Goal: Information Seeking & Learning: Learn about a topic

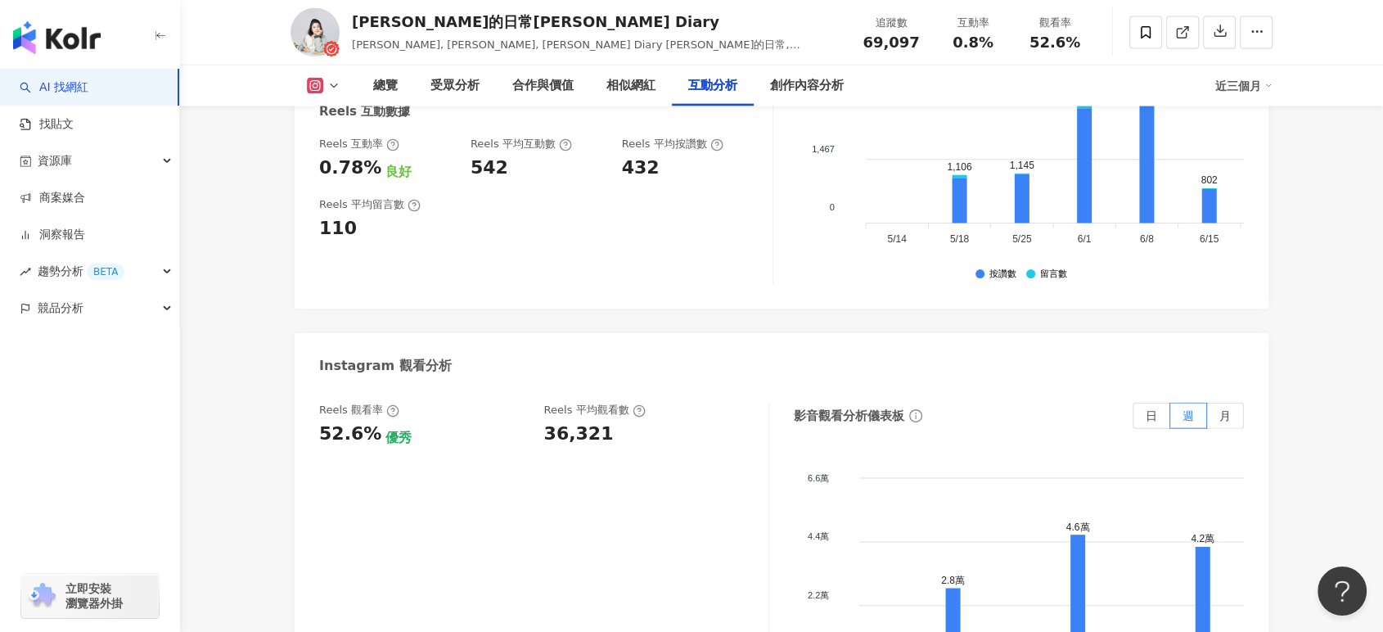
scroll to position [3636, 0]
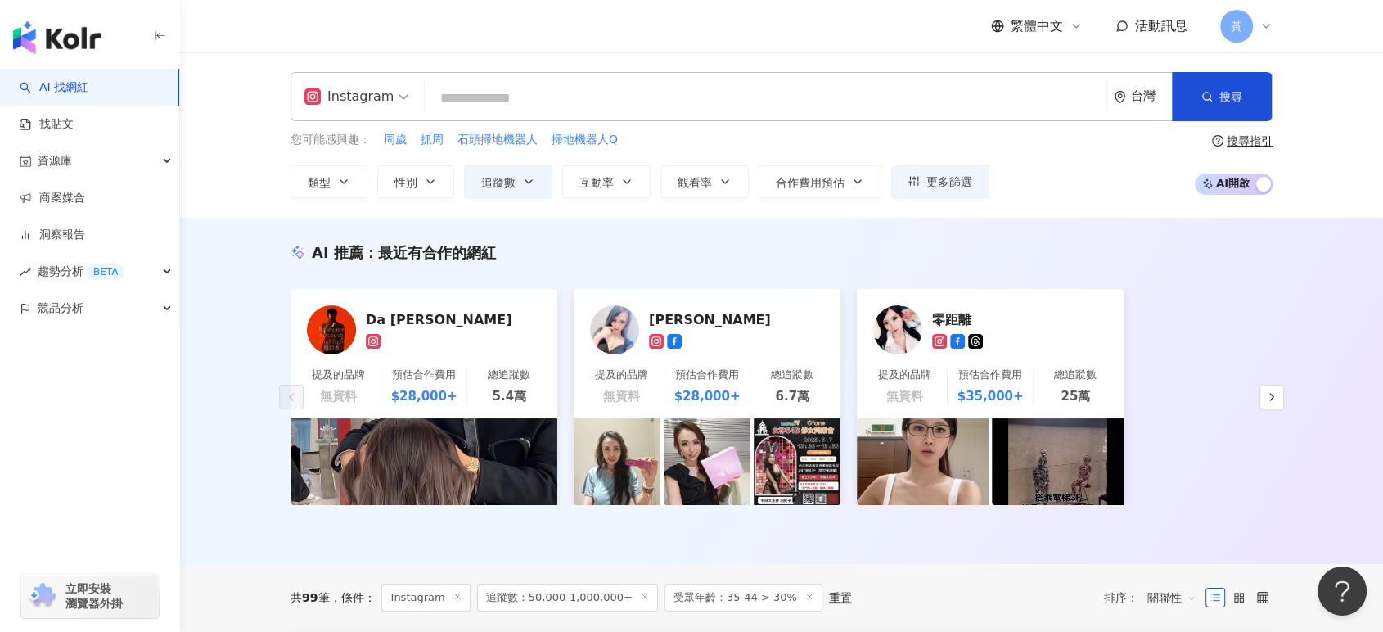
click at [229, 268] on div "AI 推薦 ： 最近有合作的網紅 Da Qi Ceng Bieber 提及的品牌 無資料 預估合作費用 $28,000+ 總追蹤數 5.4萬 水野由紀子 提及…" at bounding box center [781, 391] width 1203 height 346
click at [516, 95] on input "search" at bounding box center [765, 98] width 668 height 31
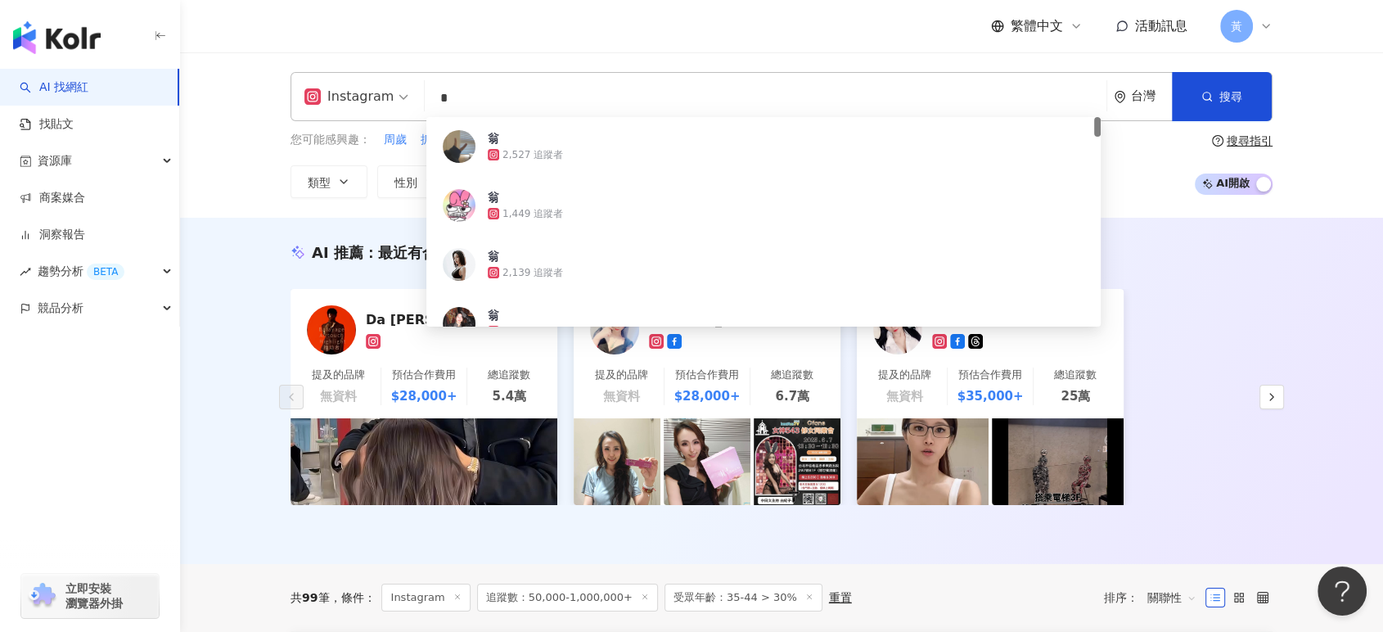
drag, startPoint x: 465, startPoint y: 99, endPoint x: 403, endPoint y: 93, distance: 61.6
click at [403, 93] on div "Instagram * 台灣 搜尋 2d7ef990-0dab-4c8a-a1e9-91dfc4b0a183 翁 2,527 追蹤者 翁 1,449 追蹤者 …" at bounding box center [781, 96] width 982 height 49
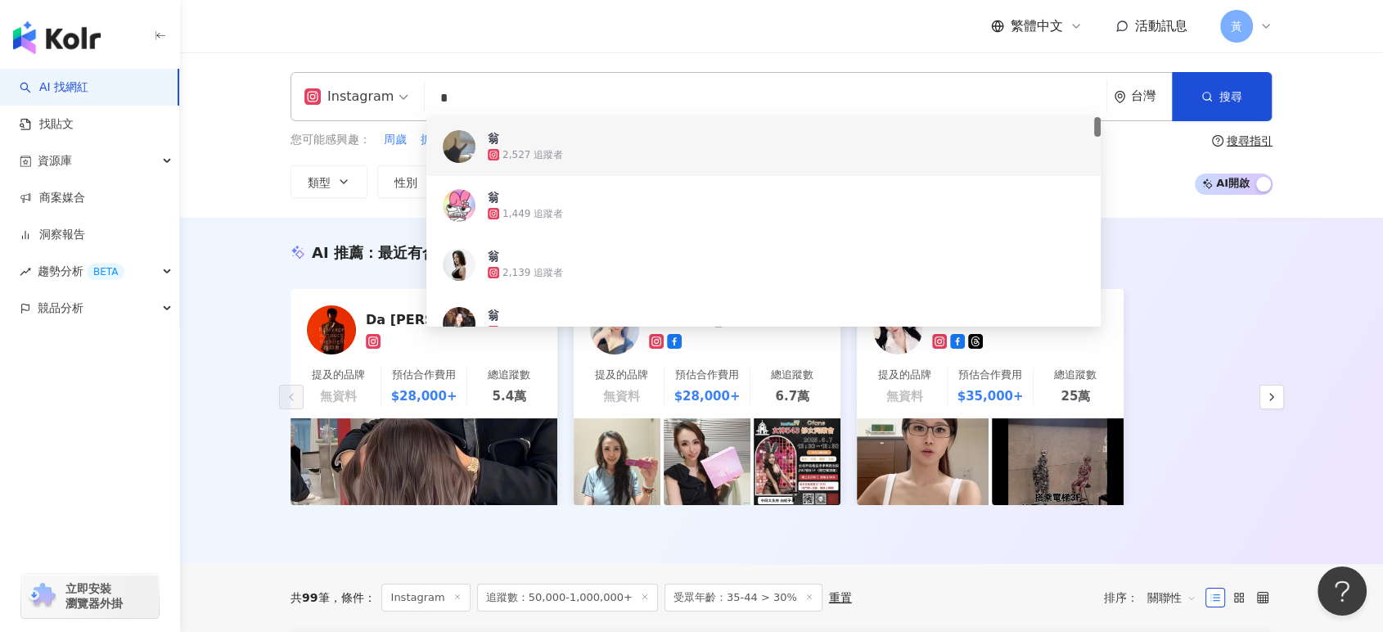
click at [523, 97] on input "*" at bounding box center [765, 98] width 668 height 31
paste input "**"
type input "***"
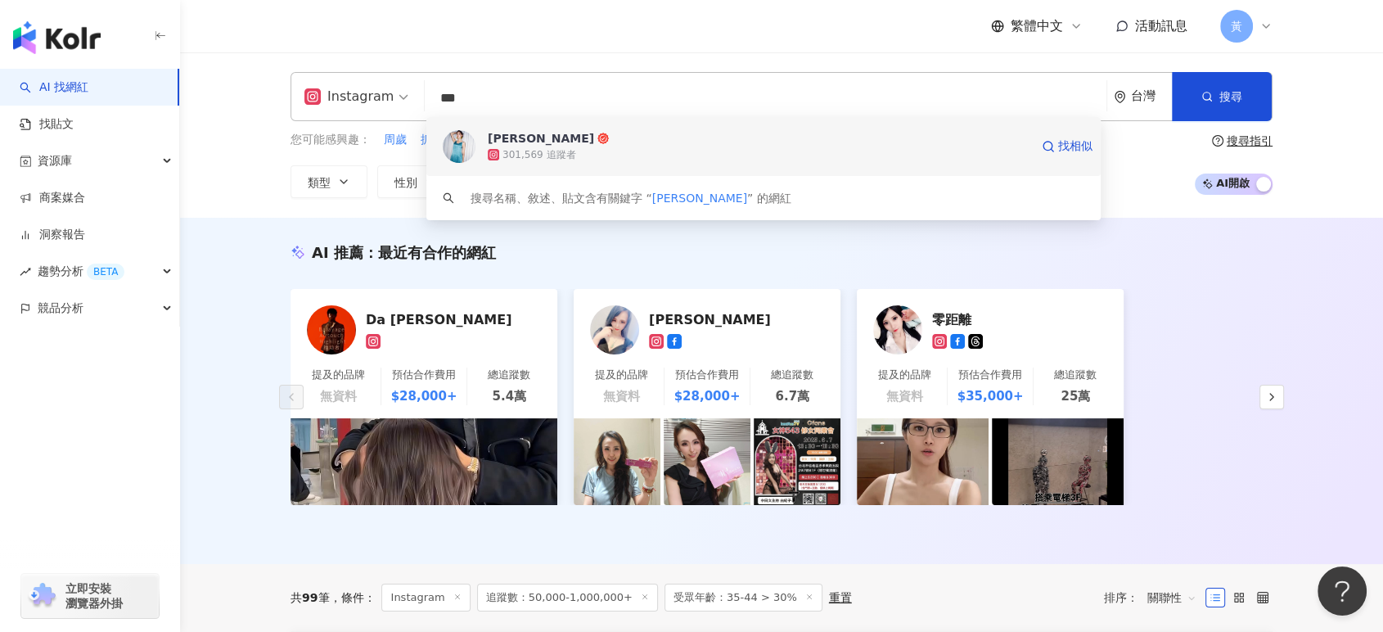
click at [581, 160] on div "301,569 追蹤者" at bounding box center [759, 154] width 542 height 16
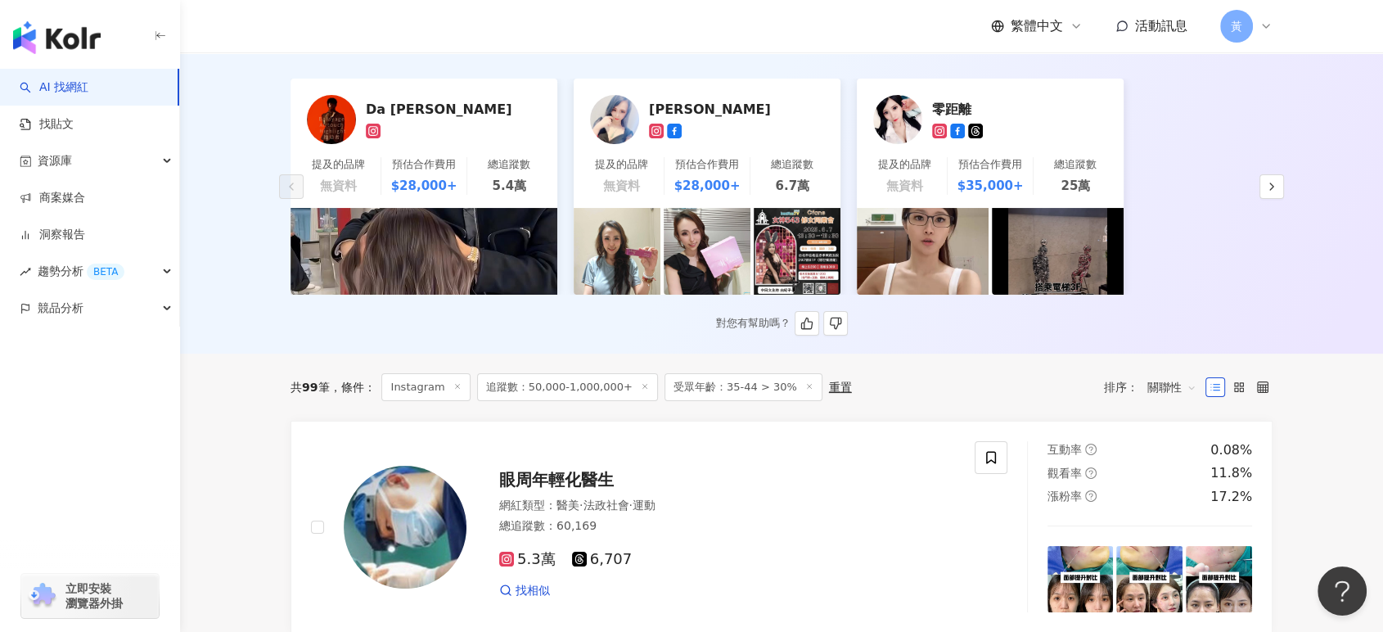
scroll to position [636, 0]
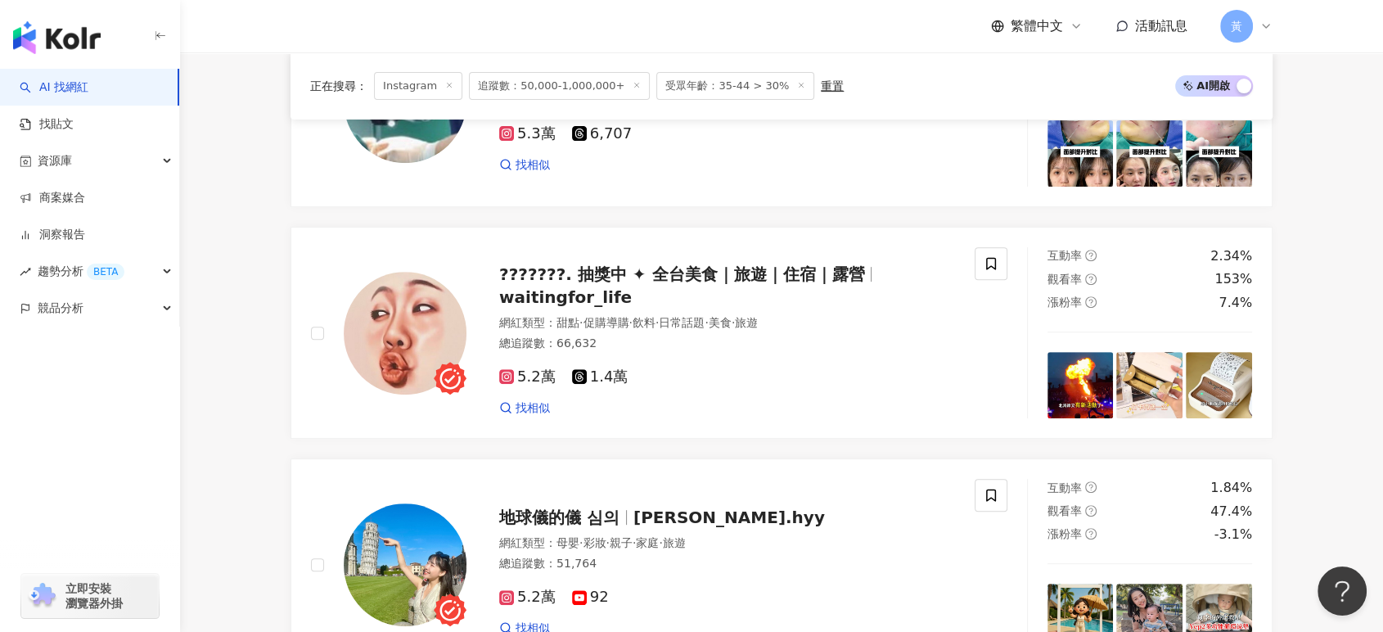
click at [748, 83] on span "受眾年齡：35-44 > 30%" at bounding box center [735, 86] width 158 height 28
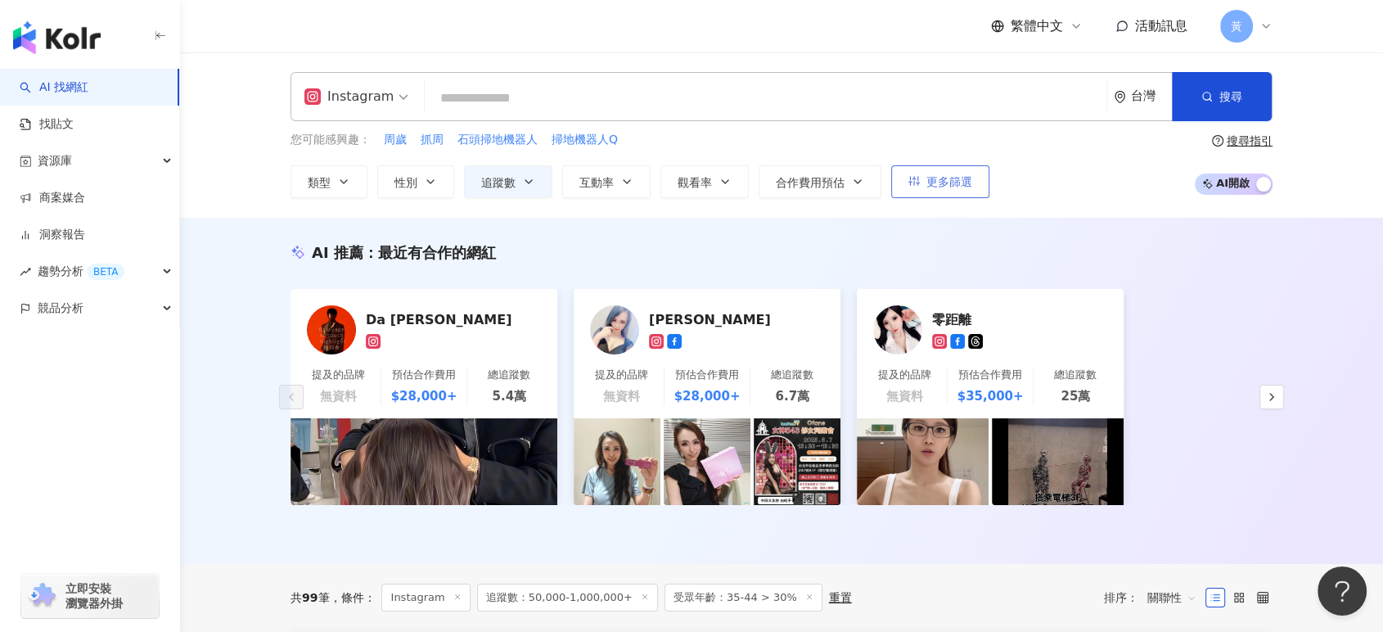
click at [921, 186] on button "更多篩選" at bounding box center [940, 181] width 98 height 33
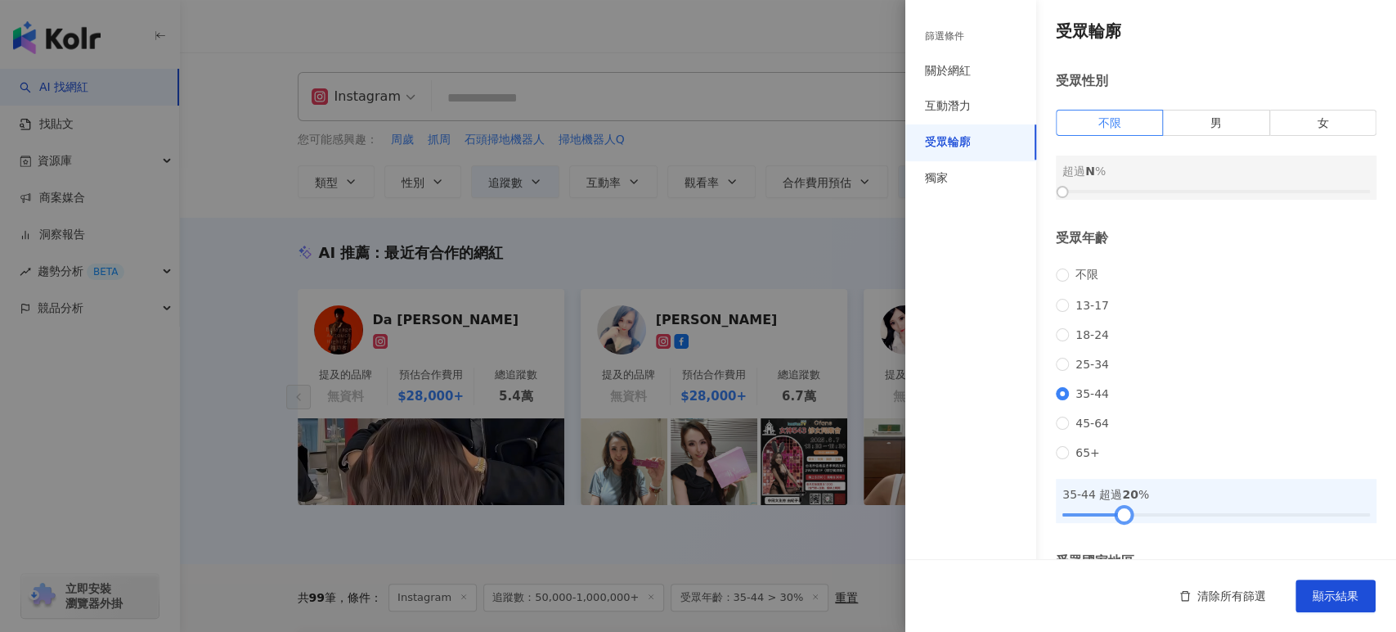
drag, startPoint x: 1149, startPoint y: 538, endPoint x: 1119, endPoint y: 546, distance: 30.6
click at [1120, 519] on div at bounding box center [1124, 514] width 9 height 9
click at [1352, 598] on span "顯示結果" at bounding box center [1336, 595] width 46 height 13
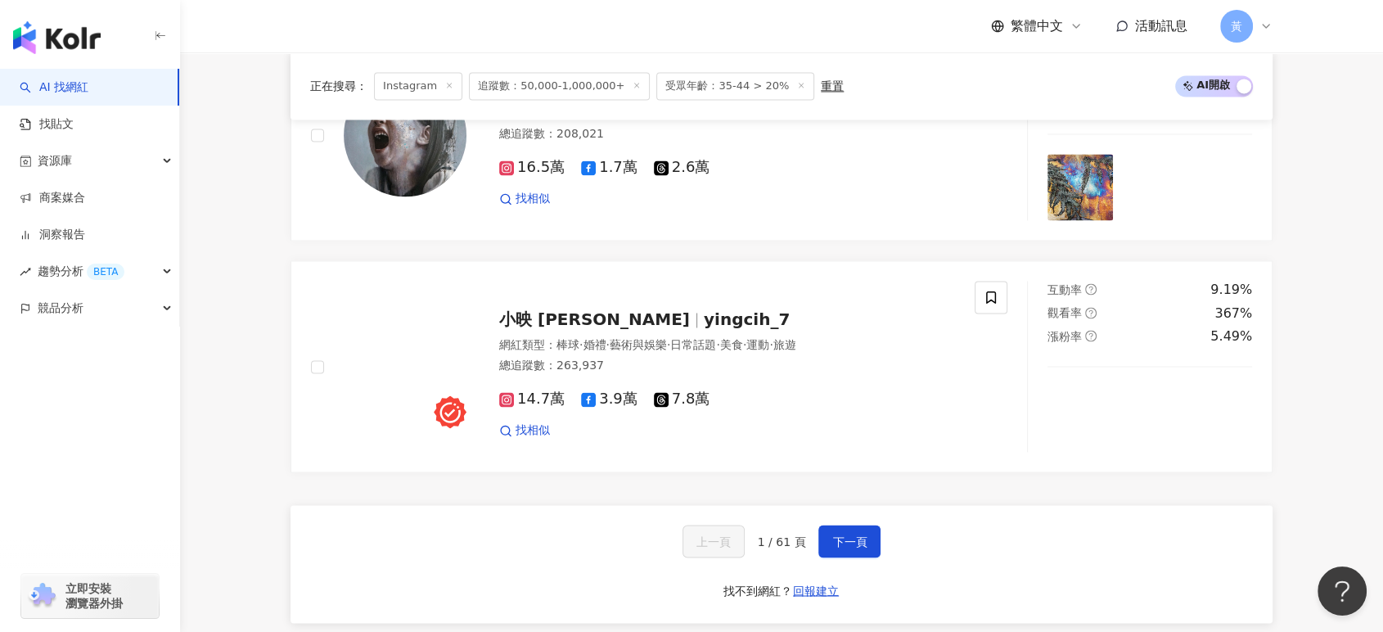
scroll to position [2727, 0]
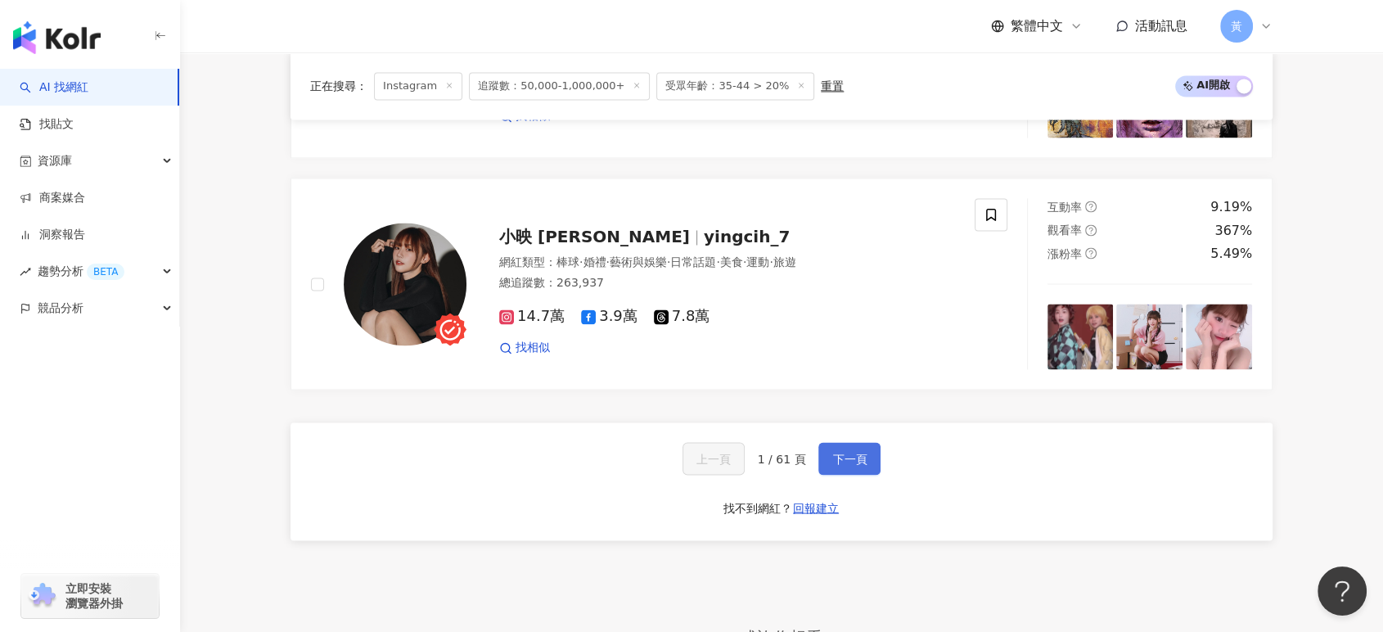
click at [858, 453] on span "下一頁" at bounding box center [849, 458] width 34 height 13
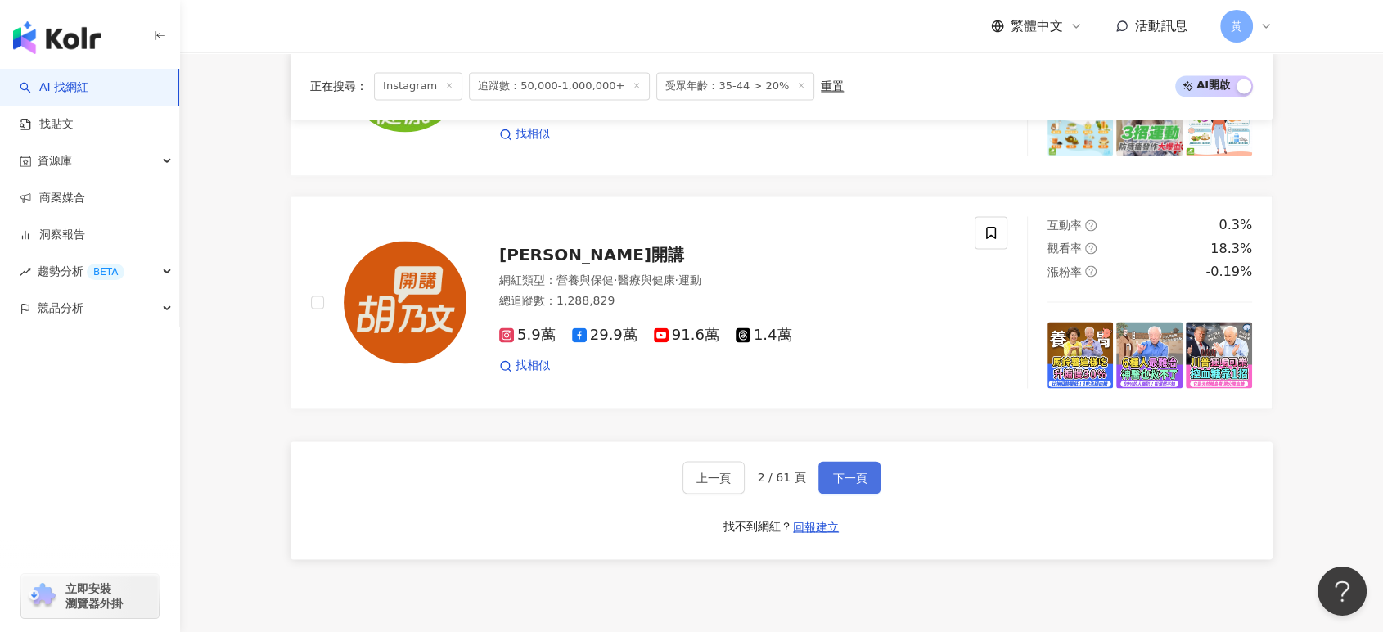
click at [832, 470] on span "下一頁" at bounding box center [849, 476] width 34 height 13
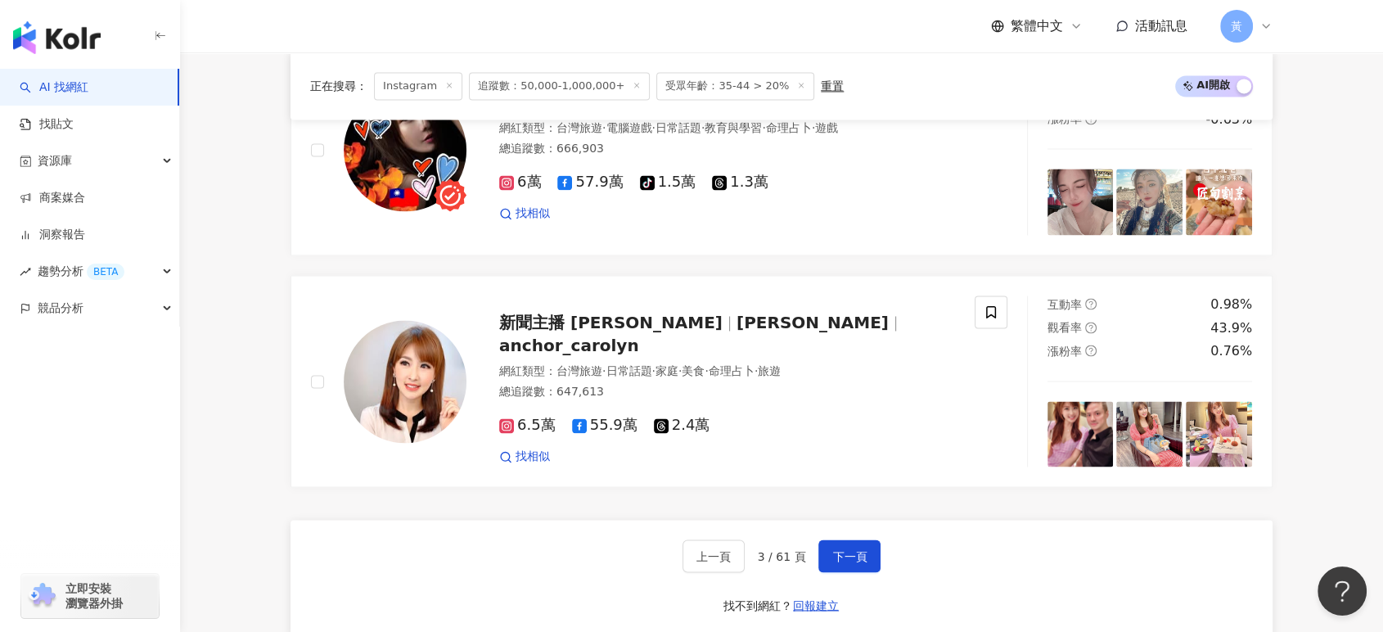
scroll to position [2636, 0]
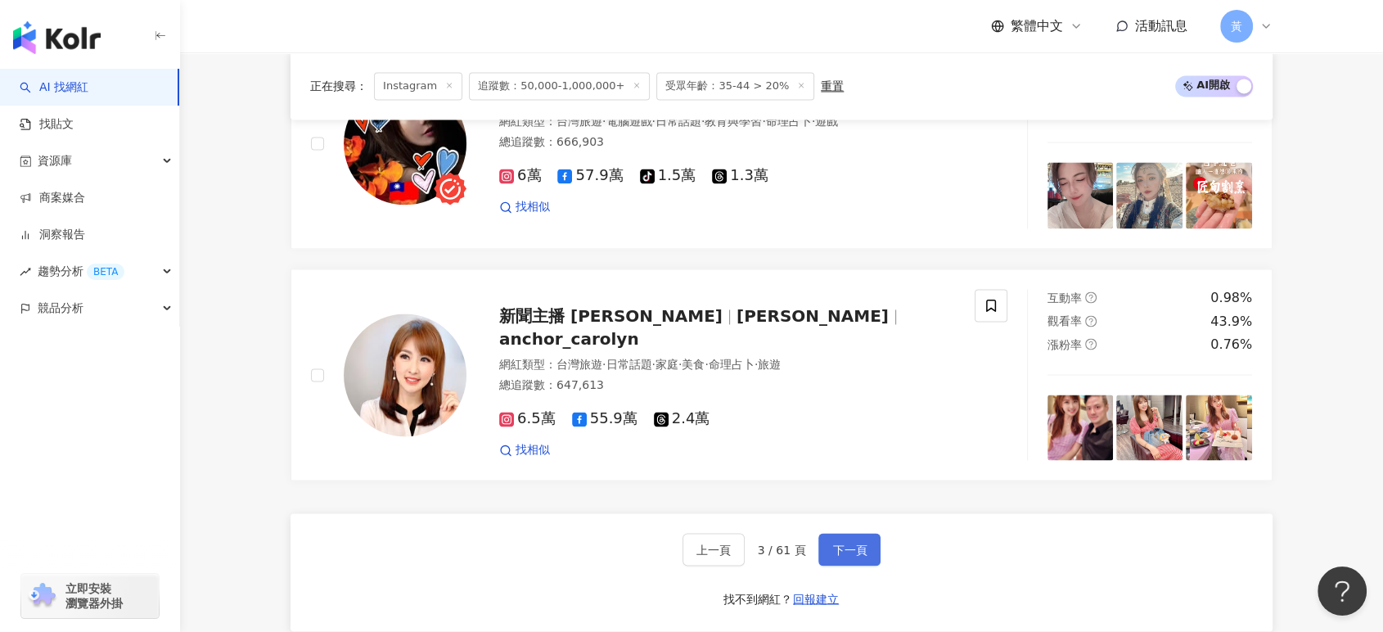
click at [832, 542] on span "下一頁" at bounding box center [849, 548] width 34 height 13
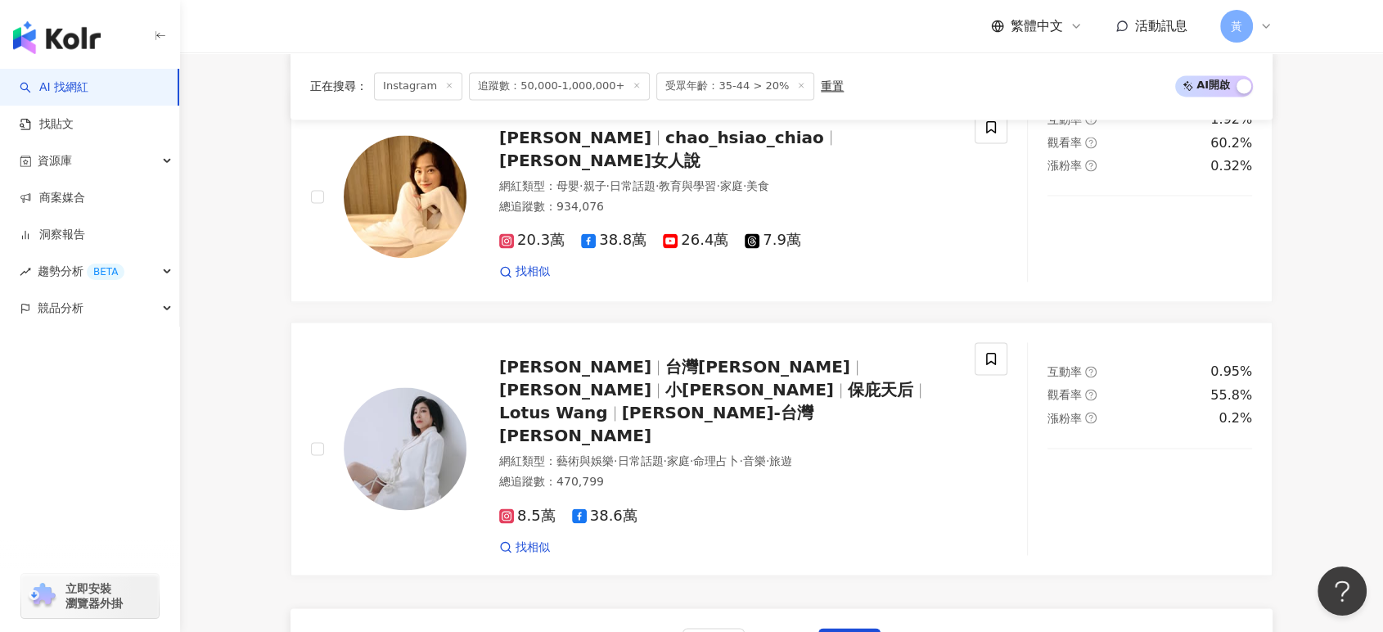
scroll to position [2908, 0]
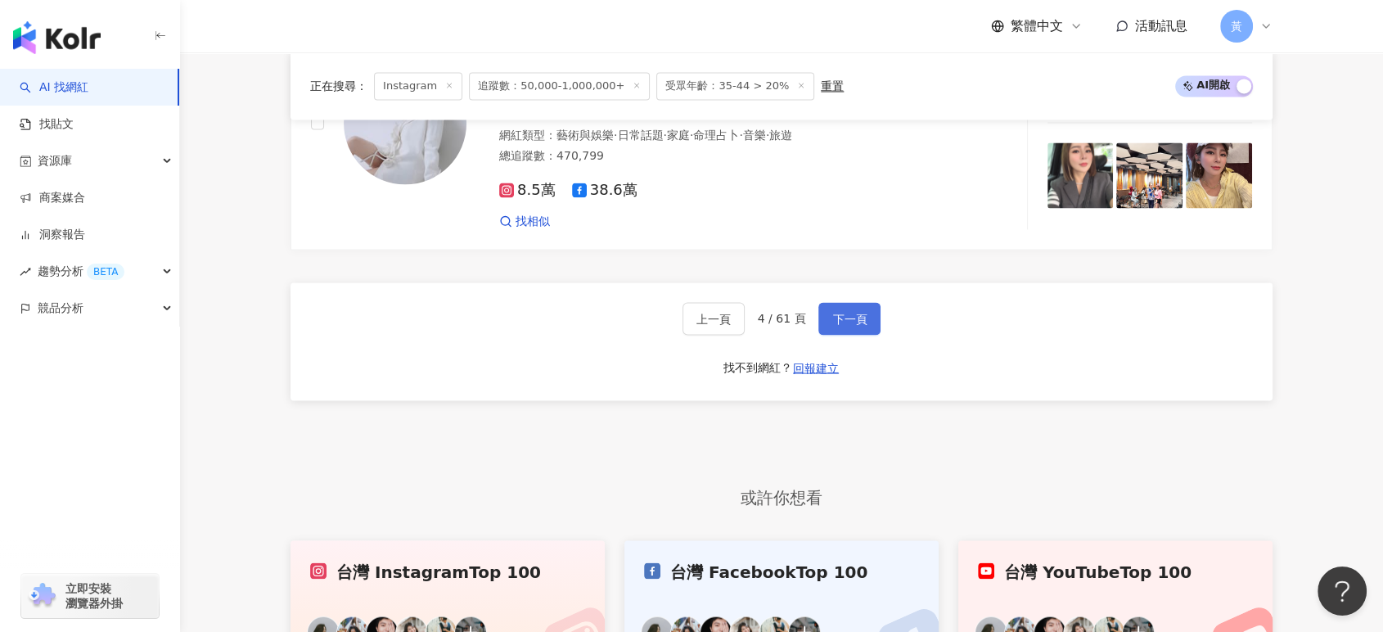
click at [848, 302] on button "下一頁" at bounding box center [849, 318] width 62 height 33
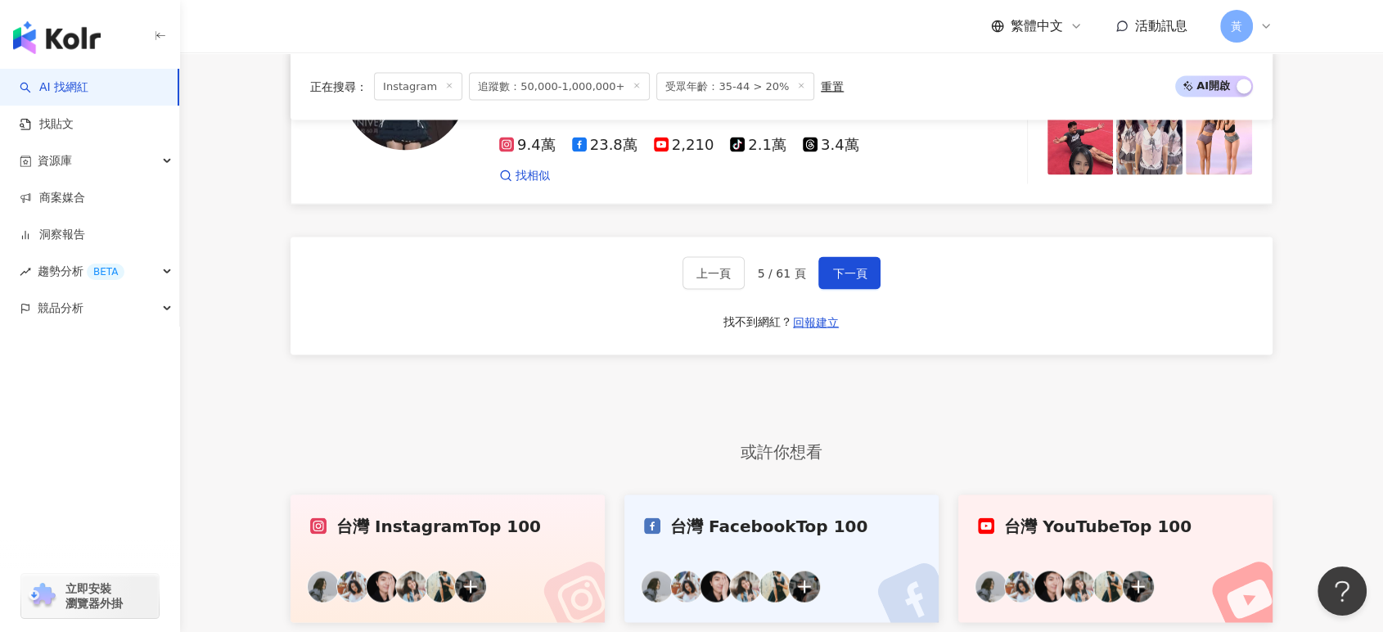
scroll to position [2947, 0]
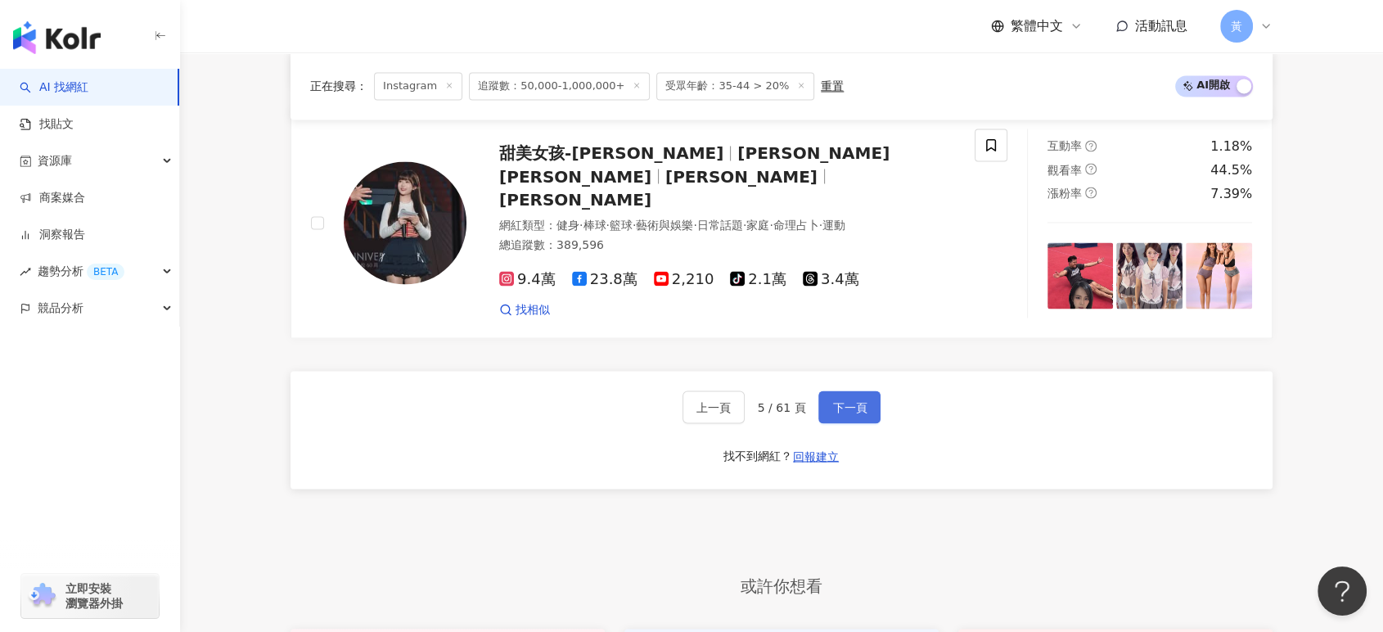
click at [854, 390] on button "下一頁" at bounding box center [849, 406] width 62 height 33
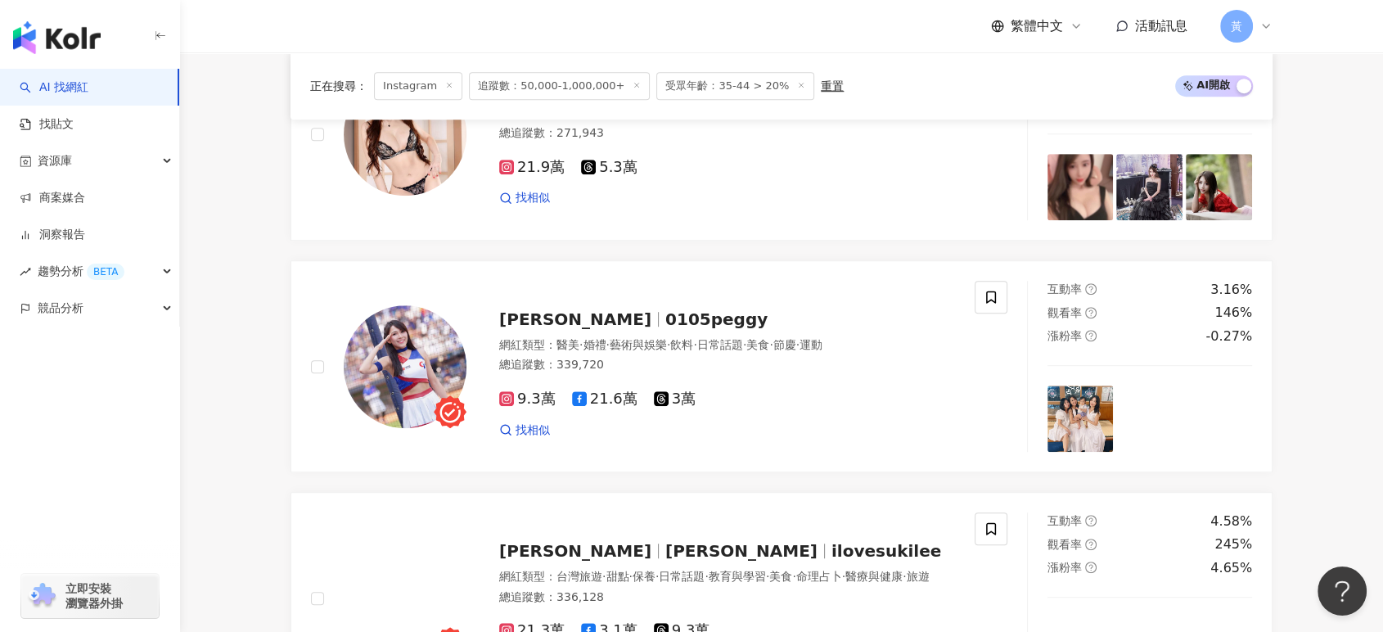
scroll to position [2808, 0]
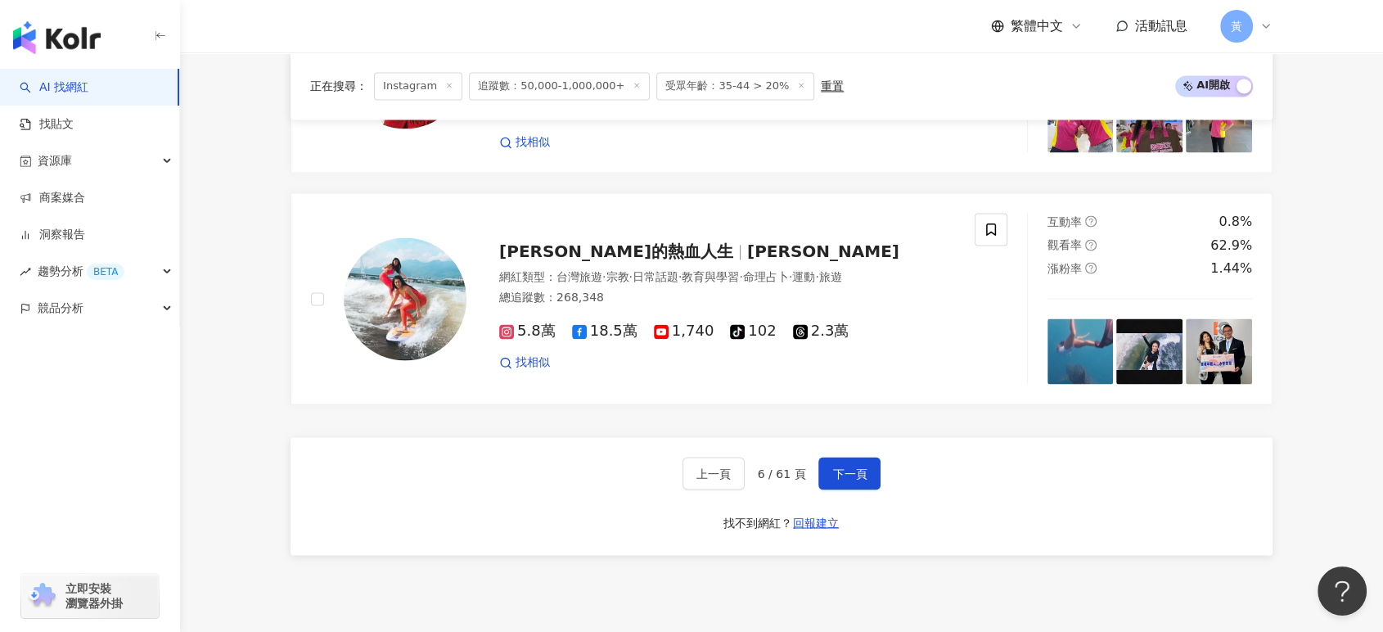
scroll to position [2818, 0]
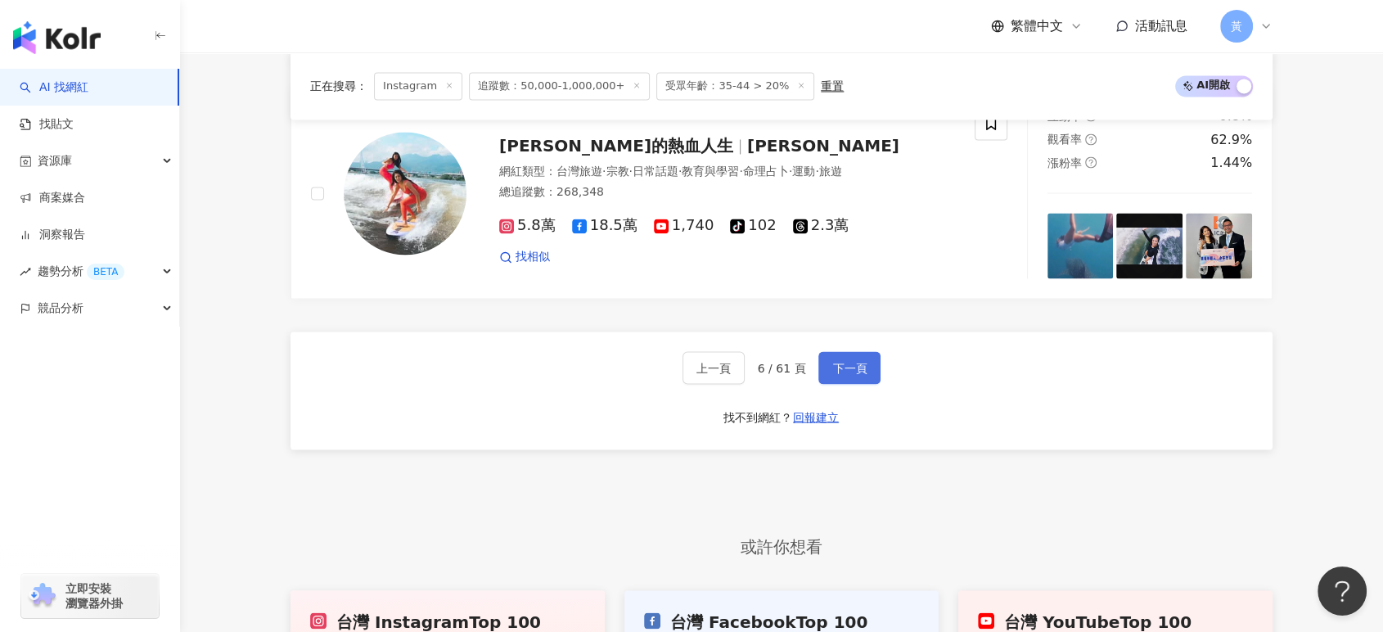
click at [867, 366] on button "下一頁" at bounding box center [849, 367] width 62 height 33
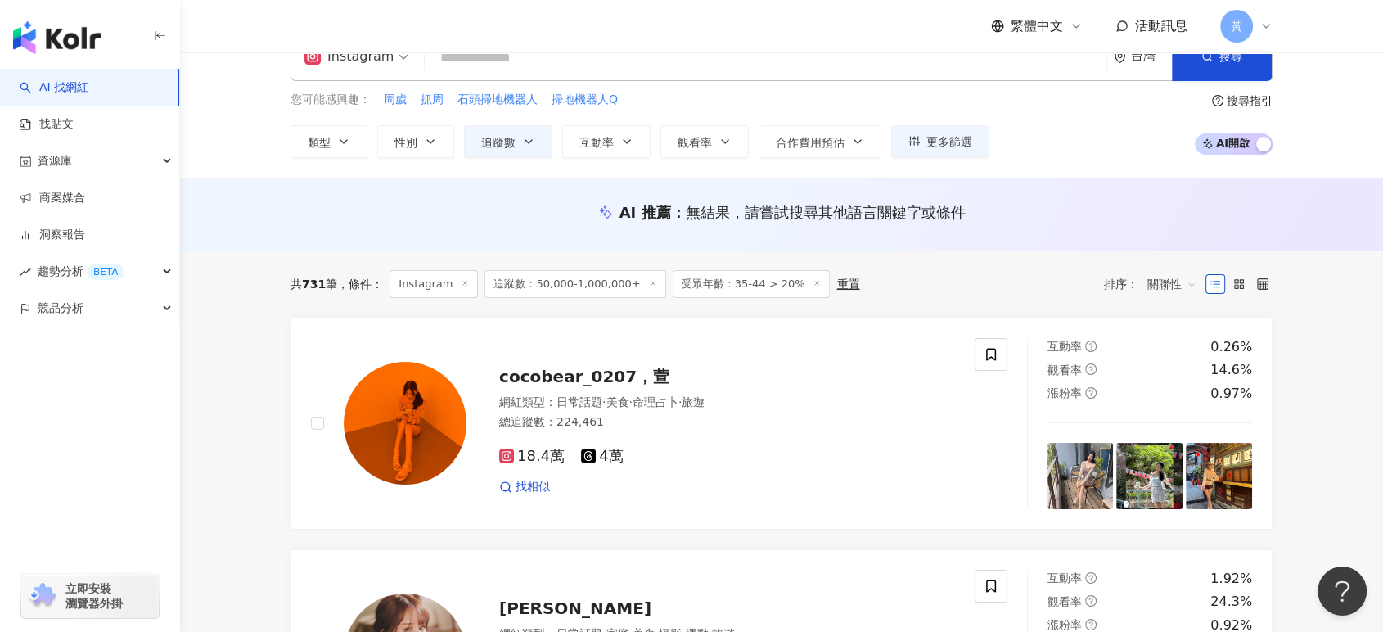
scroll to position [0, 0]
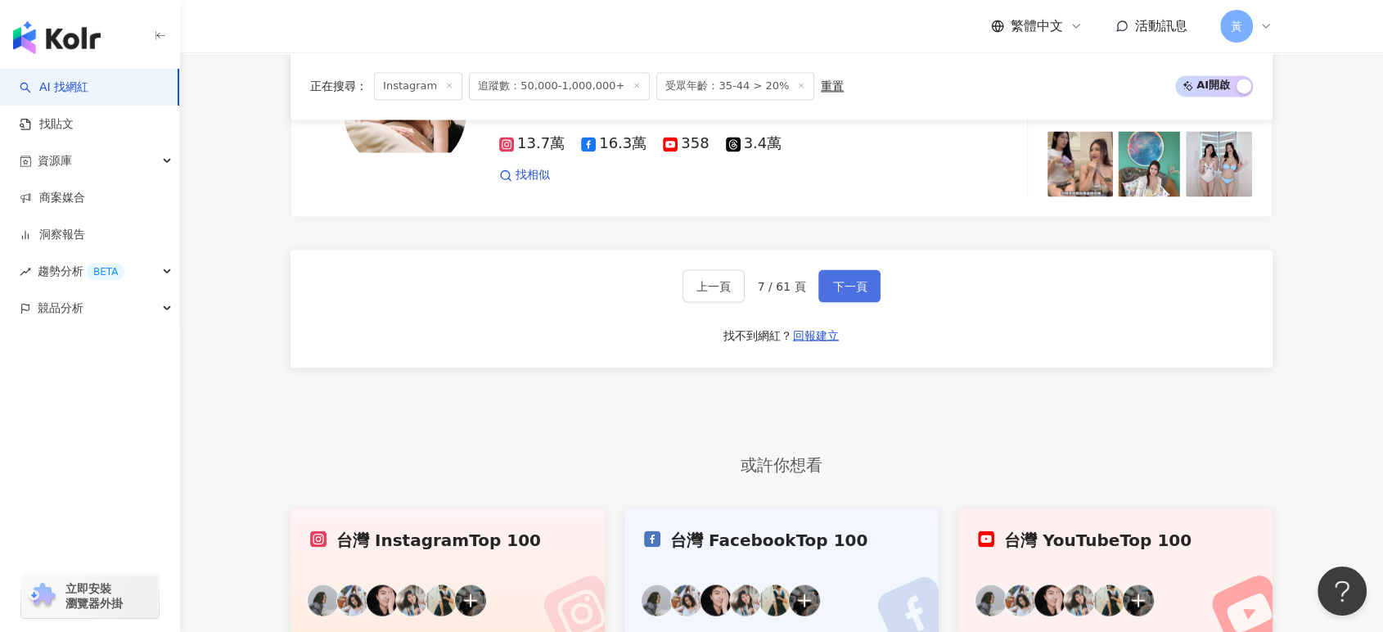
click at [851, 286] on span "下一頁" at bounding box center [849, 285] width 34 height 13
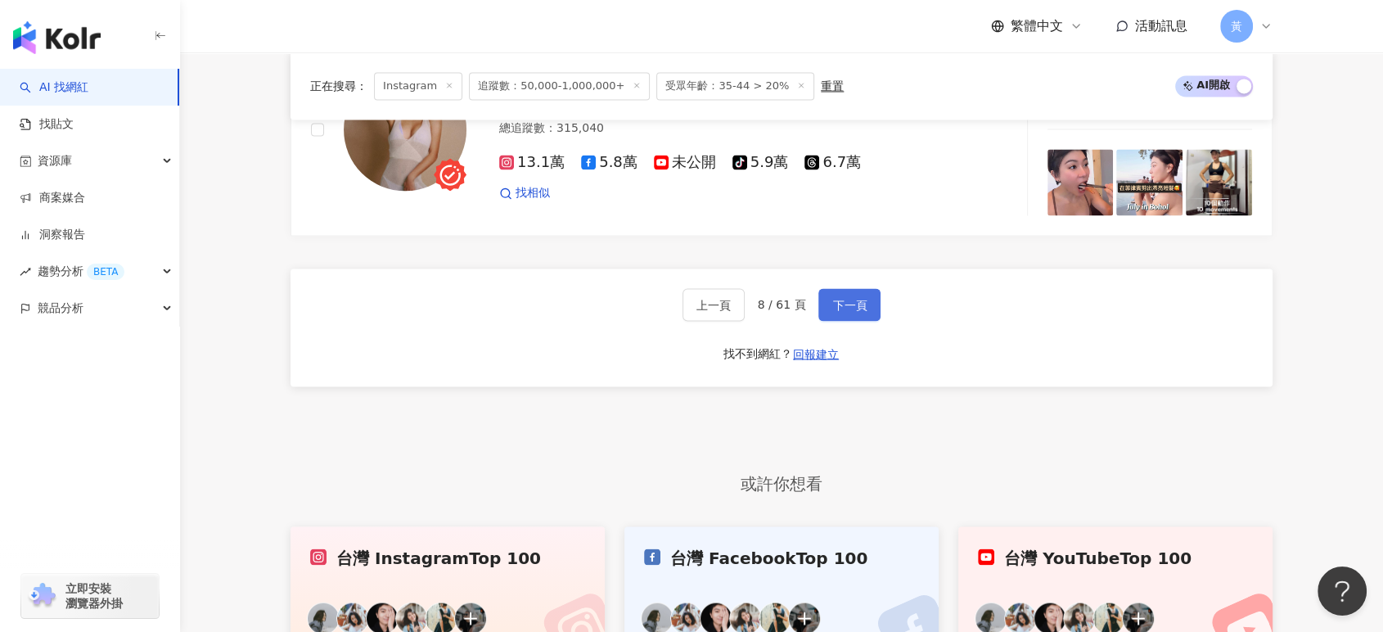
click at [858, 288] on button "下一頁" at bounding box center [849, 304] width 62 height 33
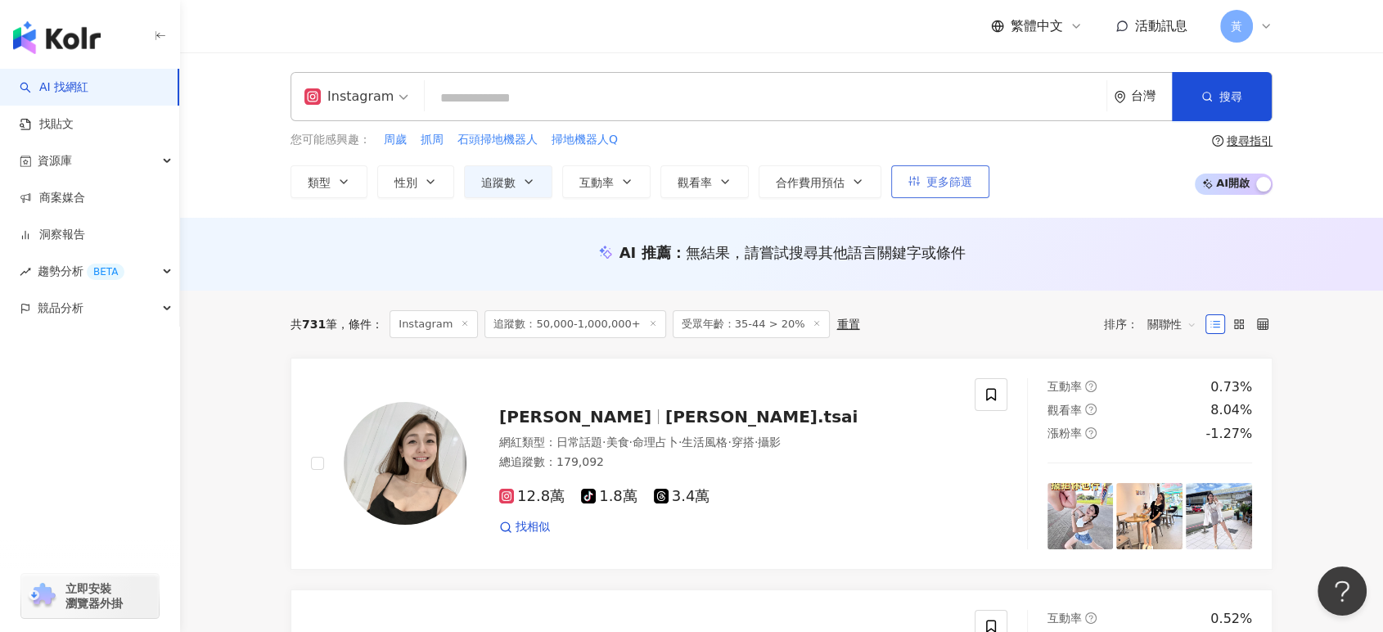
click at [914, 178] on icon "button" at bounding box center [913, 180] width 11 height 11
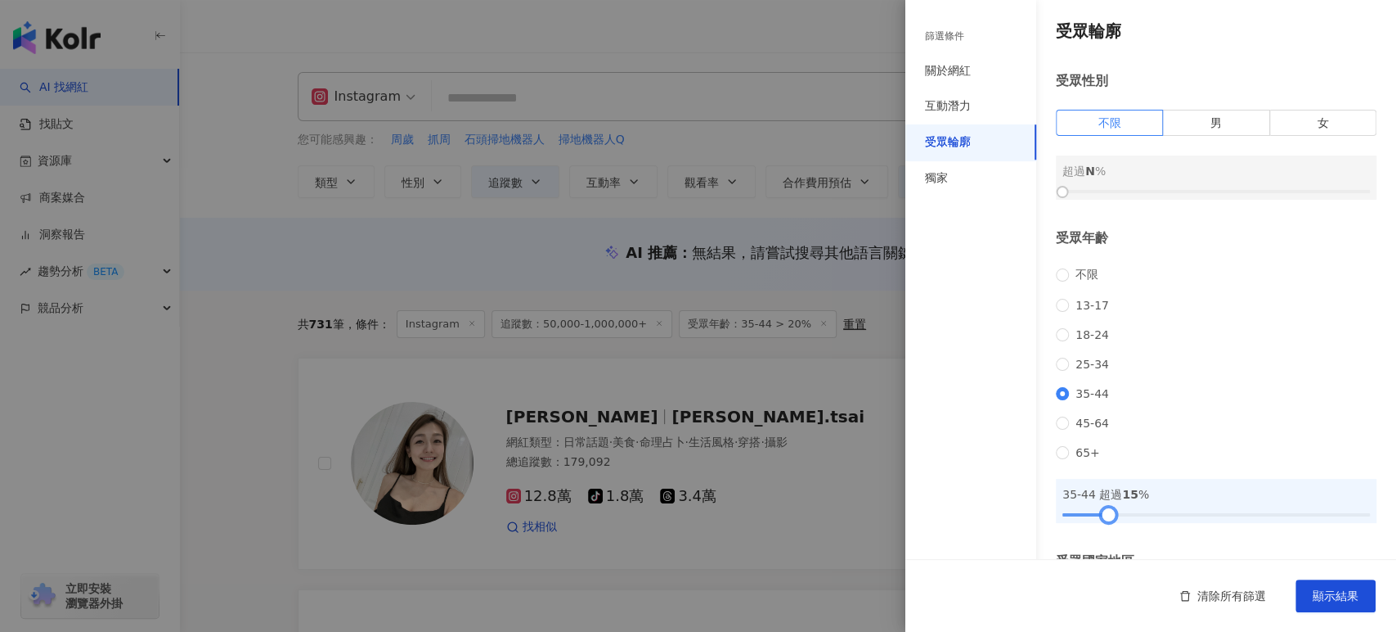
drag, startPoint x: 1115, startPoint y: 538, endPoint x: 1100, endPoint y: 540, distance: 15.6
click at [1104, 519] on div at bounding box center [1108, 514] width 9 height 9
click at [1336, 602] on span "顯示結果" at bounding box center [1336, 595] width 46 height 13
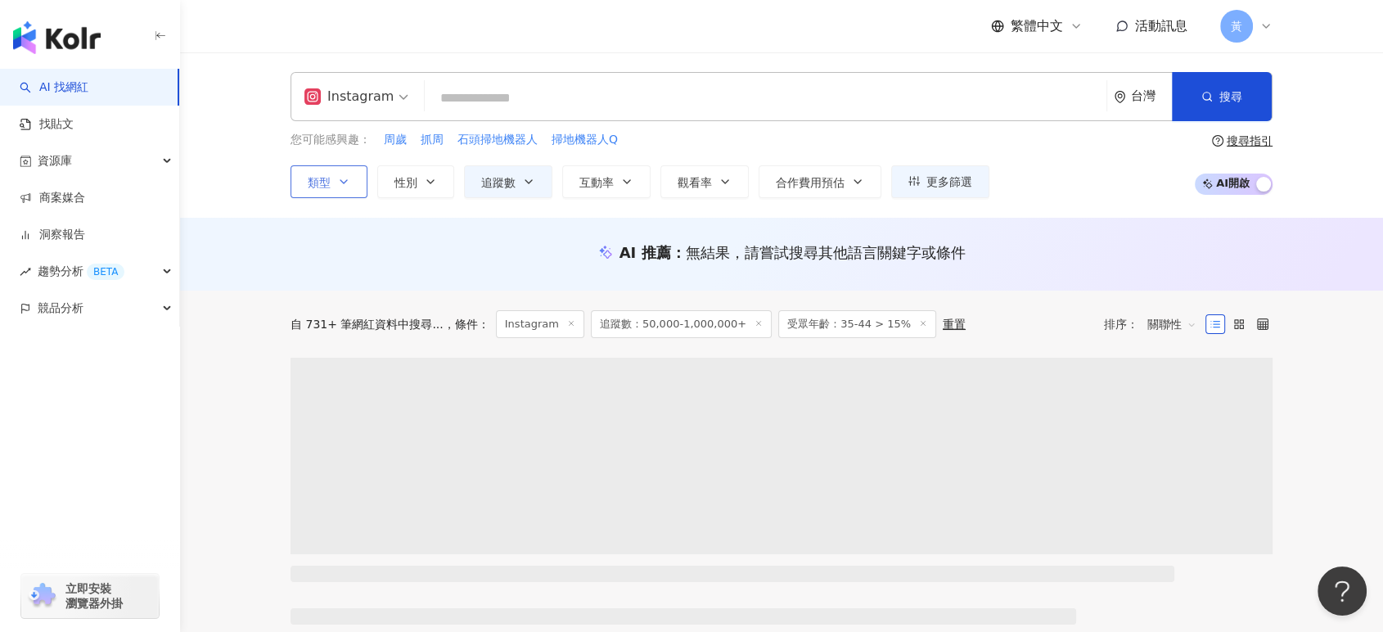
click at [349, 182] on icon "button" at bounding box center [343, 181] width 13 height 13
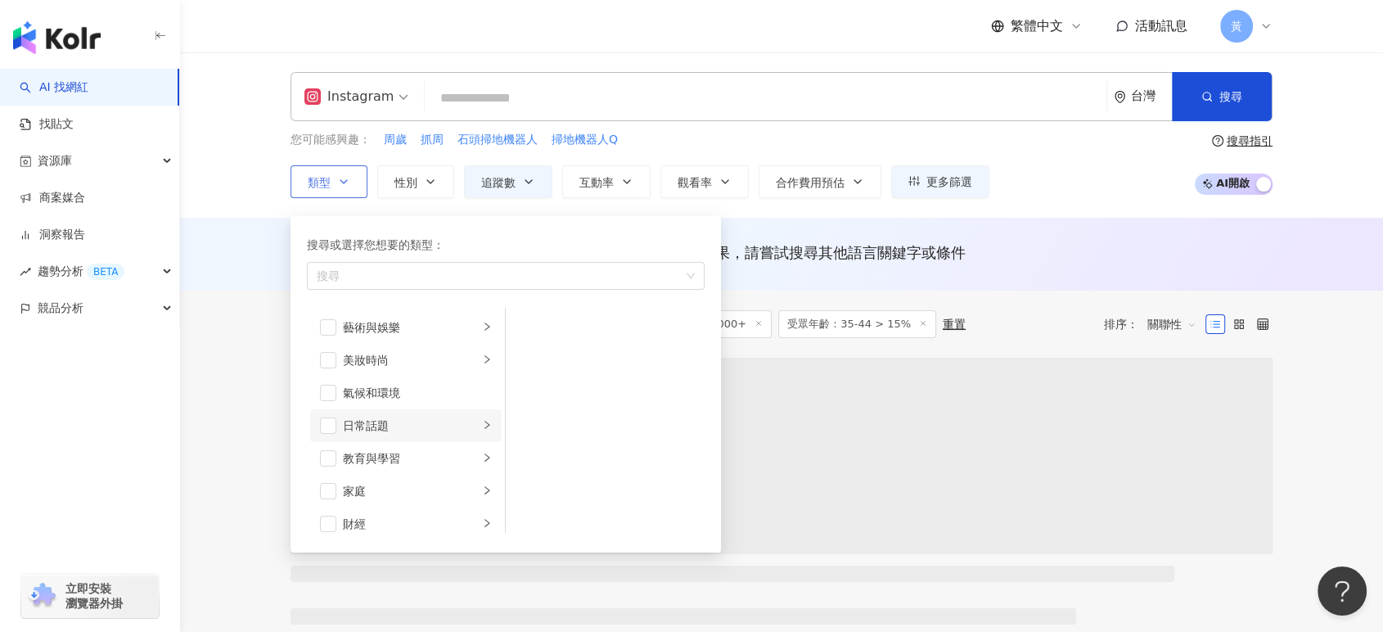
click at [360, 419] on div "日常話題" at bounding box center [411, 425] width 136 height 18
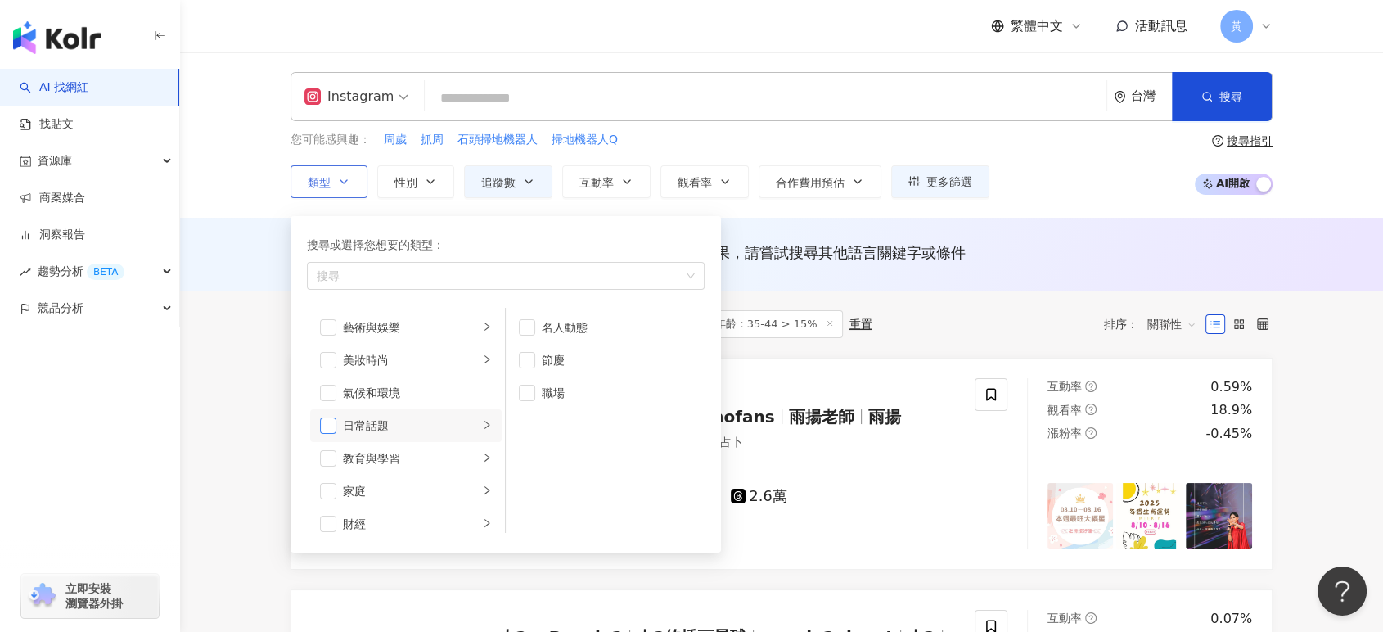
click at [325, 422] on span "button" at bounding box center [328, 425] width 16 height 16
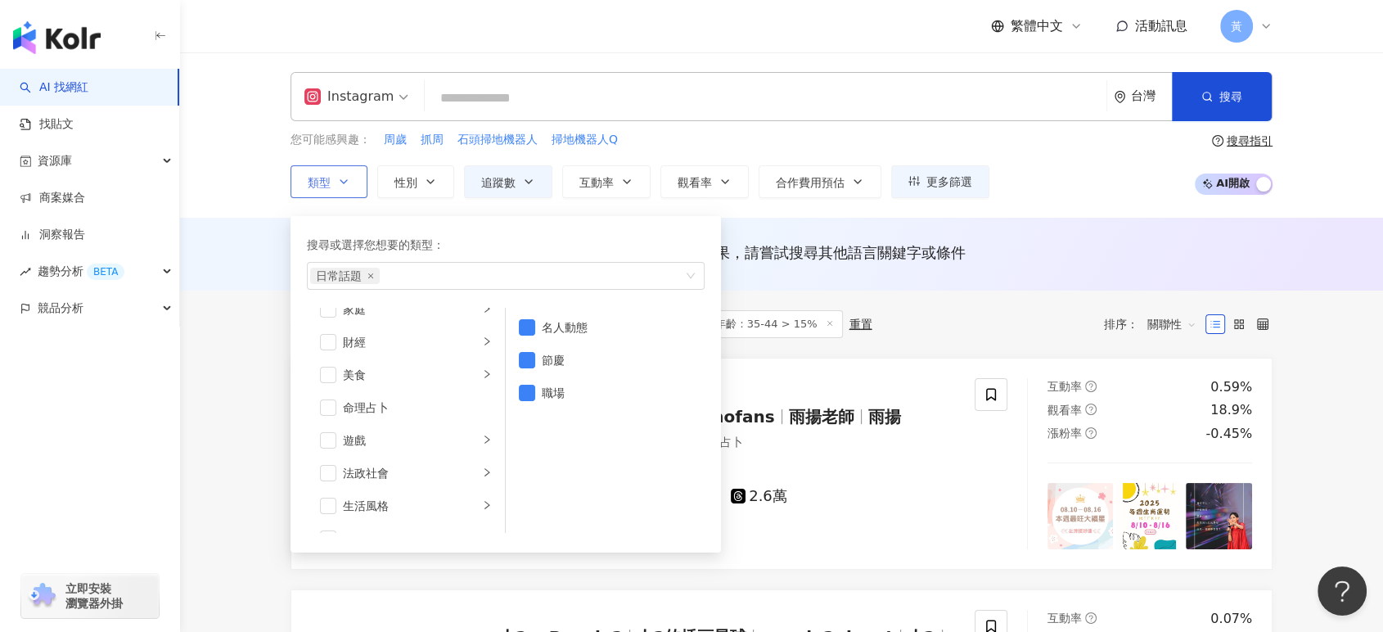
scroll to position [91, 0]
click at [327, 404] on span "button" at bounding box center [328, 400] width 16 height 16
click at [262, 205] on div "Instagram 台灣 搜尋 2a56ca16-4706-42e6-aef8-db271fa9daf4 翁馨儀 301,569 追蹤者 搜尋名稱、敘述、貼文…" at bounding box center [781, 134] width 1203 height 165
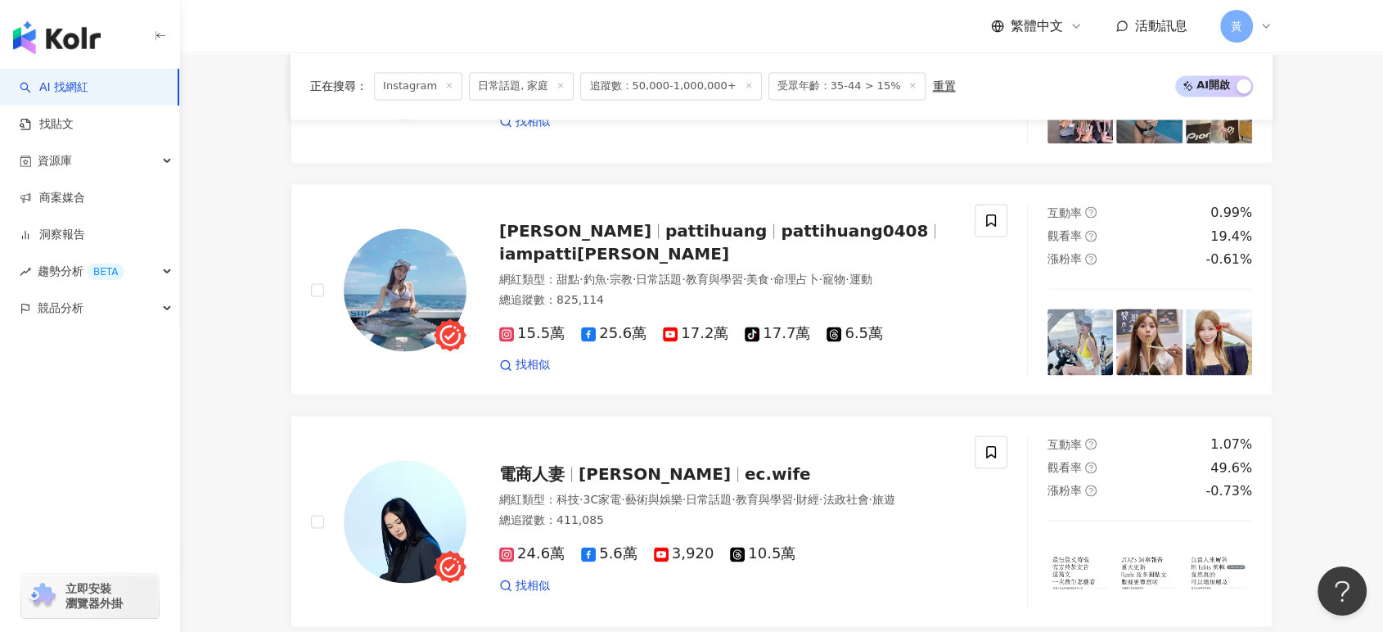
scroll to position [2636, 0]
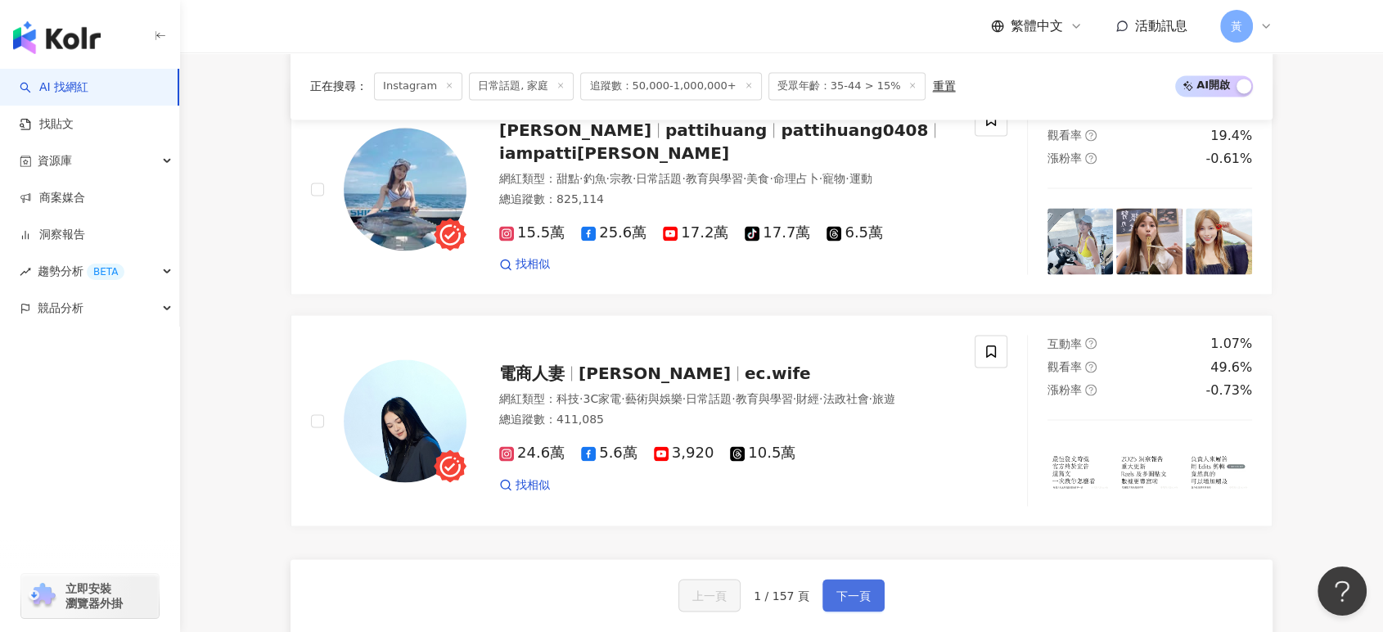
click at [861, 578] on button "下一頁" at bounding box center [853, 594] width 62 height 33
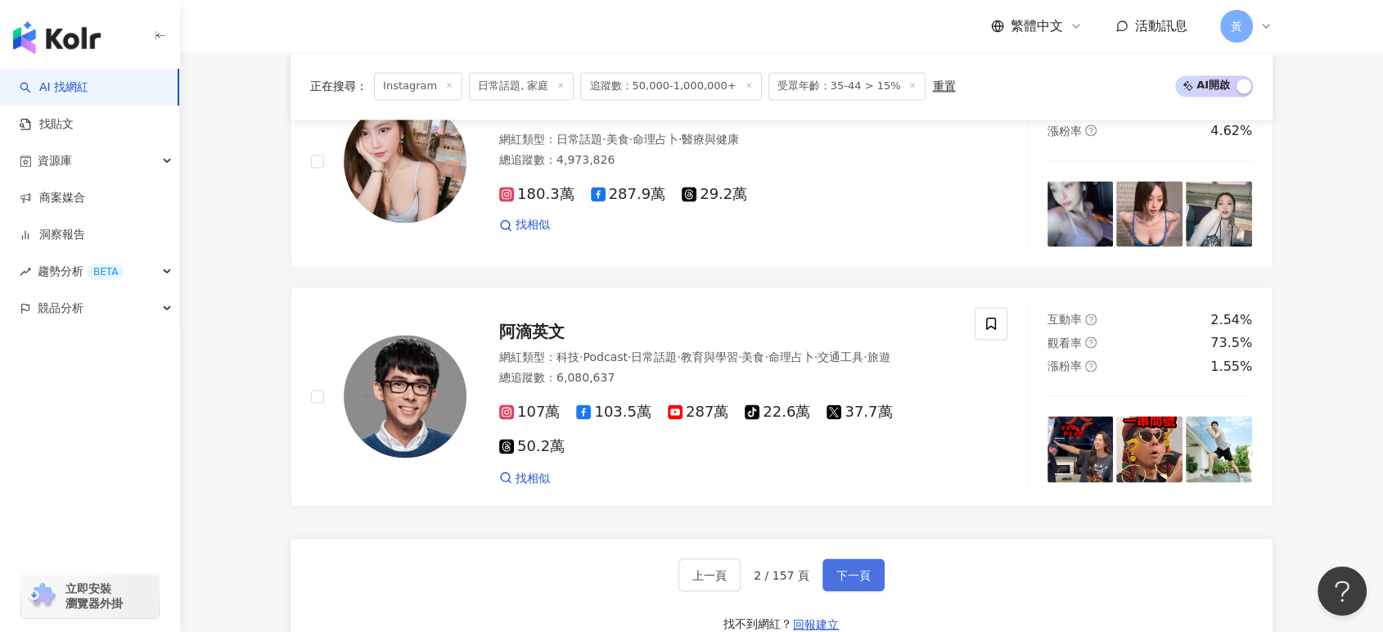
click at [857, 558] on button "下一頁" at bounding box center [853, 574] width 62 height 33
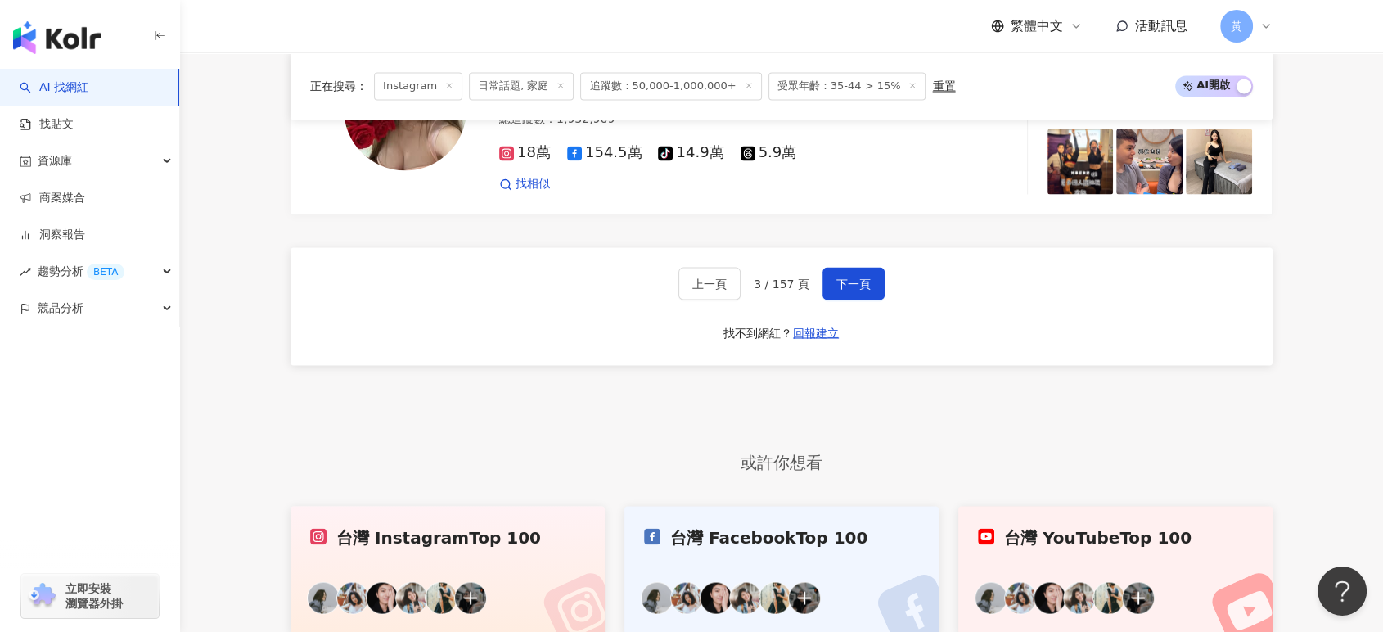
scroll to position [2899, 0]
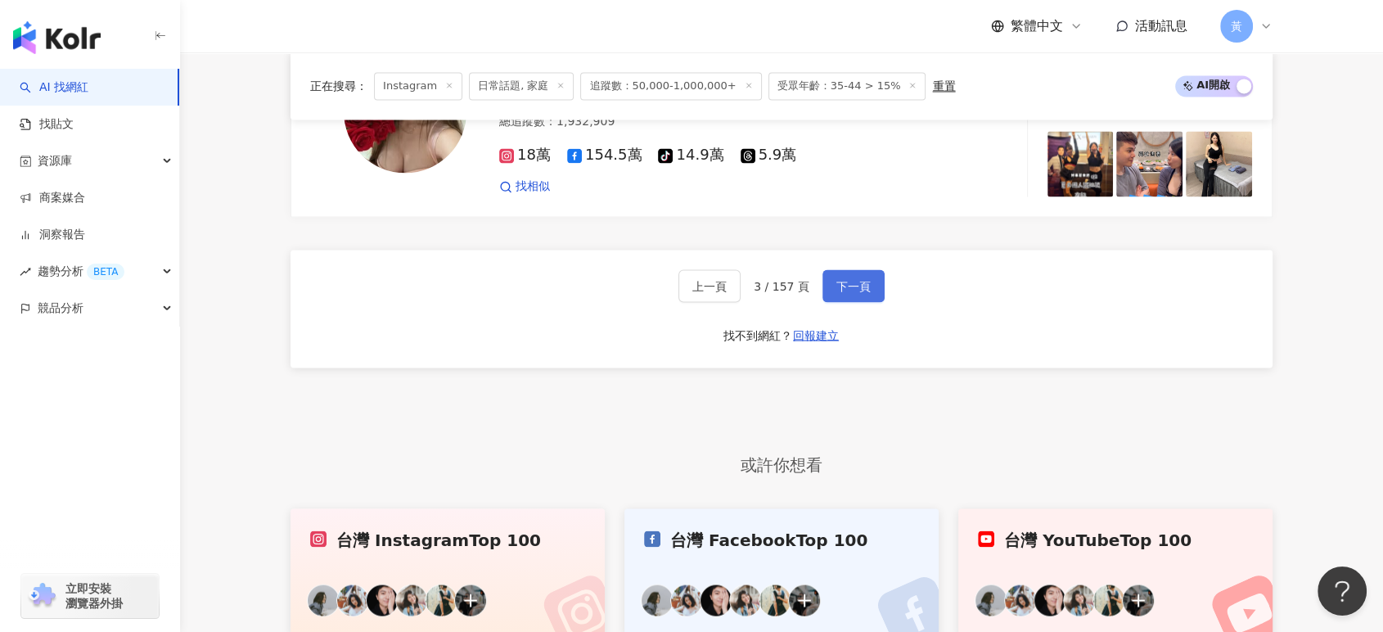
click at [840, 287] on span "下一頁" at bounding box center [853, 285] width 34 height 13
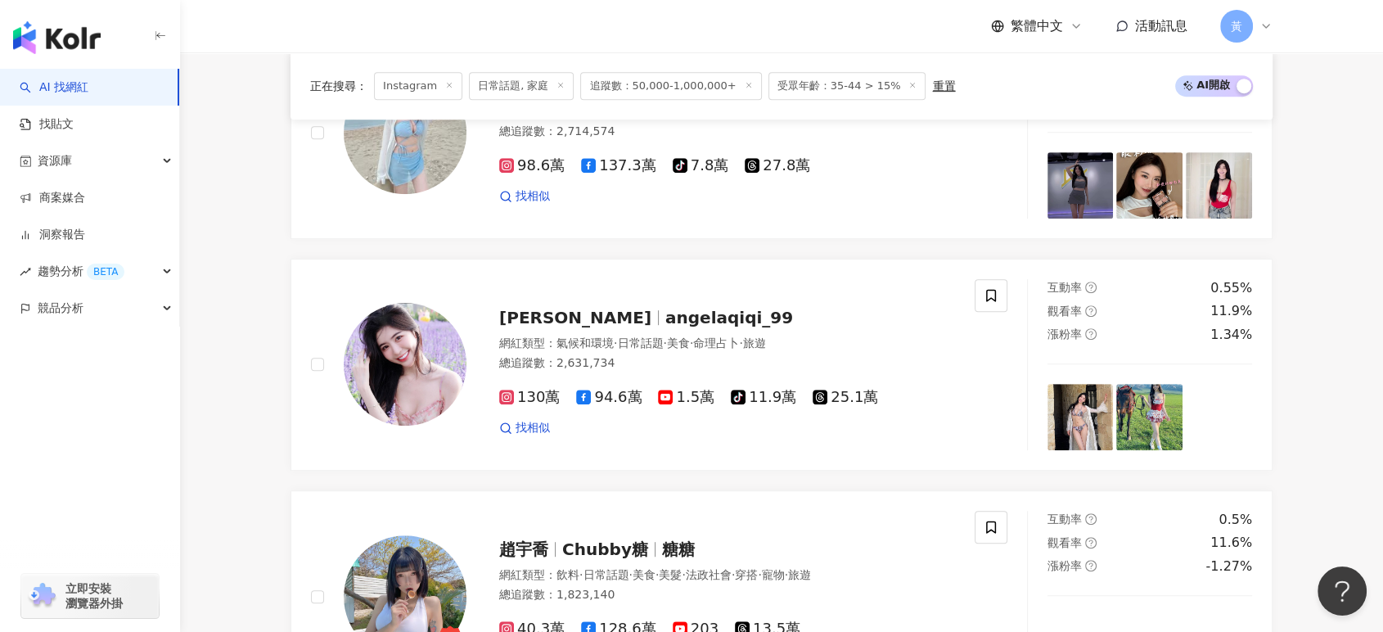
scroll to position [0, 0]
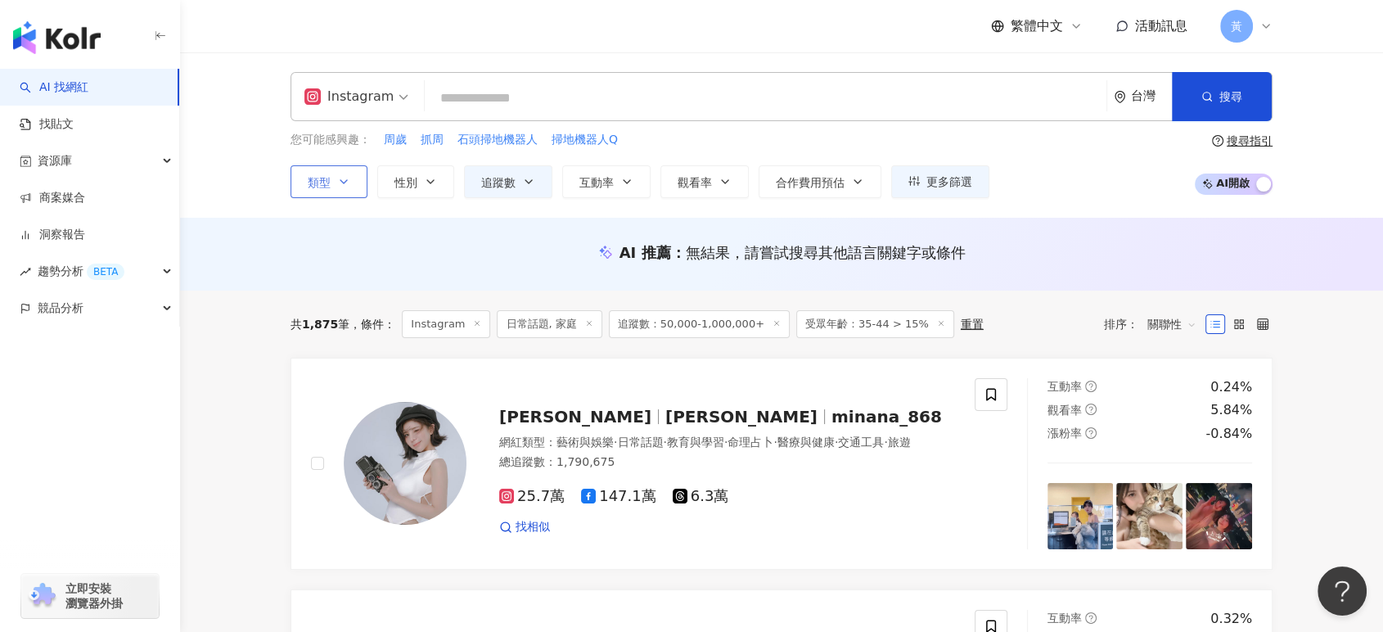
click at [306, 171] on button "類型" at bounding box center [328, 181] width 77 height 33
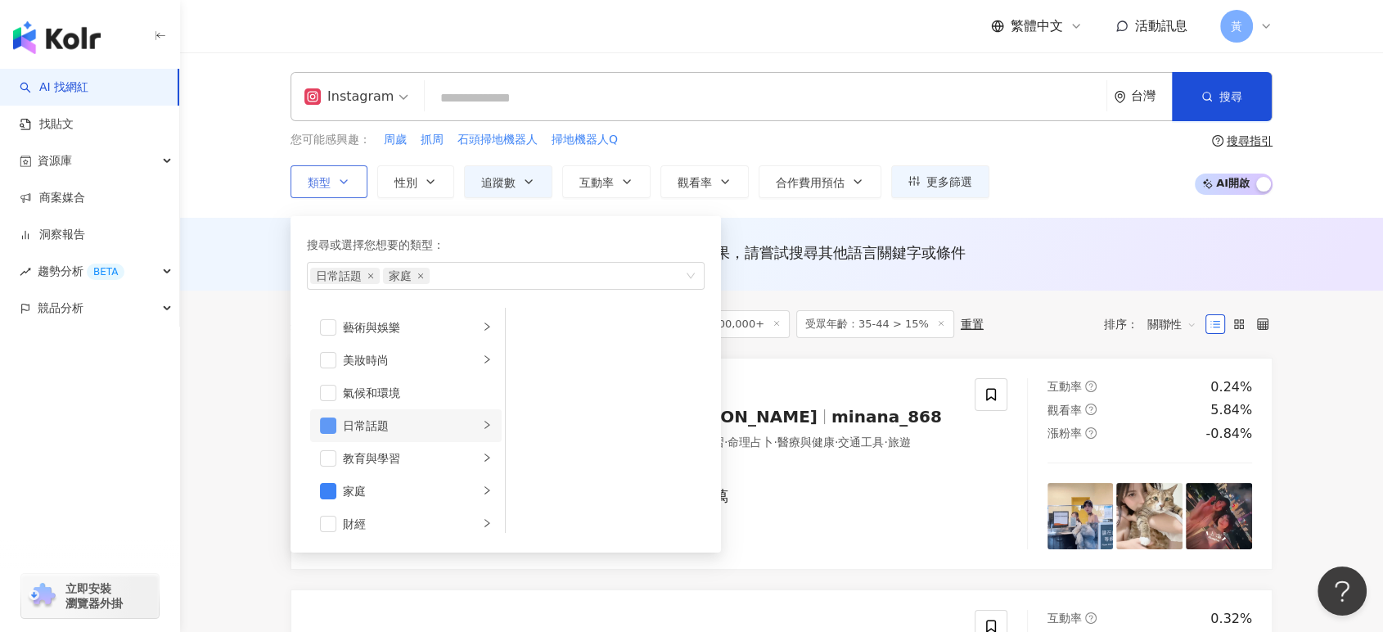
click at [331, 428] on span "button" at bounding box center [328, 425] width 16 height 16
click at [255, 244] on div "AI 推薦 ： 無結果，請嘗試搜尋其他語言關鍵字或條件" at bounding box center [781, 254] width 1203 height 73
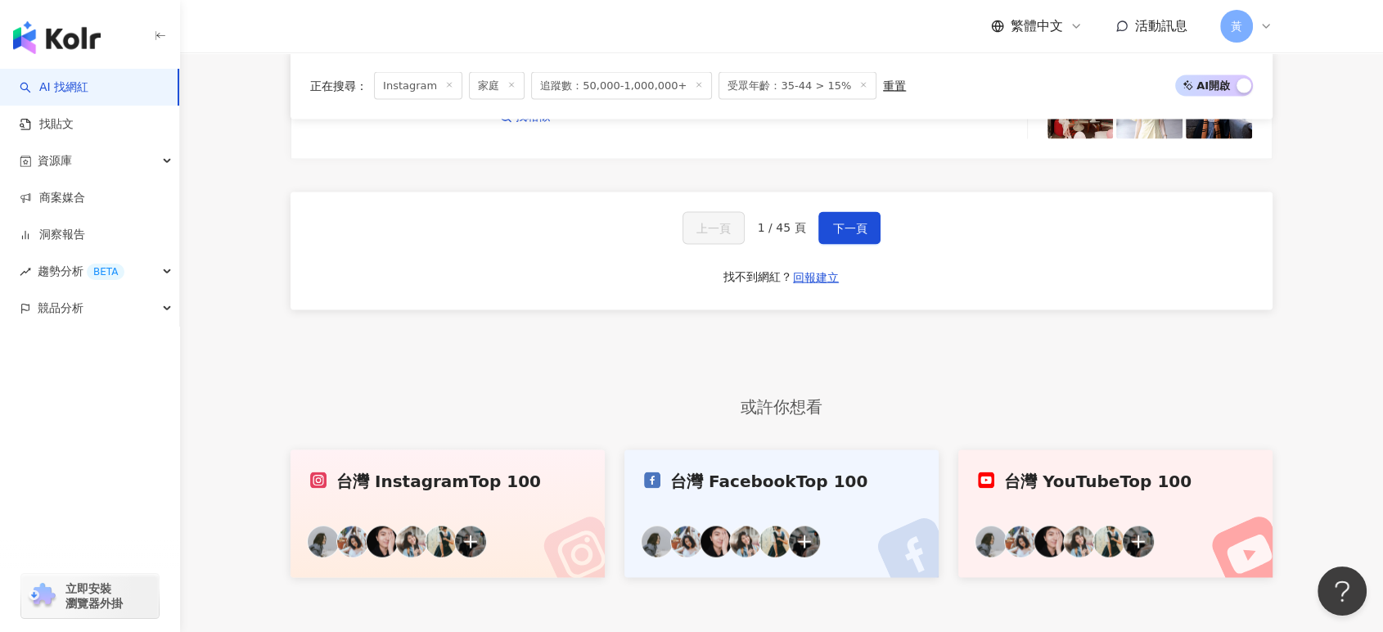
scroll to position [3179, 0]
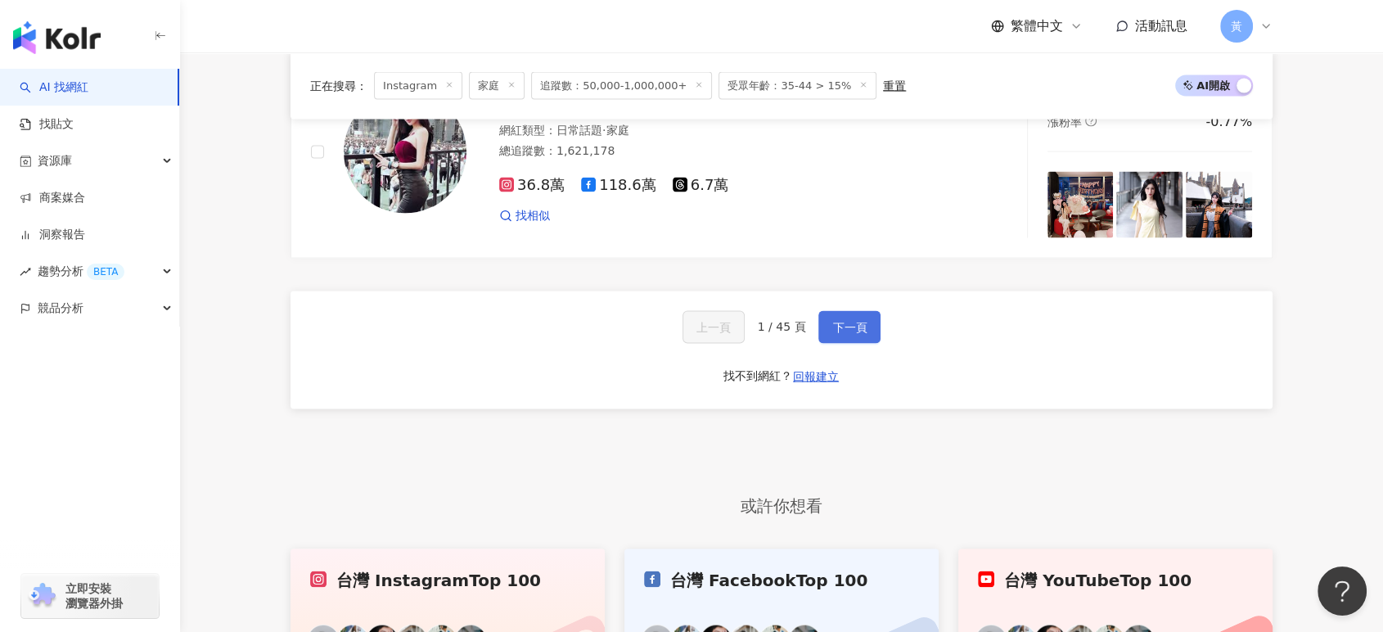
click at [837, 321] on span "下一頁" at bounding box center [849, 327] width 34 height 13
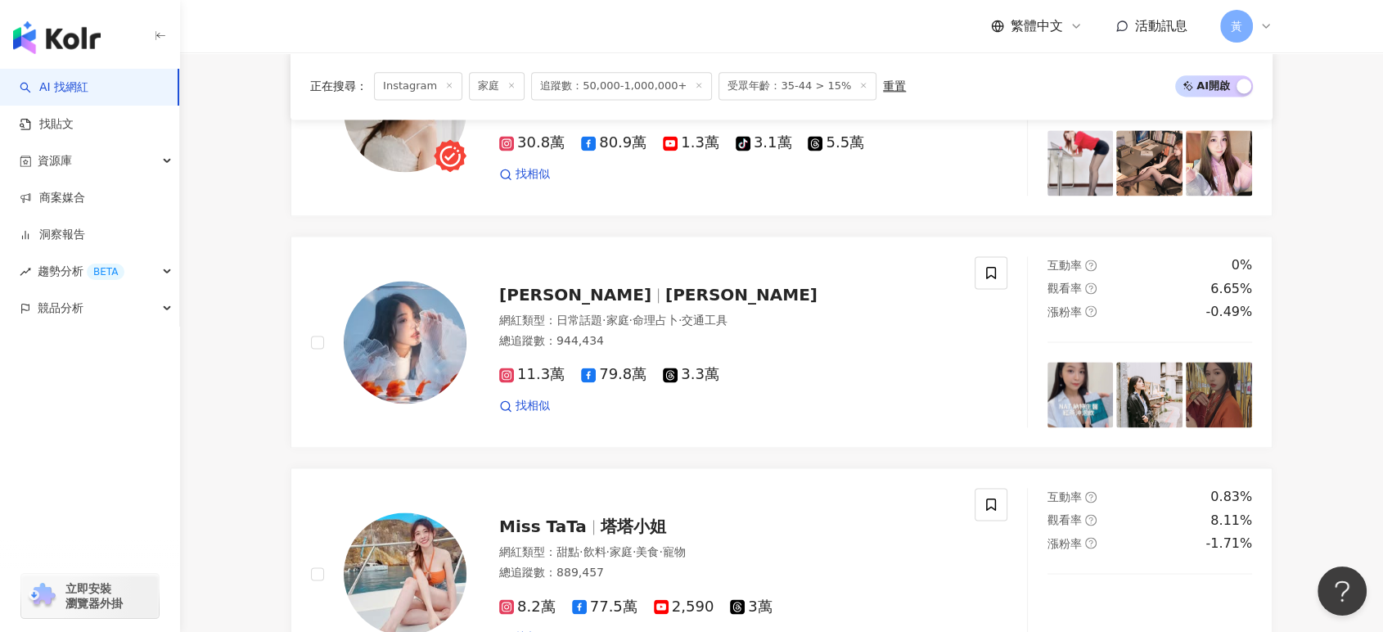
scroll to position [2272, 0]
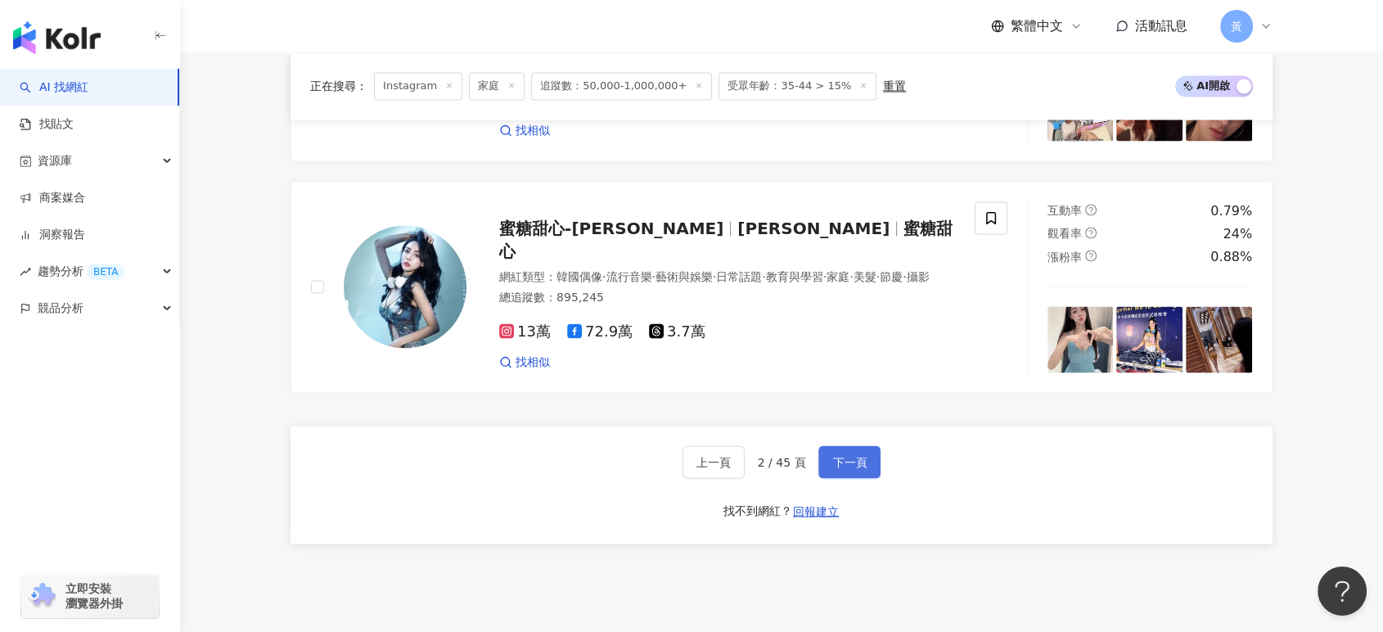
click at [868, 457] on button "下一頁" at bounding box center [849, 461] width 62 height 33
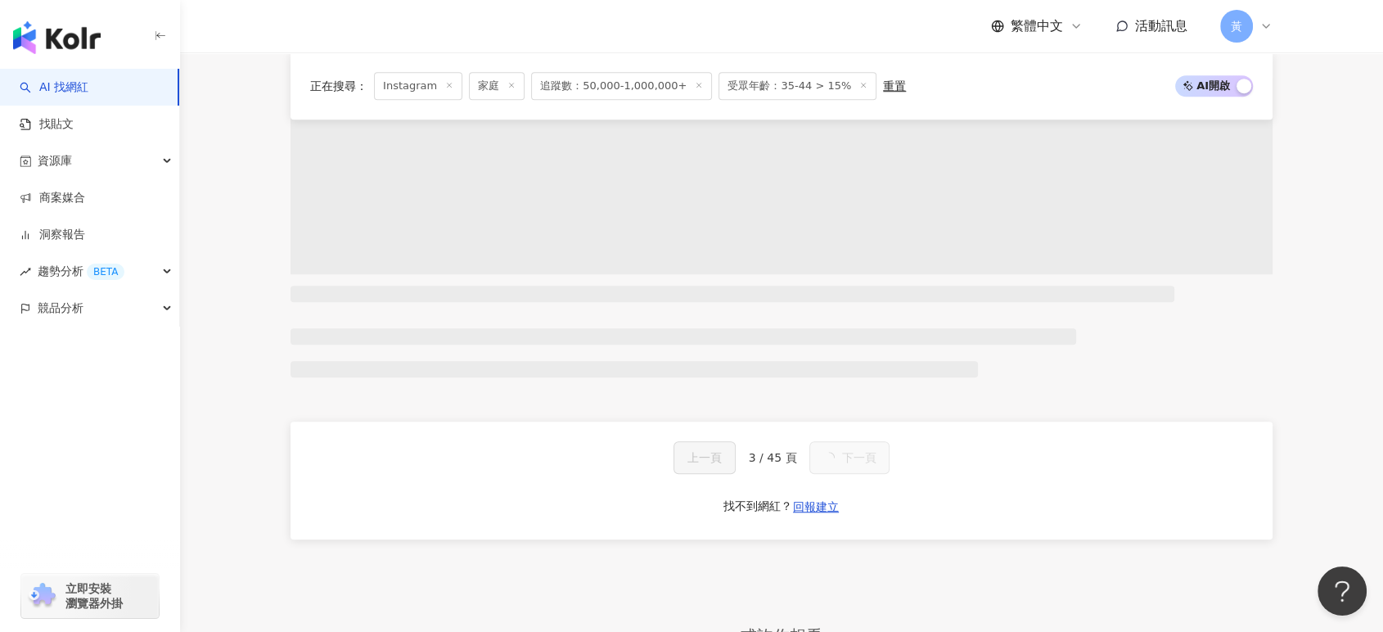
scroll to position [2999, 0]
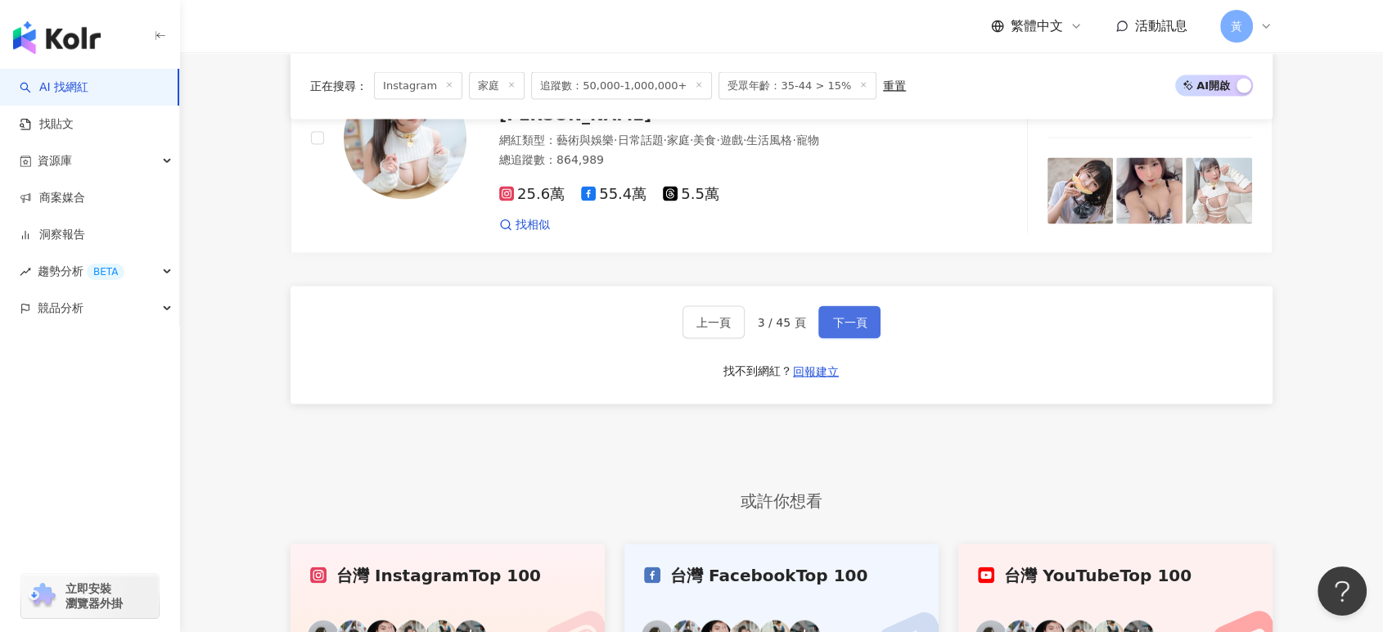
click at [848, 316] on span "下一頁" at bounding box center [849, 322] width 34 height 13
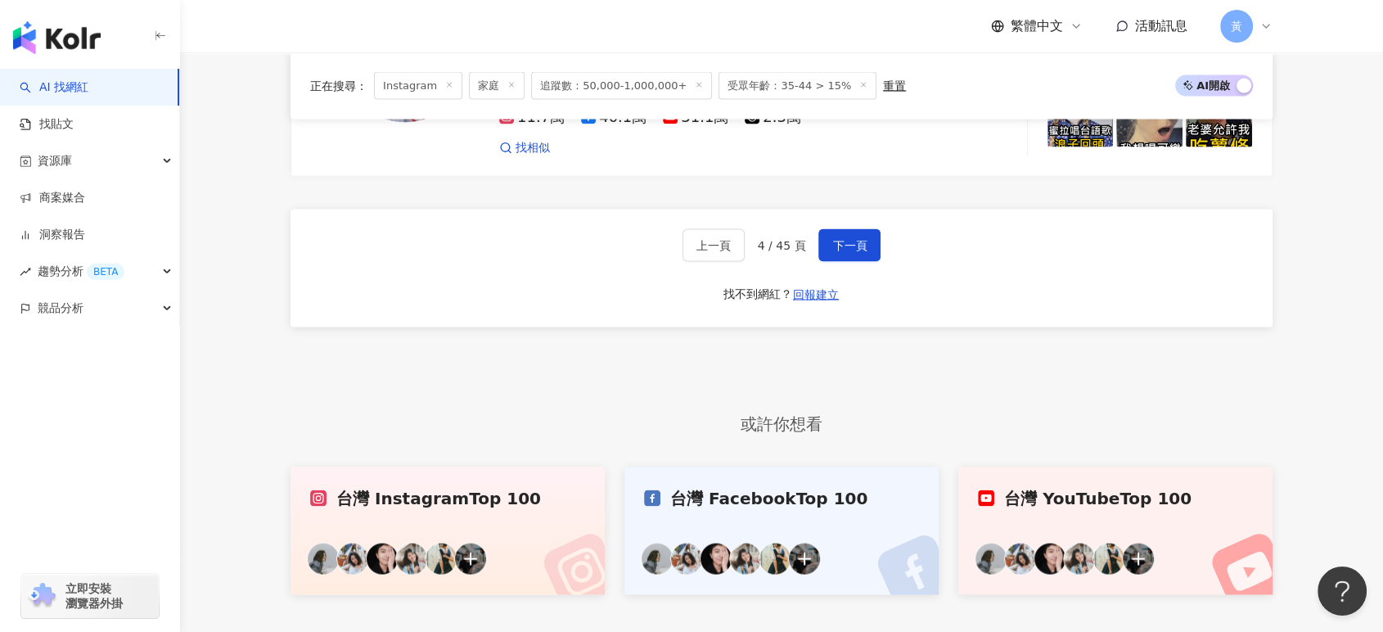
scroll to position [3083, 0]
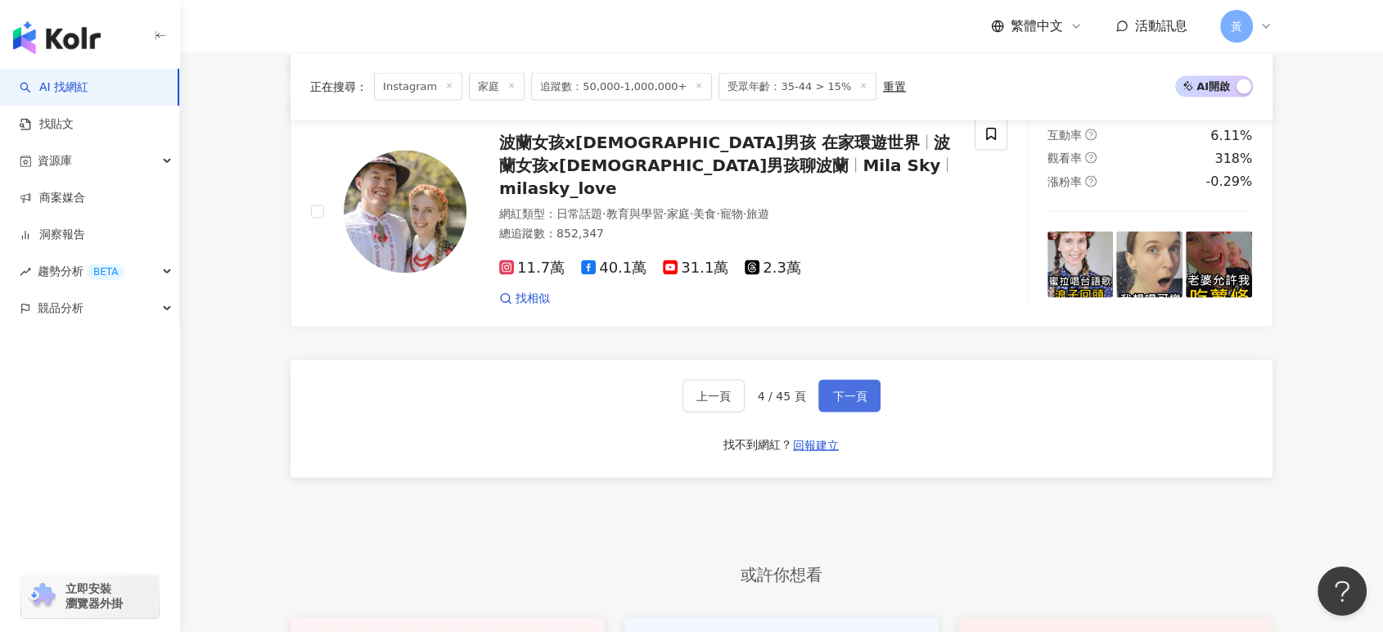
click at [861, 389] on span "下一頁" at bounding box center [849, 395] width 34 height 13
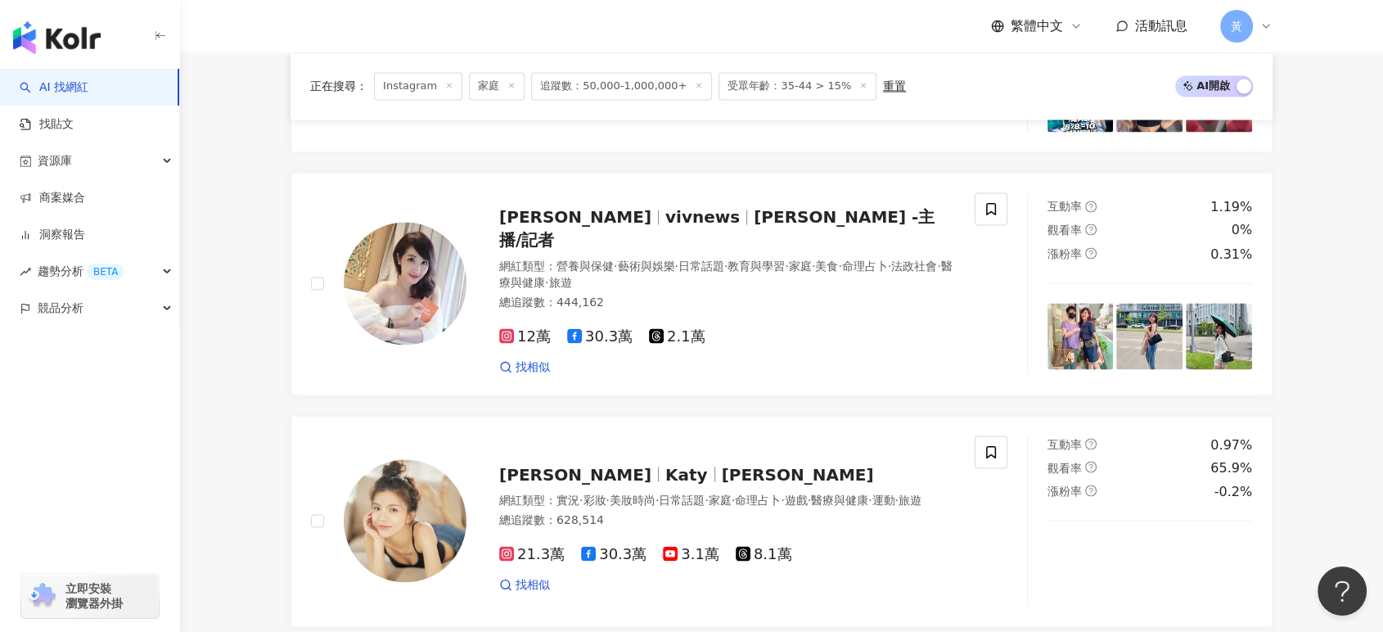
scroll to position [2999, 0]
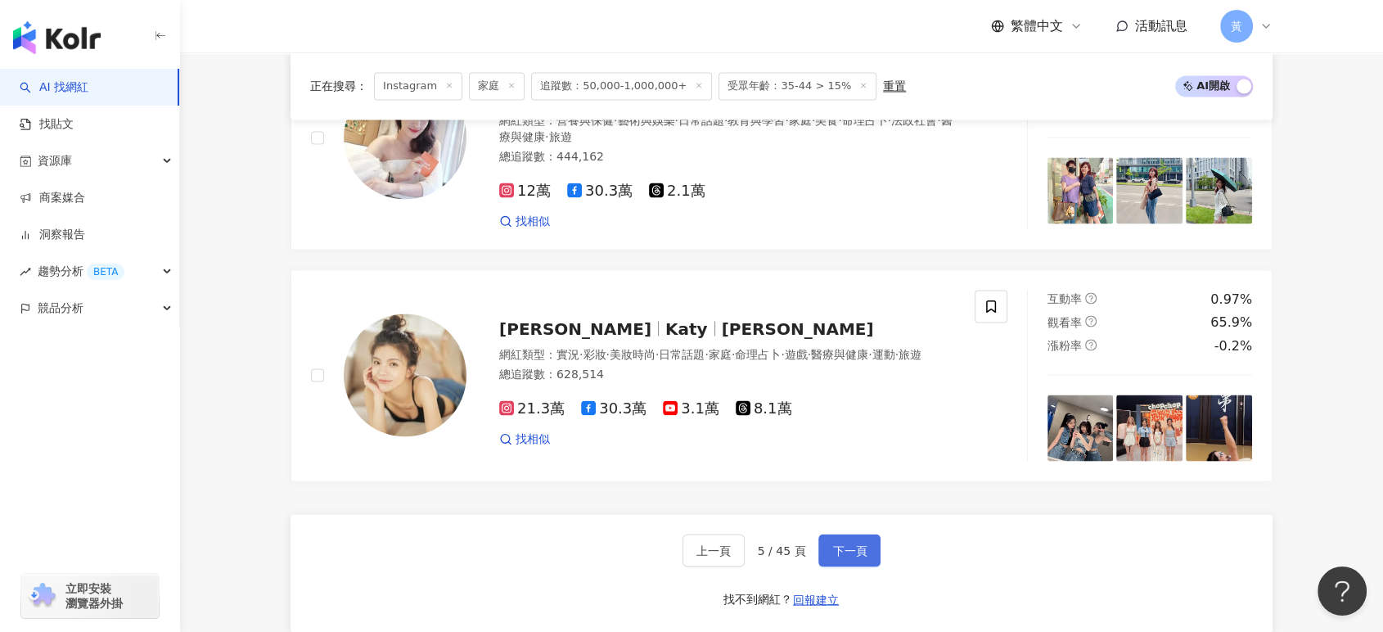
click at [855, 533] on button "下一頁" at bounding box center [849, 549] width 62 height 33
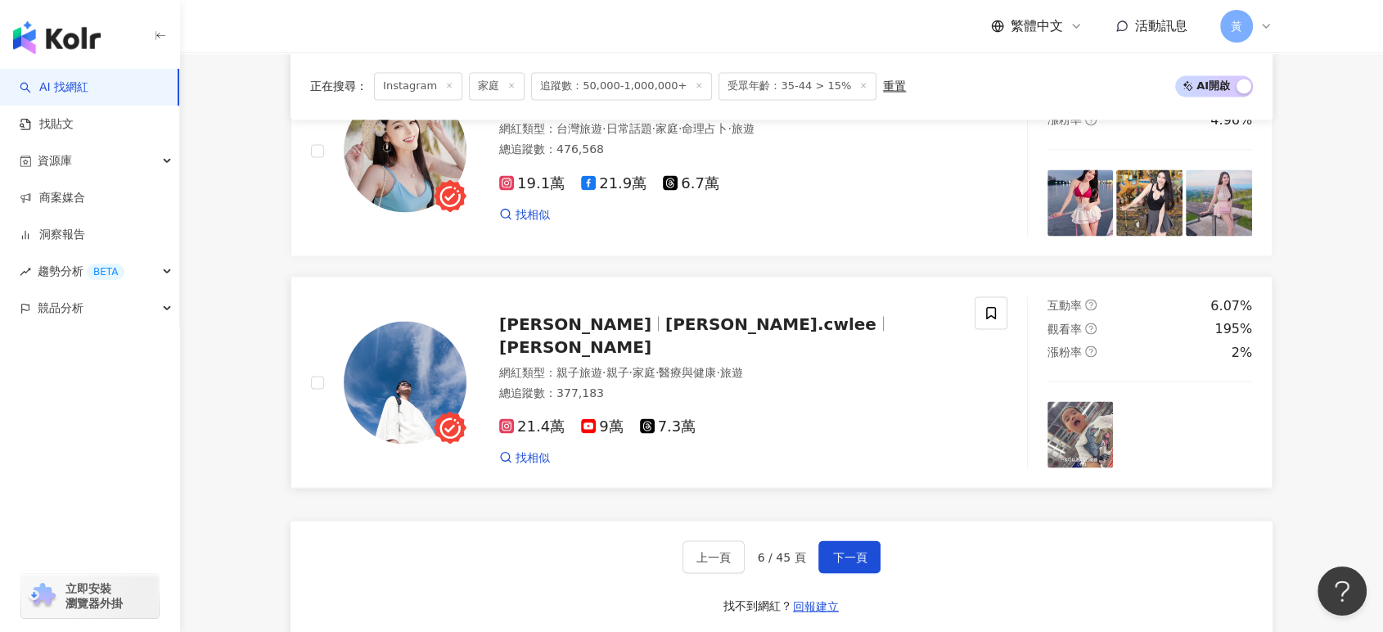
scroll to position [3090, 0]
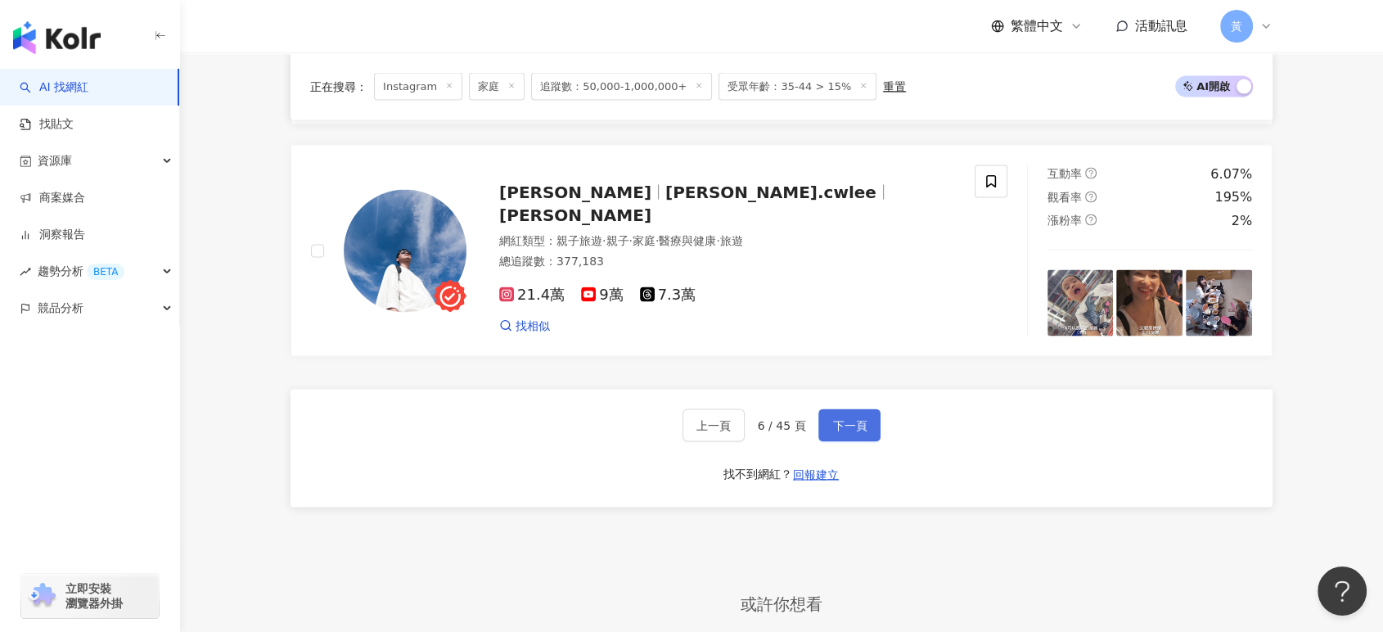
click at [862, 418] on span "下一頁" at bounding box center [849, 424] width 34 height 13
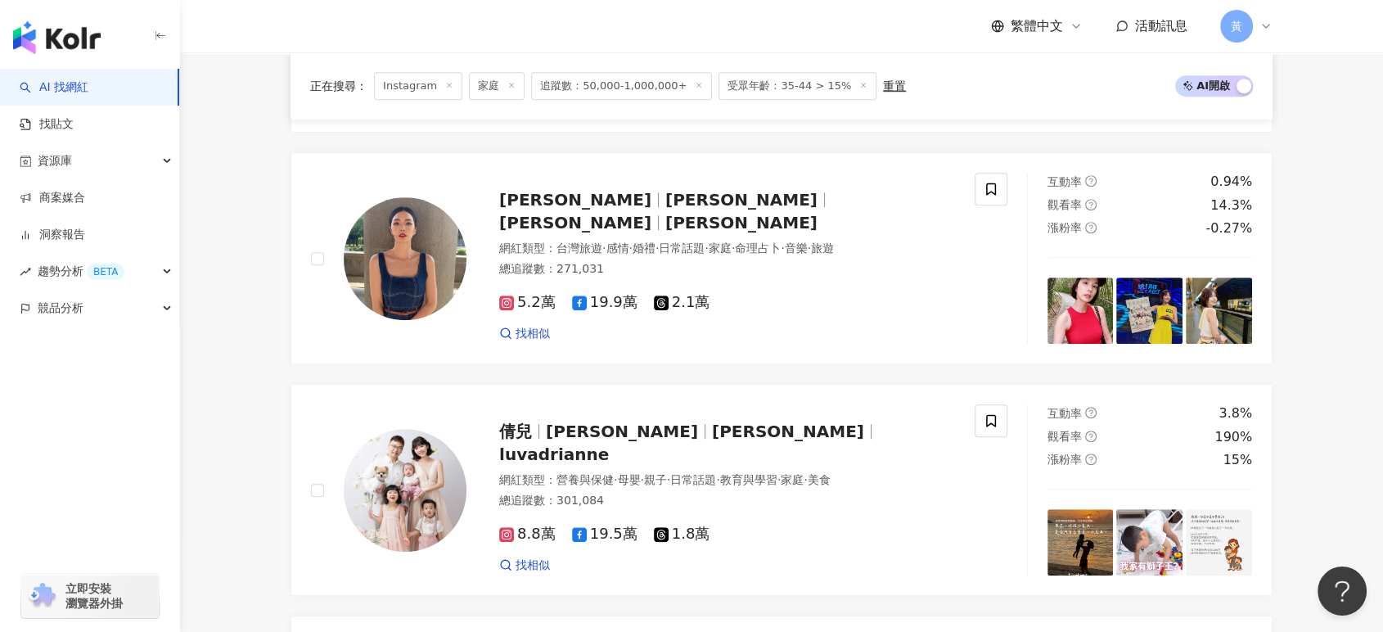
scroll to position [1125, 0]
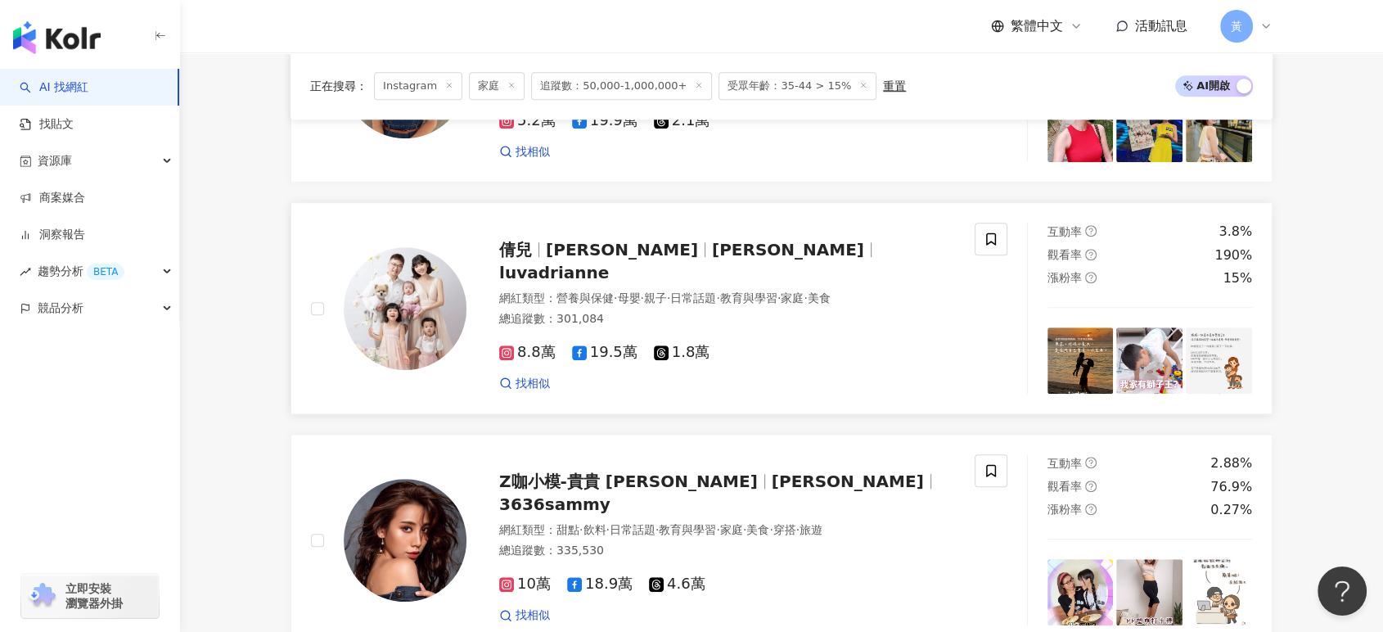
click at [838, 276] on div "倩兒 Adrianne Lu Adrianne Lu 倩兒 luvadrianne 網紅類型 ： 營養與保健 · 母嬰 · 親子 · 日常話題 · 教育與學習…" at bounding box center [710, 308] width 488 height 166
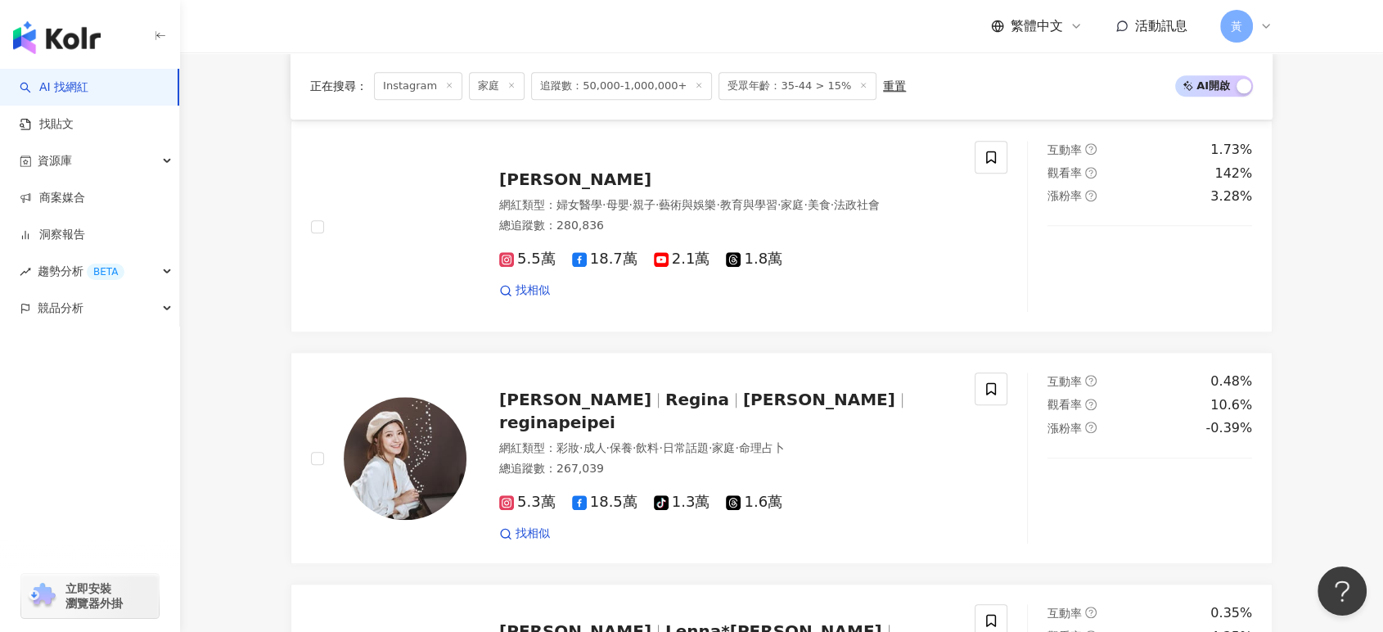
scroll to position [2761, 0]
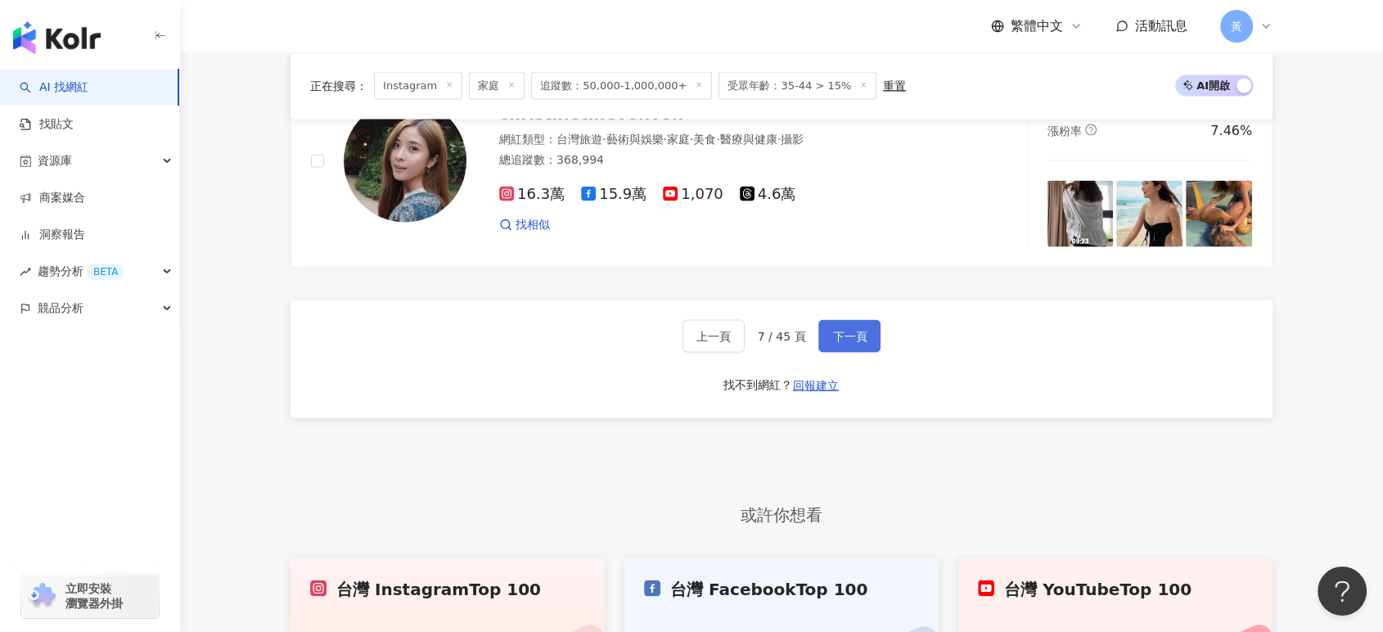
click at [867, 332] on button "下一頁" at bounding box center [849, 336] width 62 height 33
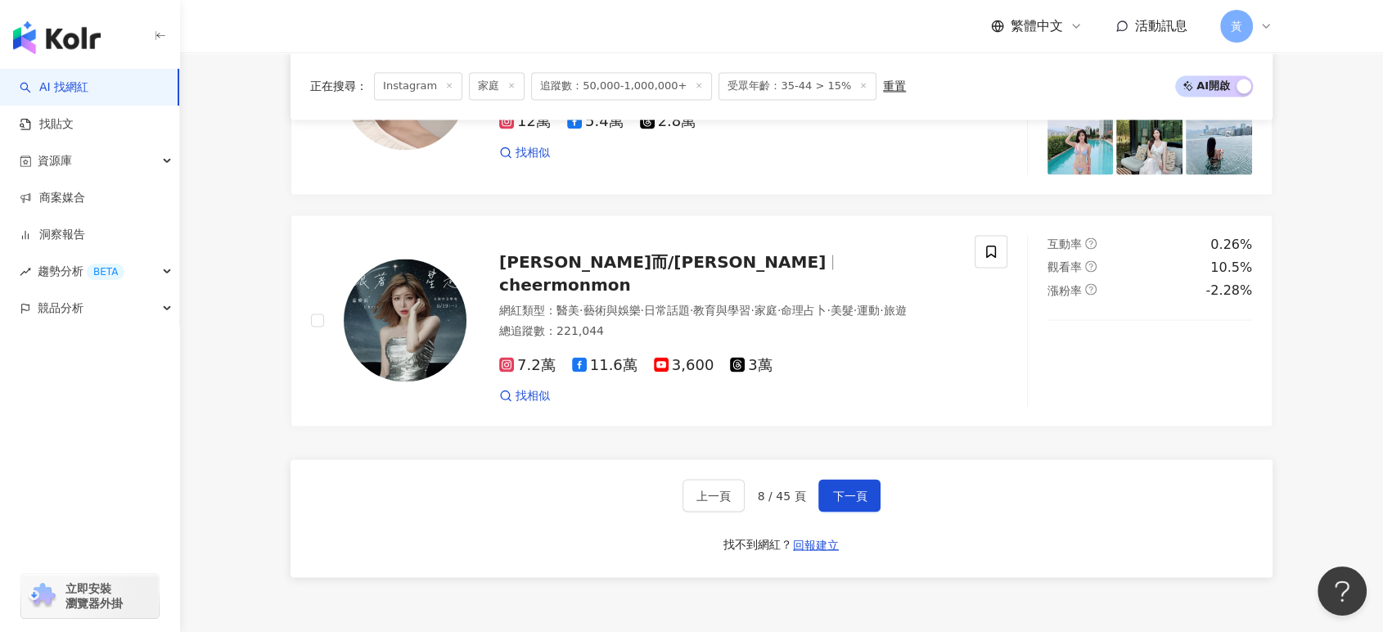
scroll to position [3124, 0]
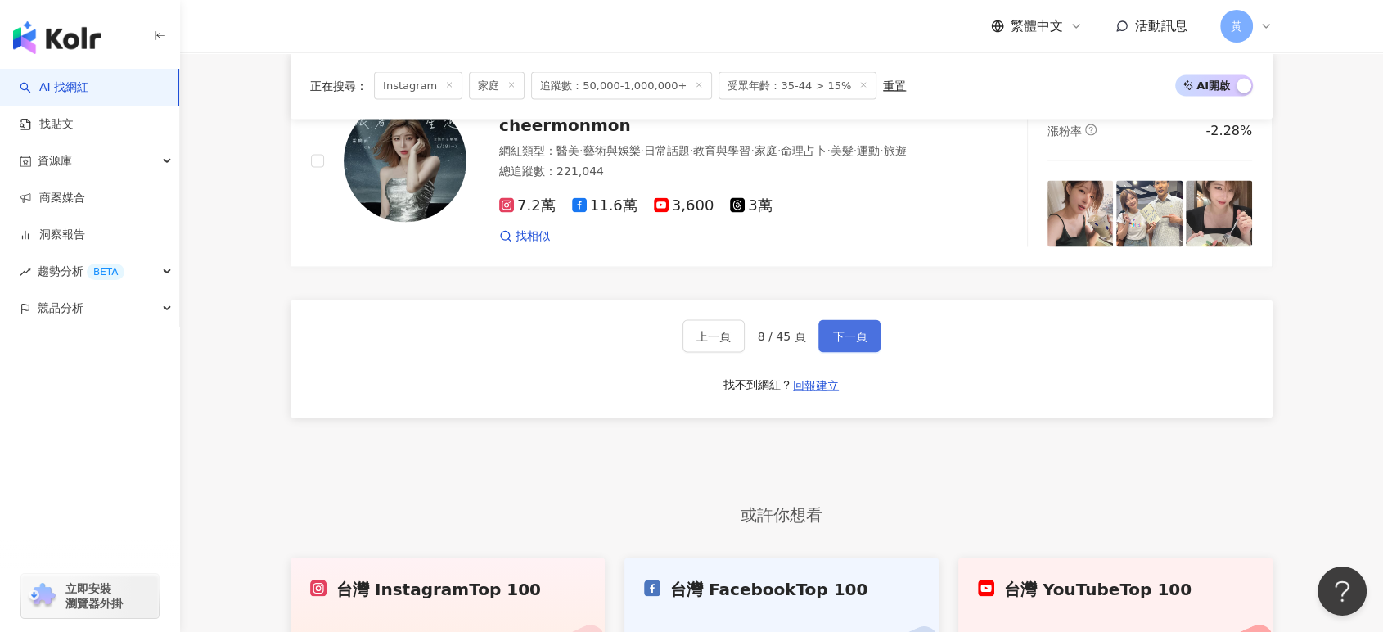
click at [869, 337] on button "下一頁" at bounding box center [849, 336] width 62 height 33
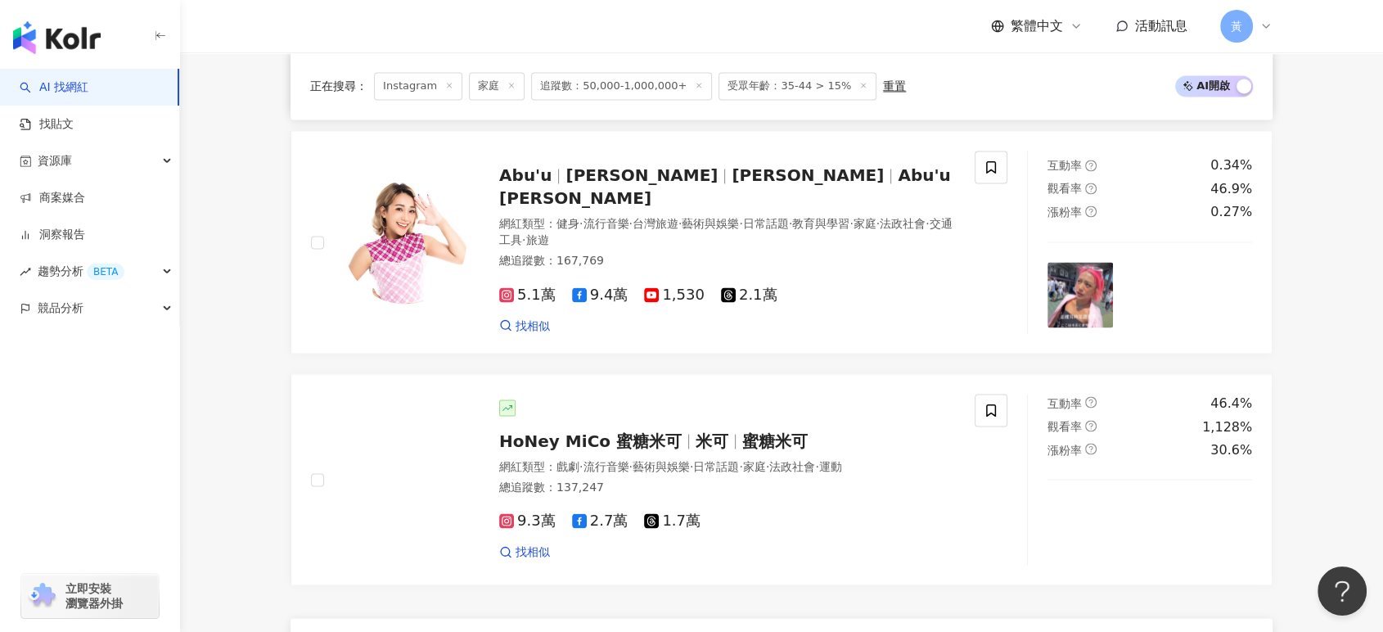
scroll to position [2999, 0]
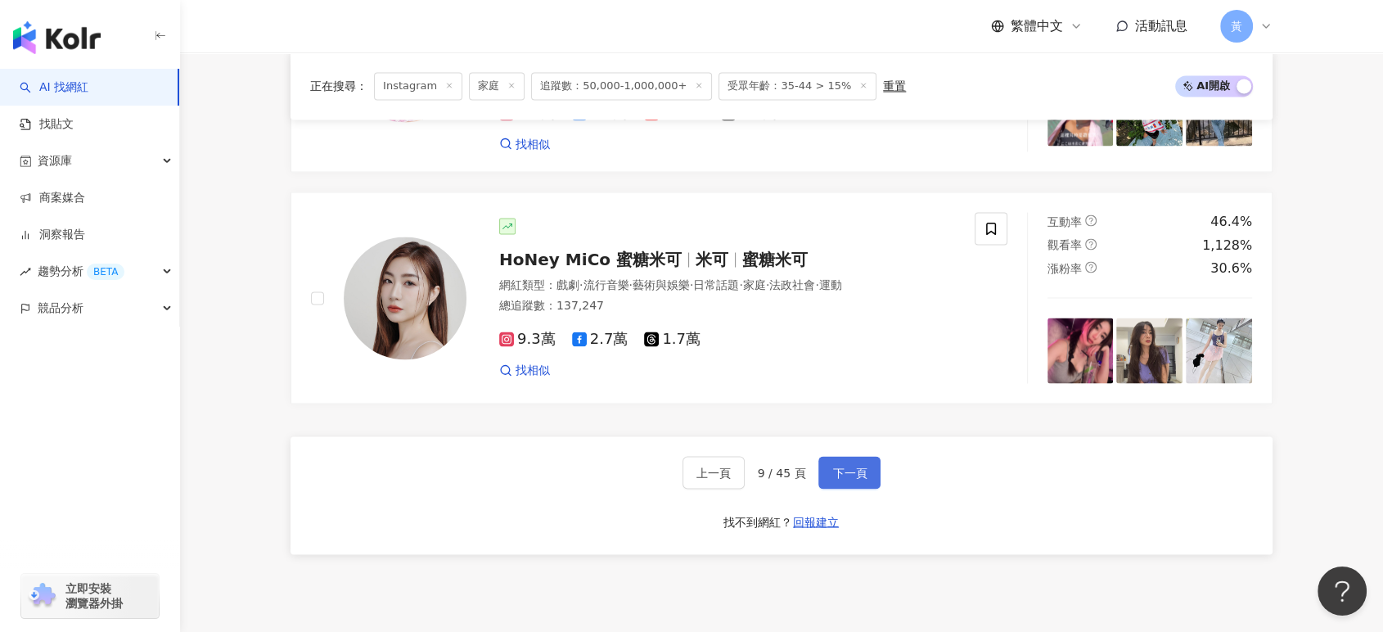
click at [854, 465] on span "下一頁" at bounding box center [849, 471] width 34 height 13
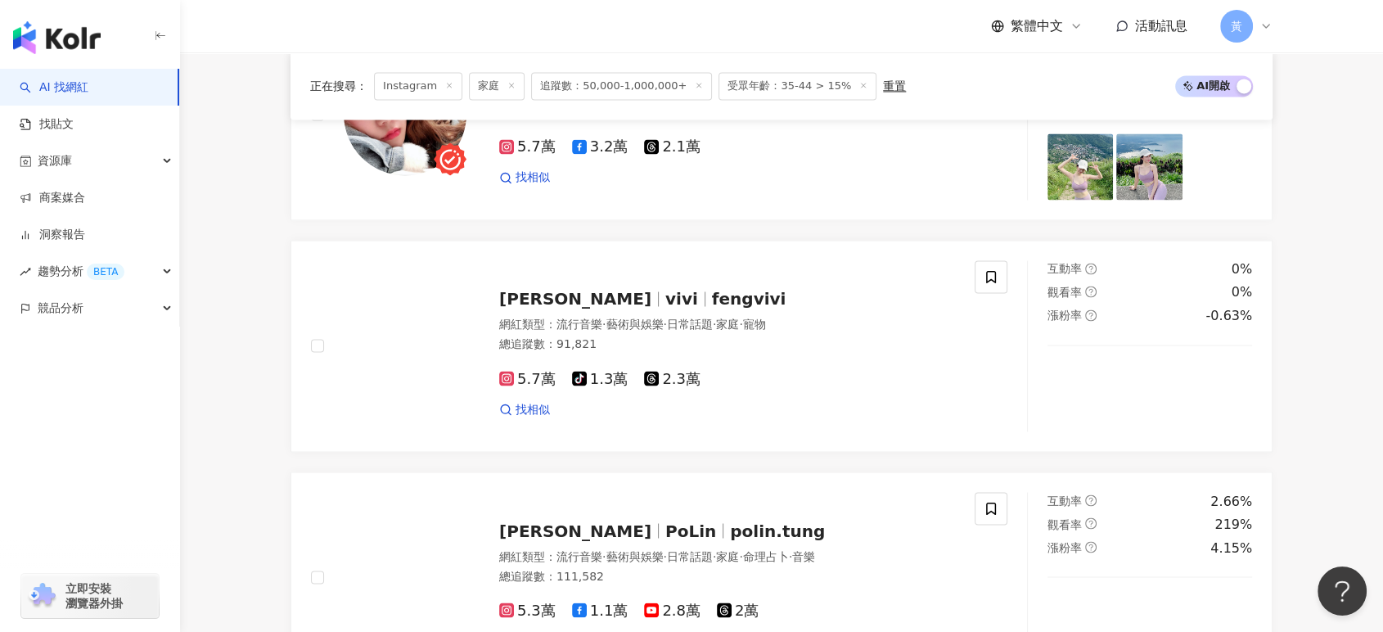
scroll to position [3096, 0]
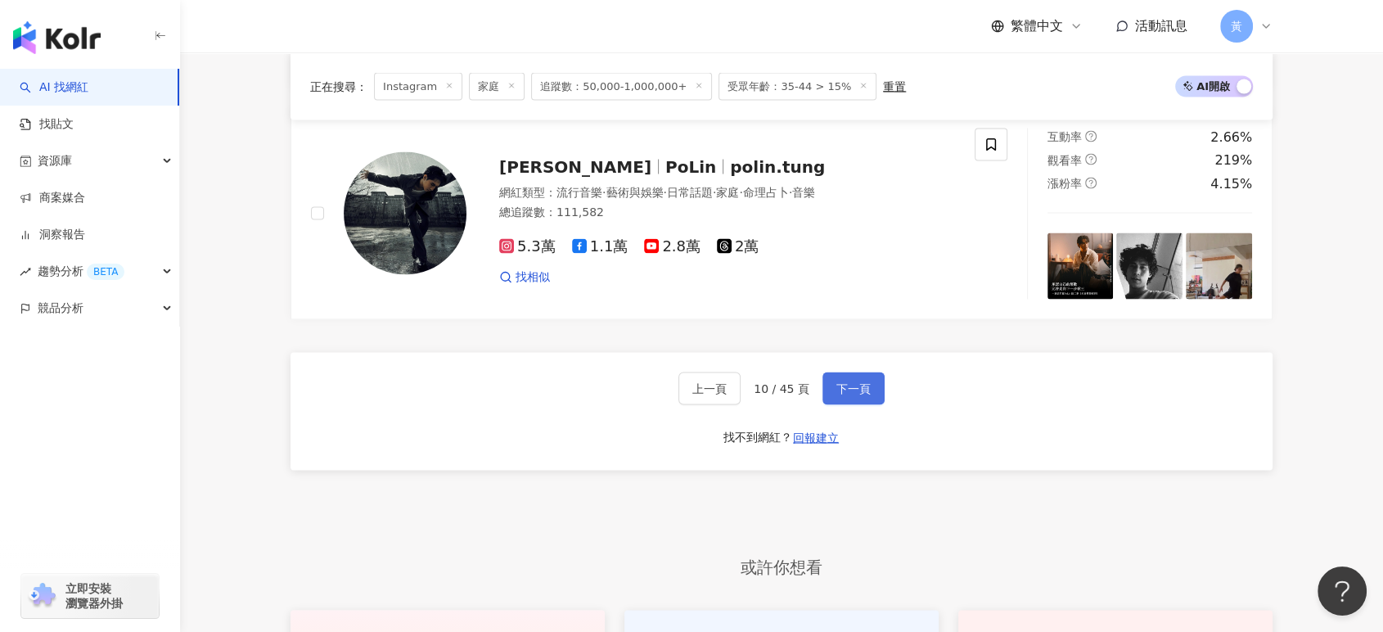
click at [856, 381] on span "下一頁" at bounding box center [853, 387] width 34 height 13
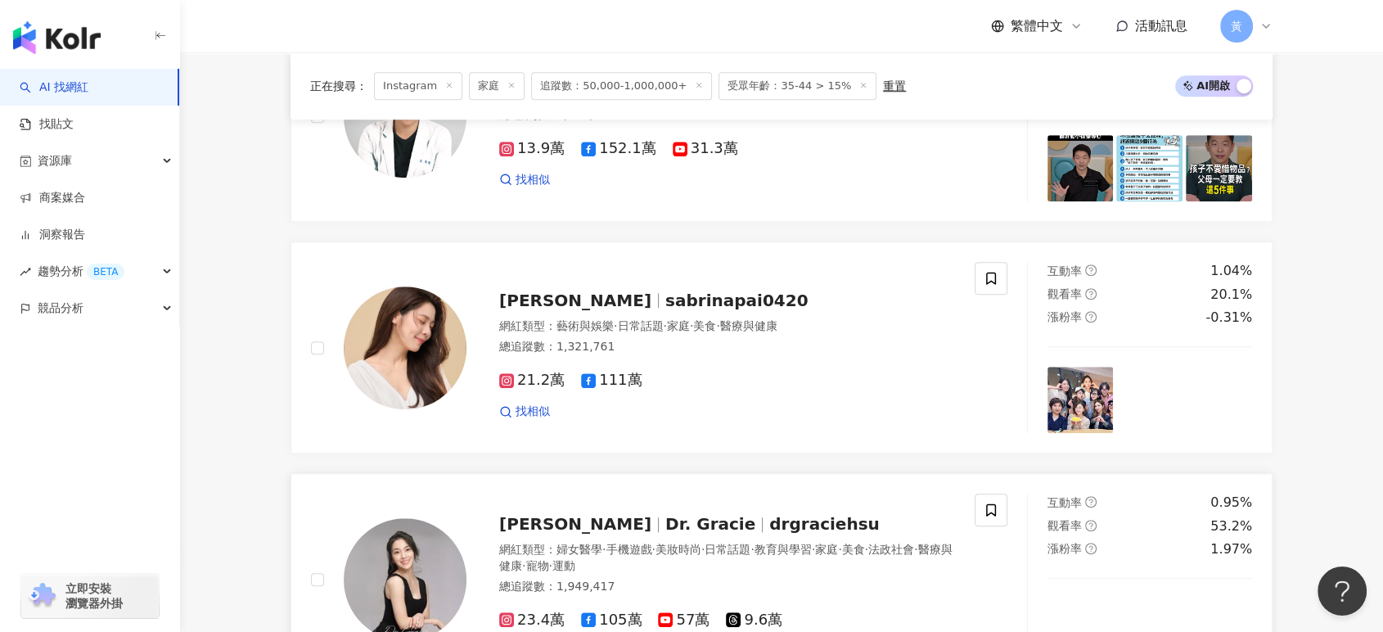
scroll to position [1272, 0]
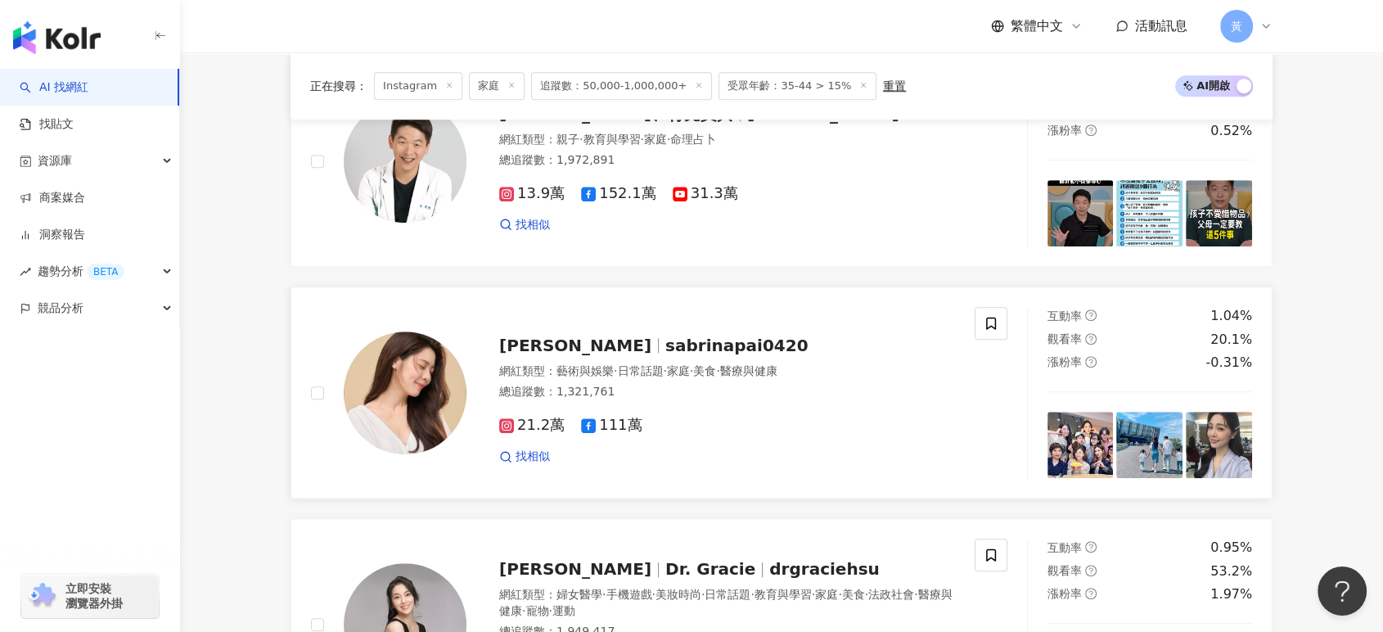
click at [688, 351] on div "白家綺 sabrinapai0420" at bounding box center [727, 345] width 456 height 23
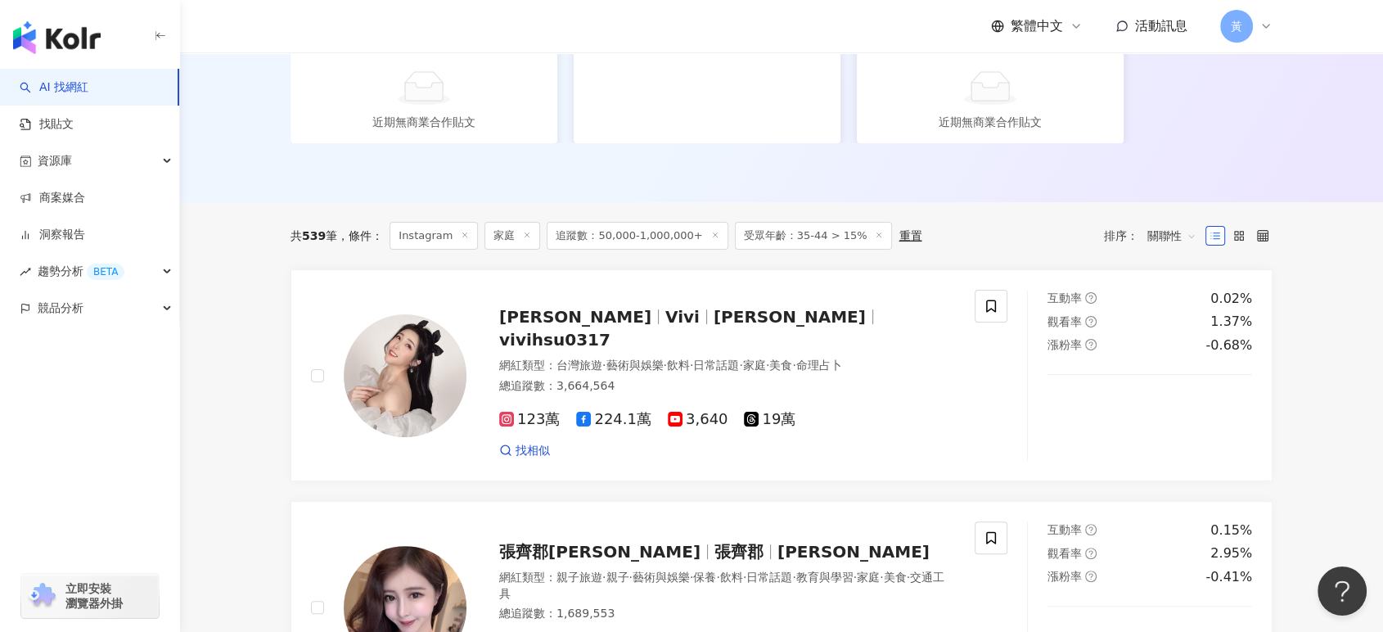
scroll to position [3090, 0]
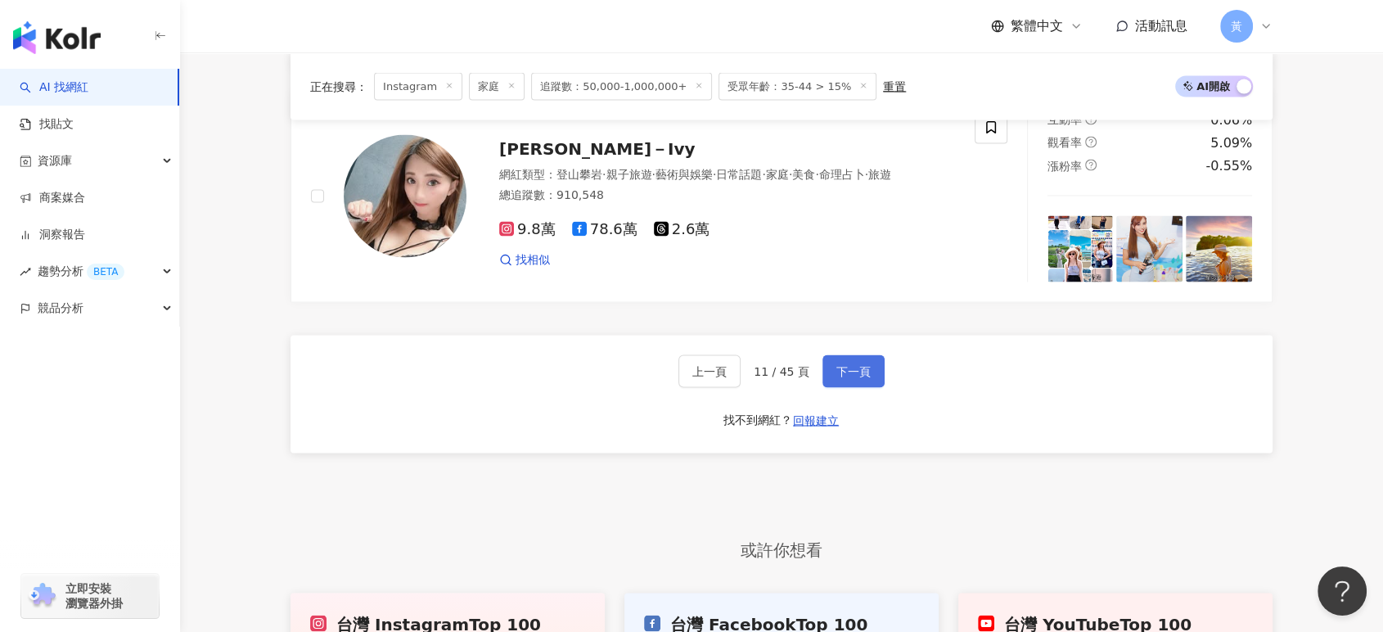
click at [844, 364] on span "下一頁" at bounding box center [853, 370] width 34 height 13
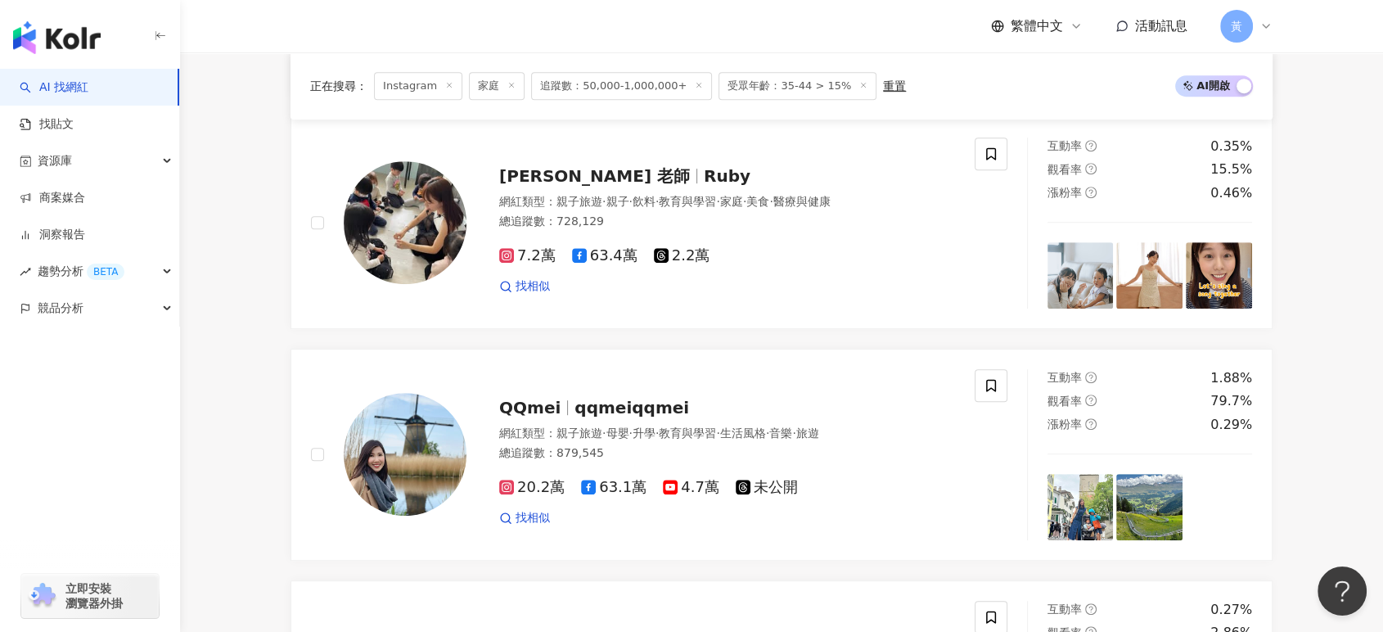
scroll to position [726, 0]
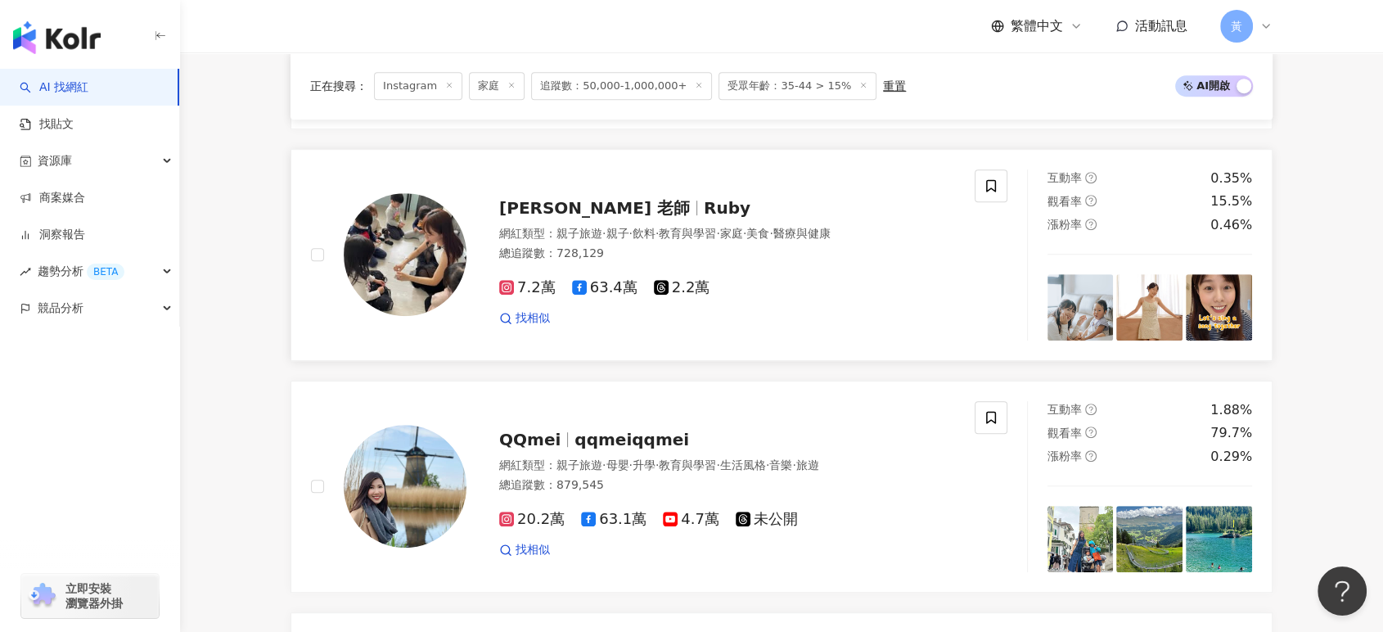
click at [704, 198] on span "Ruby" at bounding box center [727, 208] width 47 height 20
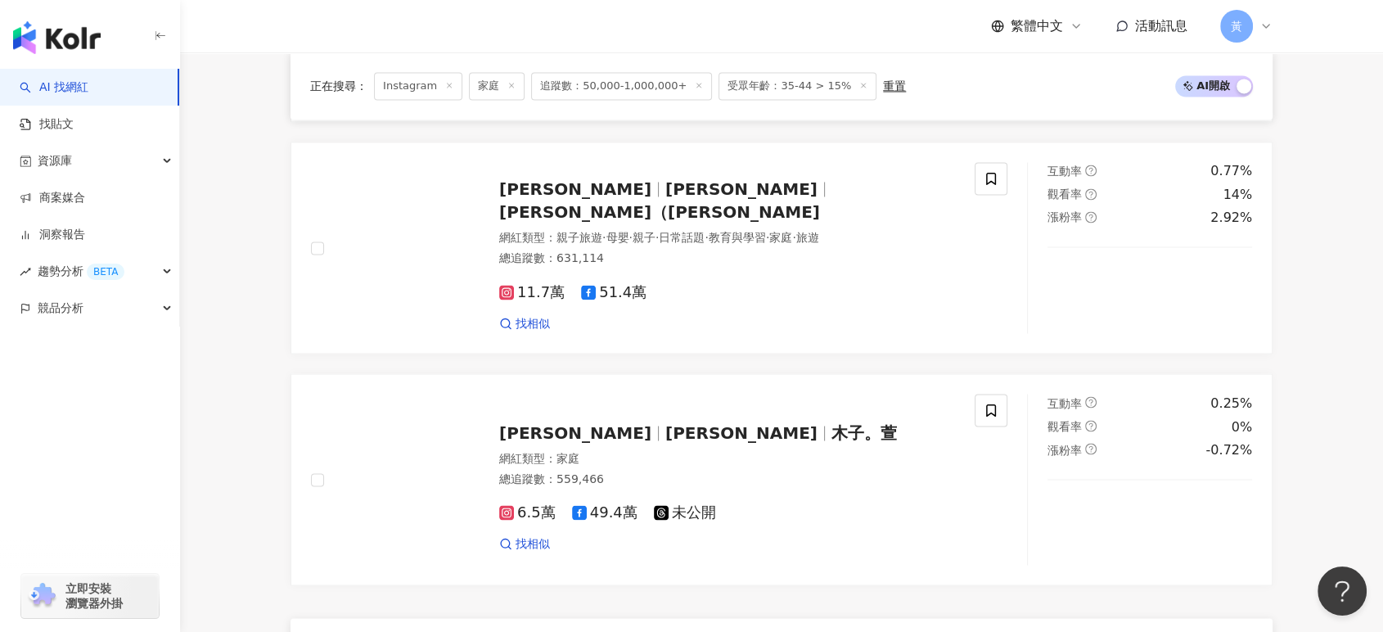
scroll to position [2908, 0]
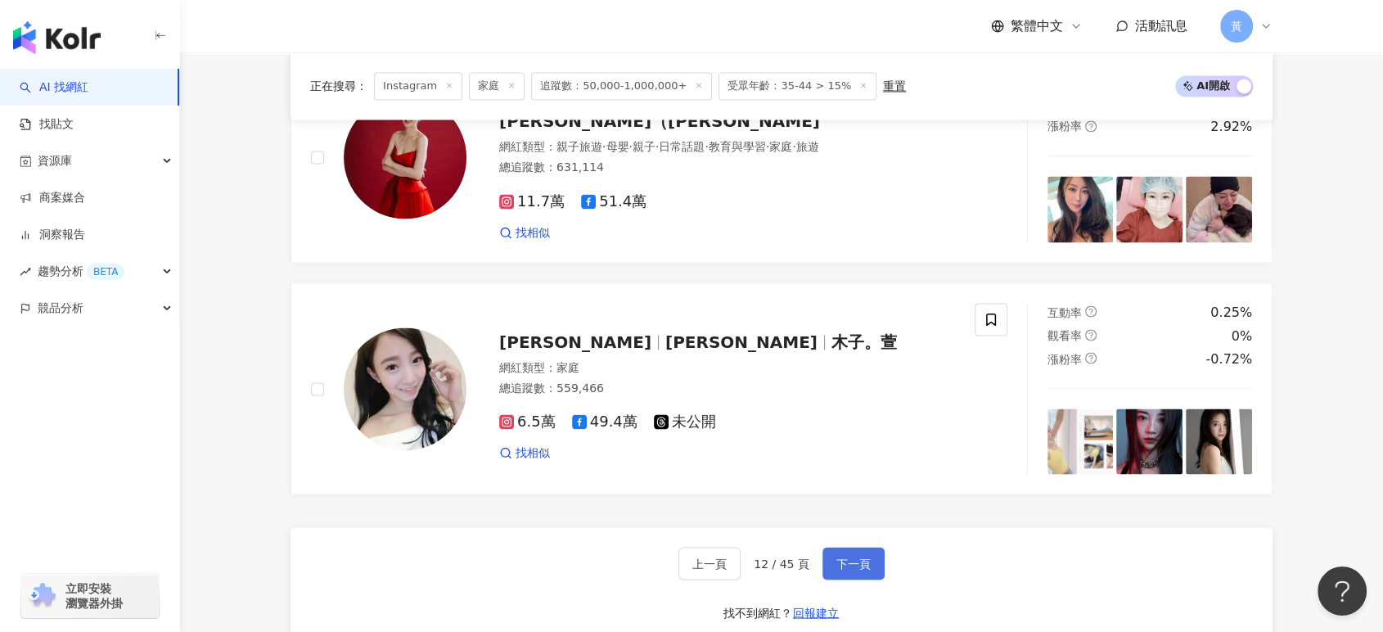
click at [857, 546] on button "下一頁" at bounding box center [853, 562] width 62 height 33
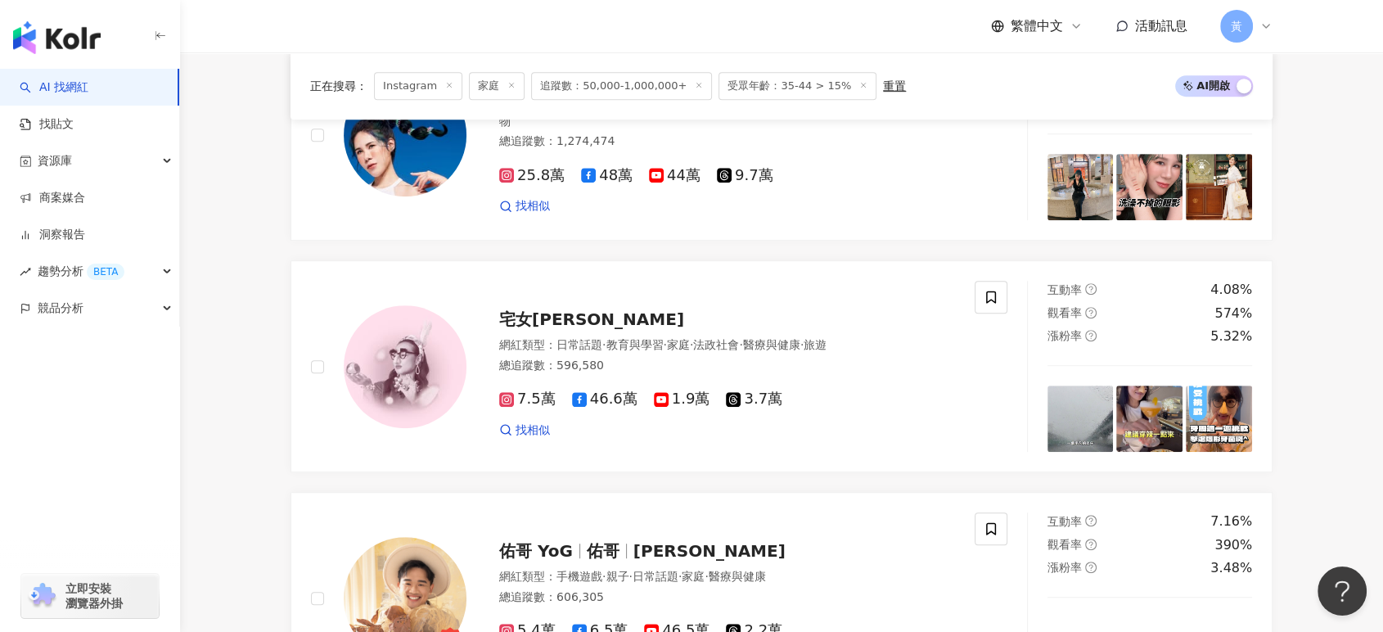
scroll to position [833, 0]
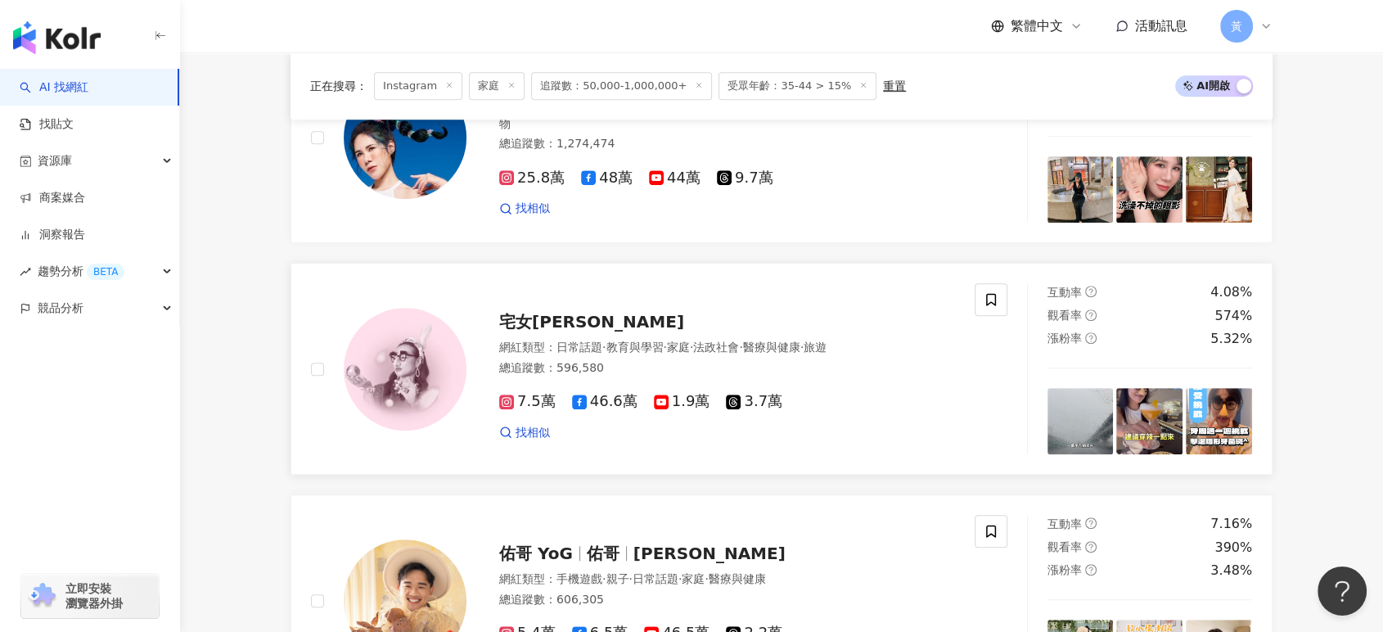
click at [536, 326] on span "宅女小紅" at bounding box center [591, 322] width 185 height 20
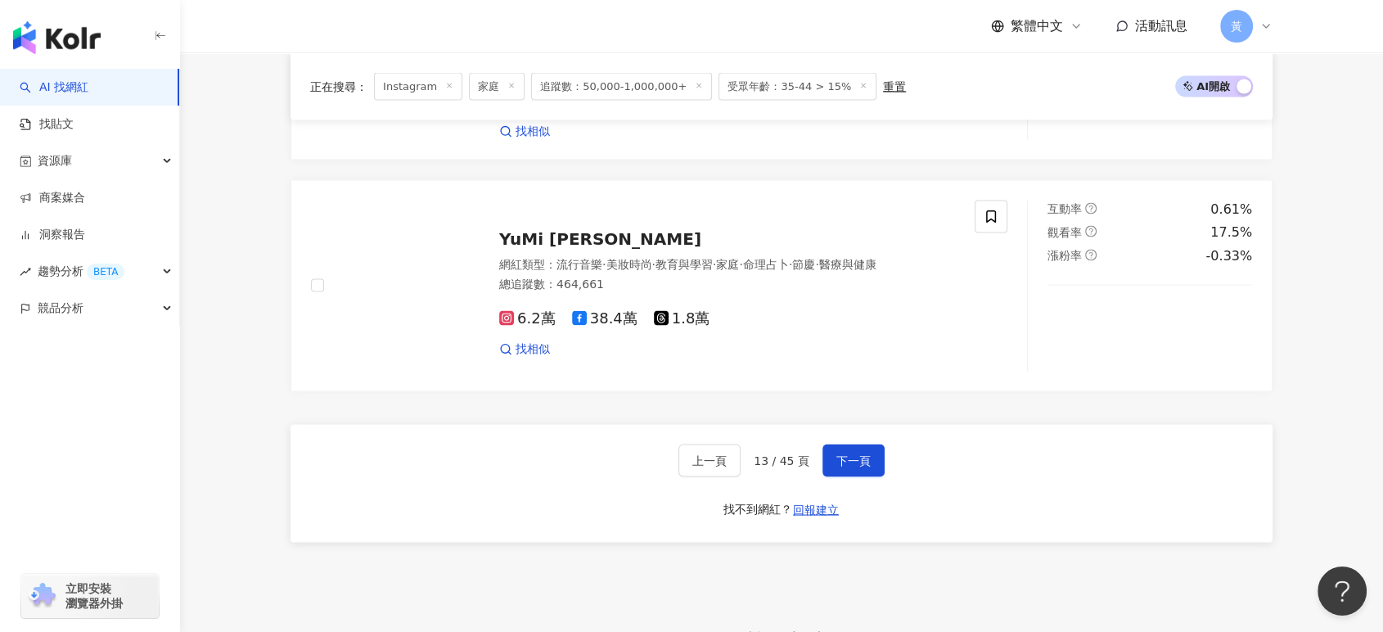
scroll to position [3205, 0]
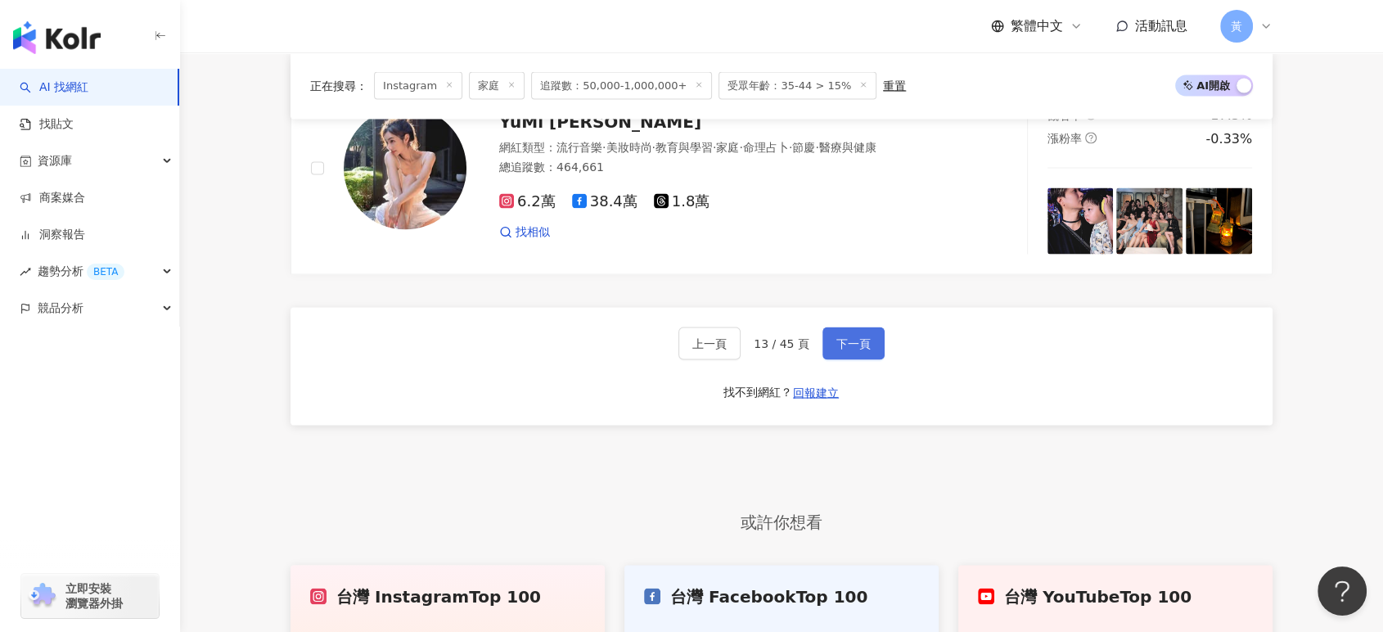
click at [867, 327] on button "下一頁" at bounding box center [853, 343] width 62 height 33
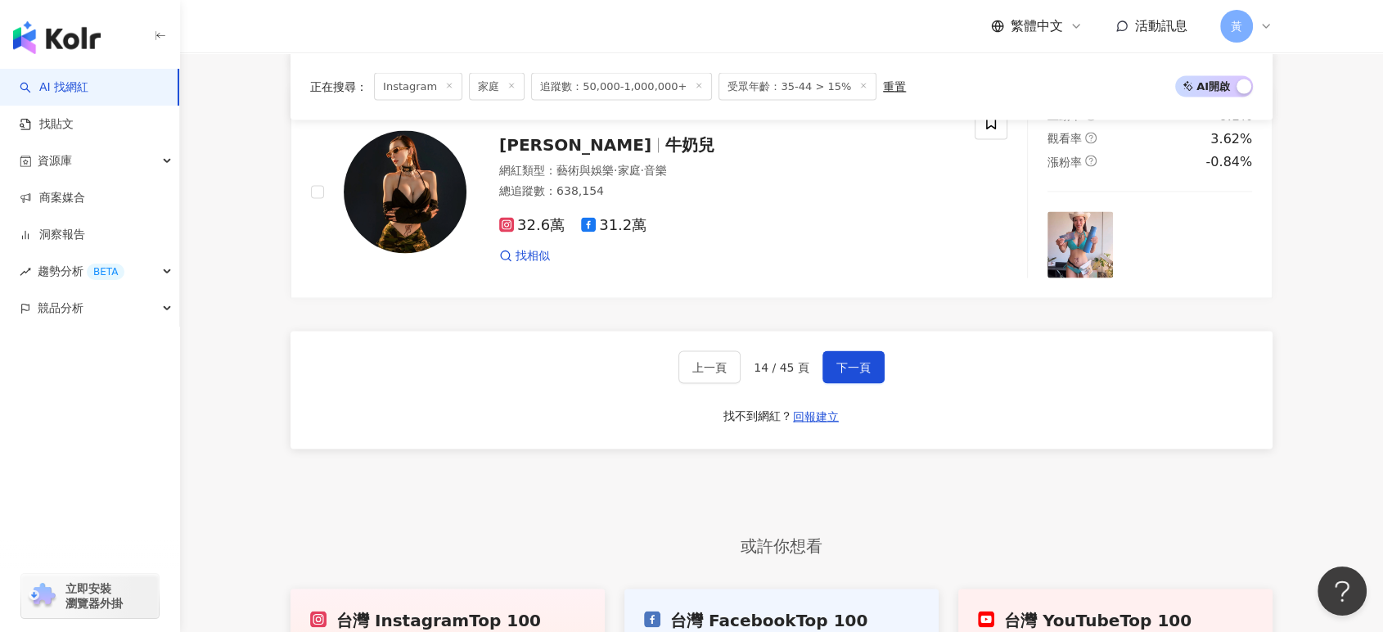
scroll to position [3101, 0]
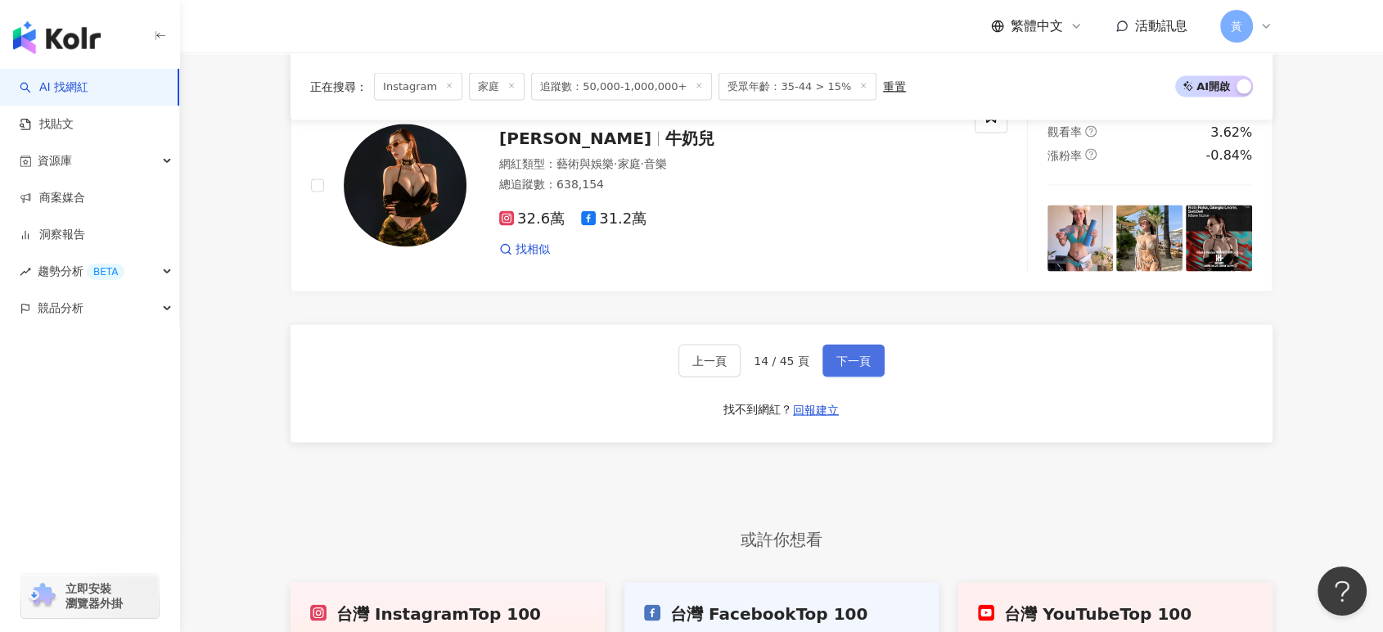
click at [836, 362] on span "下一頁" at bounding box center [853, 359] width 34 height 13
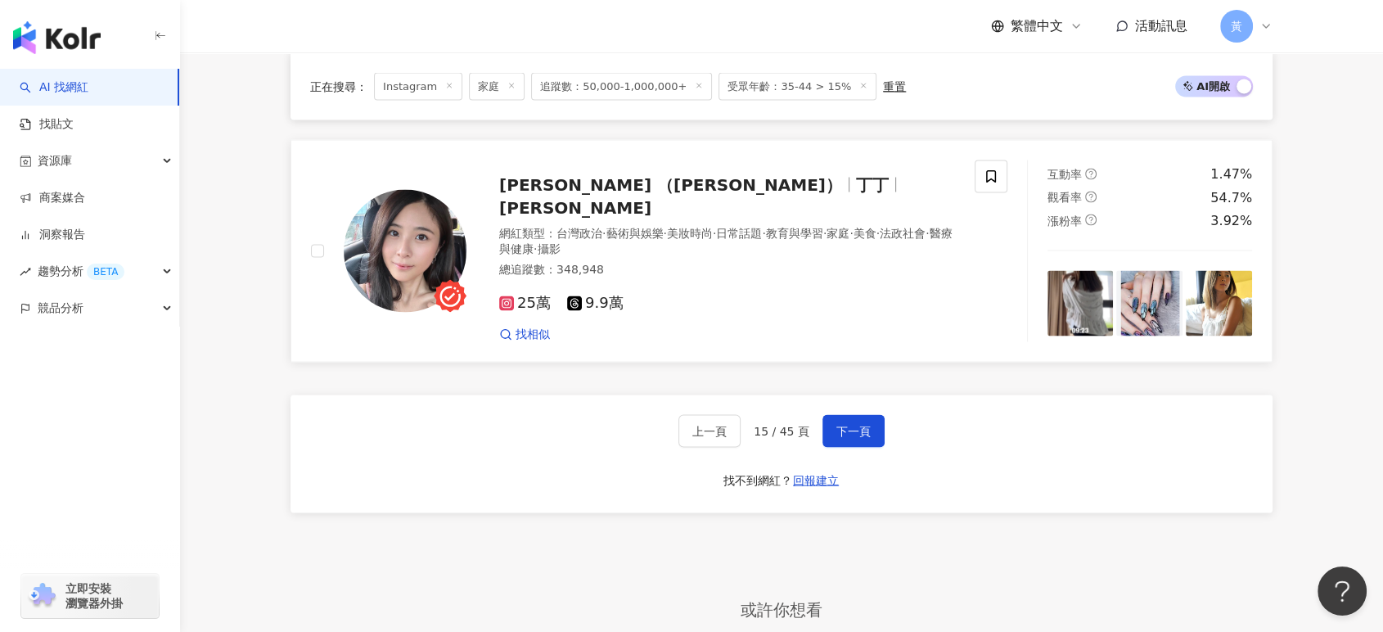
scroll to position [3083, 0]
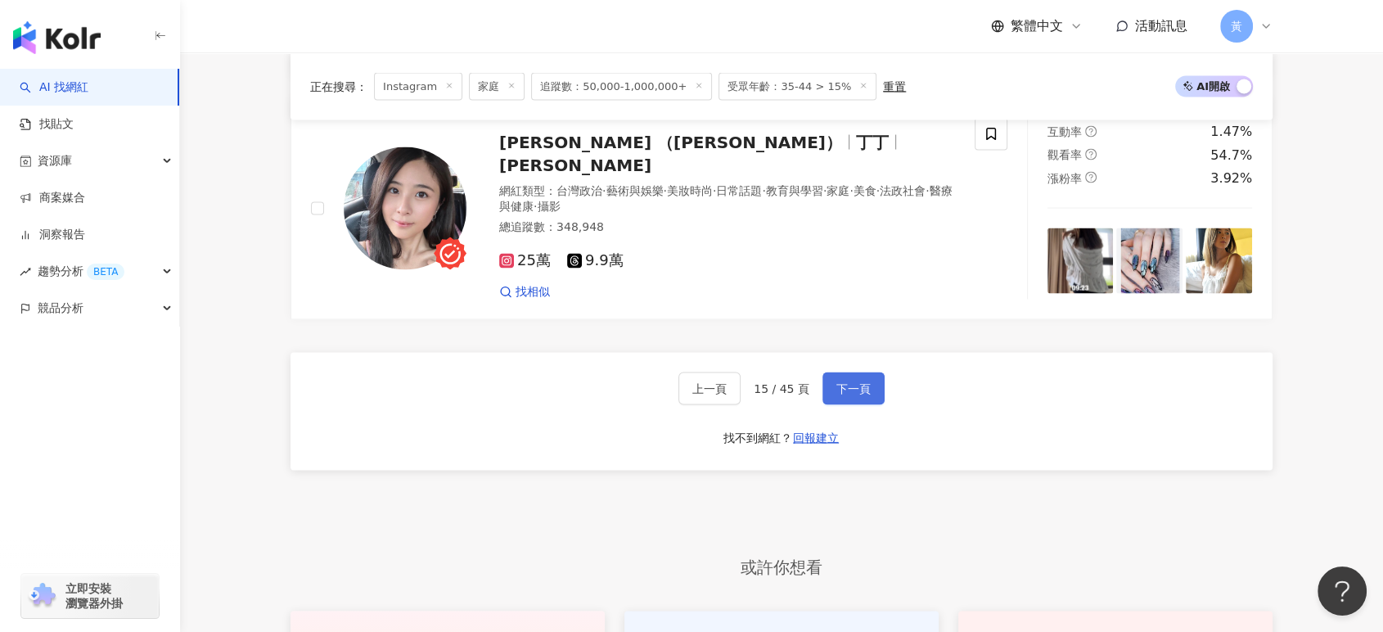
click at [877, 371] on button "下一頁" at bounding box center [853, 387] width 62 height 33
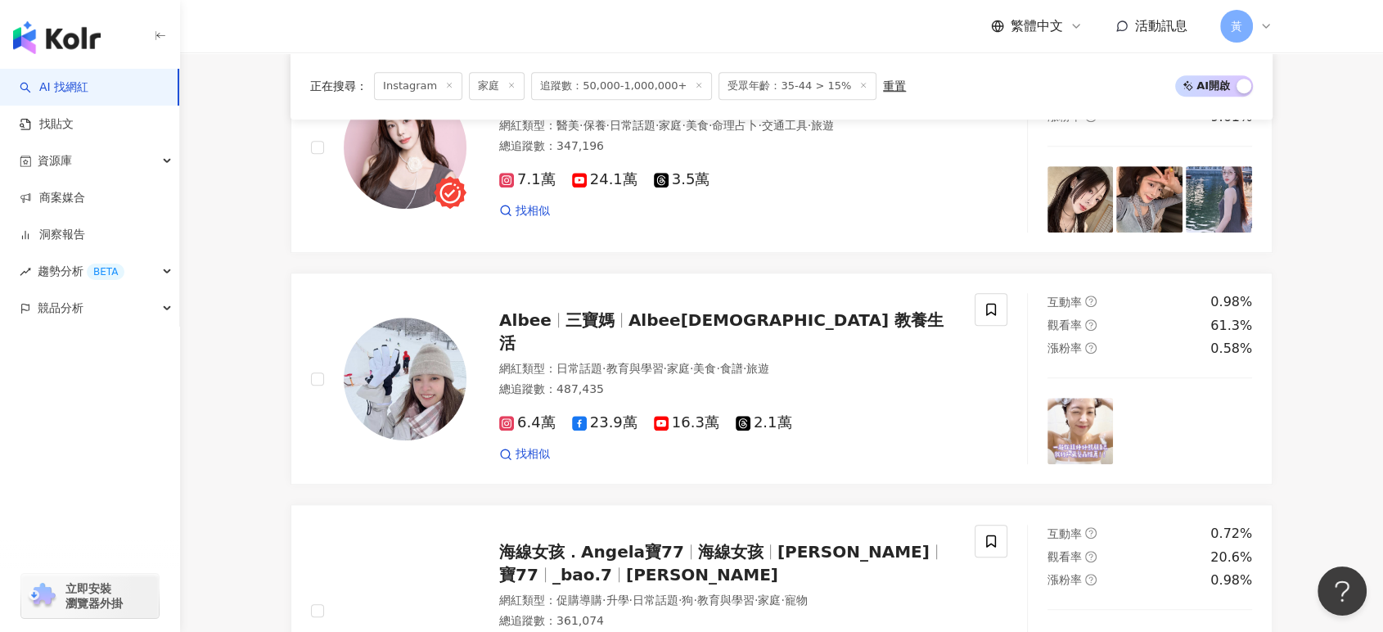
scroll to position [1300, 0]
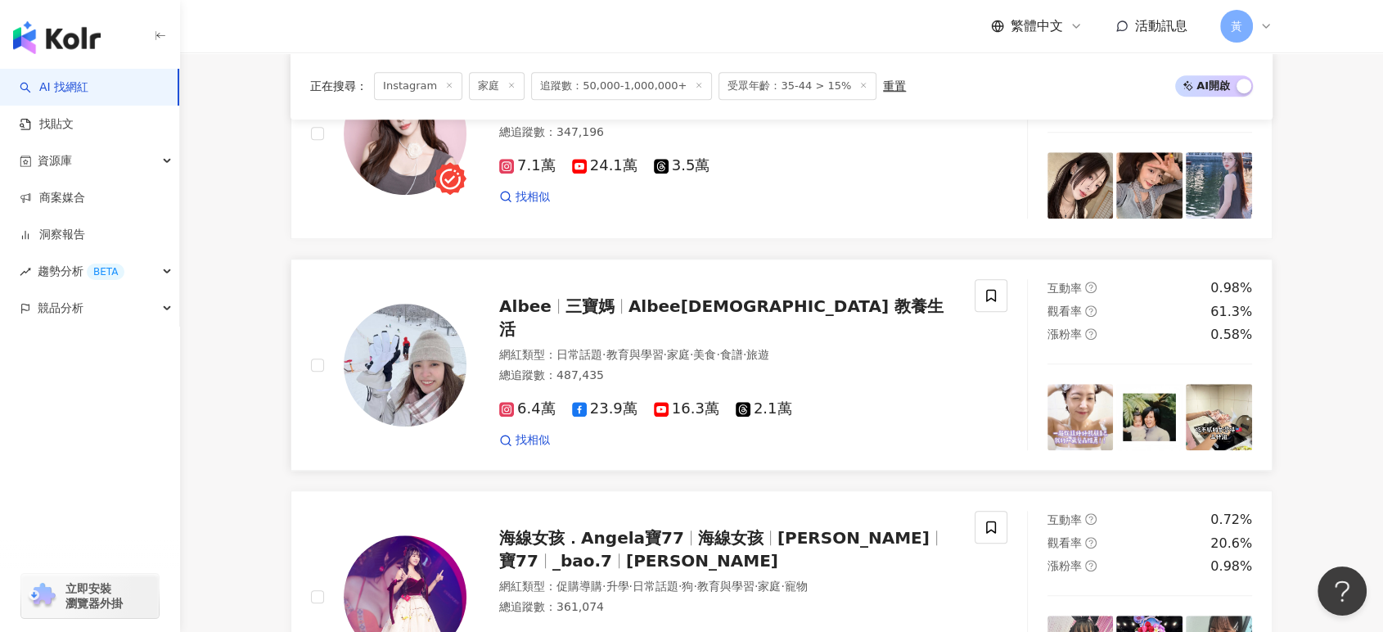
click at [773, 319] on span "Albee三寶媽 教養生活" at bounding box center [721, 317] width 444 height 43
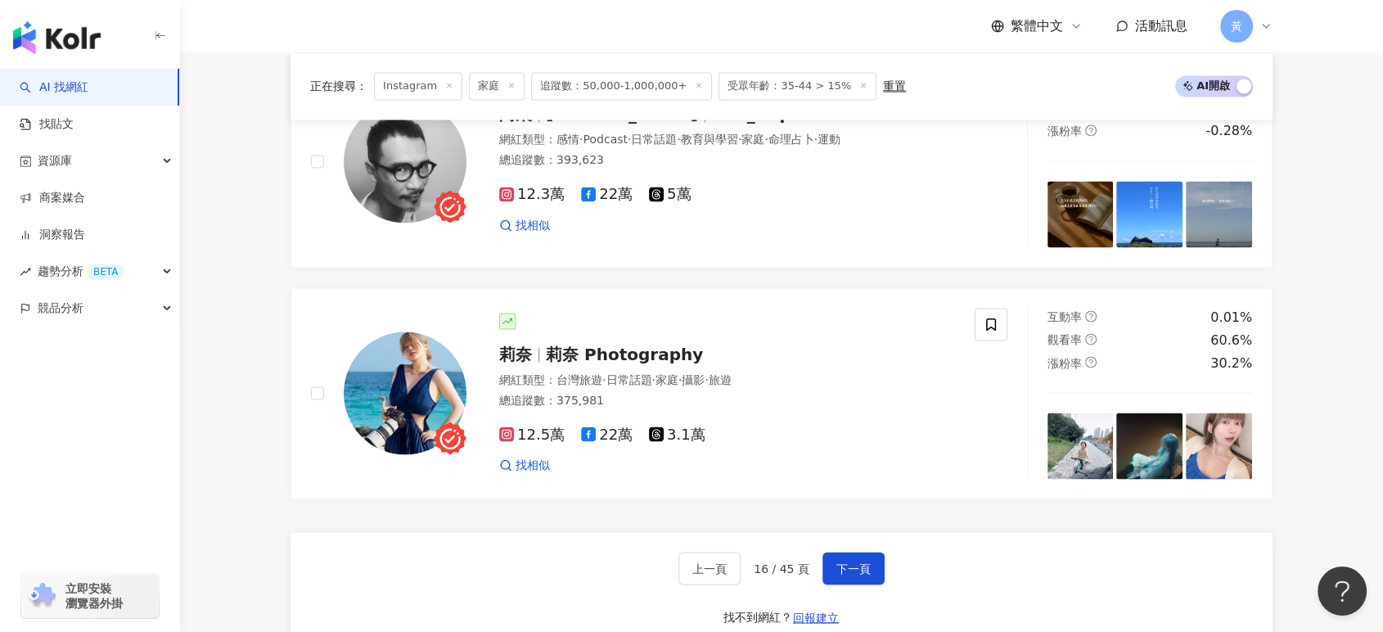
scroll to position [3027, 0]
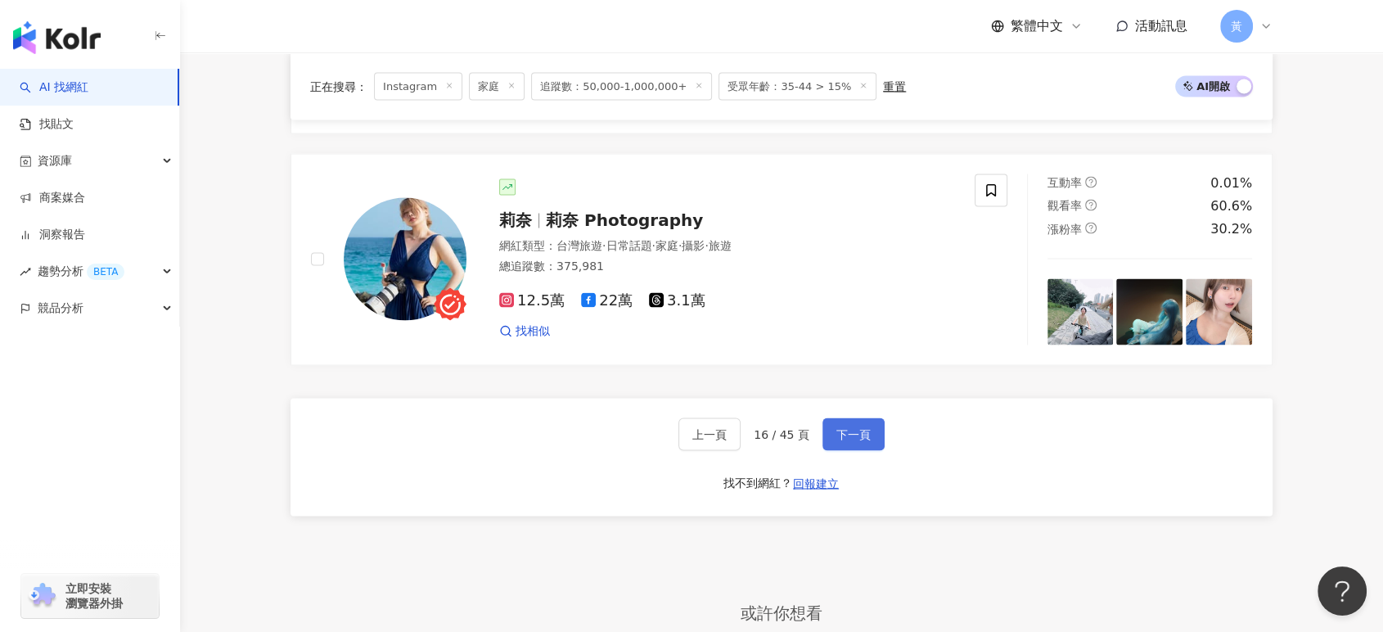
click at [834, 420] on button "下一頁" at bounding box center [853, 433] width 62 height 33
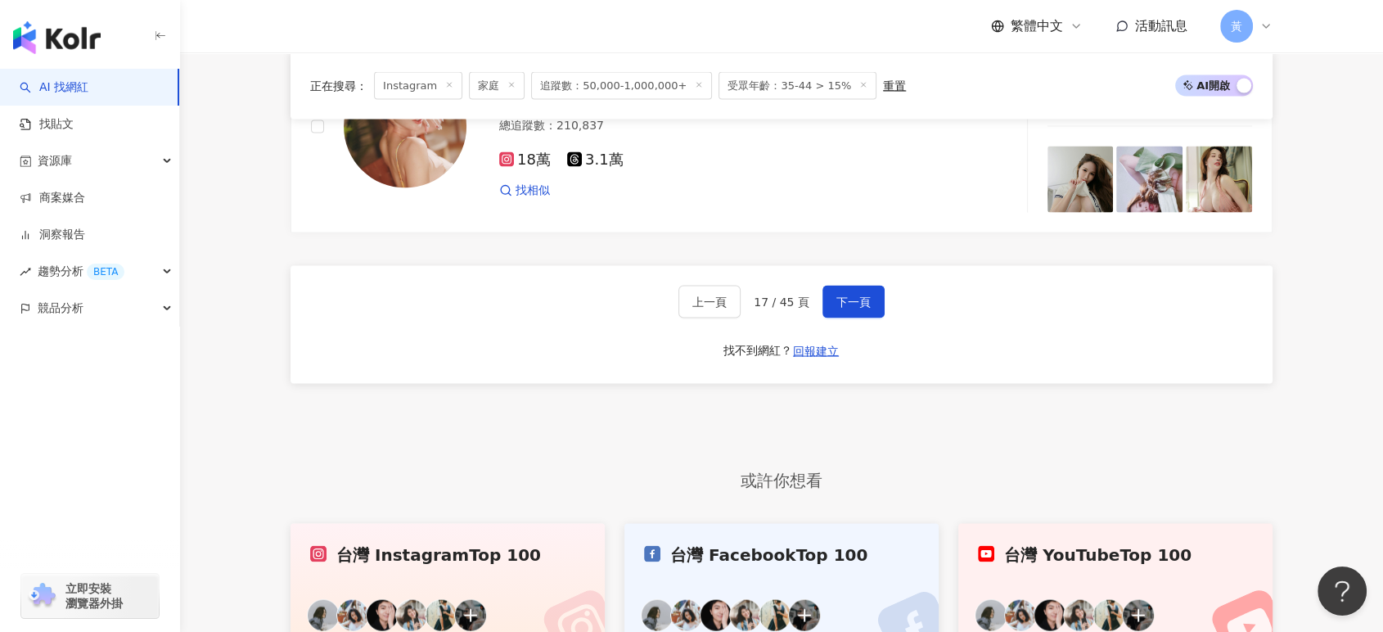
scroll to position [3209, 0]
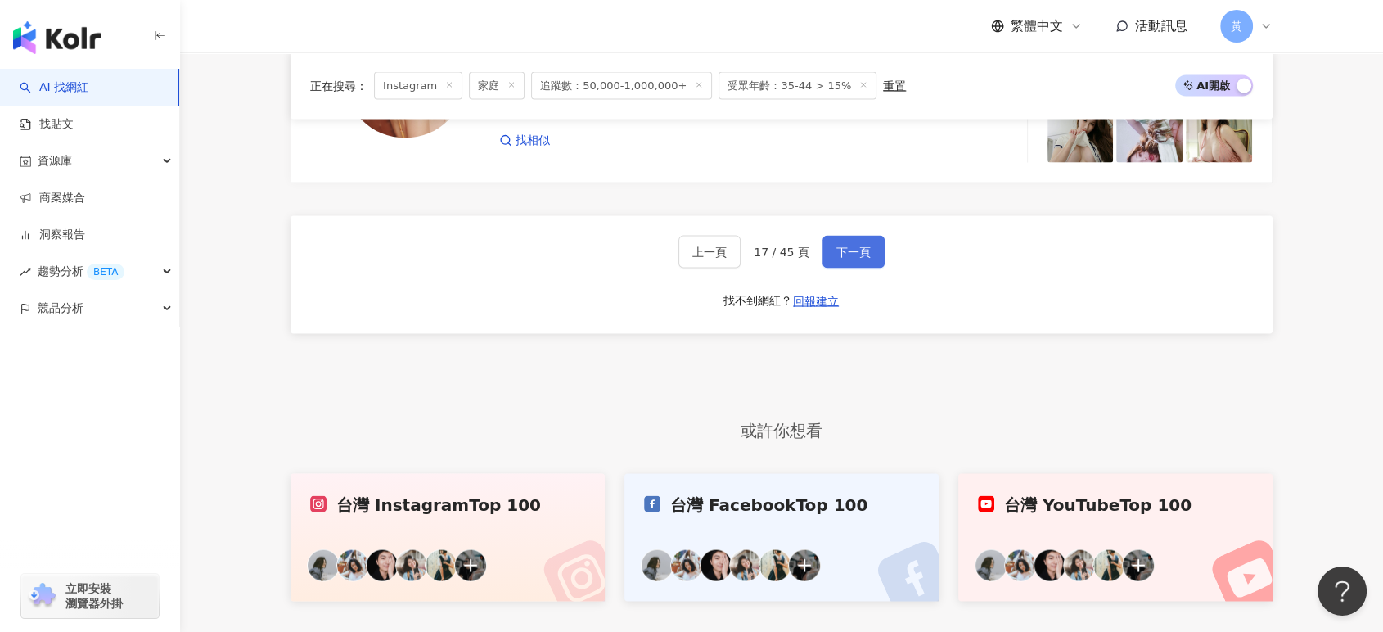
click at [837, 236] on button "下一頁" at bounding box center [853, 252] width 62 height 33
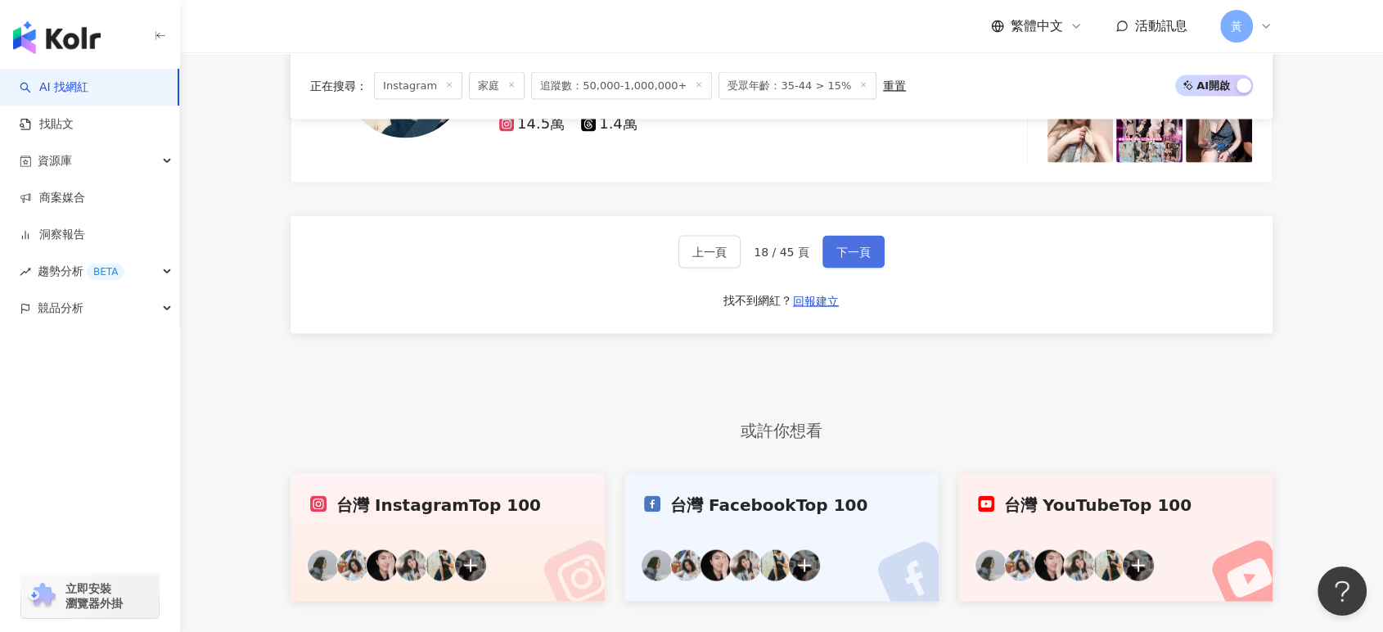
click at [837, 236] on button "下一頁" at bounding box center [853, 252] width 62 height 33
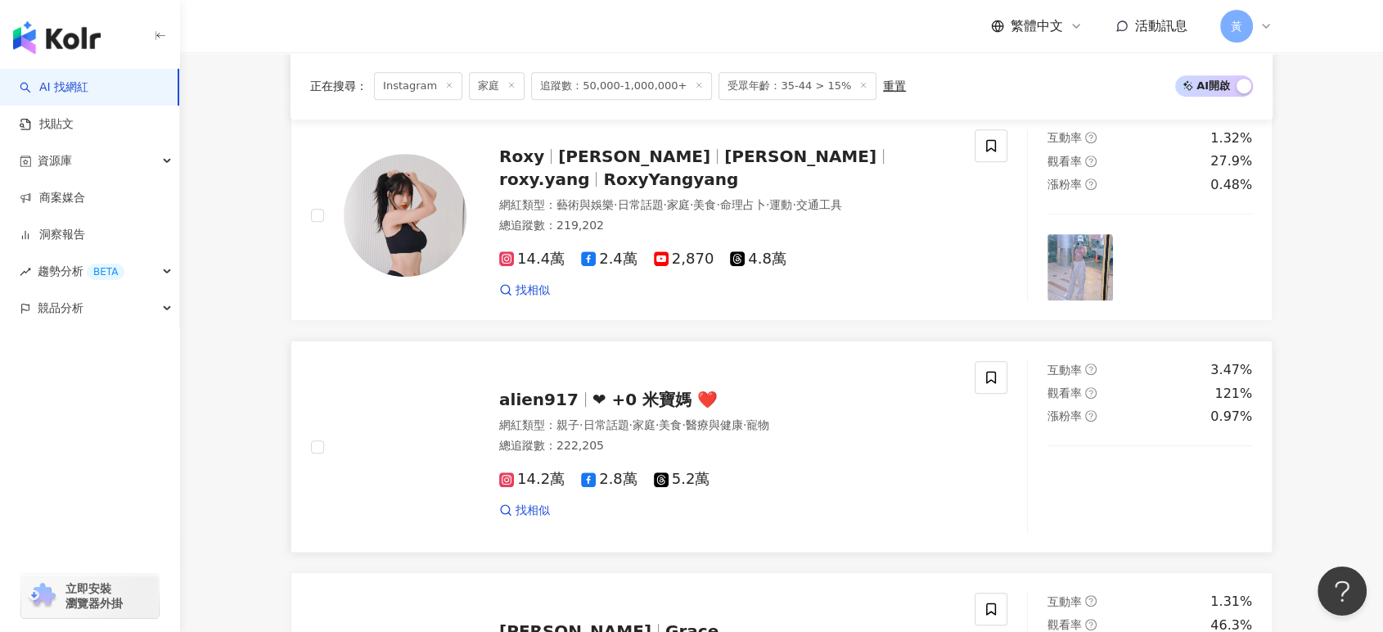
scroll to position [754, 0]
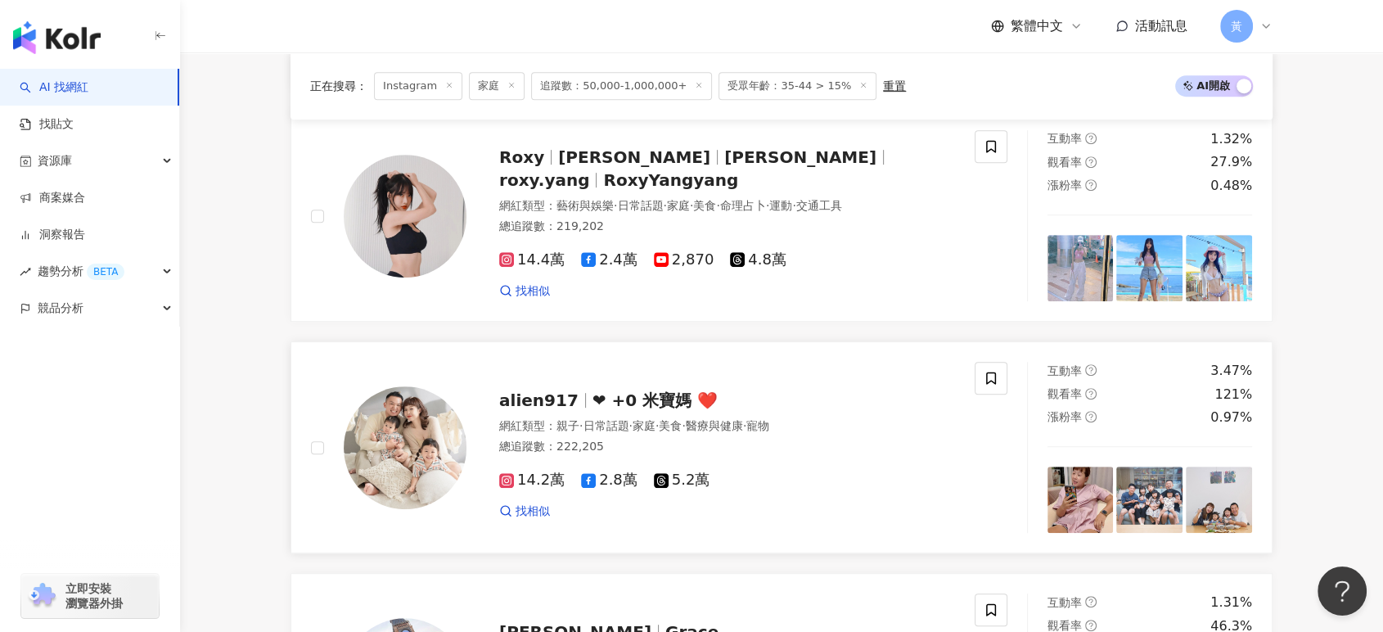
click at [686, 411] on div "alien917 ❤ +0 米寶媽 ❤️ 網紅類型 ： 親子 · 日常話題 · 家庭 · 美食 · 醫療與健康 · 寵物 總追蹤數 ： 222,205 14.…" at bounding box center [710, 447] width 488 height 143
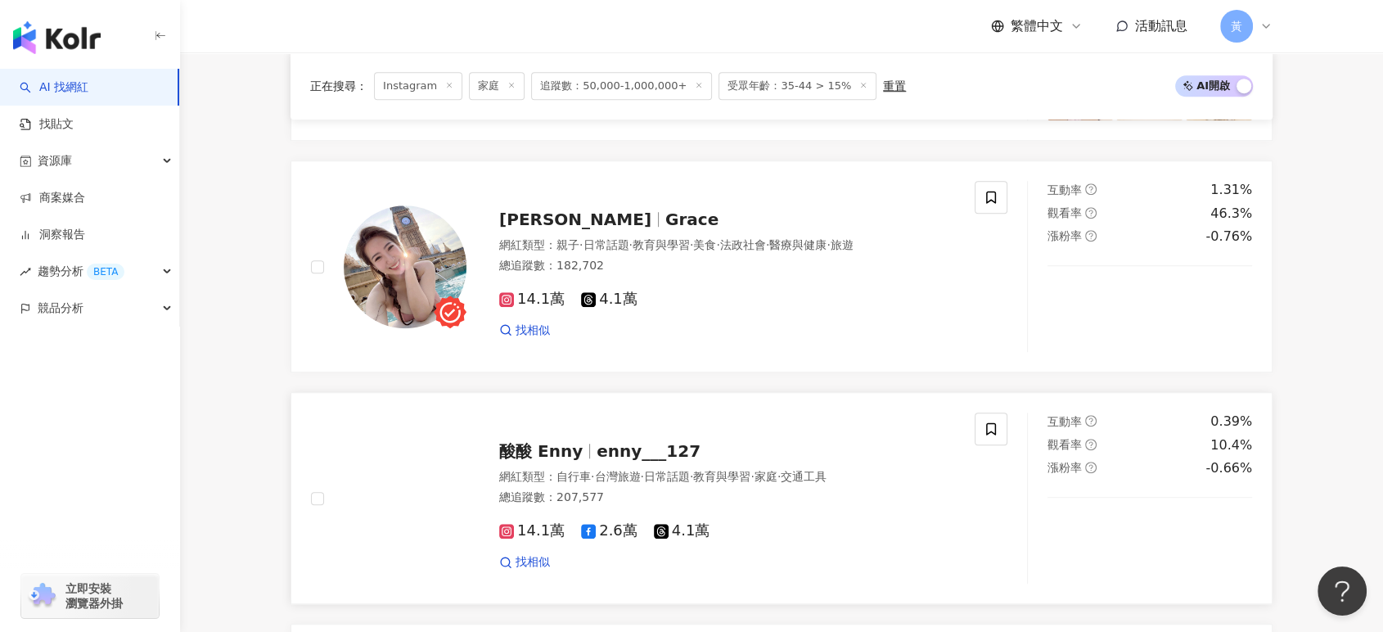
scroll to position [1209, 0]
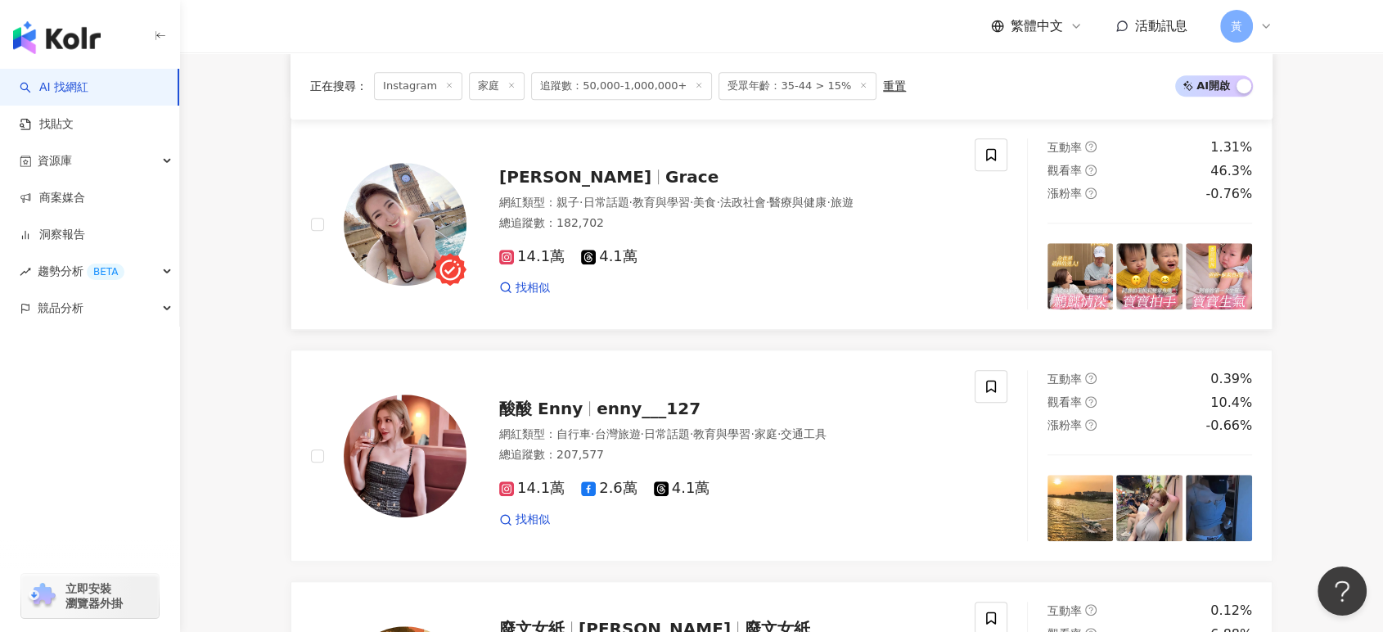
click at [665, 182] on span "Grace" at bounding box center [691, 177] width 53 height 20
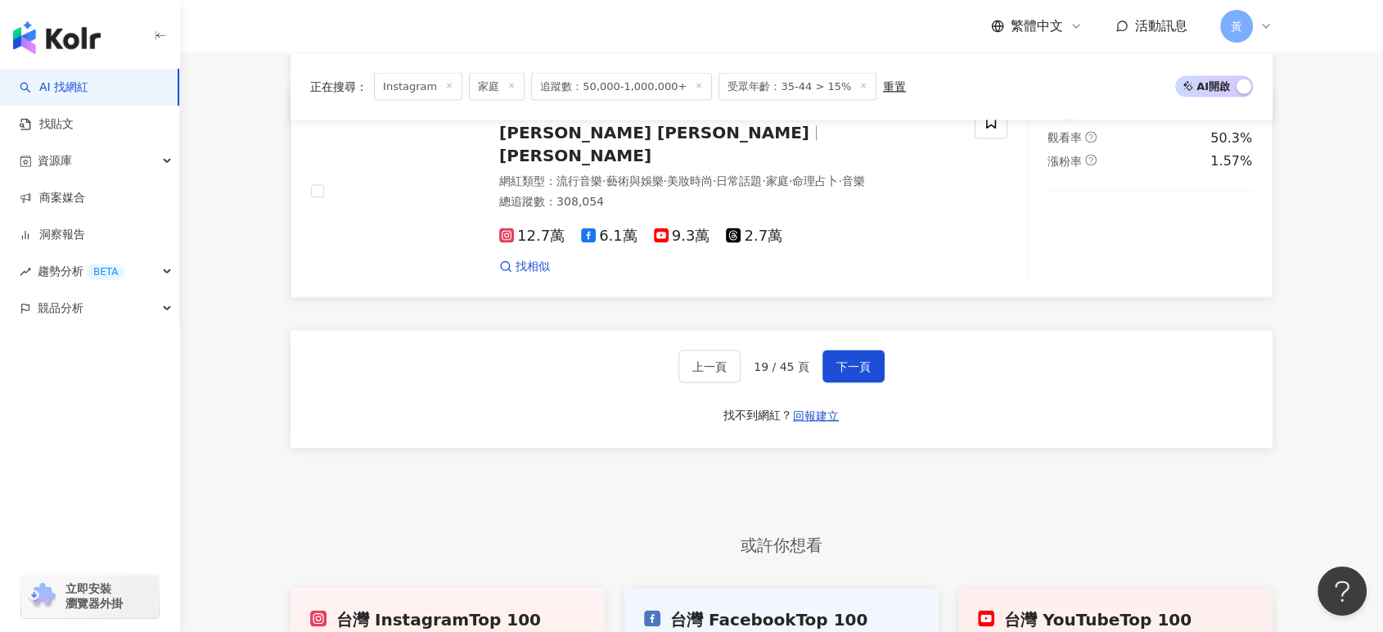
scroll to position [3118, 0]
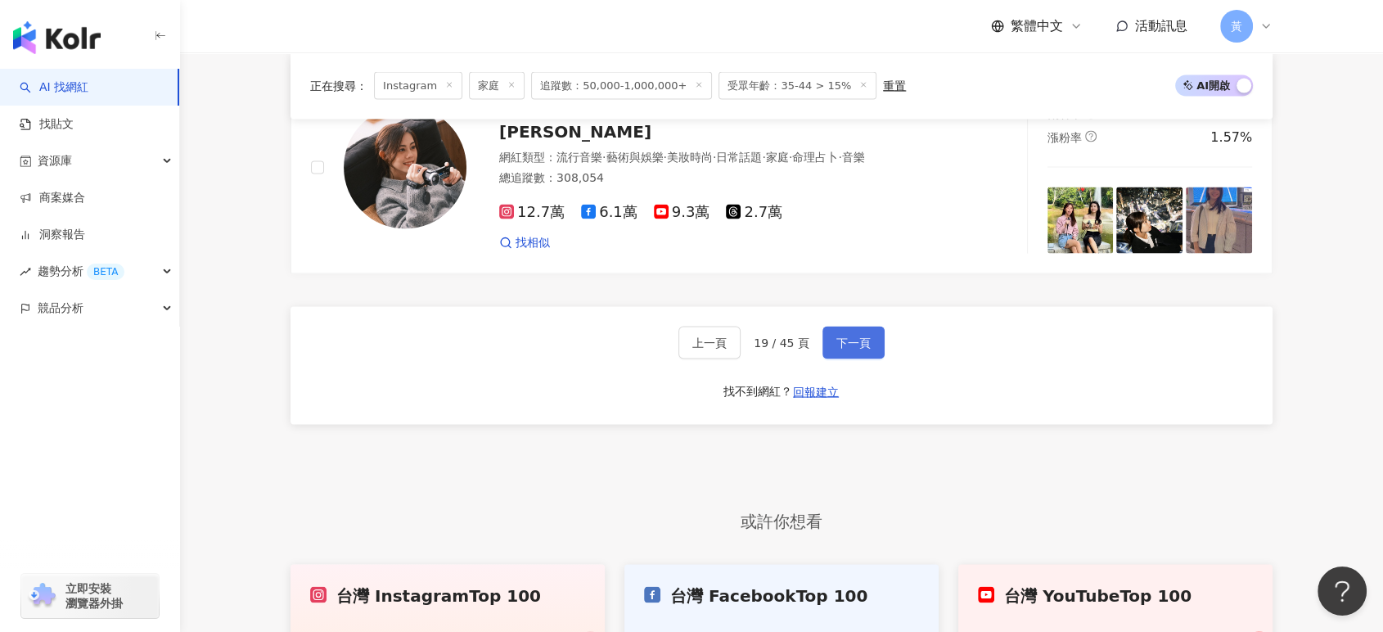
click at [822, 326] on button "下一頁" at bounding box center [853, 342] width 62 height 33
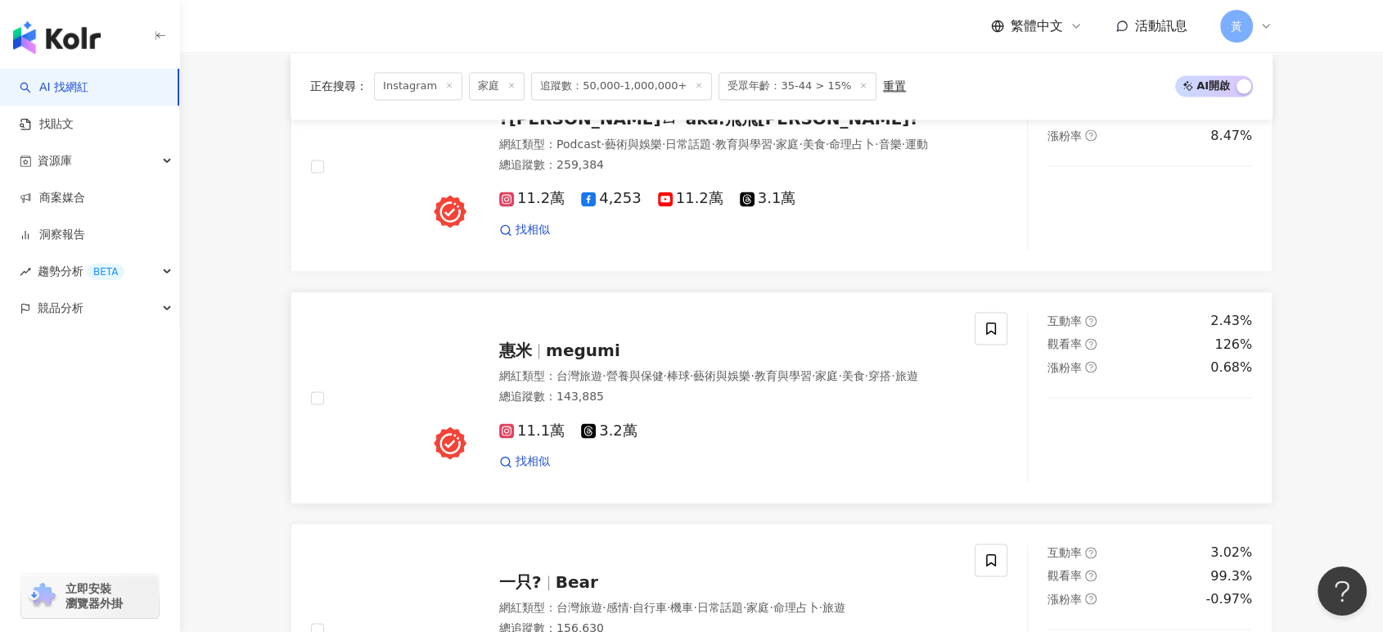
scroll to position [2880, 0]
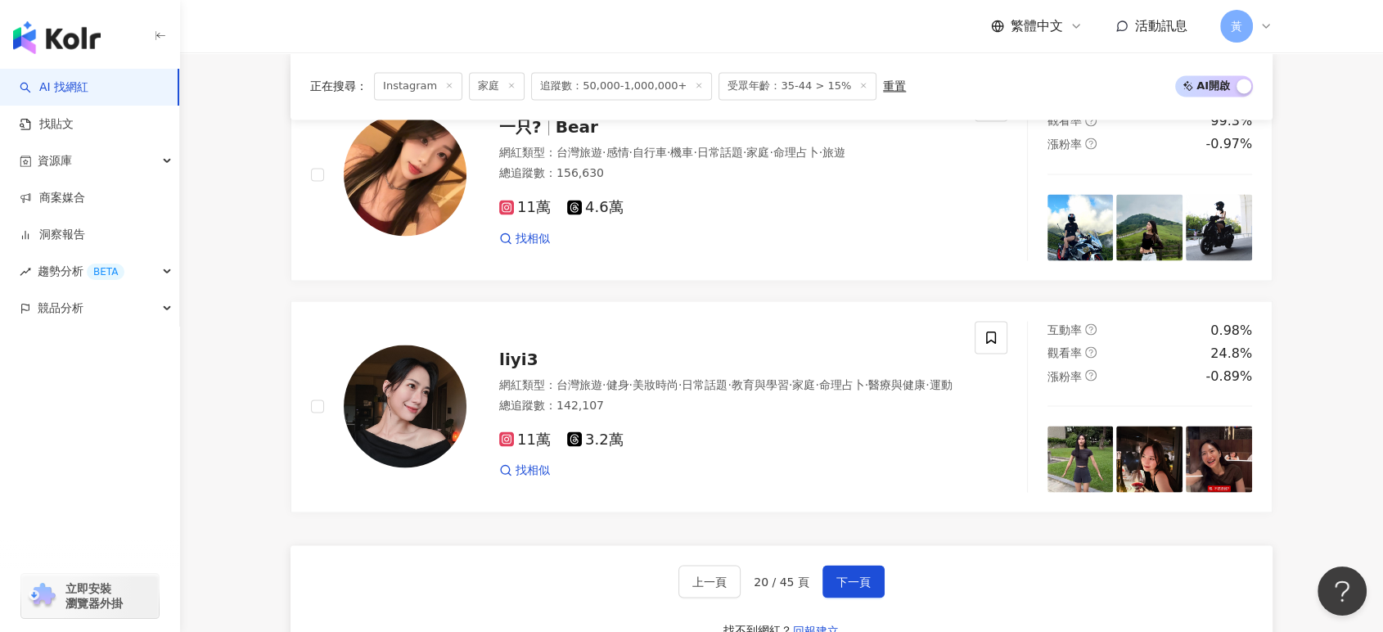
click at [832, 566] on div "上一頁 20 / 45 頁 下一頁 找不到網紅？ 回報建立" at bounding box center [781, 604] width 982 height 118
click at [839, 587] on span "下一頁" at bounding box center [853, 580] width 34 height 13
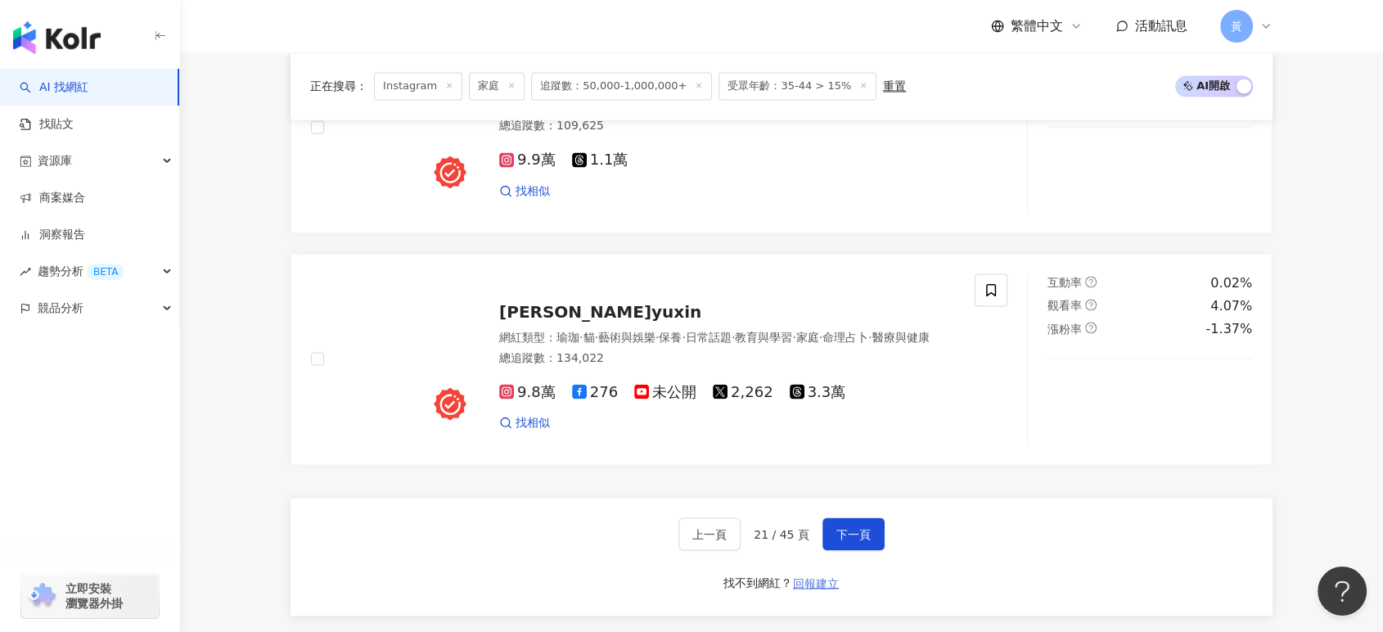
scroll to position [2958, 0]
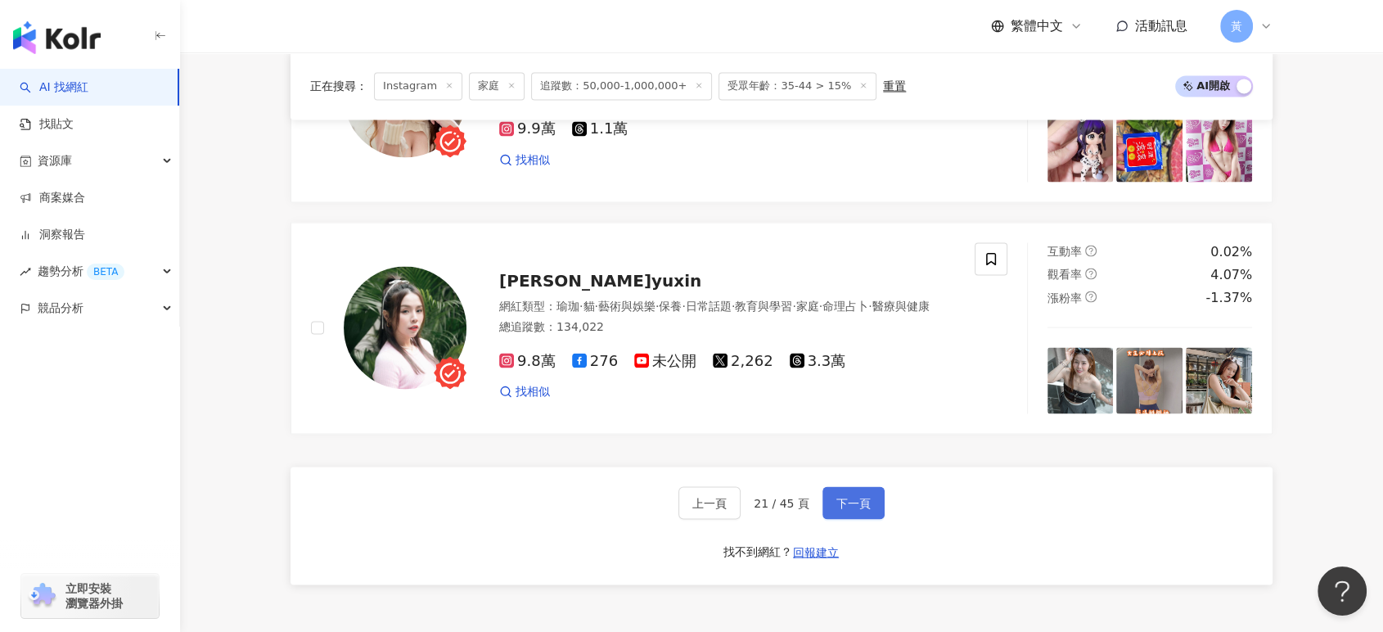
click at [875, 486] on button "下一頁" at bounding box center [853, 502] width 62 height 33
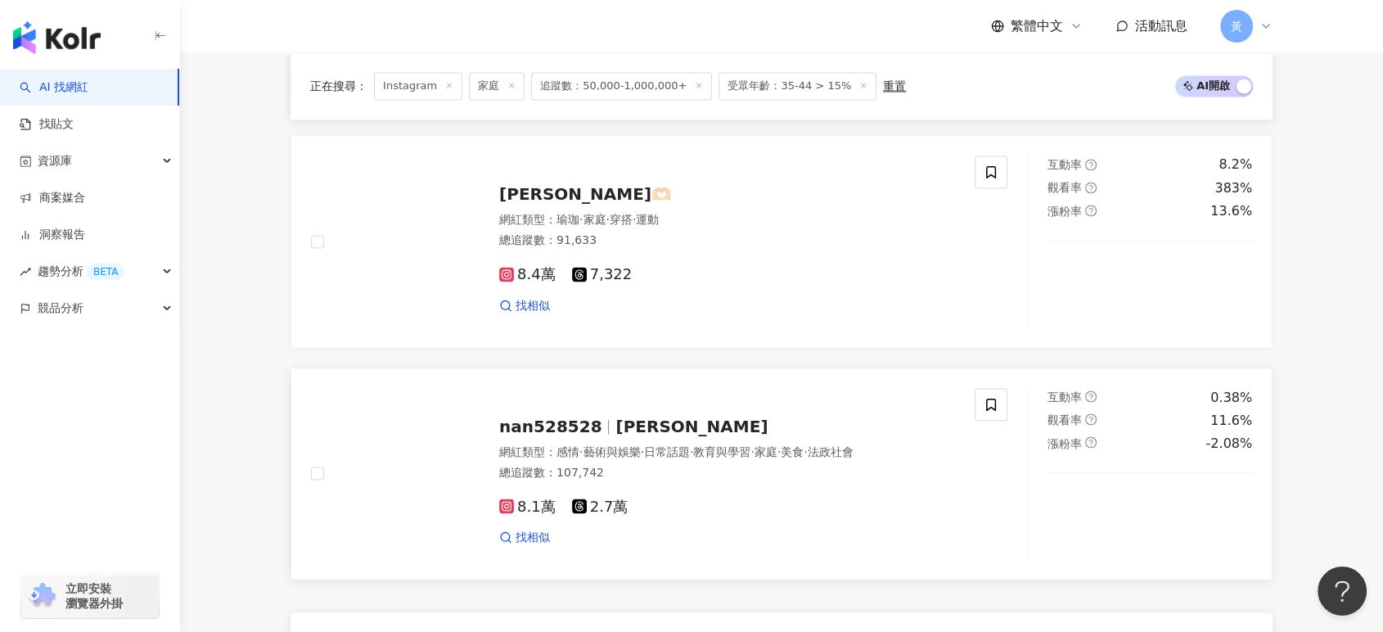
scroll to position [3141, 0]
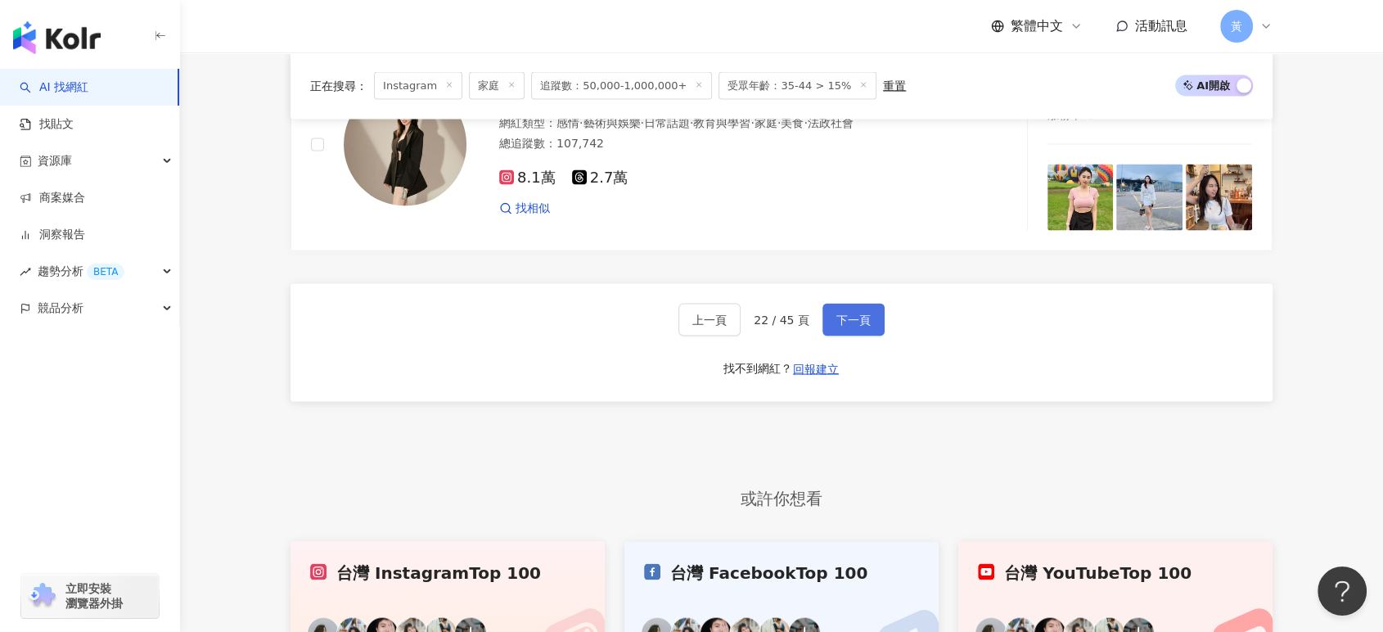
click at [860, 317] on span "下一頁" at bounding box center [853, 319] width 34 height 13
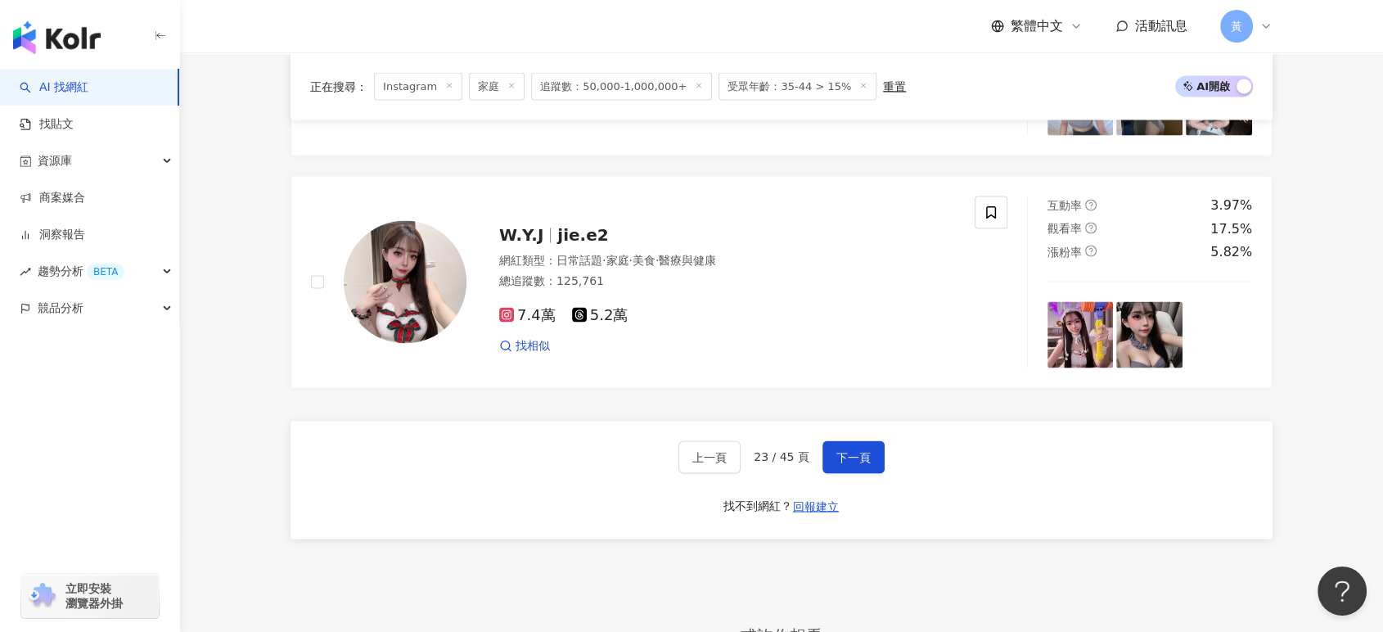
scroll to position [3061, 0]
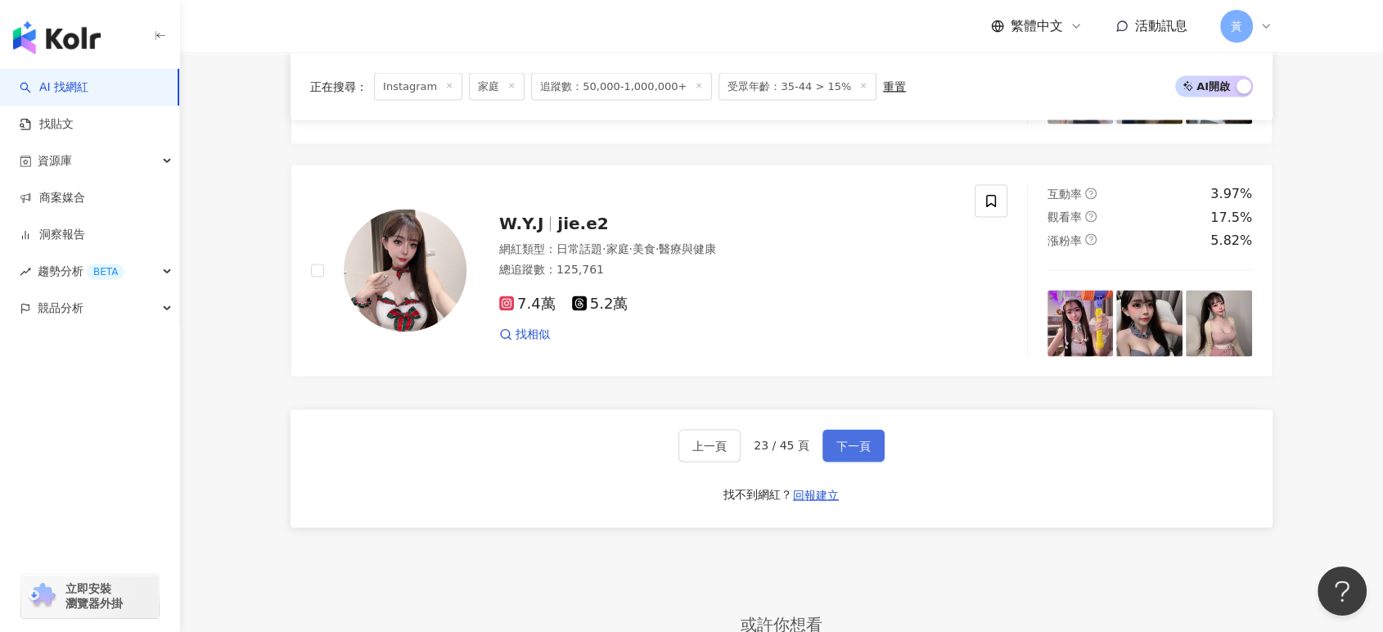
click at [837, 439] on span "下一頁" at bounding box center [853, 445] width 34 height 13
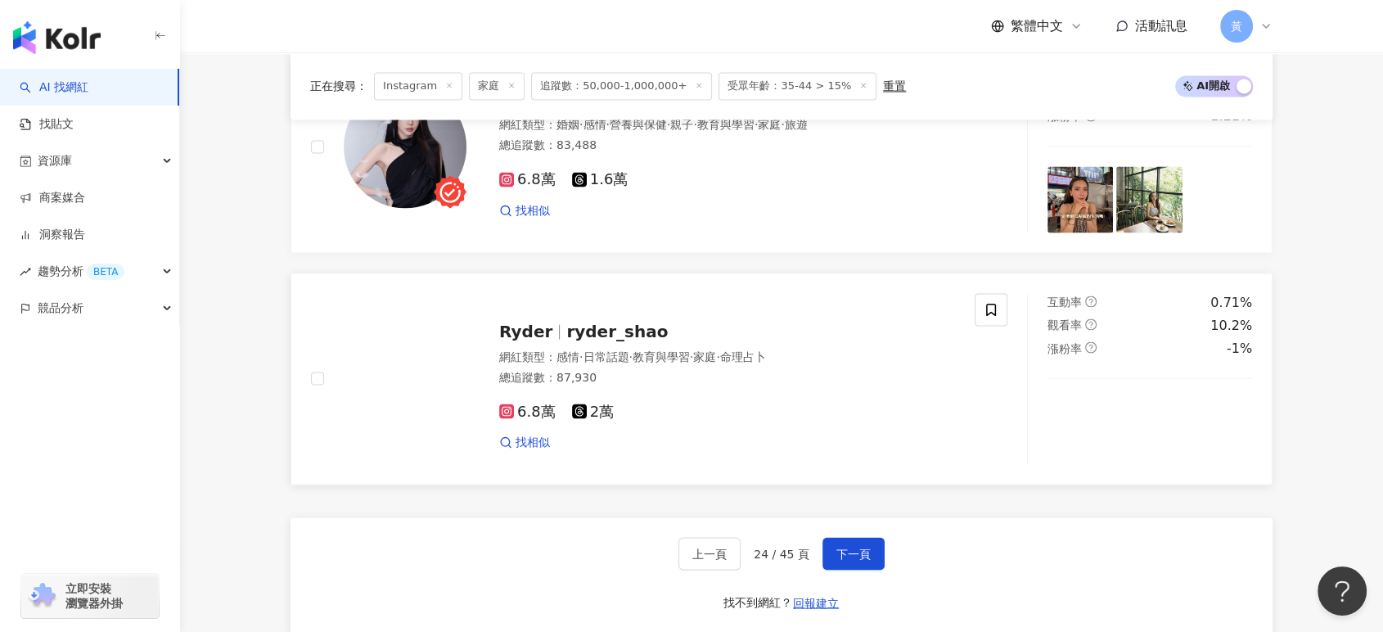
scroll to position [2958, 0]
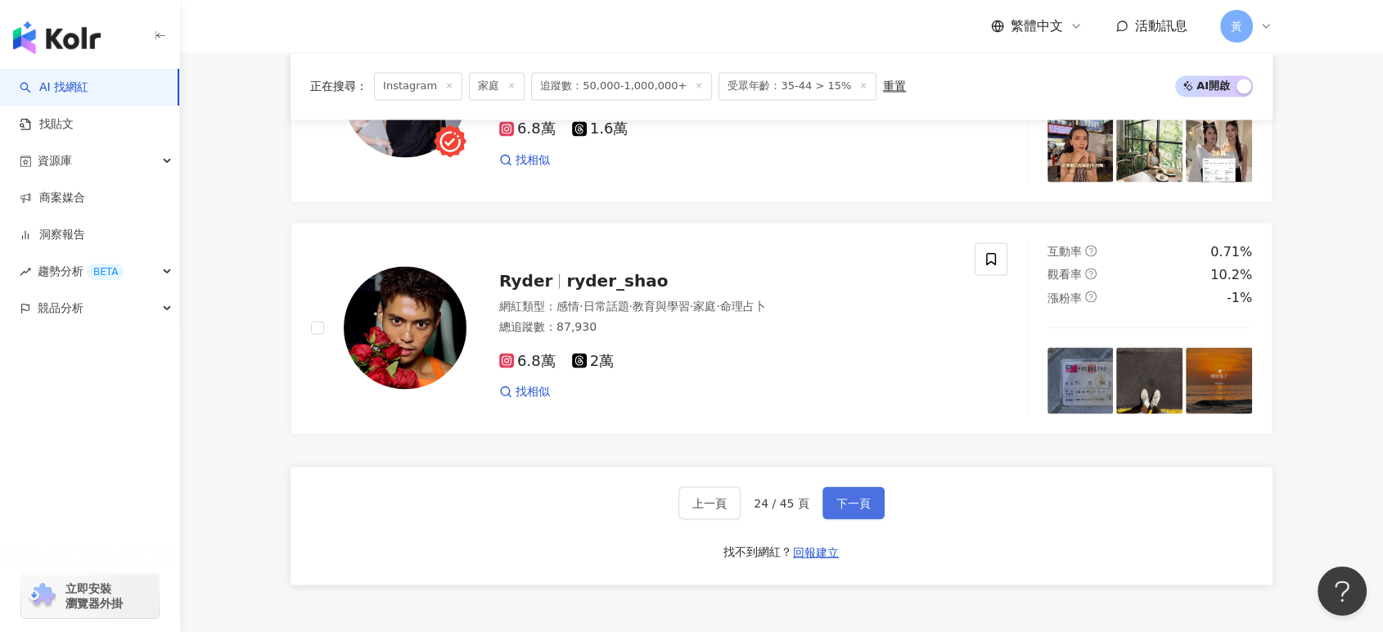
click at [857, 506] on button "下一頁" at bounding box center [853, 502] width 62 height 33
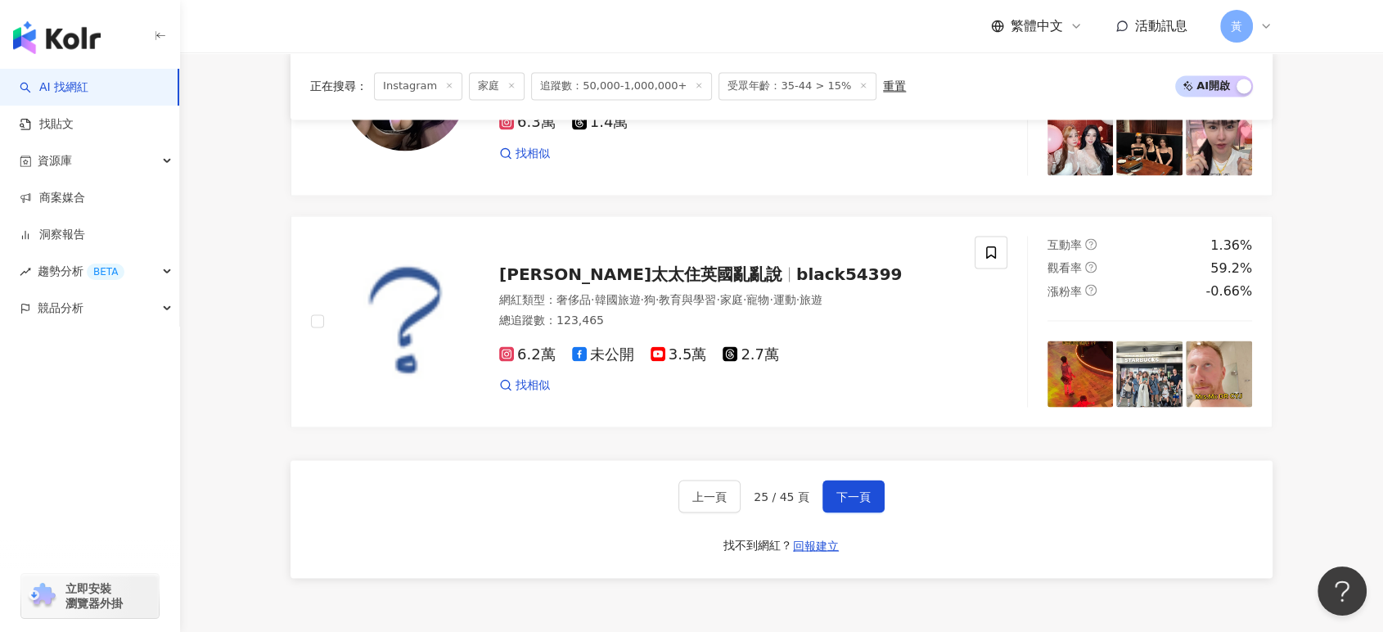
scroll to position [3090, 0]
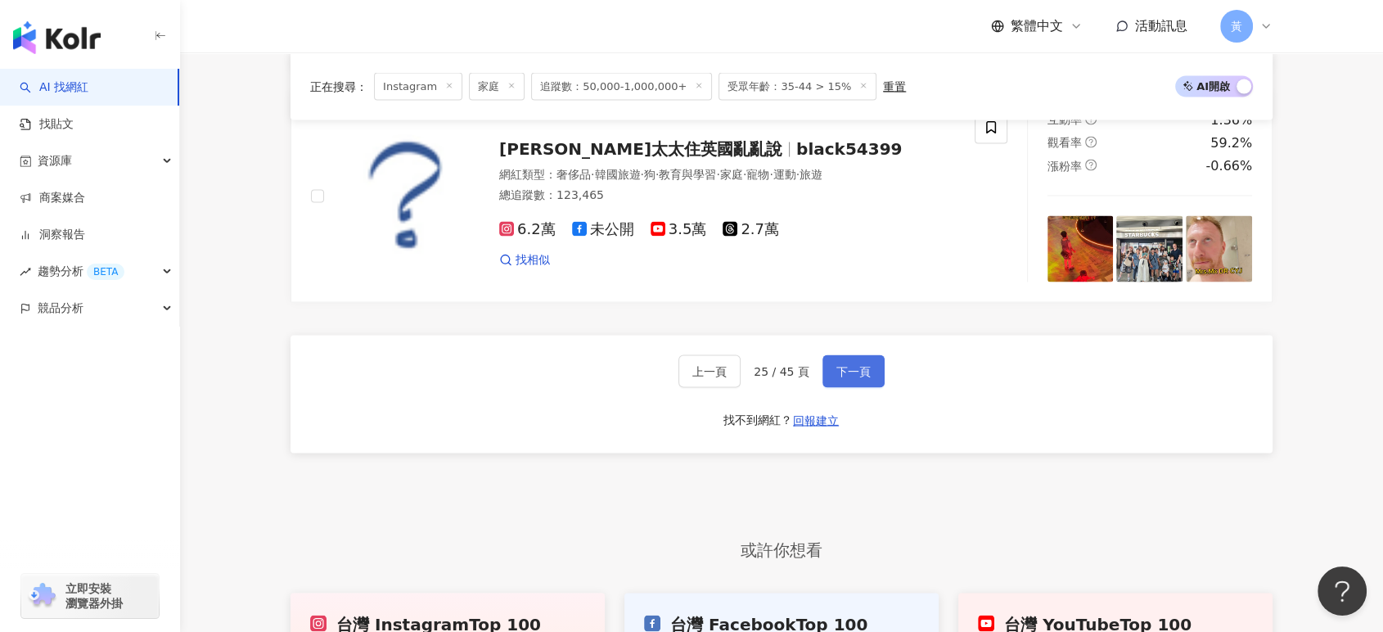
click at [857, 371] on span "下一頁" at bounding box center [853, 370] width 34 height 13
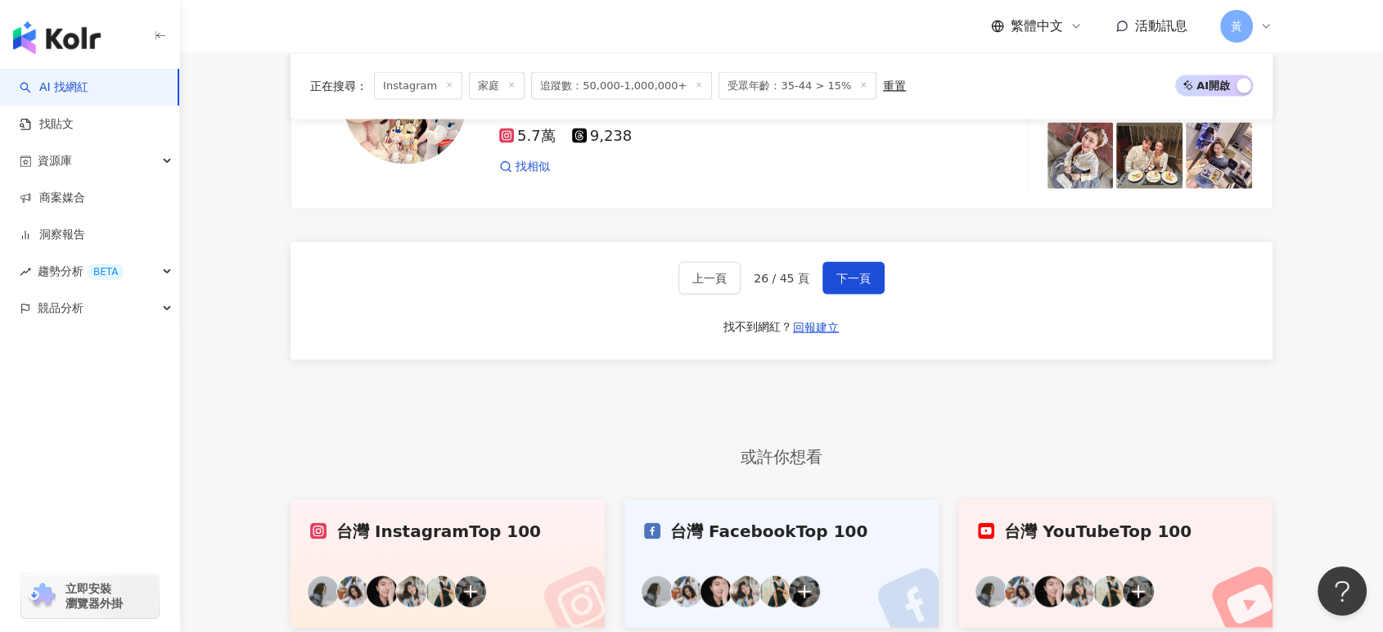
scroll to position [3083, 0]
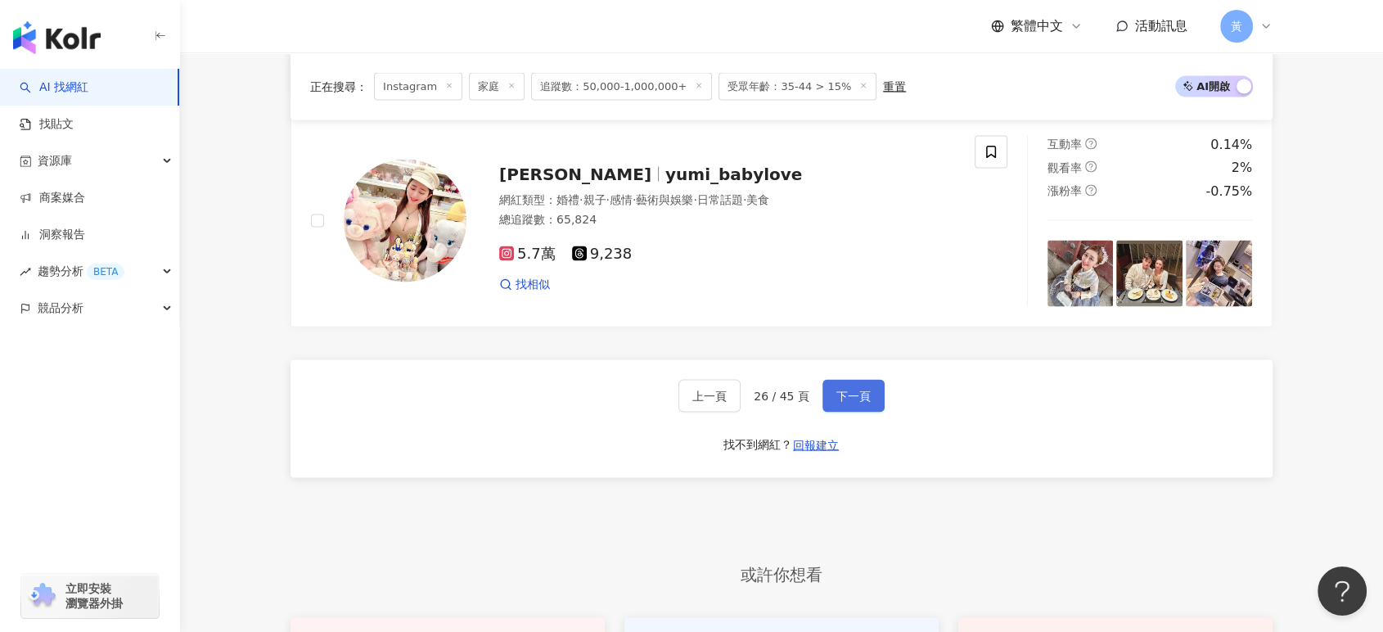
click at [854, 389] on span "下一頁" at bounding box center [853, 395] width 34 height 13
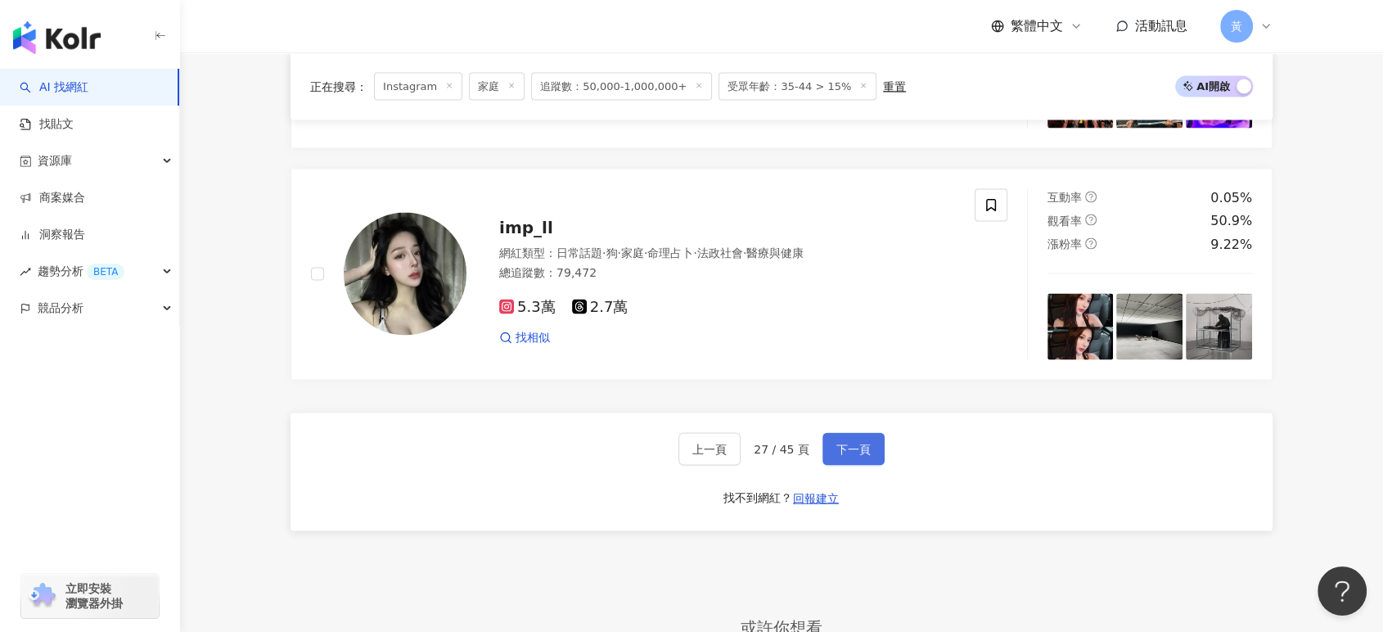
scroll to position [3181, 0]
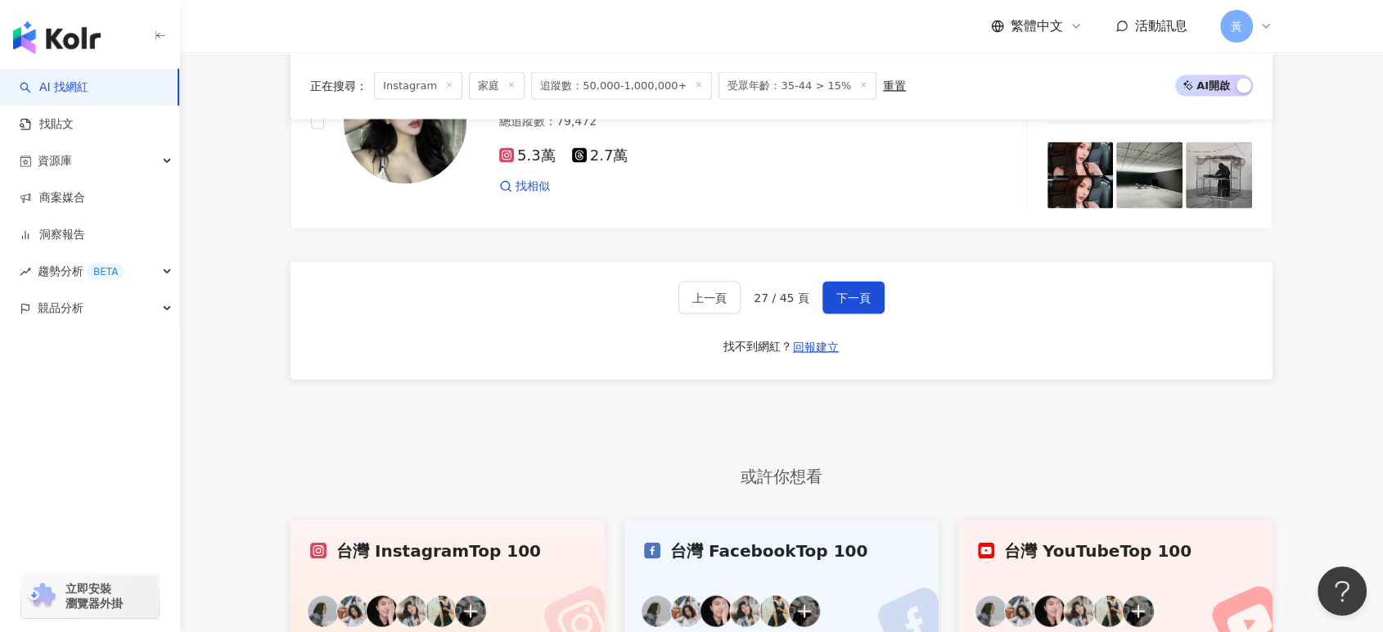
click at [881, 273] on div "上一頁 27 / 45 頁 下一頁 找不到網紅？ 回報建立" at bounding box center [781, 321] width 982 height 118
click at [852, 291] on span "下一頁" at bounding box center [853, 297] width 34 height 13
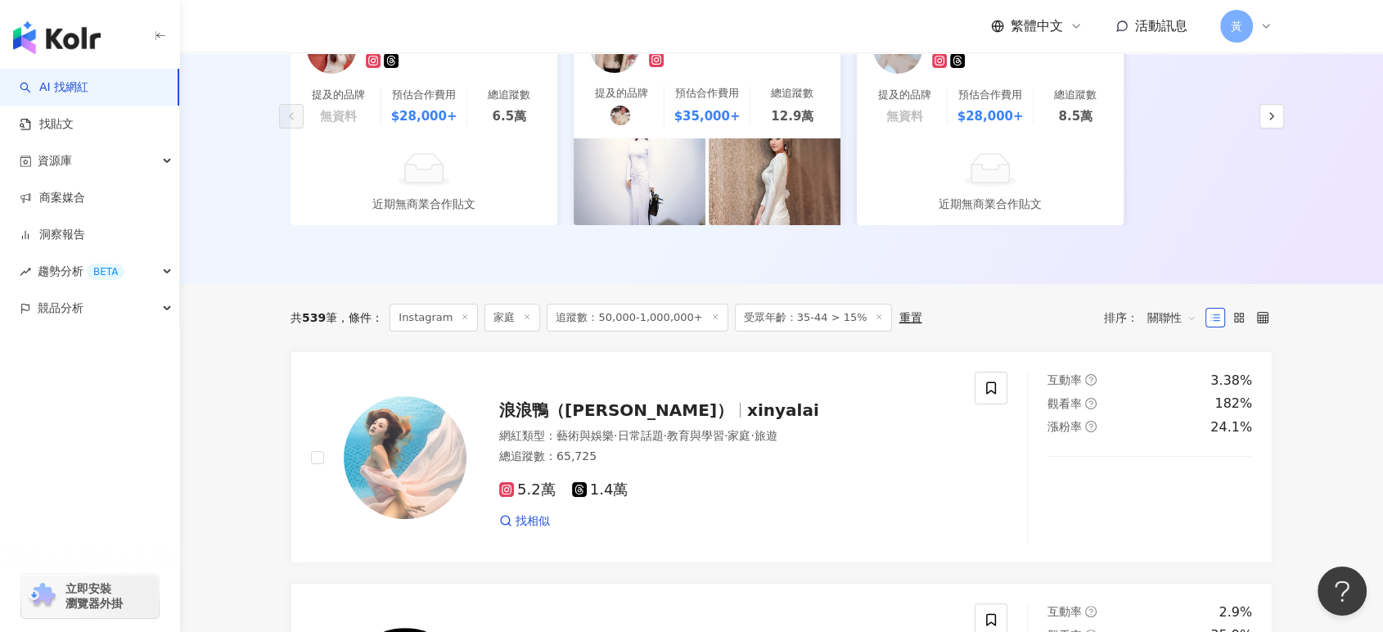
scroll to position [0, 0]
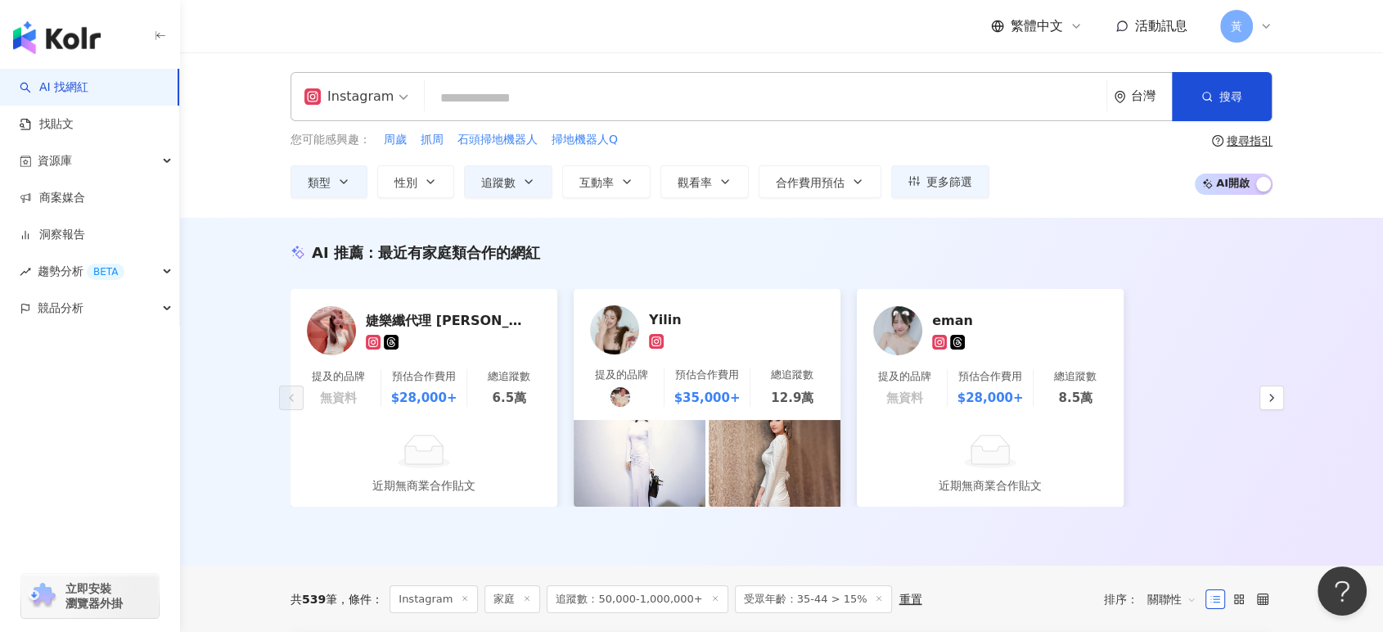
click at [659, 103] on input "search" at bounding box center [765, 98] width 668 height 31
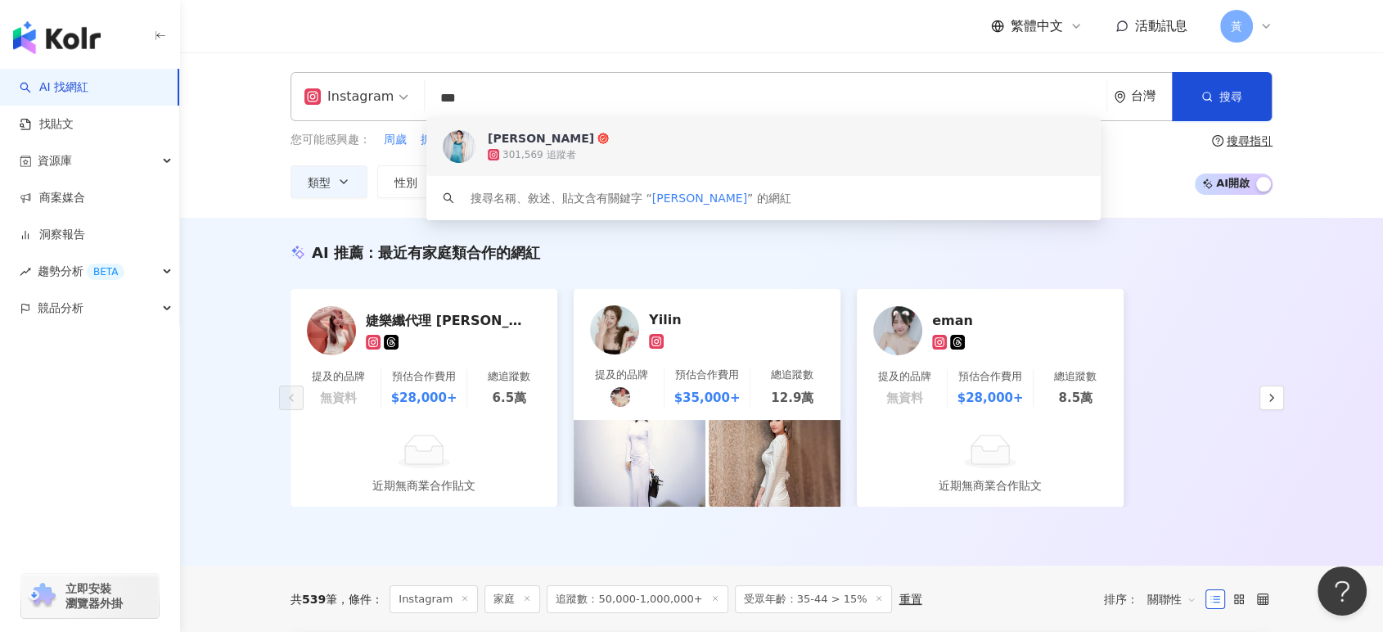
type input "***"
click at [654, 74] on div "Instagram *** 台灣 搜尋 2a56ca16-4706-42e6-aef8-db271fa9daf4 keyword 翁馨儀 301,569 追蹤…" at bounding box center [781, 96] width 982 height 49
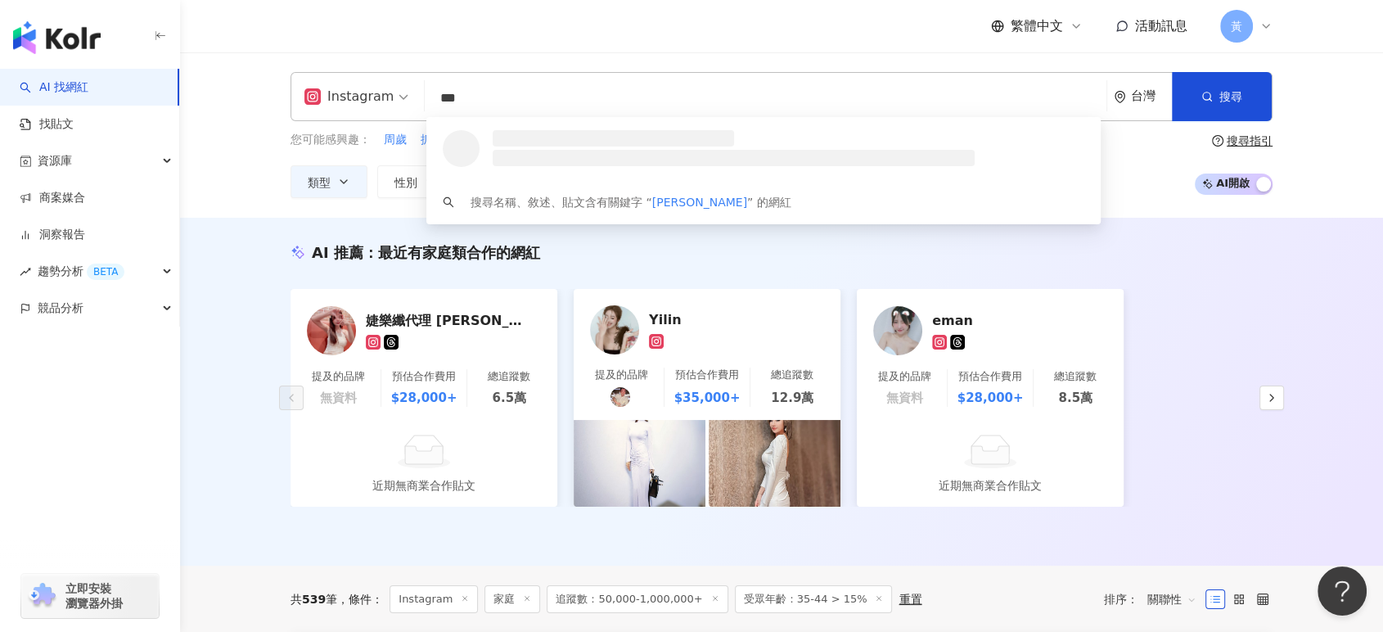
click at [609, 103] on input "***" at bounding box center [765, 98] width 668 height 31
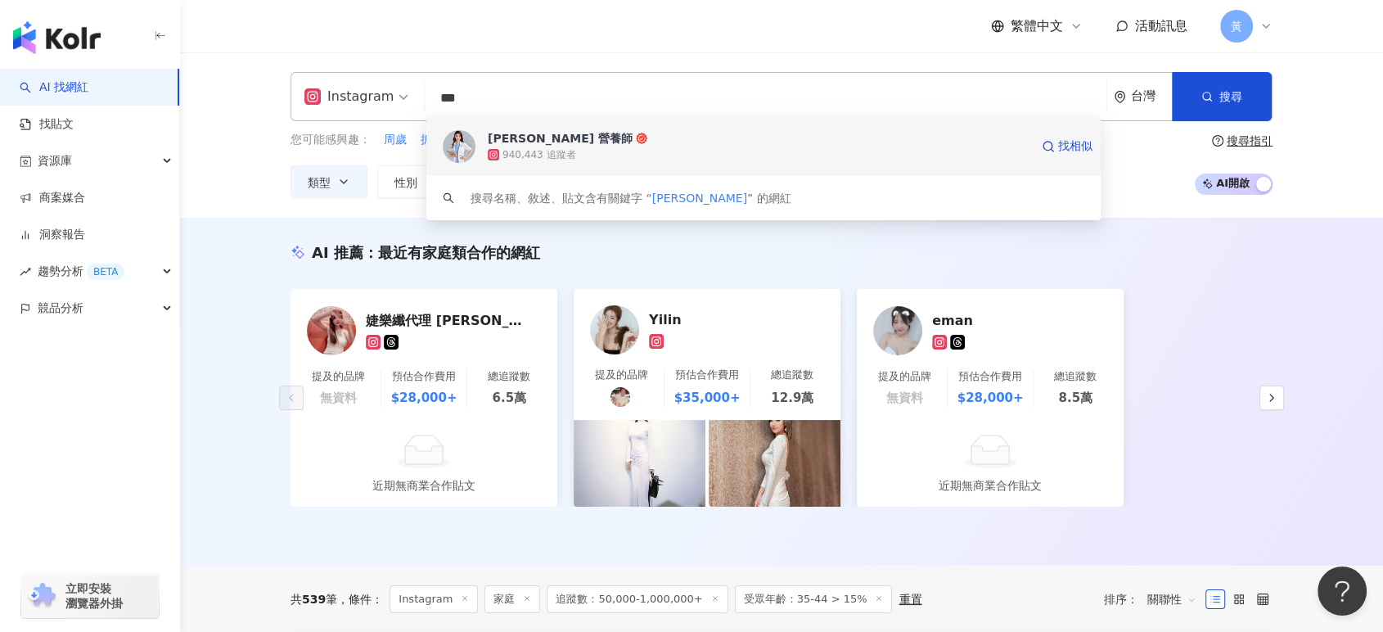
click at [606, 138] on span "高敏敏 營養師" at bounding box center [759, 138] width 542 height 16
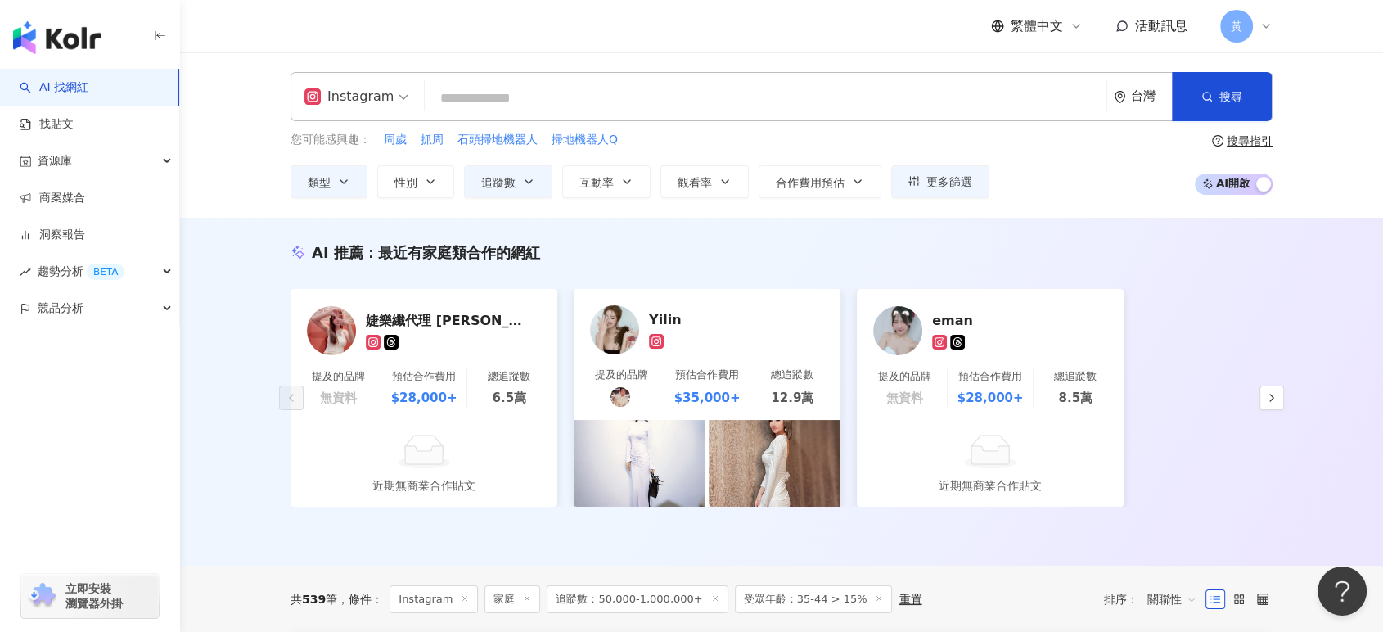
click at [483, 117] on div "Instagram 台灣 搜尋 4acd4f94-4cd8-412a-87f1-b76a414cef83 高敏敏 營養師 940,443 追蹤者 搜尋名稱、敘…" at bounding box center [781, 96] width 982 height 49
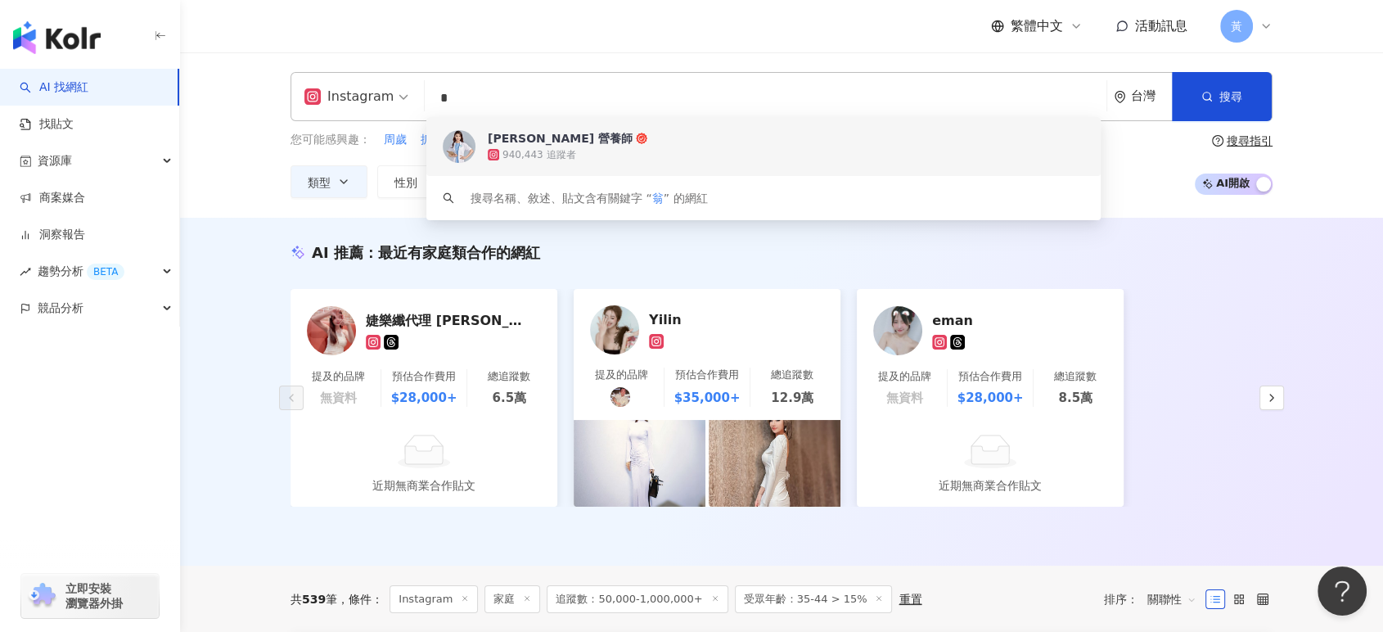
click at [578, 106] on input "*" at bounding box center [765, 98] width 668 height 31
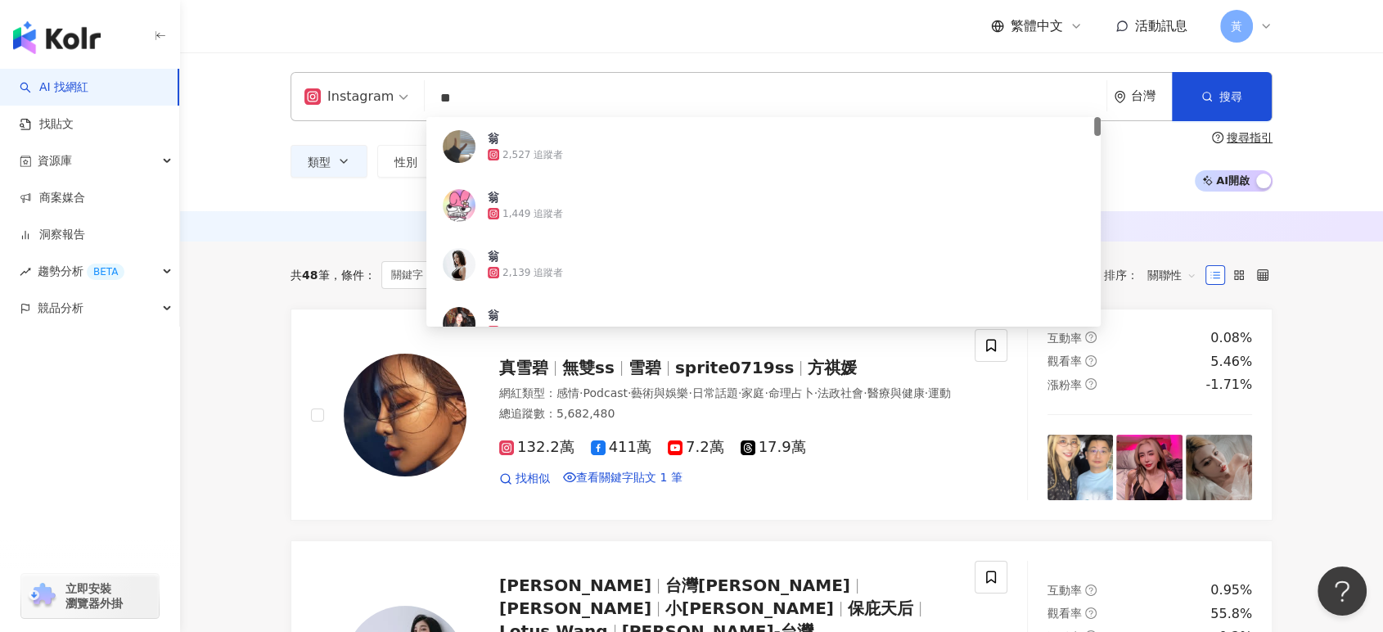
type input "**"
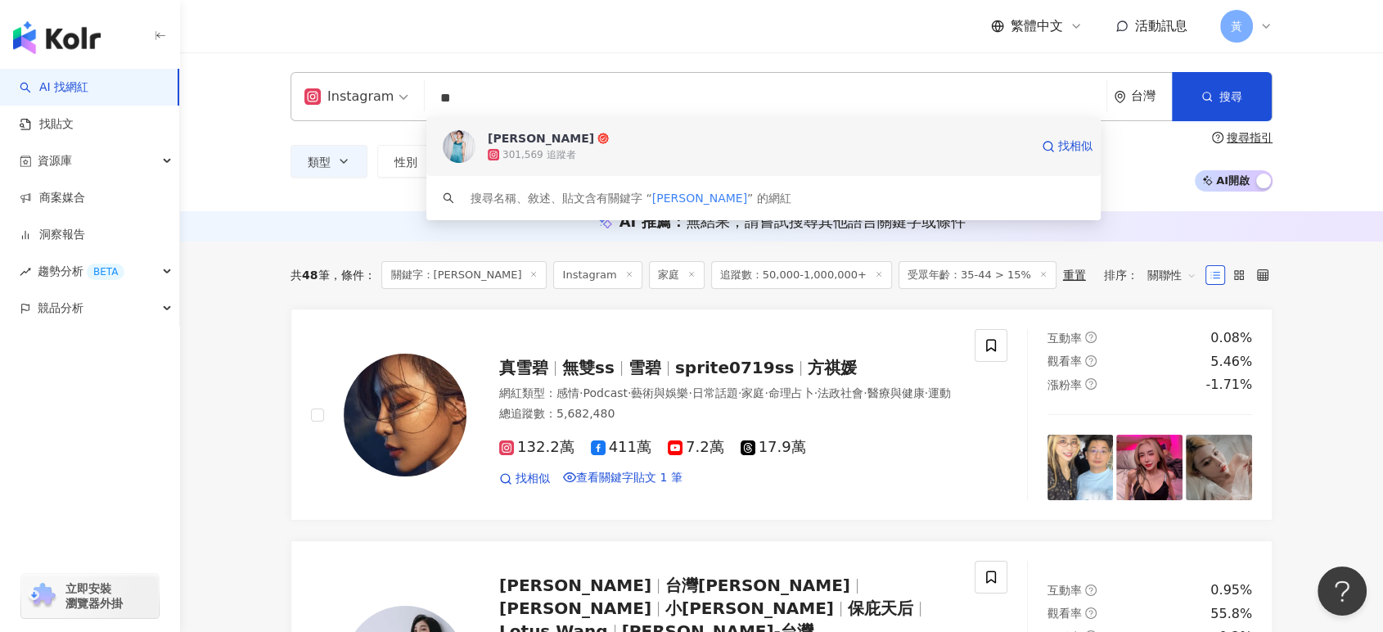
click at [570, 128] on div "翁馨儀 301,569 追蹤者 找相似" at bounding box center [763, 146] width 674 height 59
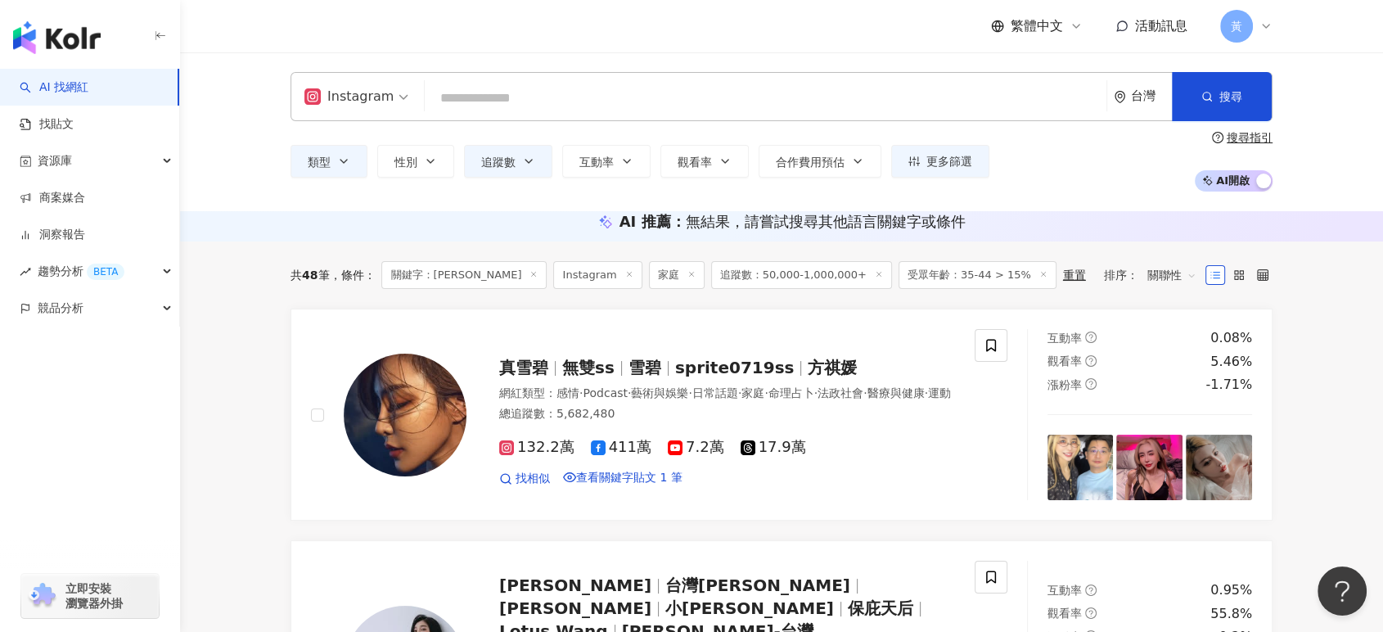
click at [1151, 288] on span "關聯性" at bounding box center [1171, 275] width 49 height 26
click at [1190, 430] on div "互動率" at bounding box center [1171, 434] width 41 height 18
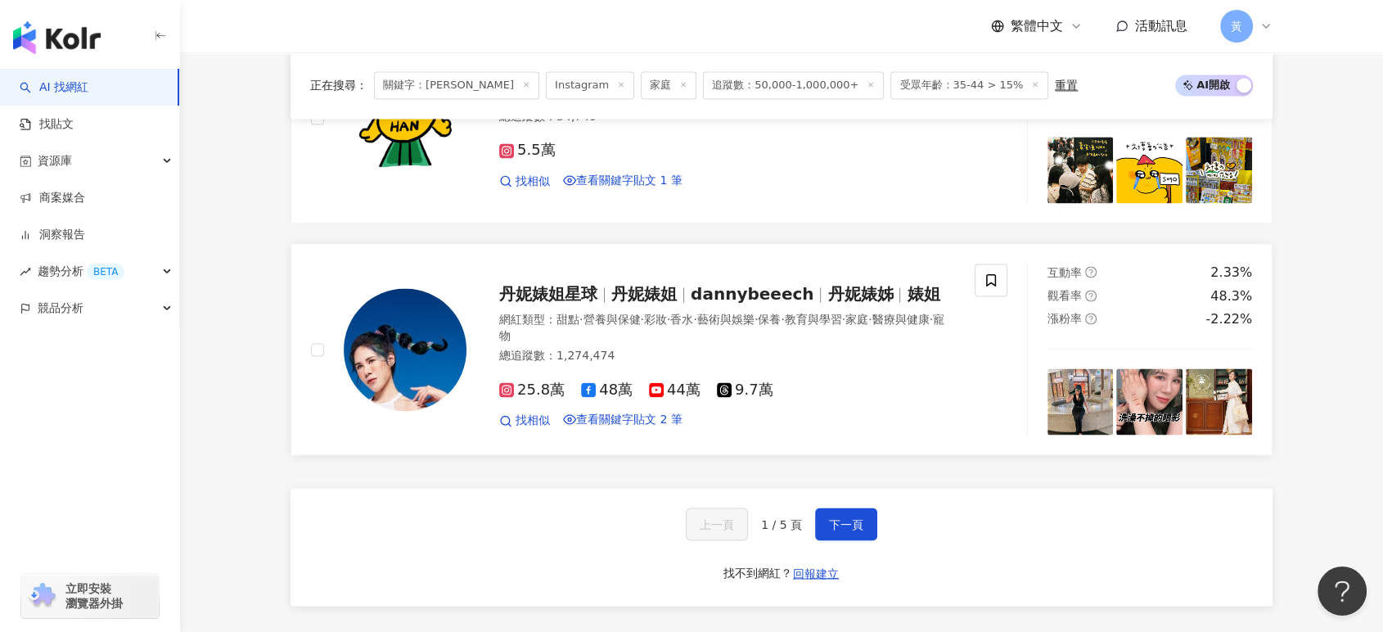
scroll to position [2727, 0]
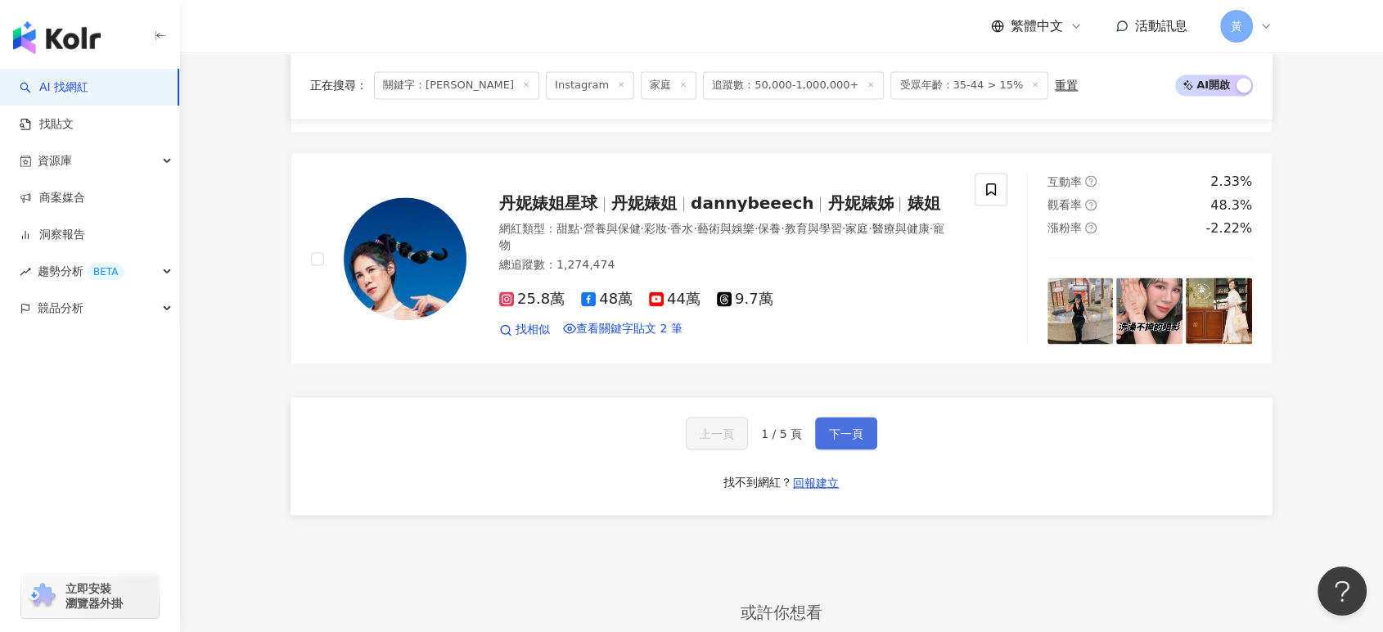
click at [863, 444] on button "下一頁" at bounding box center [846, 432] width 62 height 33
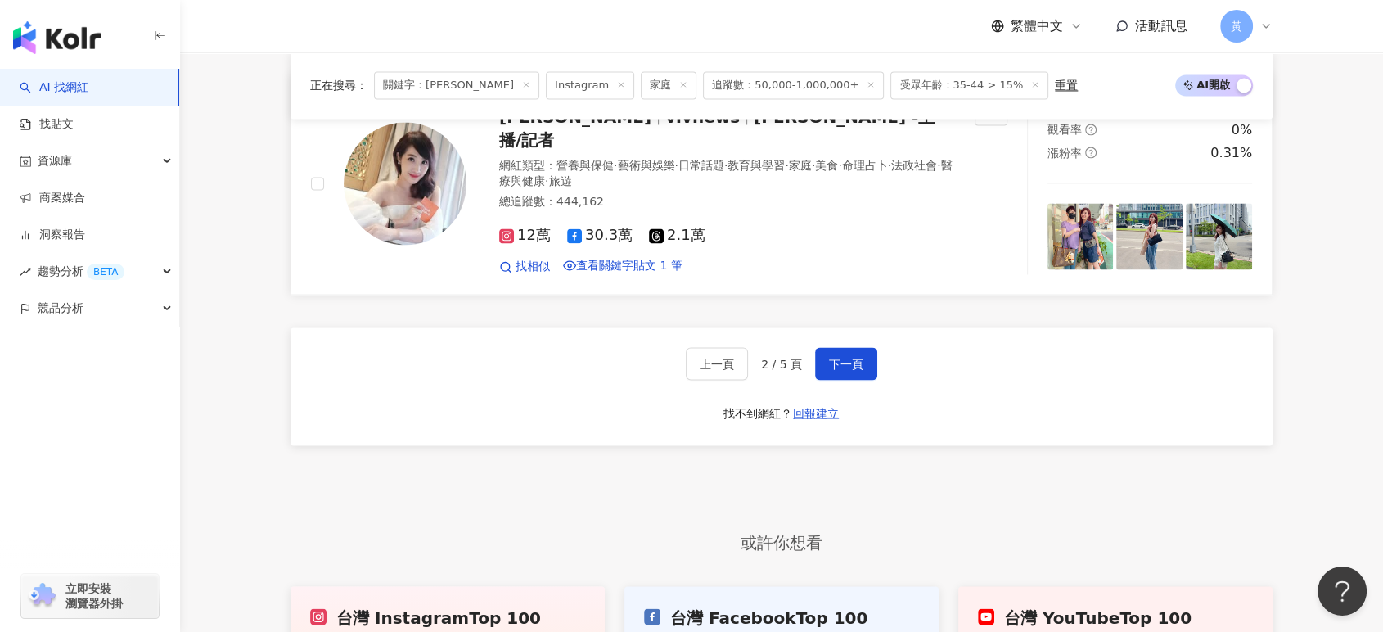
scroll to position [2999, 0]
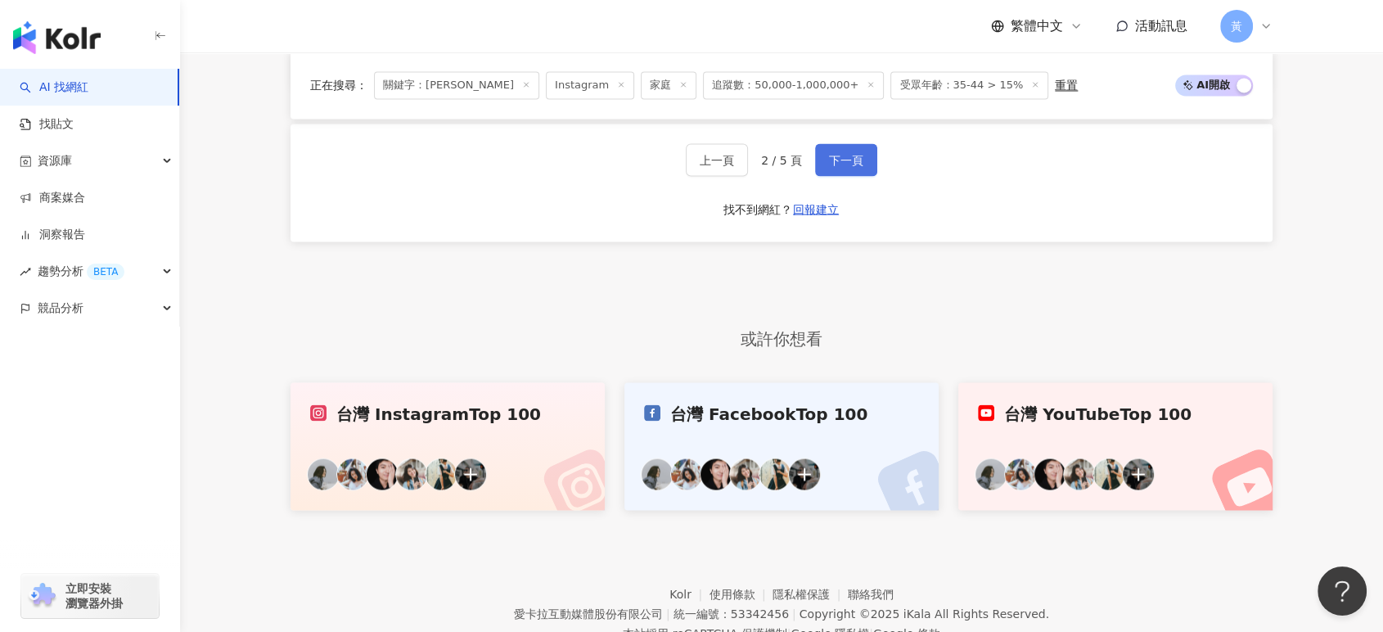
click at [853, 166] on span "下一頁" at bounding box center [846, 159] width 34 height 13
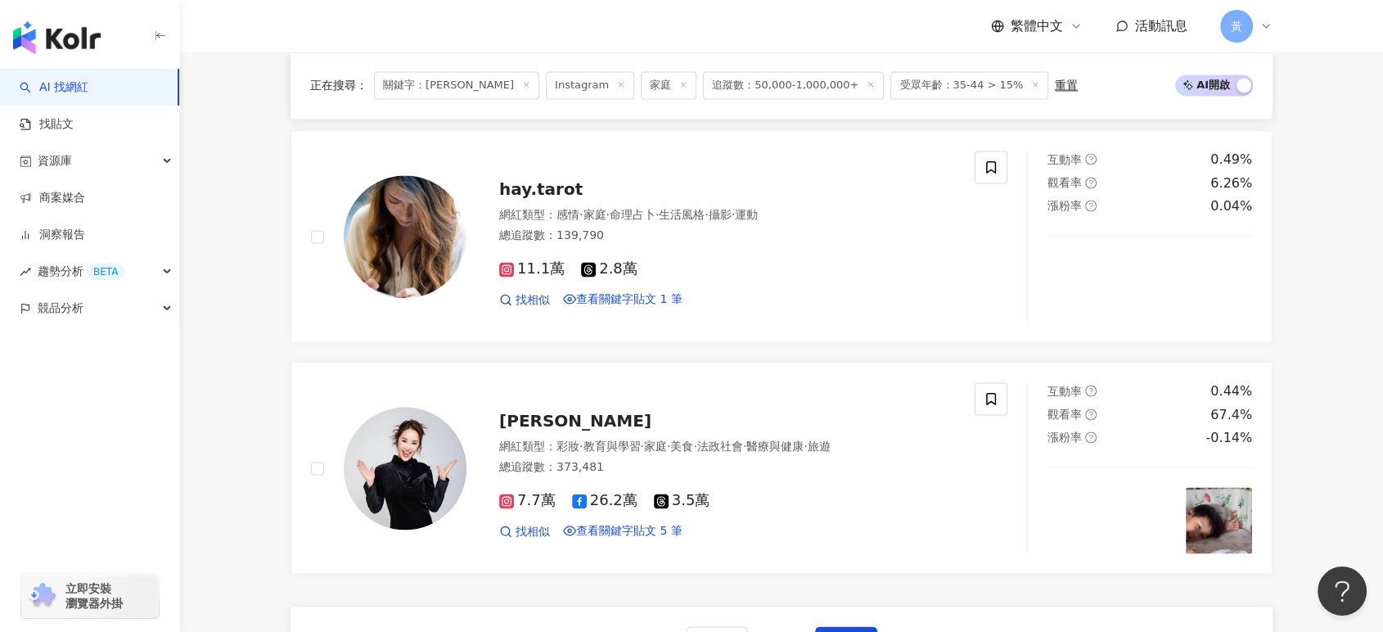
scroll to position [2727, 0]
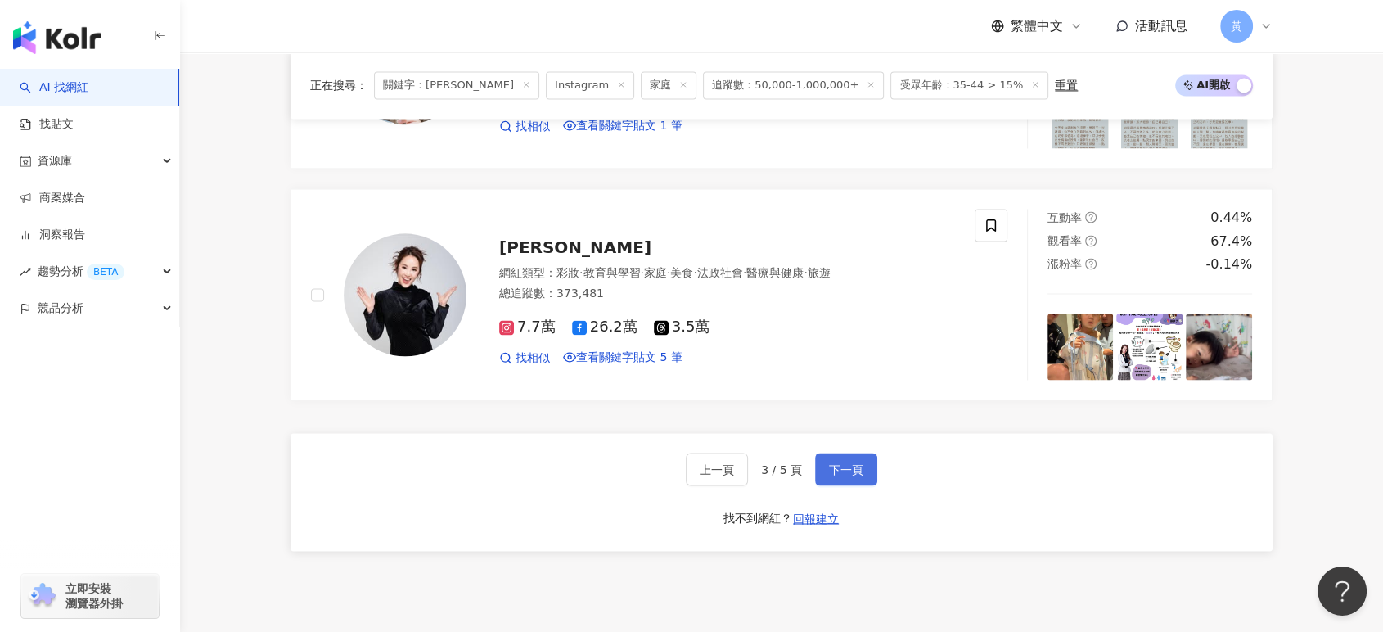
click at [844, 462] on span "下一頁" at bounding box center [846, 468] width 34 height 13
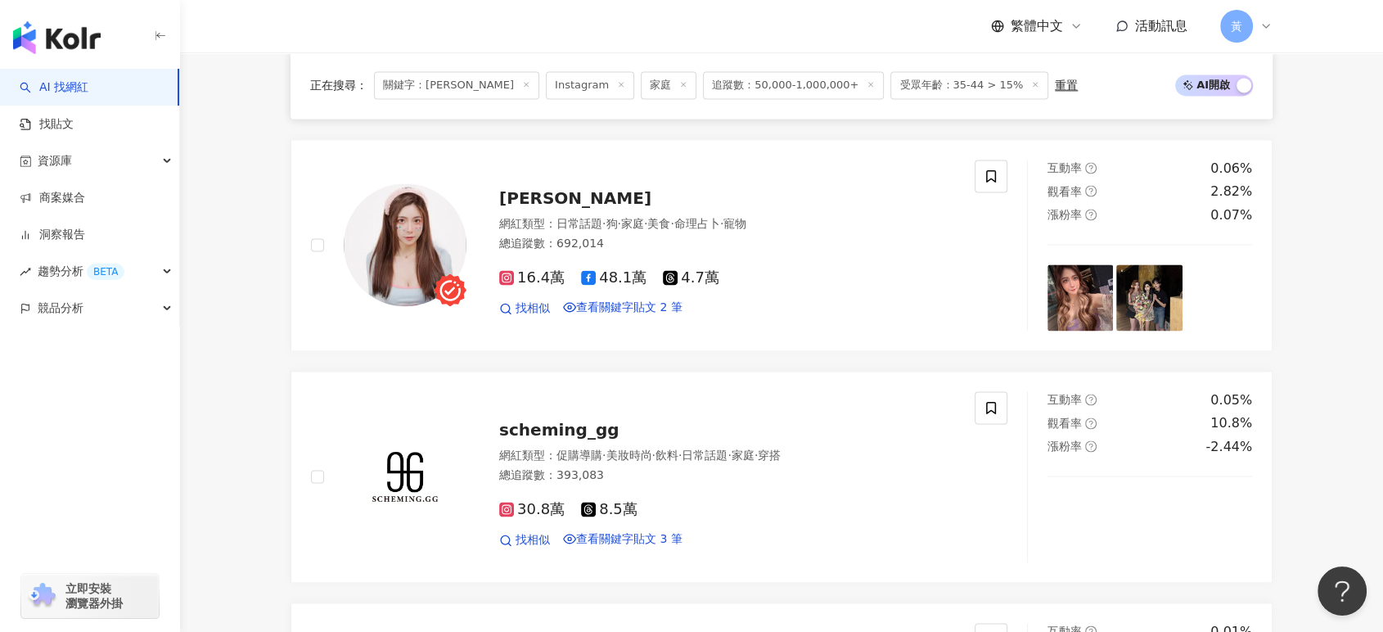
scroll to position [2636, 0]
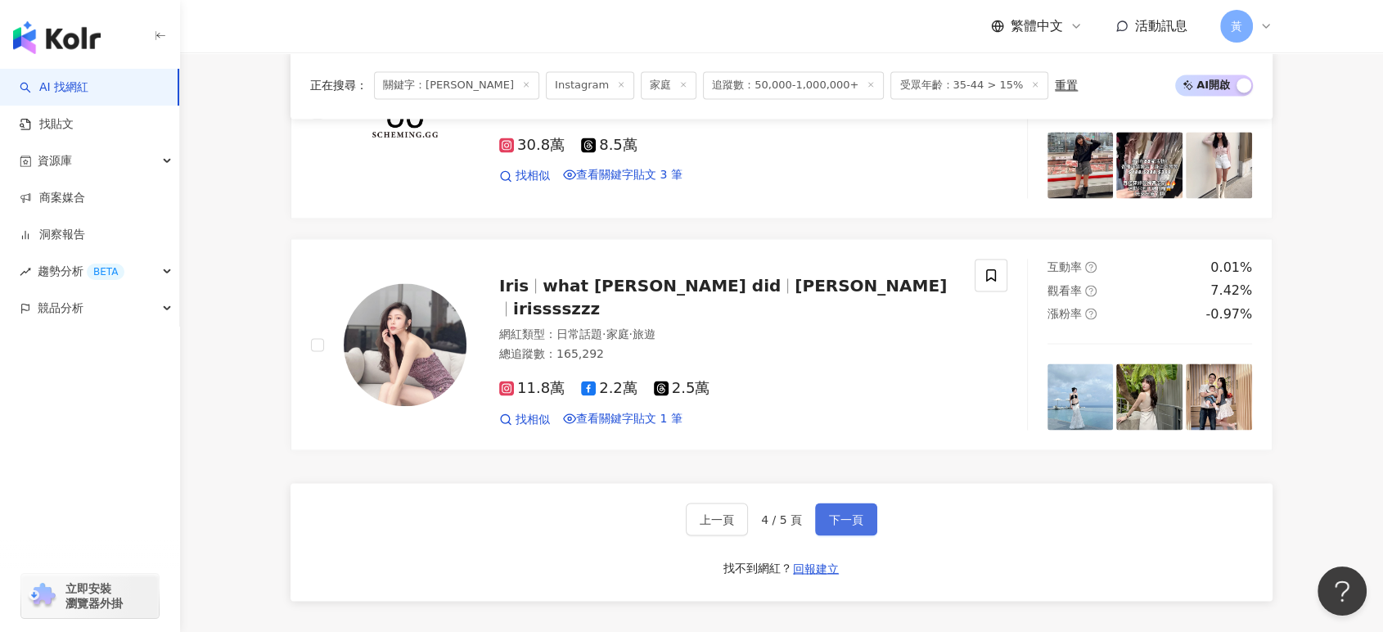
click at [821, 533] on button "下一頁" at bounding box center [846, 518] width 62 height 33
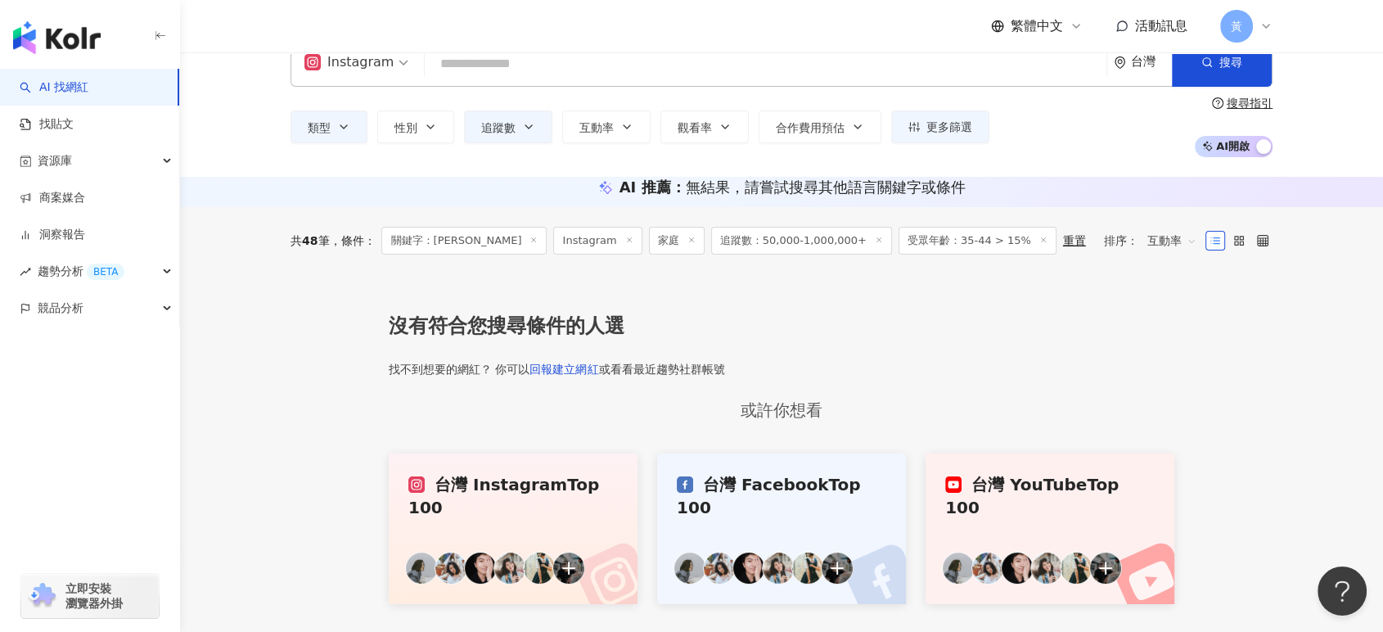
scroll to position [0, 0]
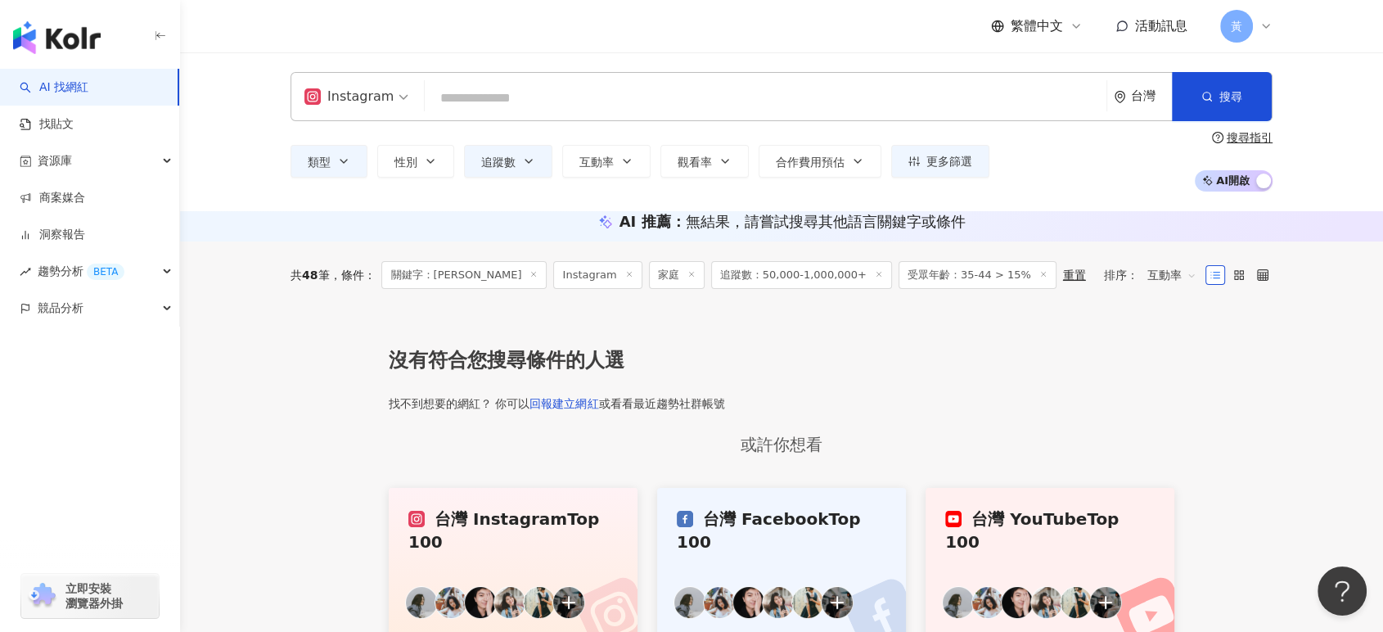
click at [586, 90] on input "search" at bounding box center [765, 98] width 668 height 31
paste input "**********"
type input "**********"
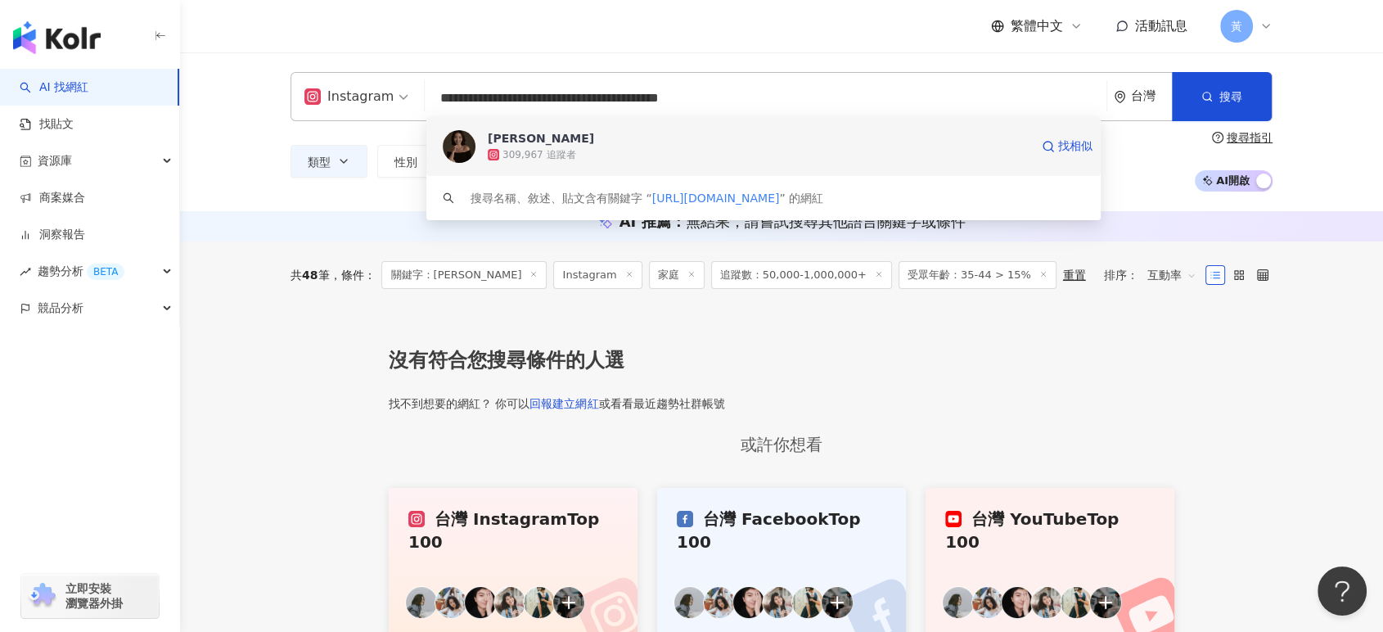
click at [609, 150] on div "309,967 追蹤者" at bounding box center [759, 154] width 542 height 16
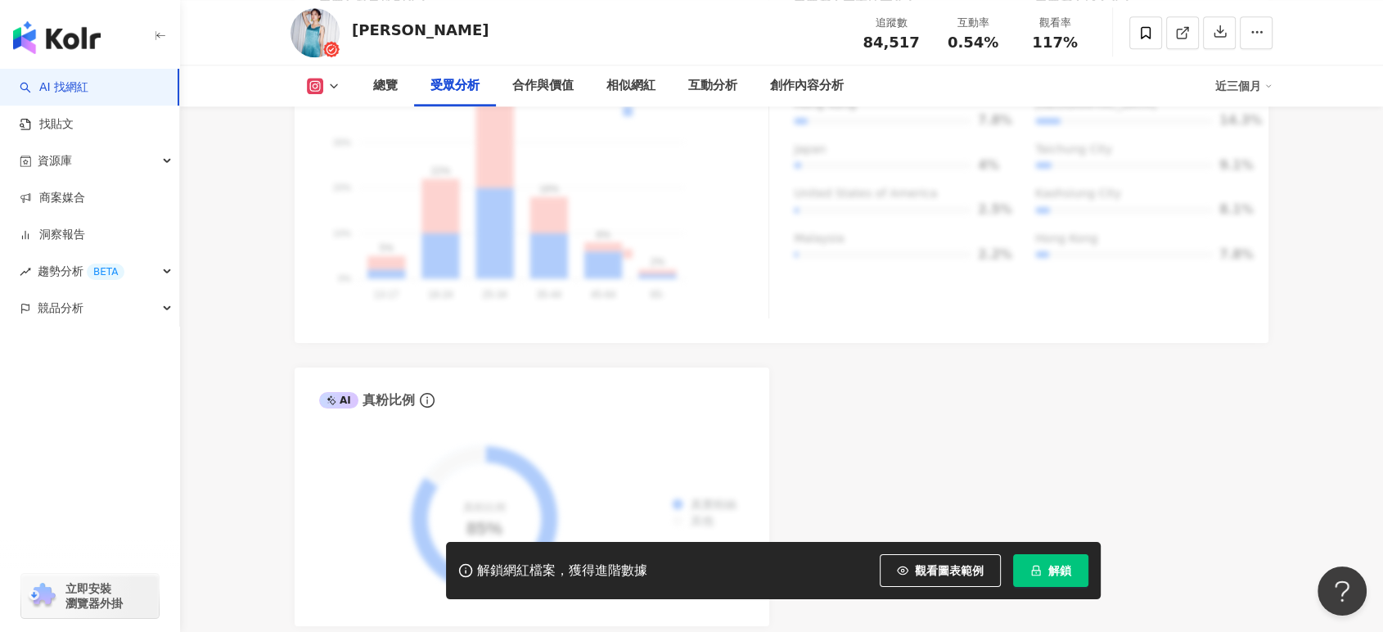
scroll to position [1727, 0]
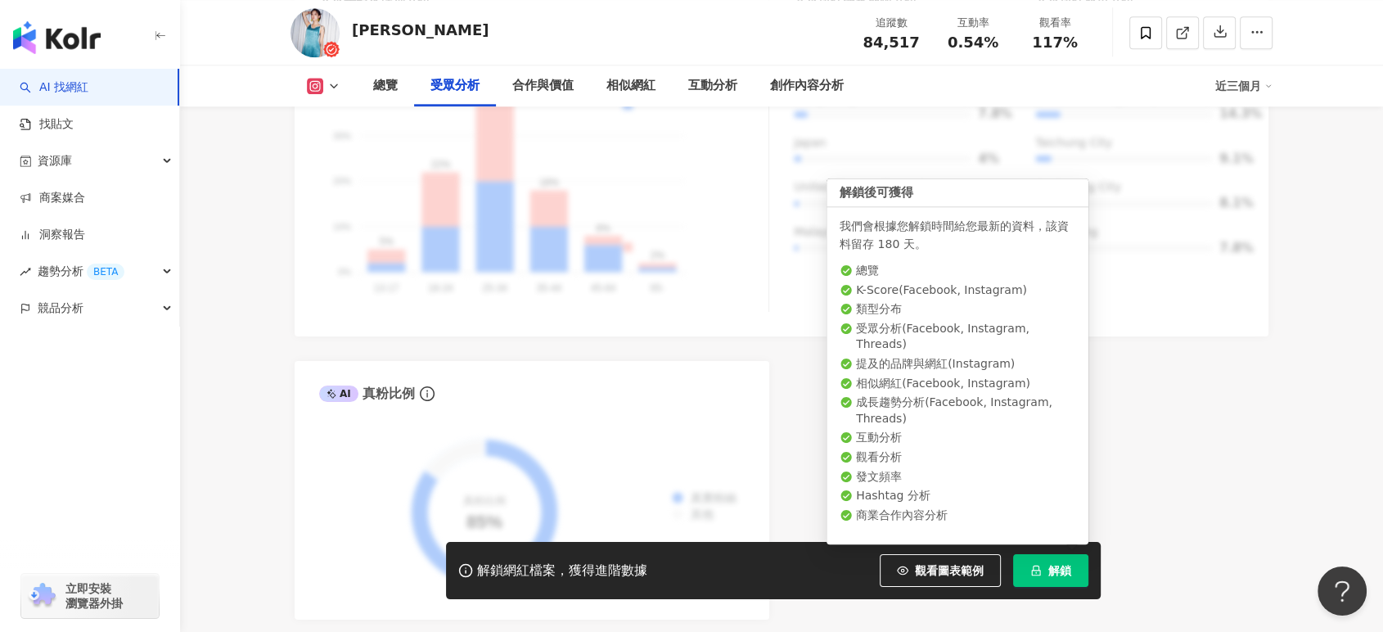
click at [1063, 577] on span "解鎖" at bounding box center [1059, 570] width 23 height 13
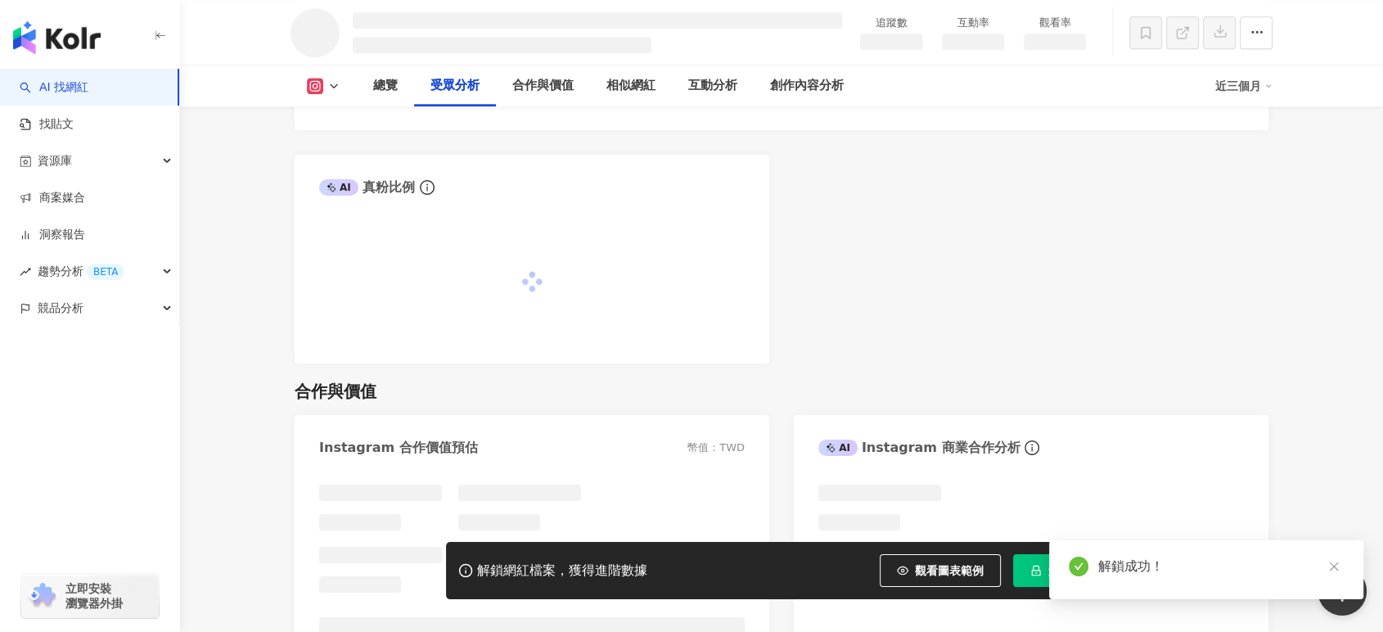
scroll to position [1572, 0]
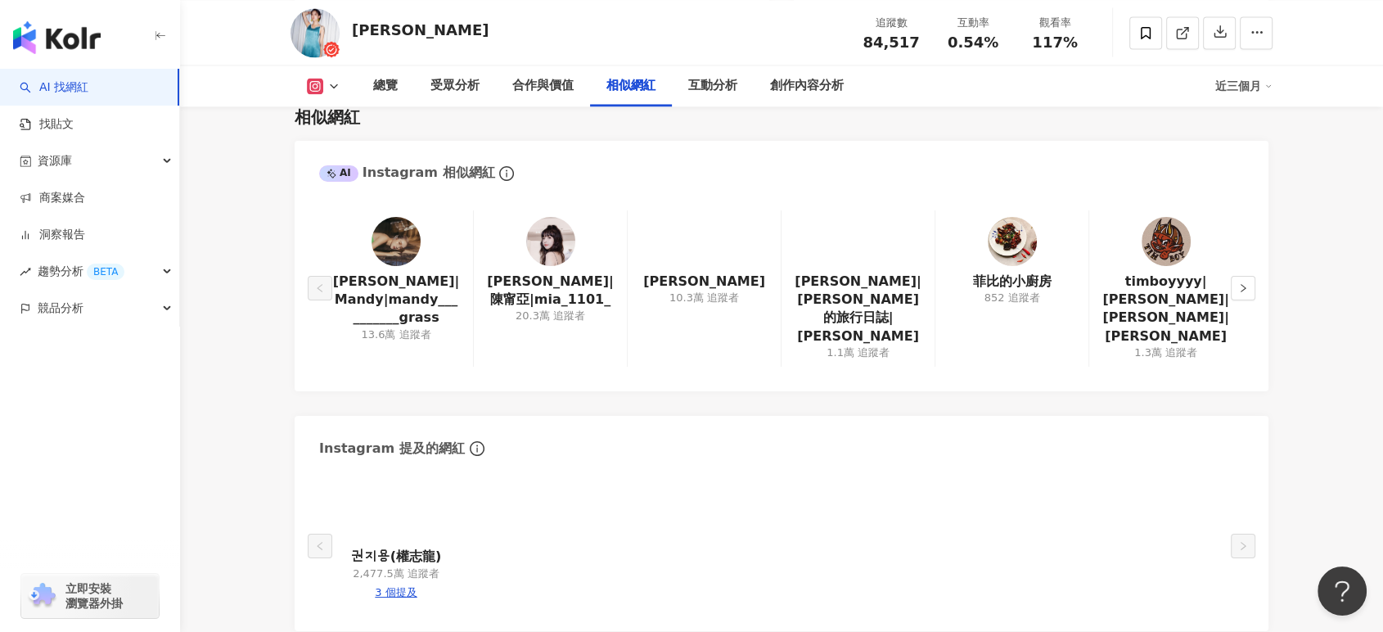
scroll to position [2636, 0]
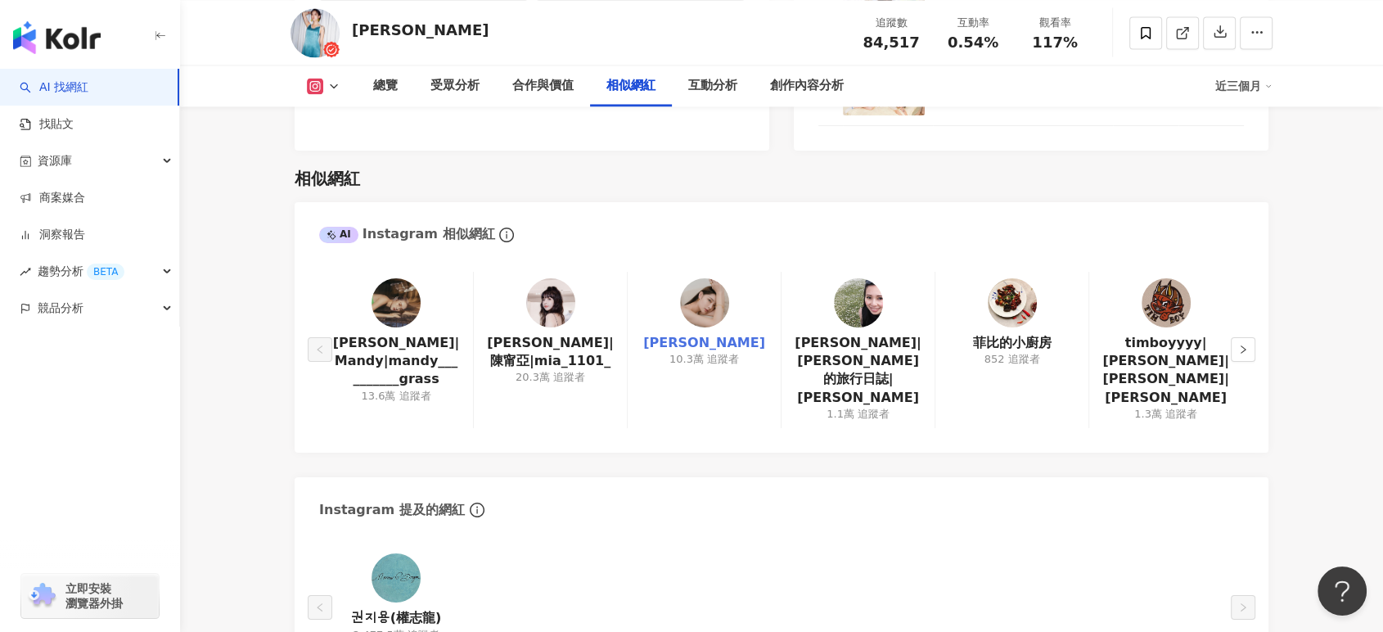
click at [705, 344] on link "李靜LJ" at bounding box center [704, 343] width 122 height 18
click at [1240, 344] on icon "right" at bounding box center [1243, 349] width 10 height 10
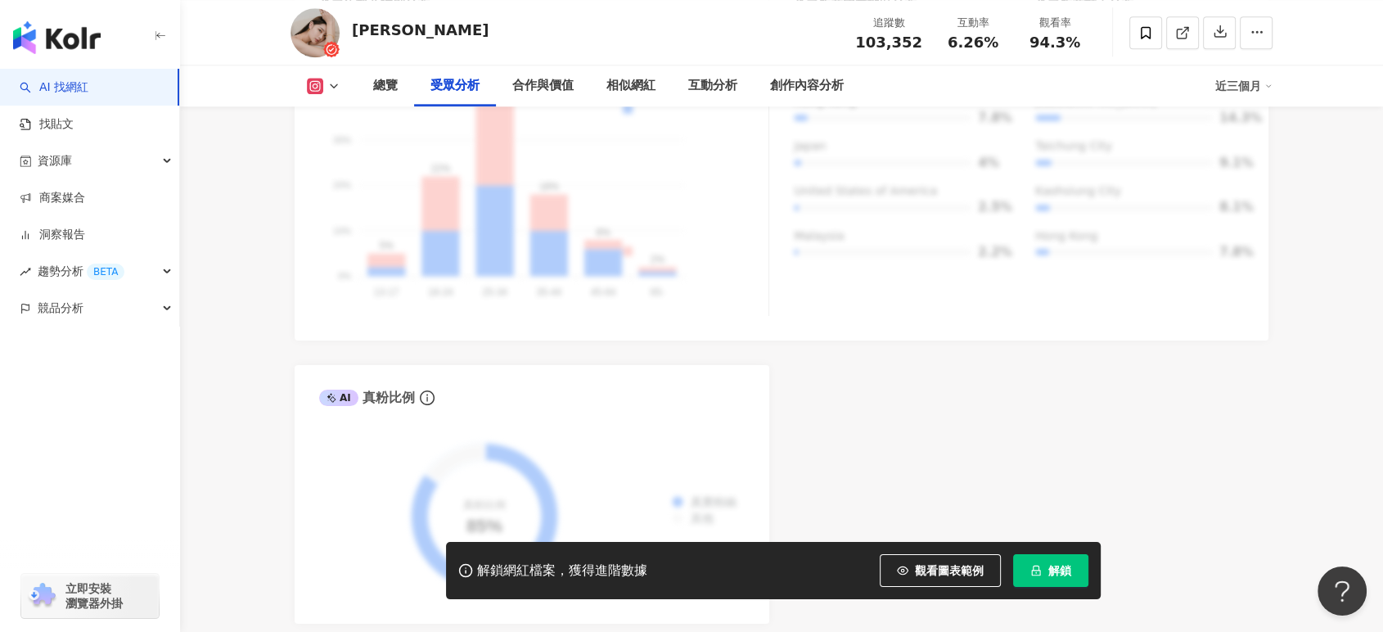
scroll to position [1727, 0]
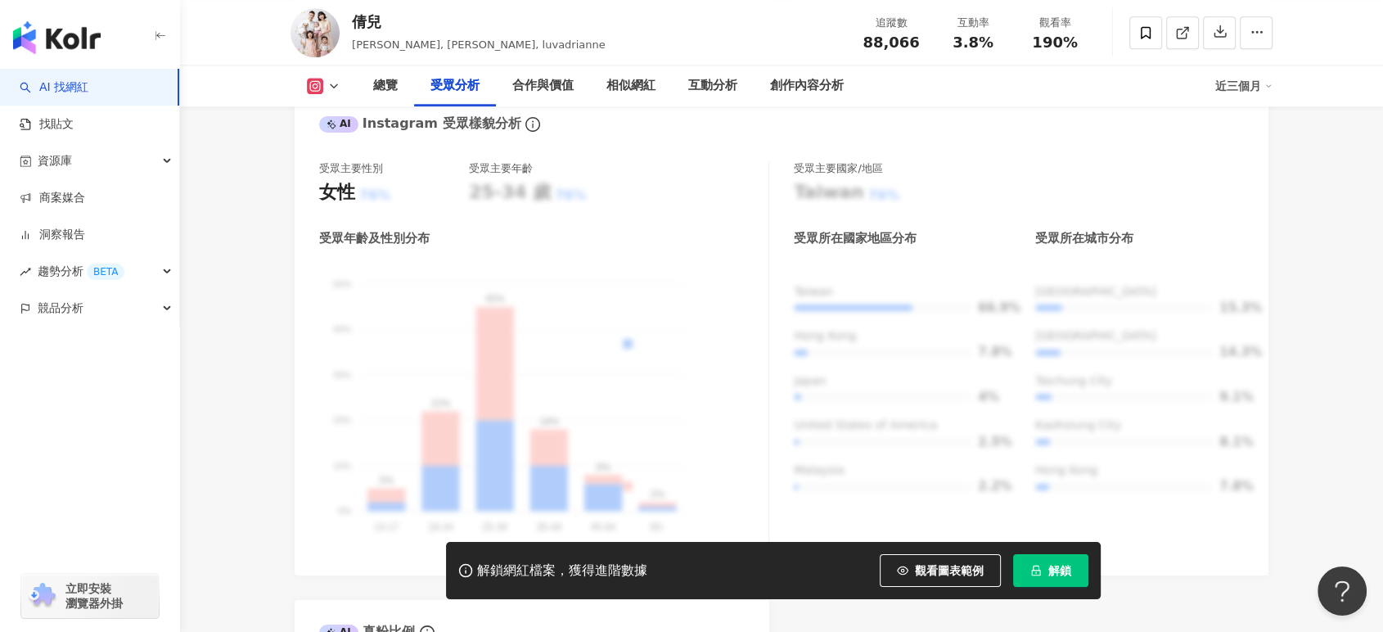
scroll to position [1636, 0]
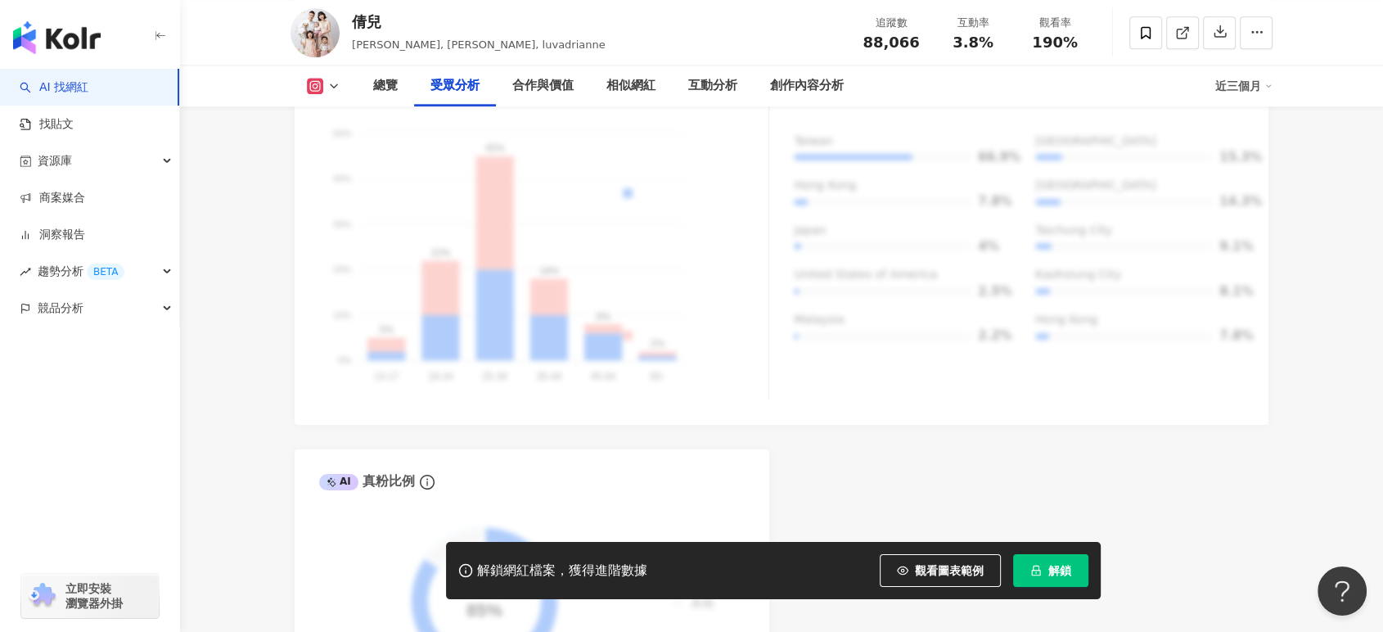
click at [1067, 568] on span "解鎖" at bounding box center [1059, 570] width 23 height 13
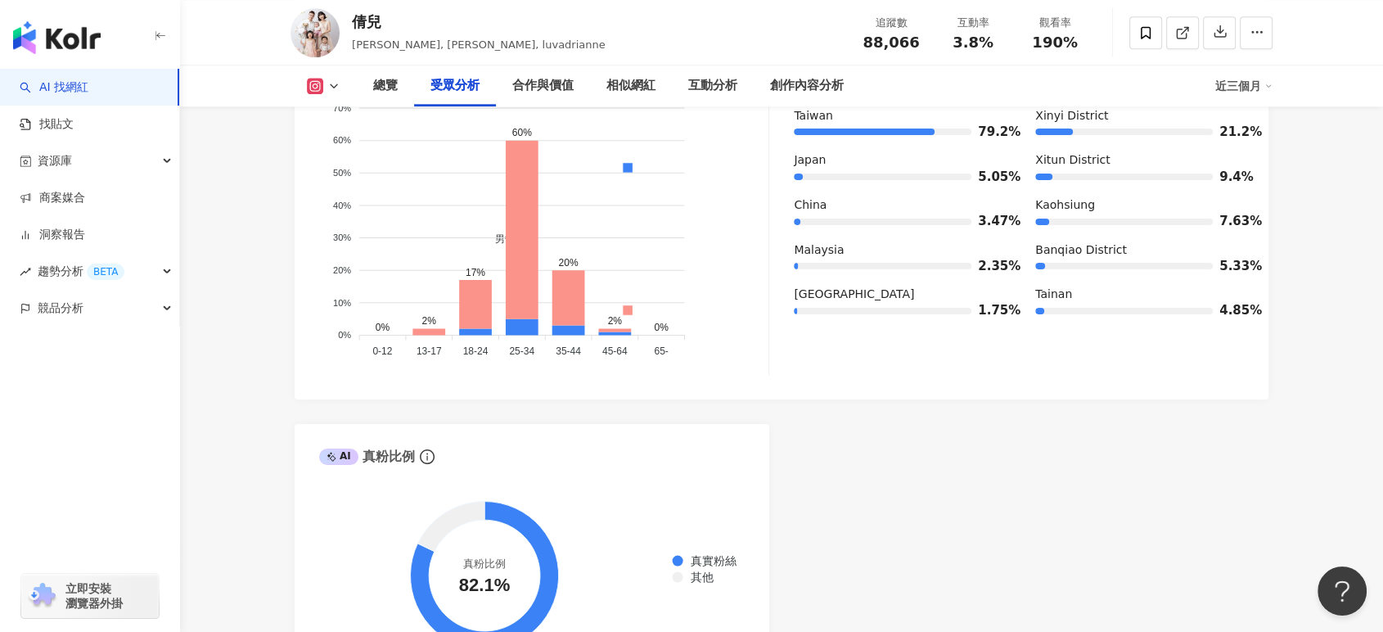
scroll to position [1563, 0]
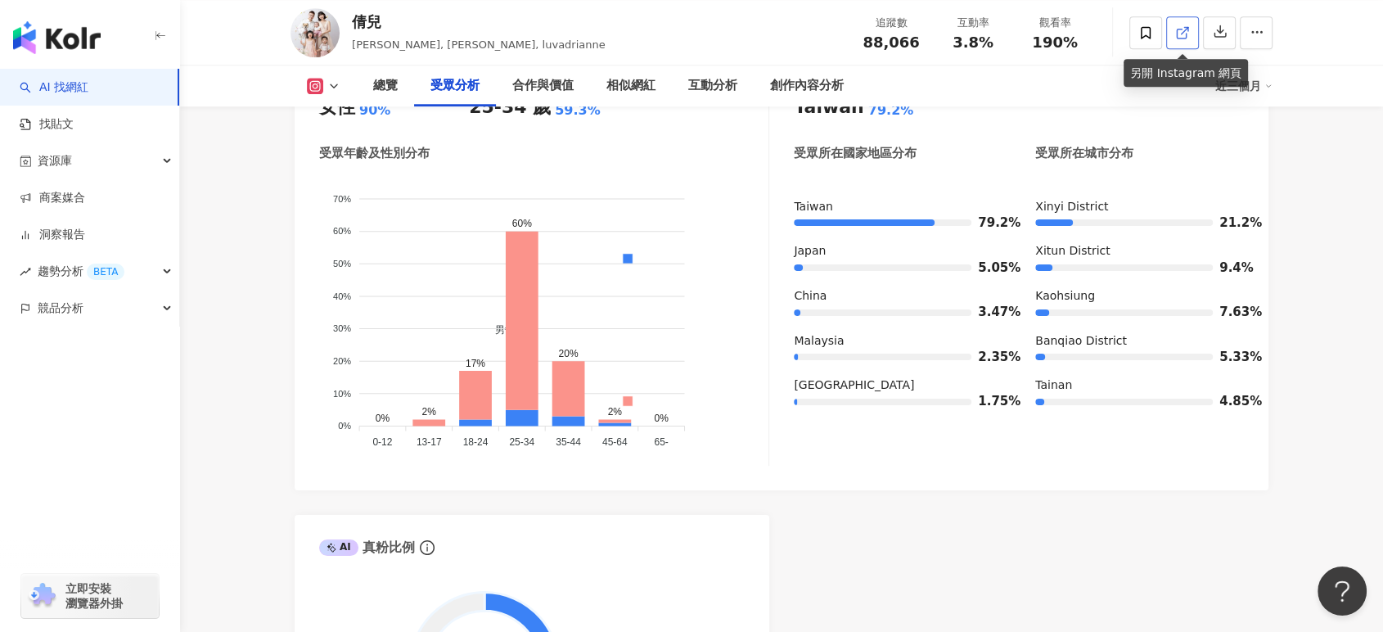
click at [1175, 37] on icon at bounding box center [1182, 32] width 15 height 15
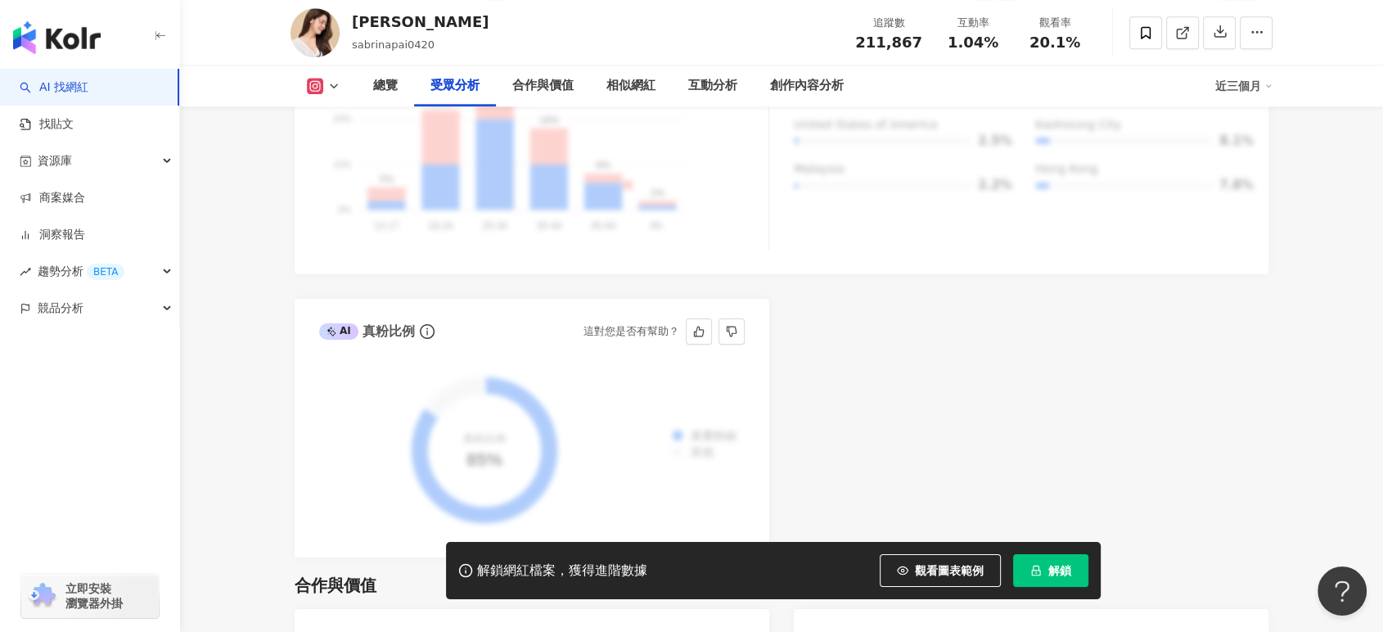
scroll to position [1545, 0]
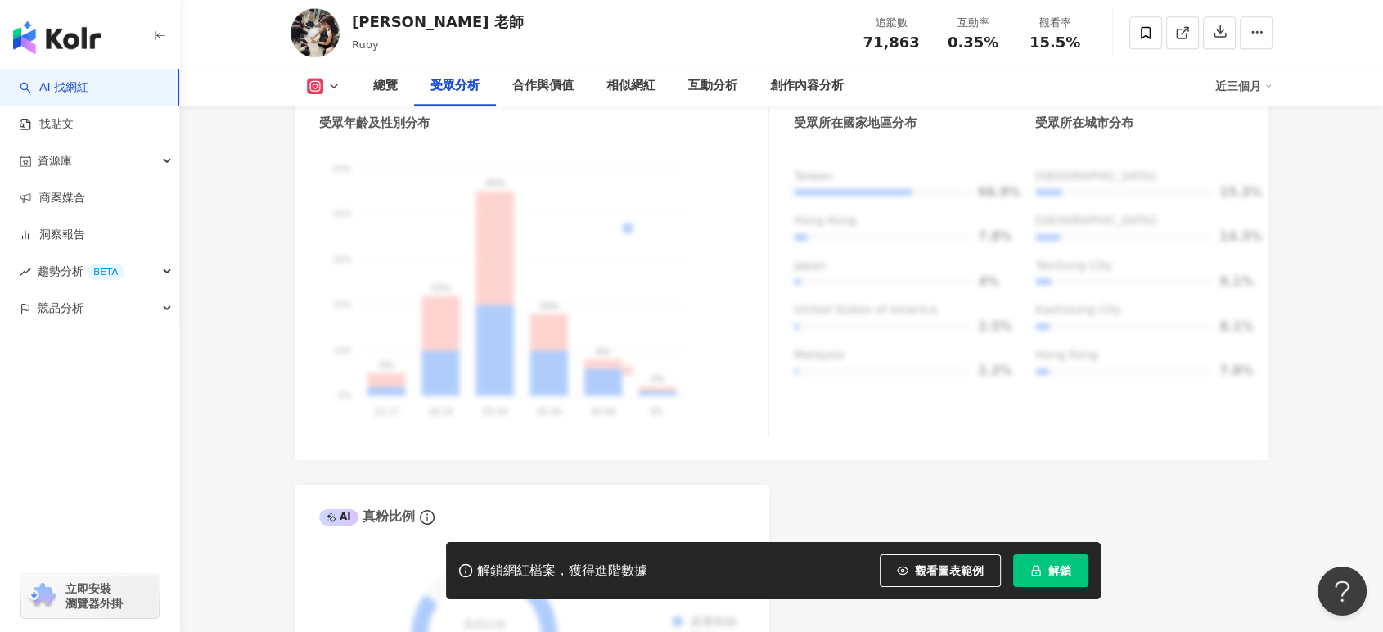
scroll to position [1636, 0]
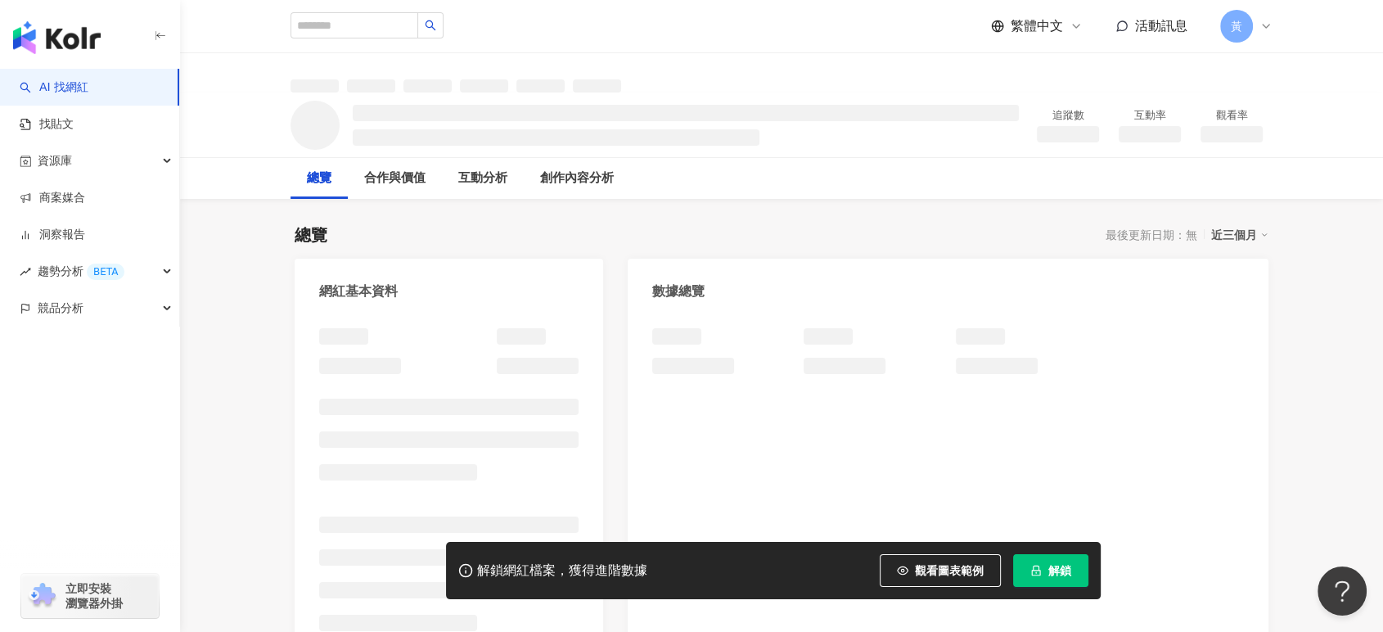
click at [1038, 565] on icon "lock" at bounding box center [1035, 569] width 11 height 11
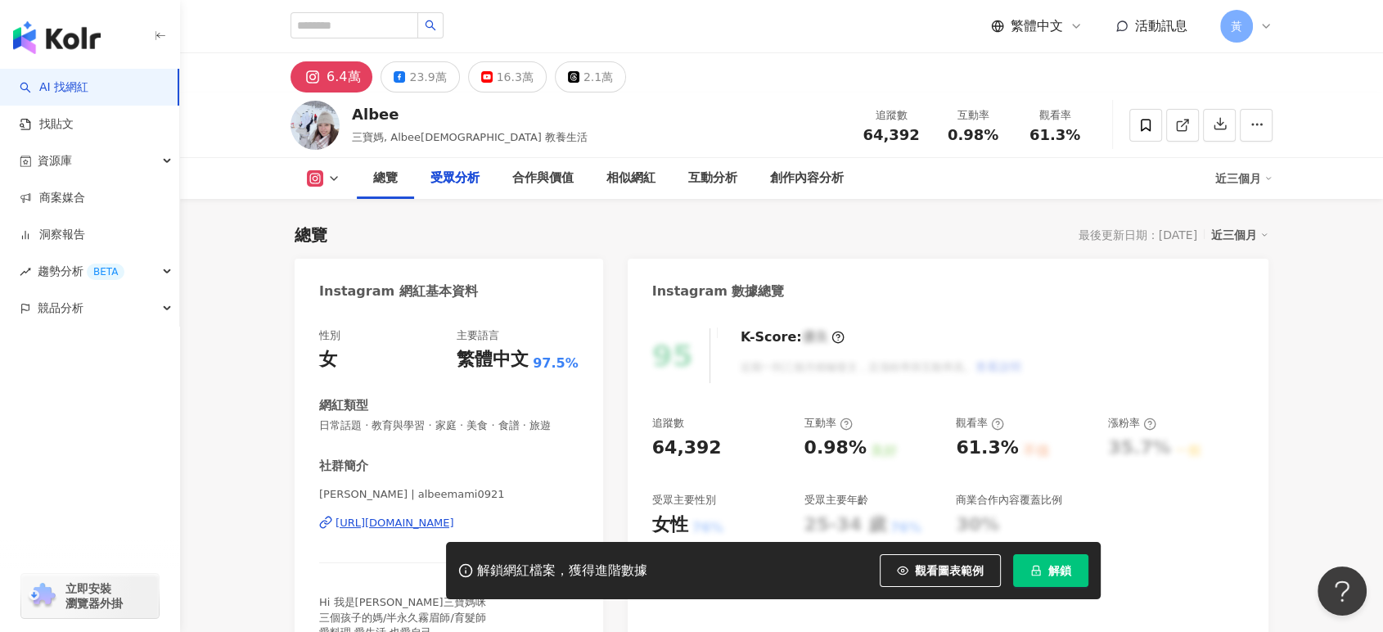
scroll to position [1636, 0]
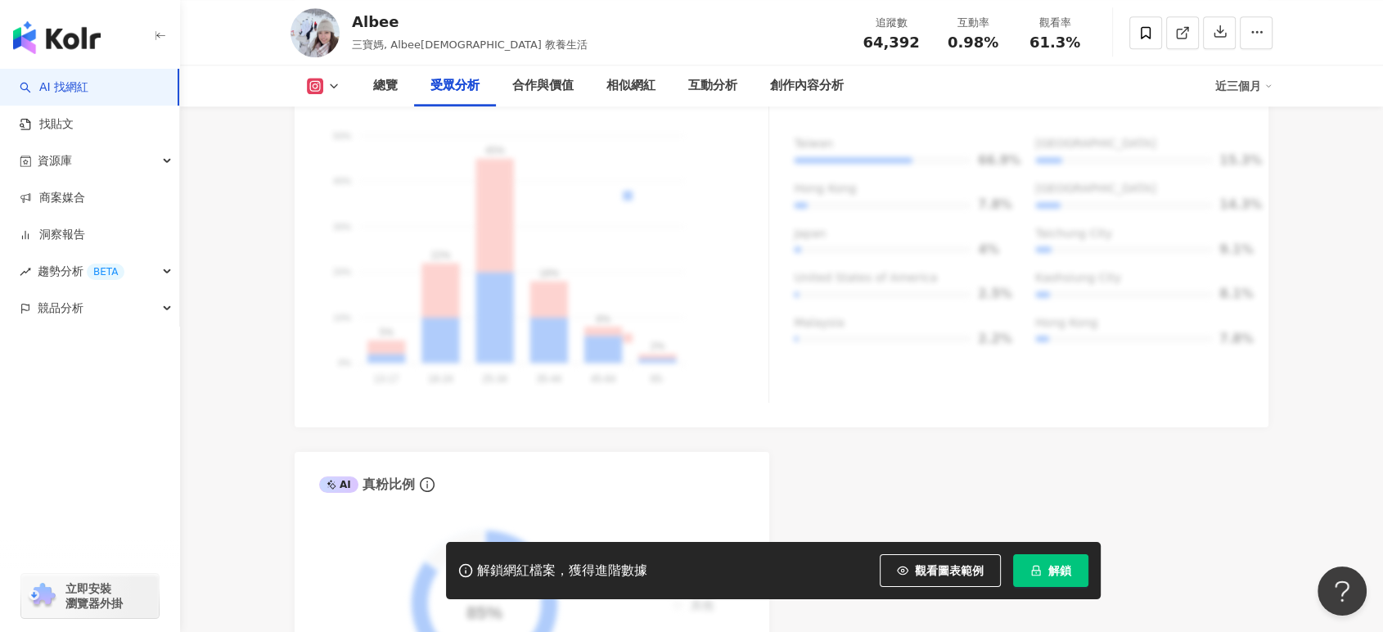
click at [1043, 565] on button "解鎖" at bounding box center [1050, 570] width 75 height 33
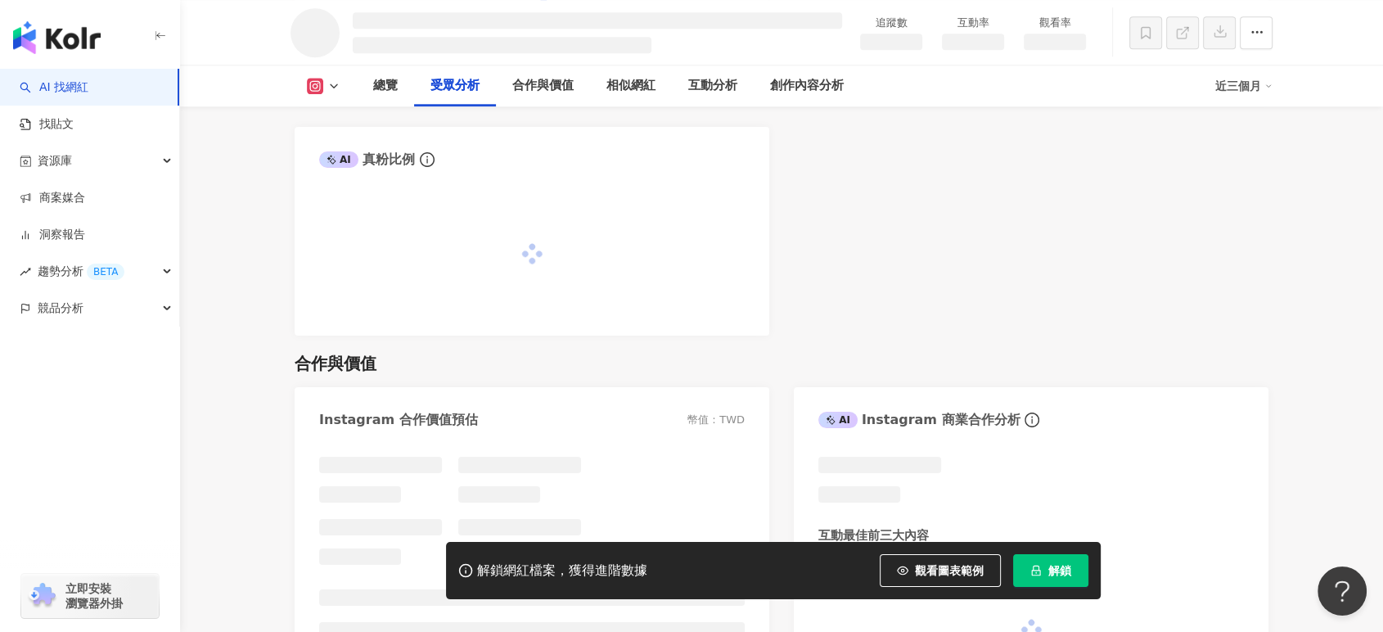
scroll to position [1486, 0]
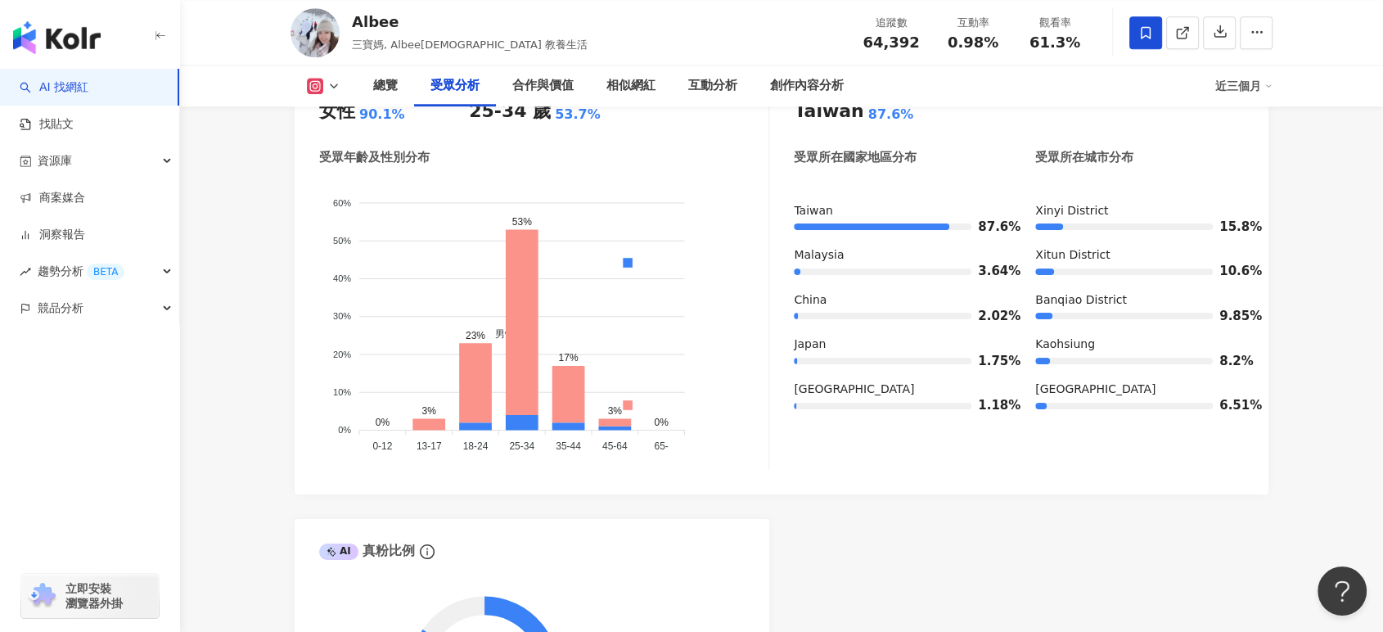
scroll to position [1454, 0]
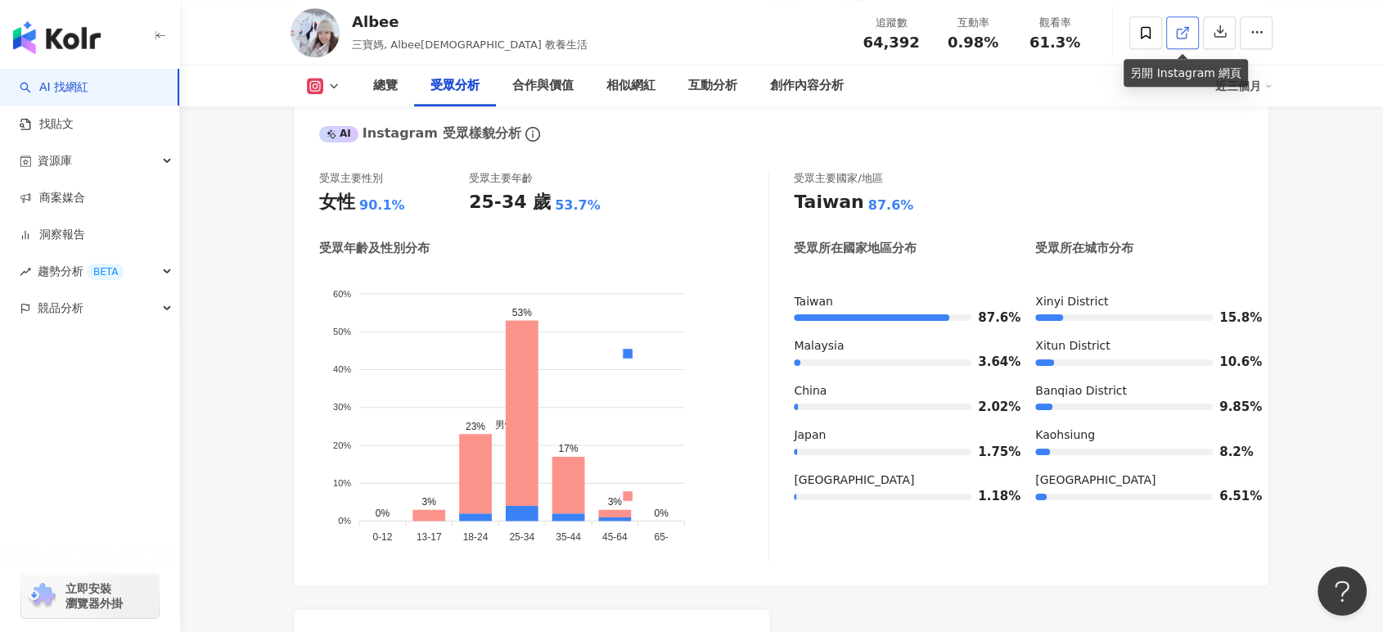
click at [1175, 27] on icon at bounding box center [1182, 32] width 15 height 15
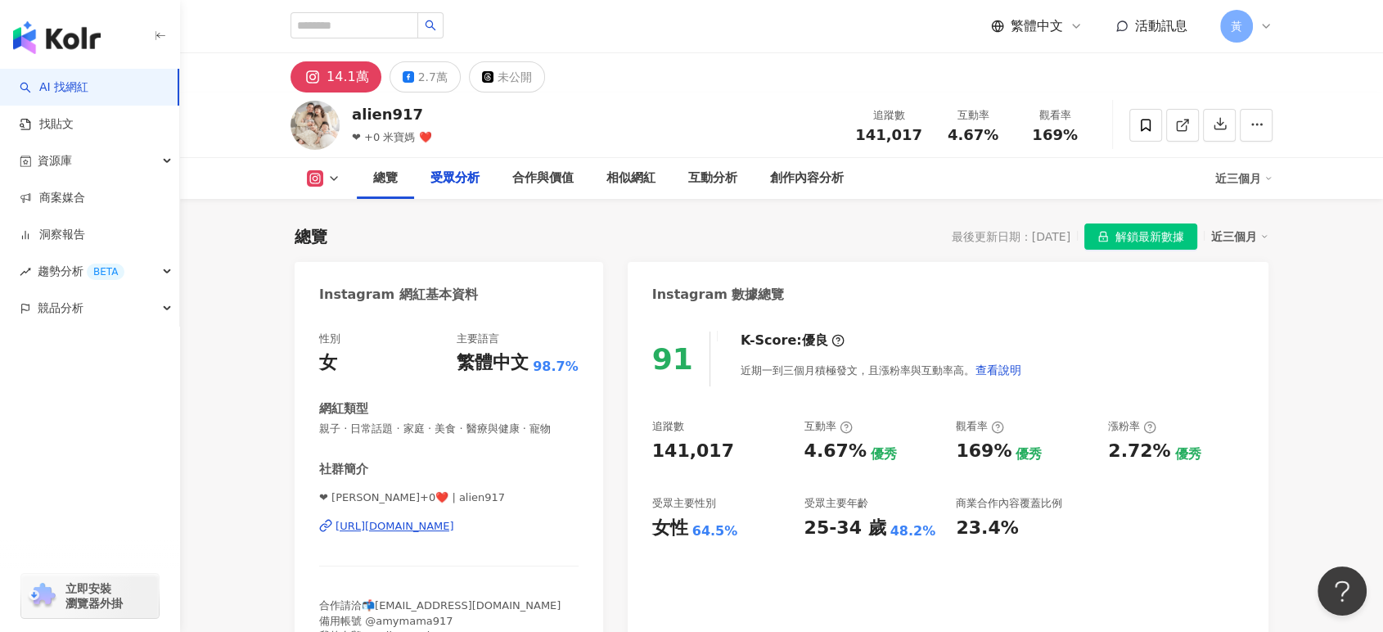
scroll to position [1545, 0]
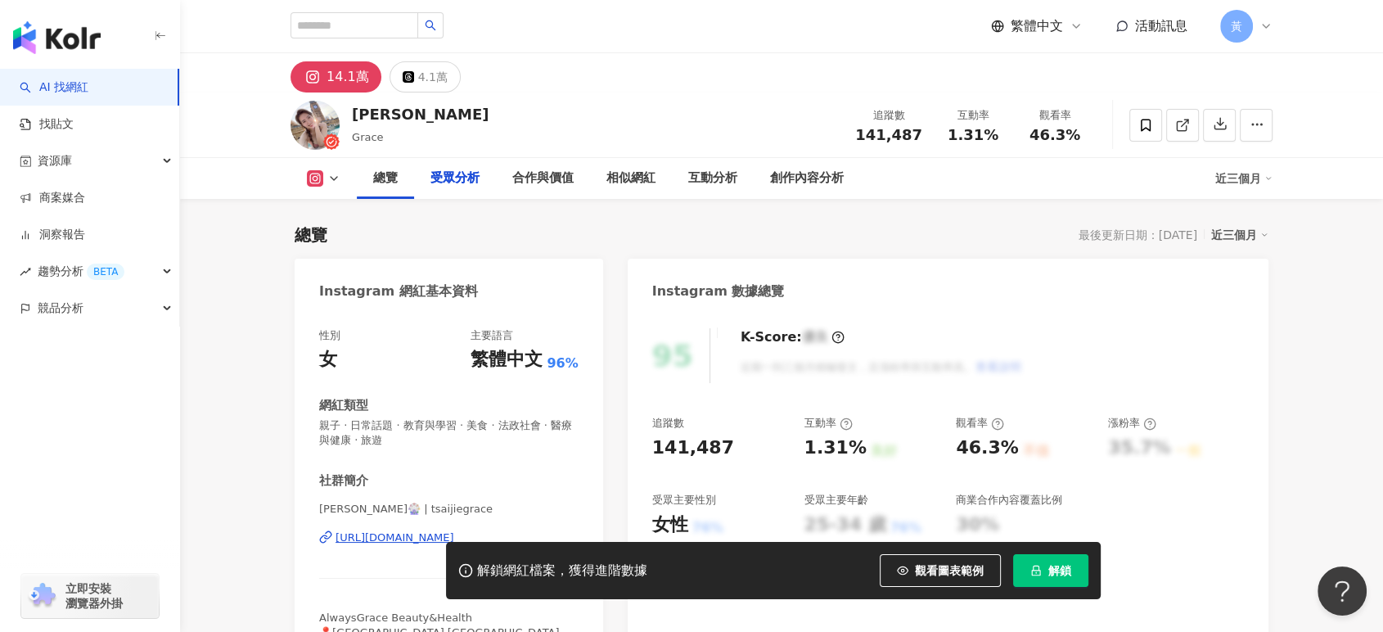
scroll to position [1545, 0]
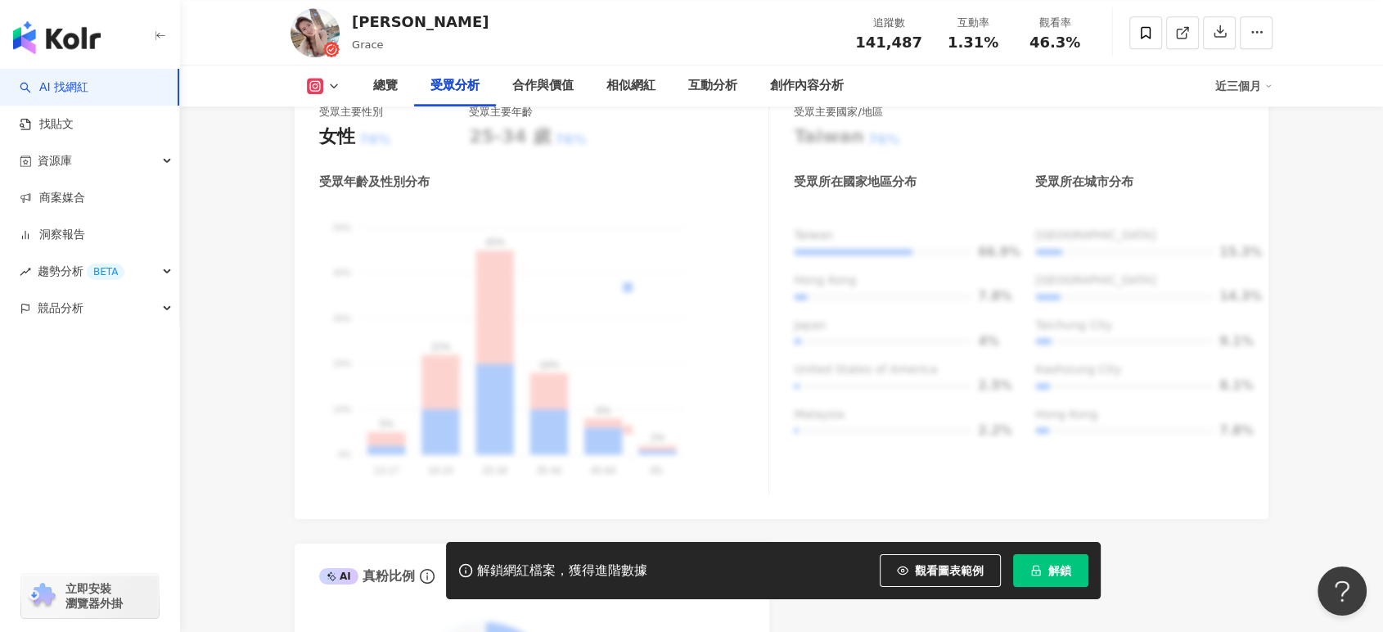
click at [1052, 572] on span "解鎖" at bounding box center [1059, 570] width 23 height 13
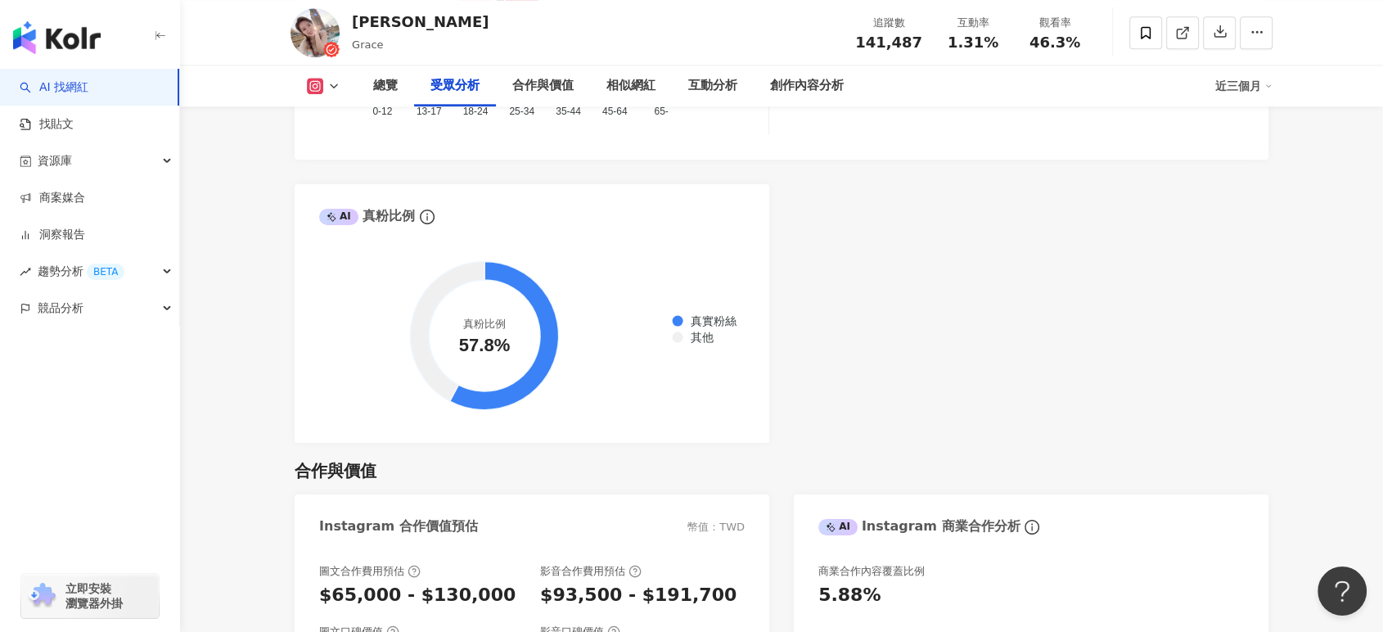
scroll to position [1513, 0]
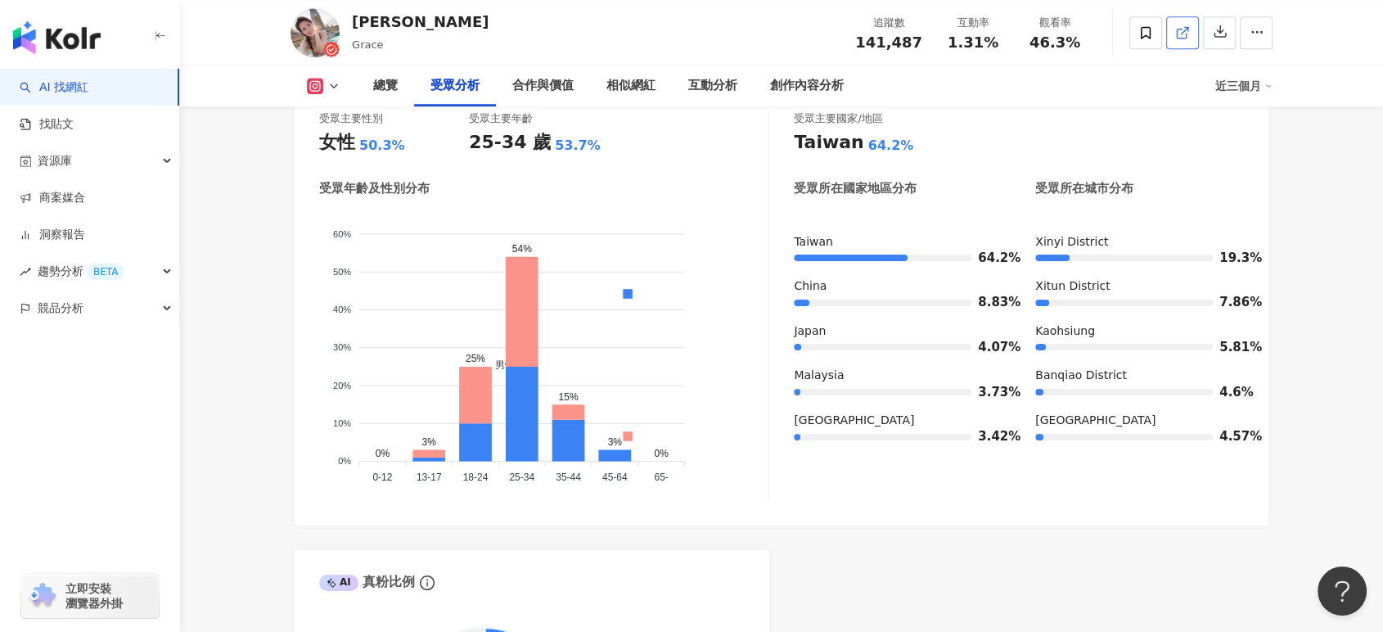
click at [1180, 32] on icon at bounding box center [1182, 32] width 15 height 15
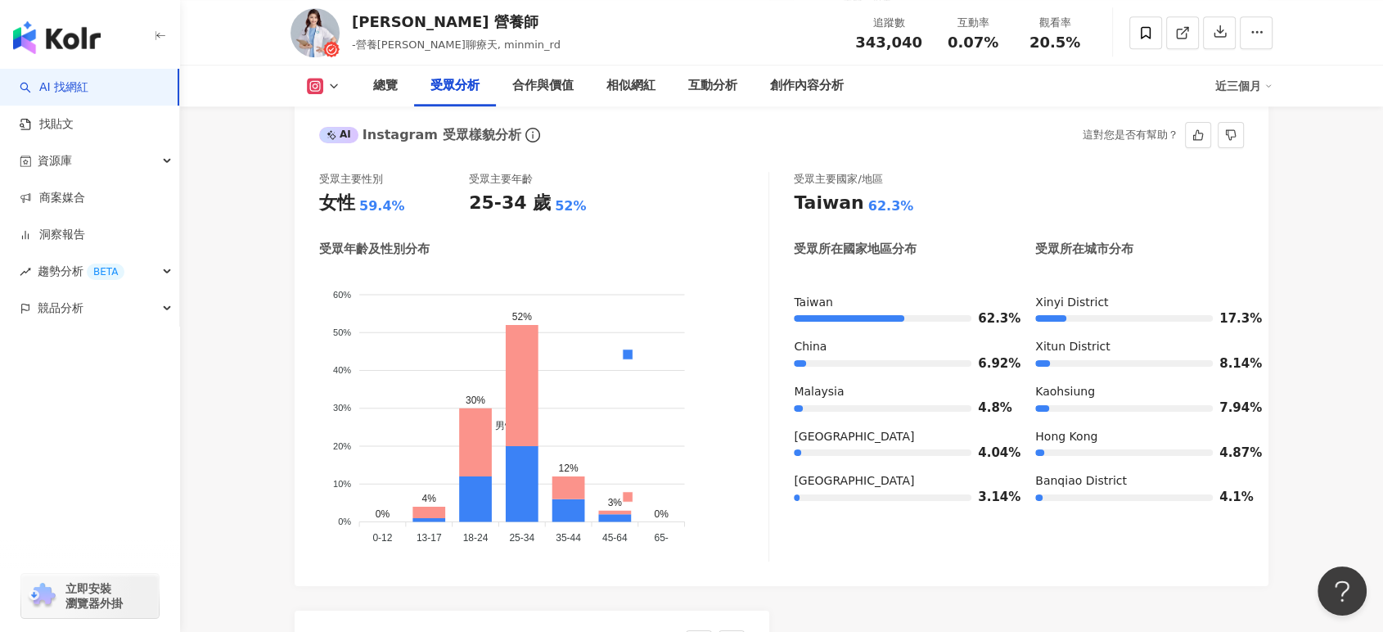
scroll to position [1454, 0]
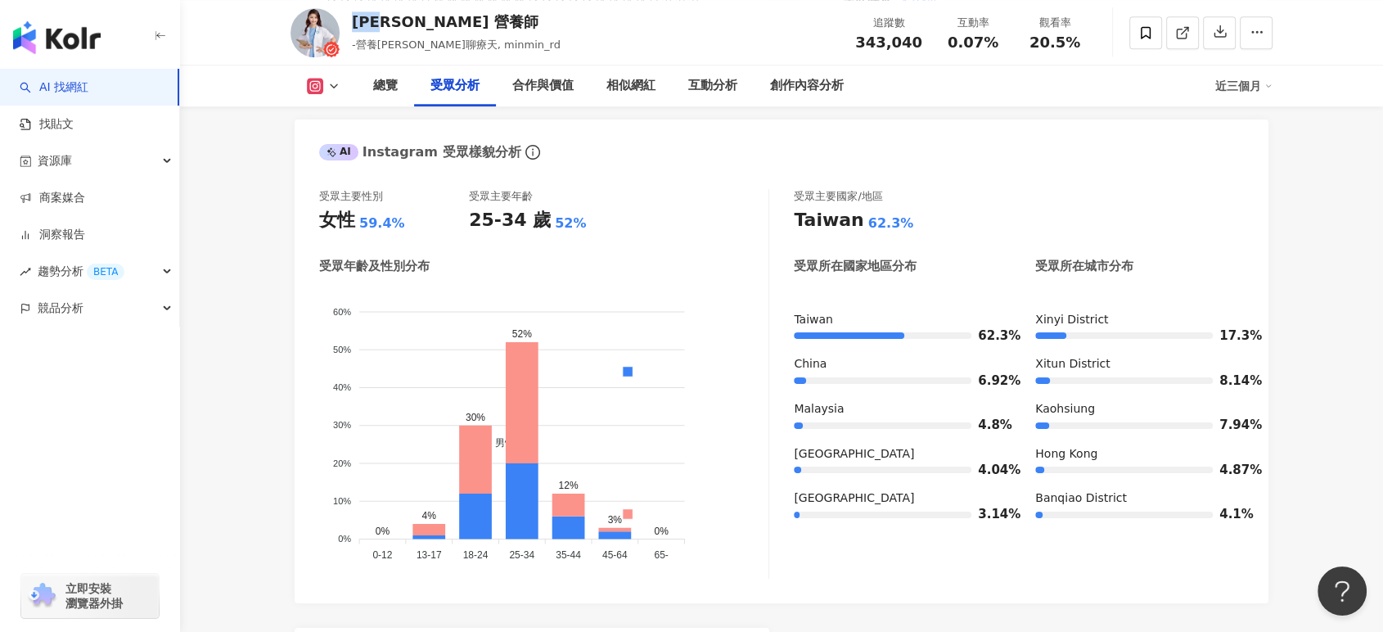
drag, startPoint x: 346, startPoint y: 15, endPoint x: 390, endPoint y: 20, distance: 44.5
click at [390, 20] on div "[PERSON_NAME] 營養師 -營養[PERSON_NAME]聊療天, minmin_rd 追蹤數 343,040 互動率 0.07% 觀看率 20.5%" at bounding box center [781, 32] width 1047 height 65
copy div "[PERSON_NAME]"
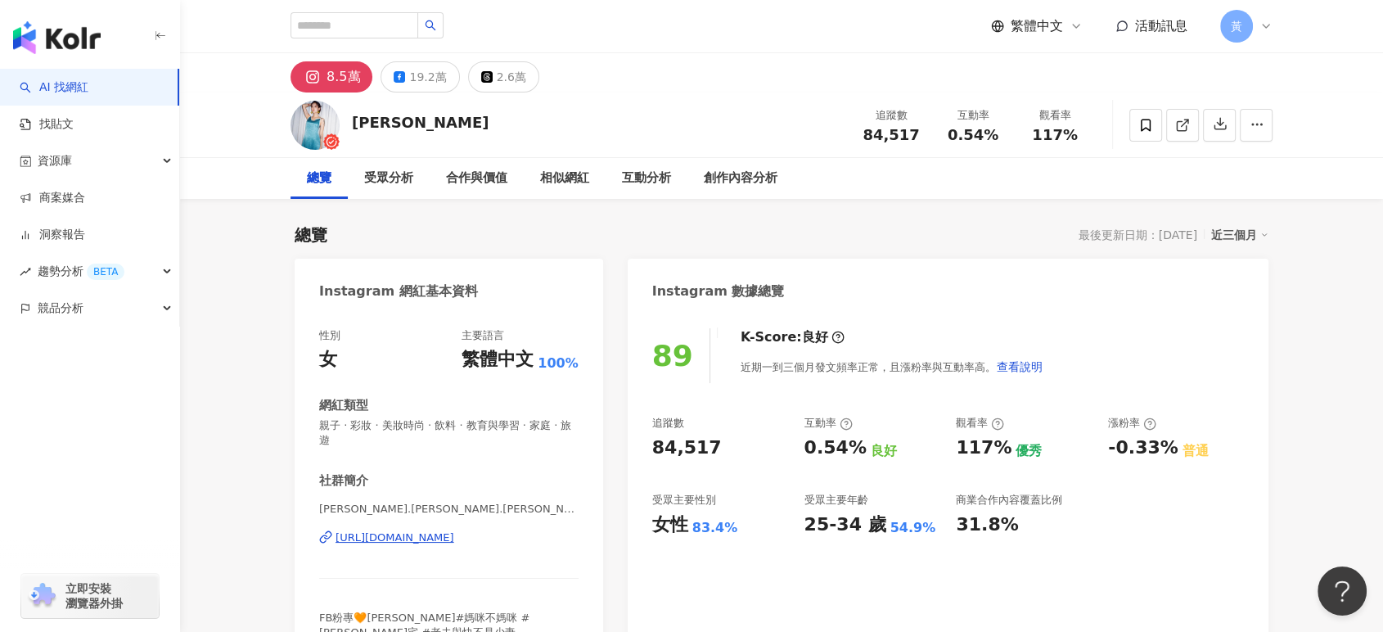
click at [391, 119] on div "[PERSON_NAME] 追蹤數 84,517 互動率 0.54% 觀看率 117%" at bounding box center [781, 124] width 1047 height 65
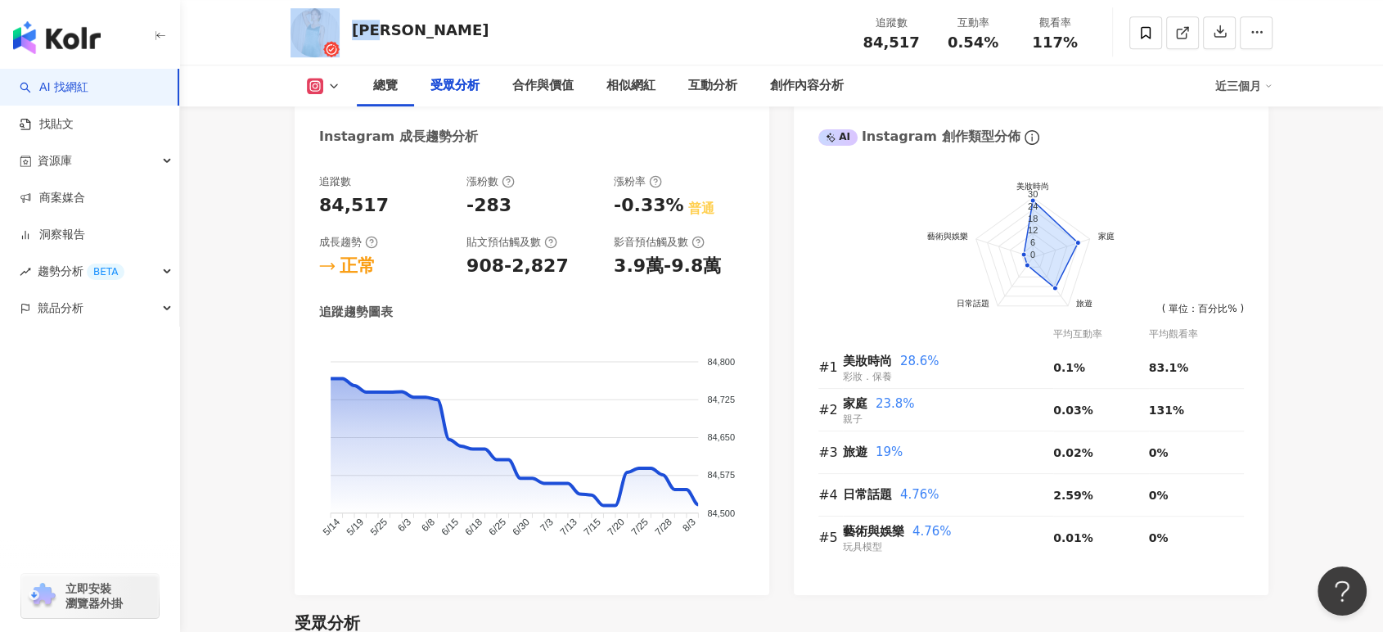
scroll to position [1545, 0]
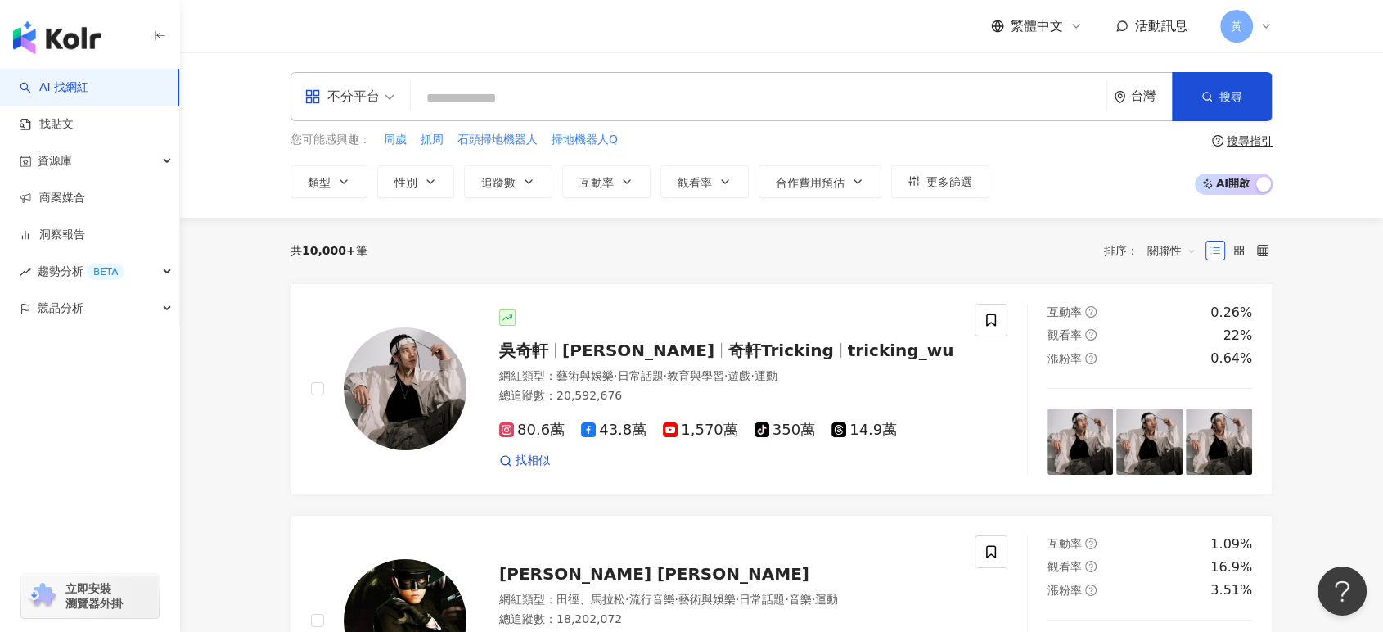
click at [566, 86] on input "search" at bounding box center [758, 98] width 682 height 31
paste input "**********"
type input "**********"
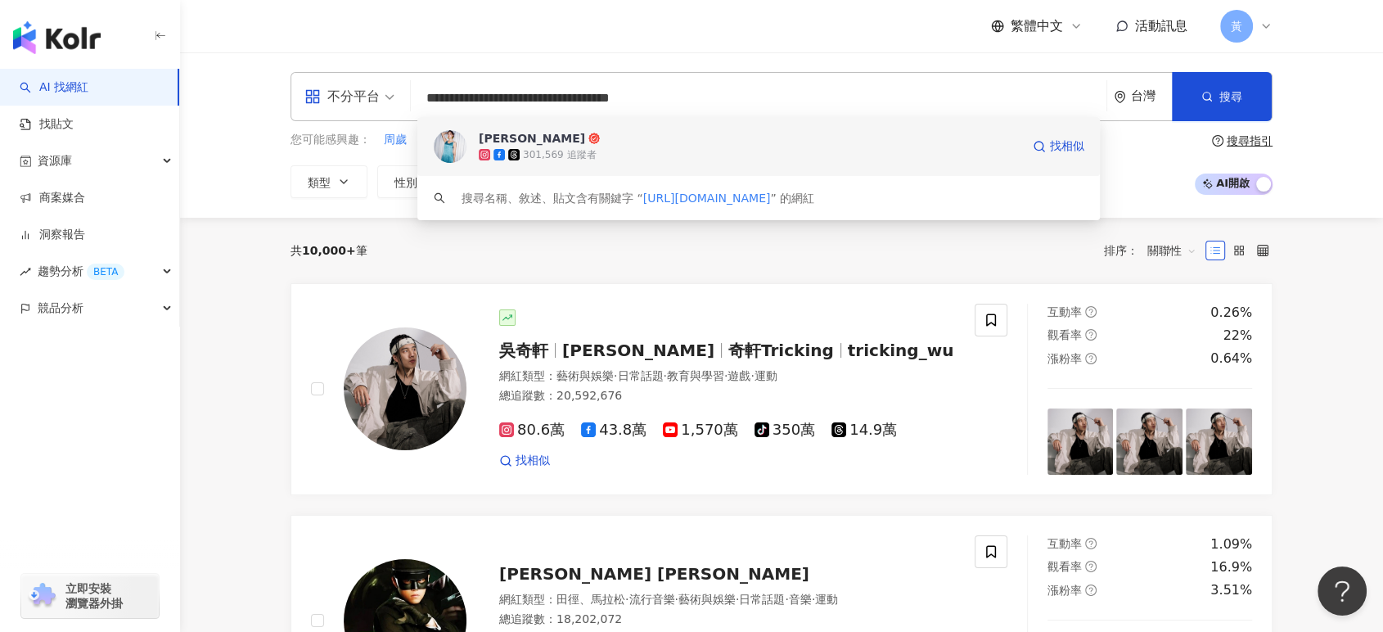
click at [583, 148] on div "301,569 追蹤者" at bounding box center [559, 155] width 73 height 14
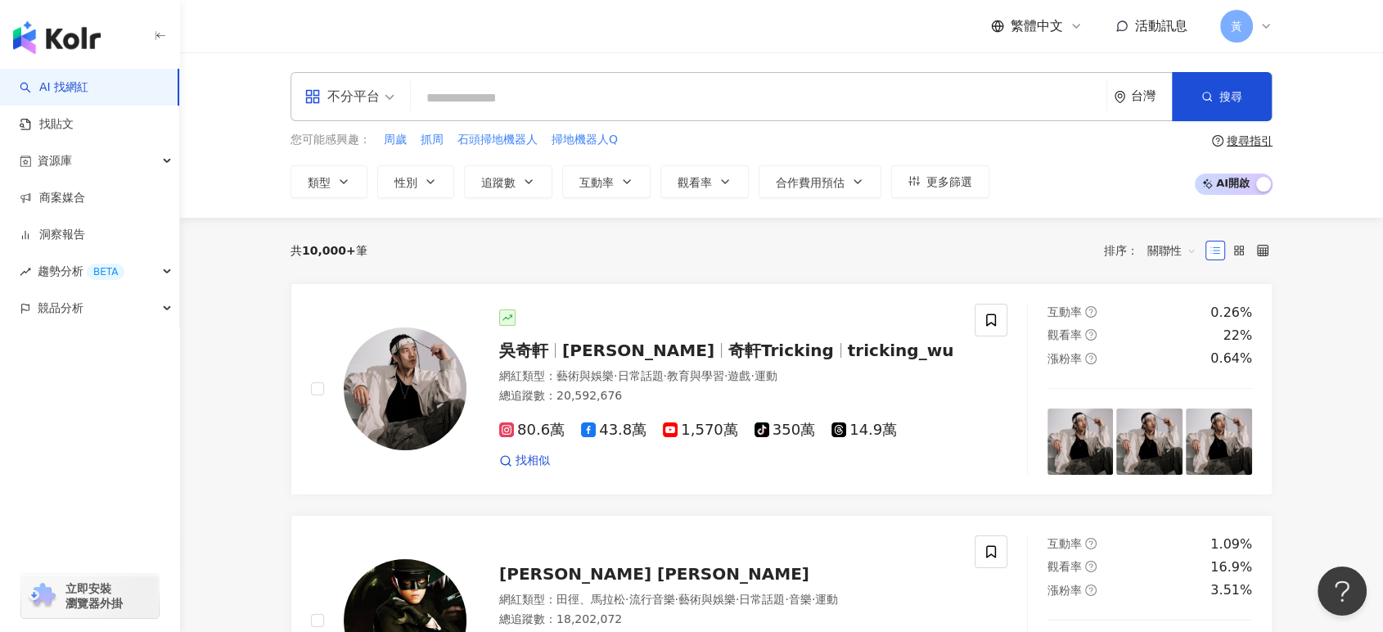
paste input "**********"
type input "**********"
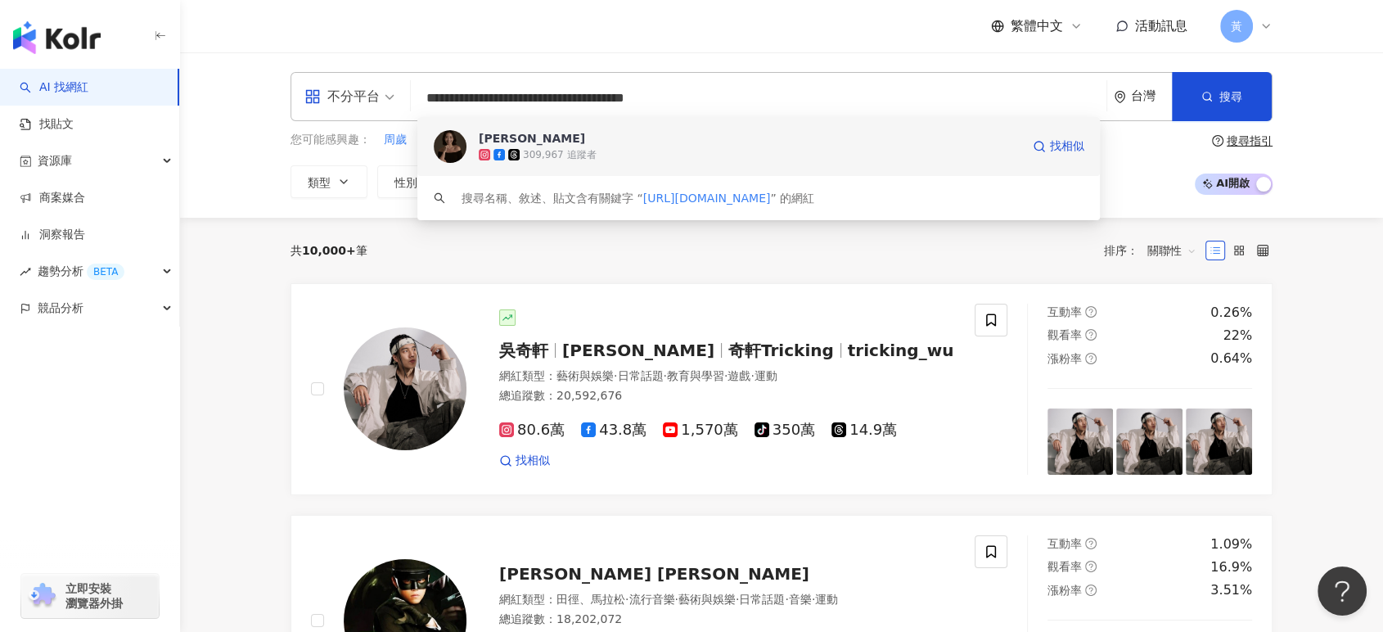
click at [627, 157] on div "309,967 追蹤者" at bounding box center [750, 154] width 542 height 16
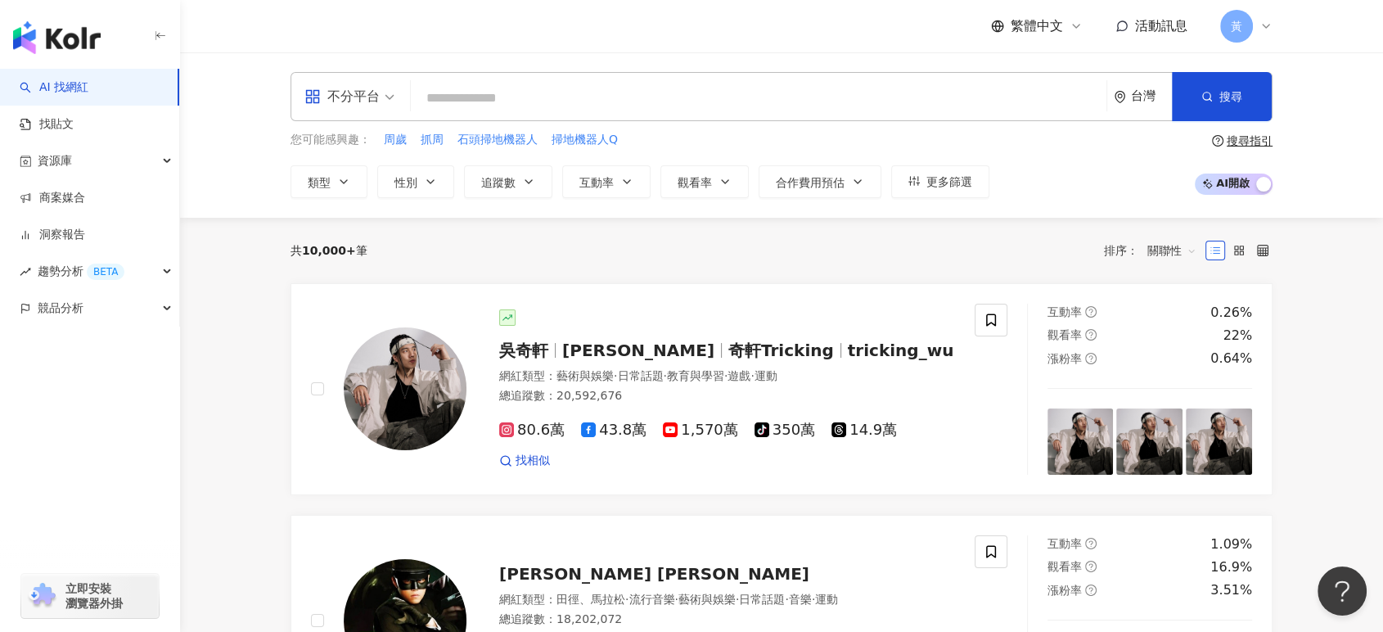
paste input "**********"
type input "**********"
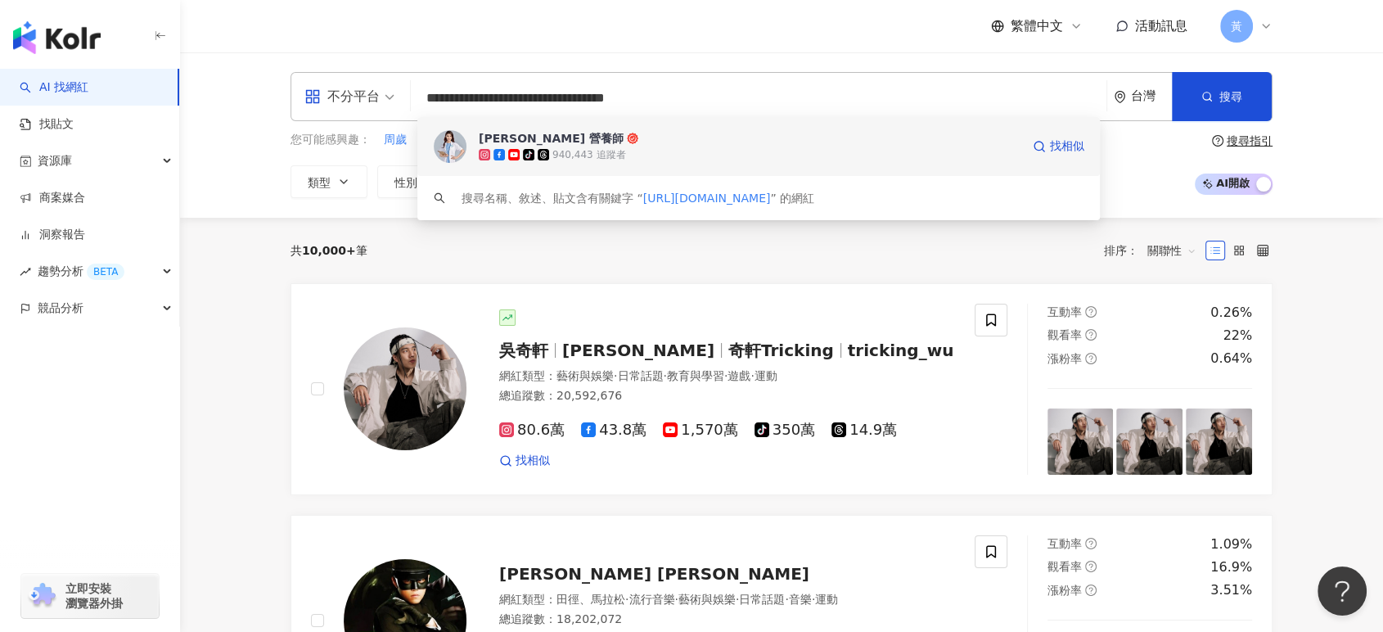
click at [664, 137] on span "高敏敏 營養師" at bounding box center [750, 138] width 542 height 16
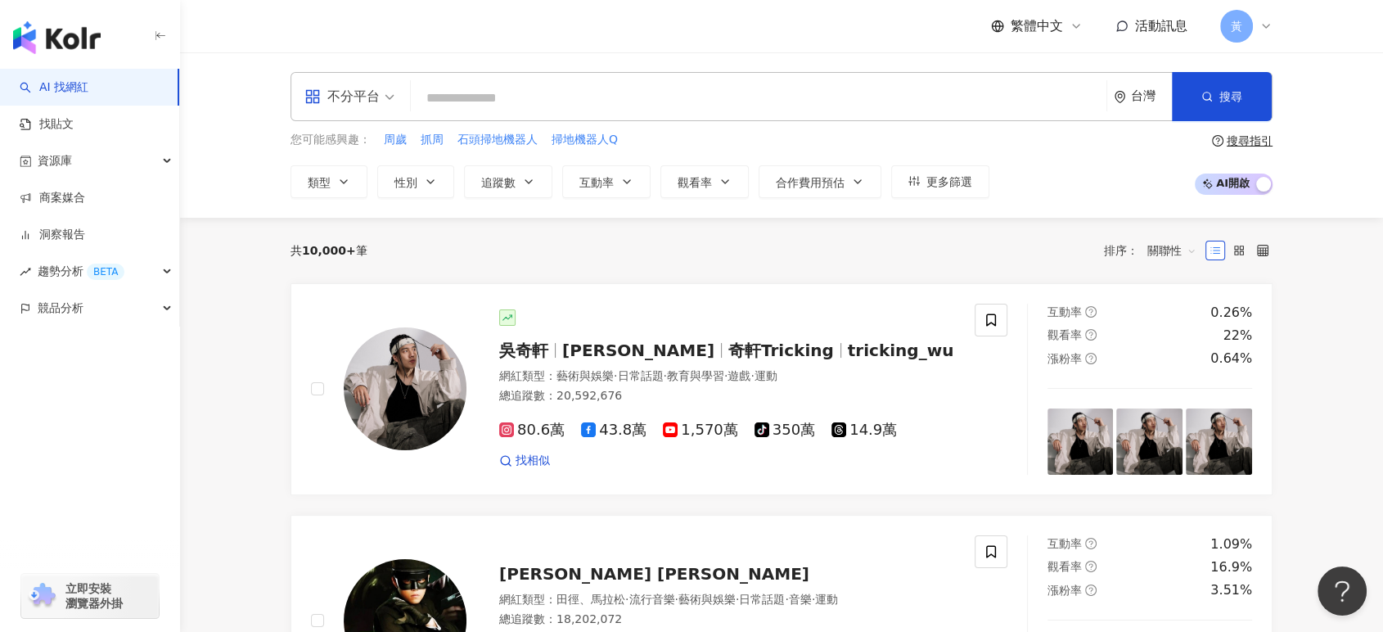
paste input "**********"
type input "**********"
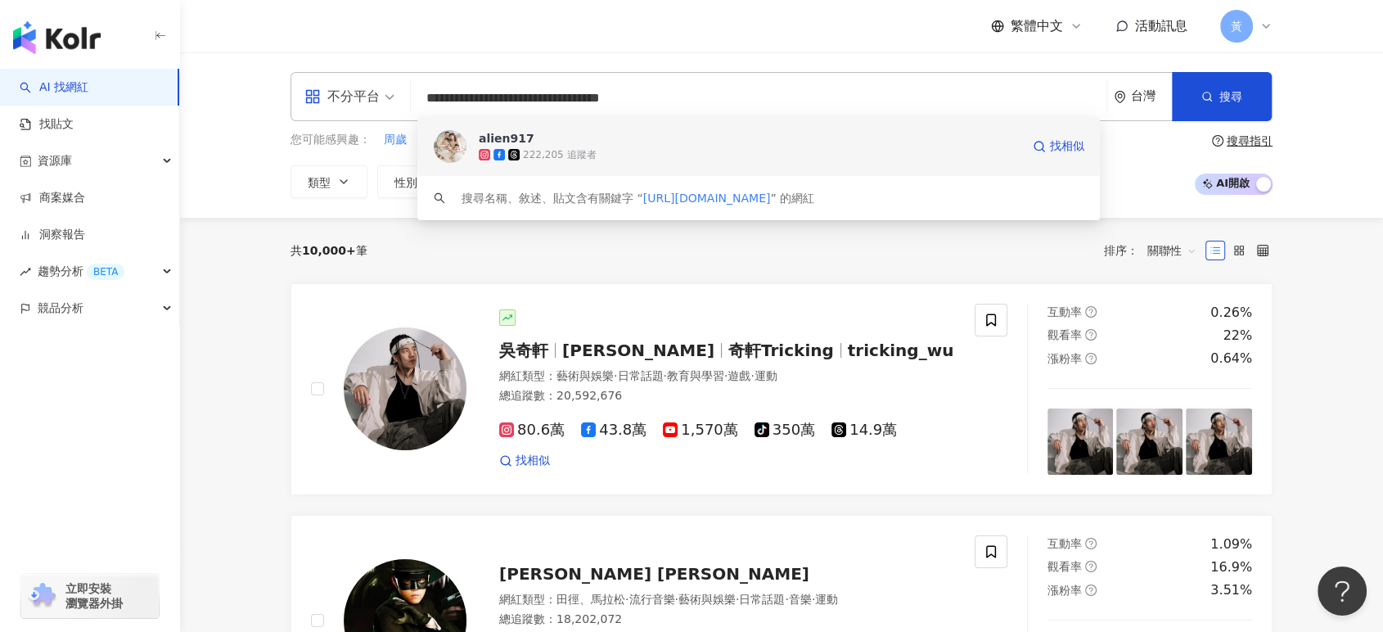
click at [602, 150] on div "222,205 追蹤者" at bounding box center [750, 154] width 542 height 16
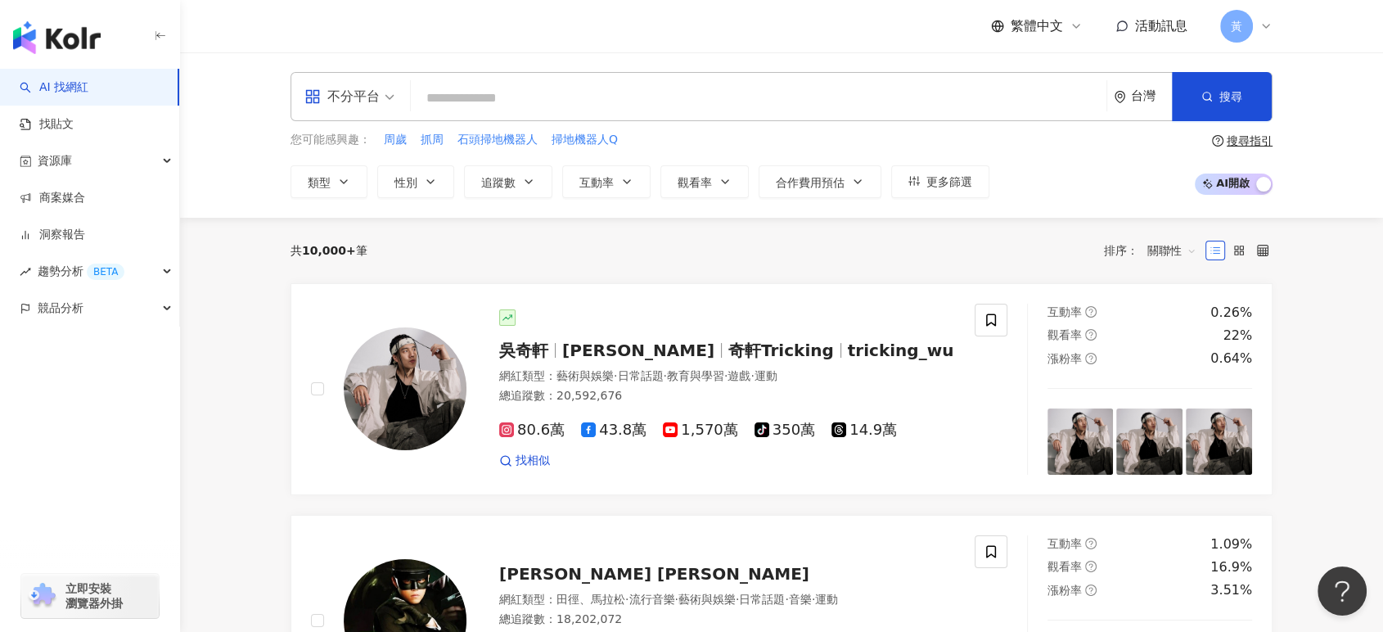
paste input "**********"
type input "**********"
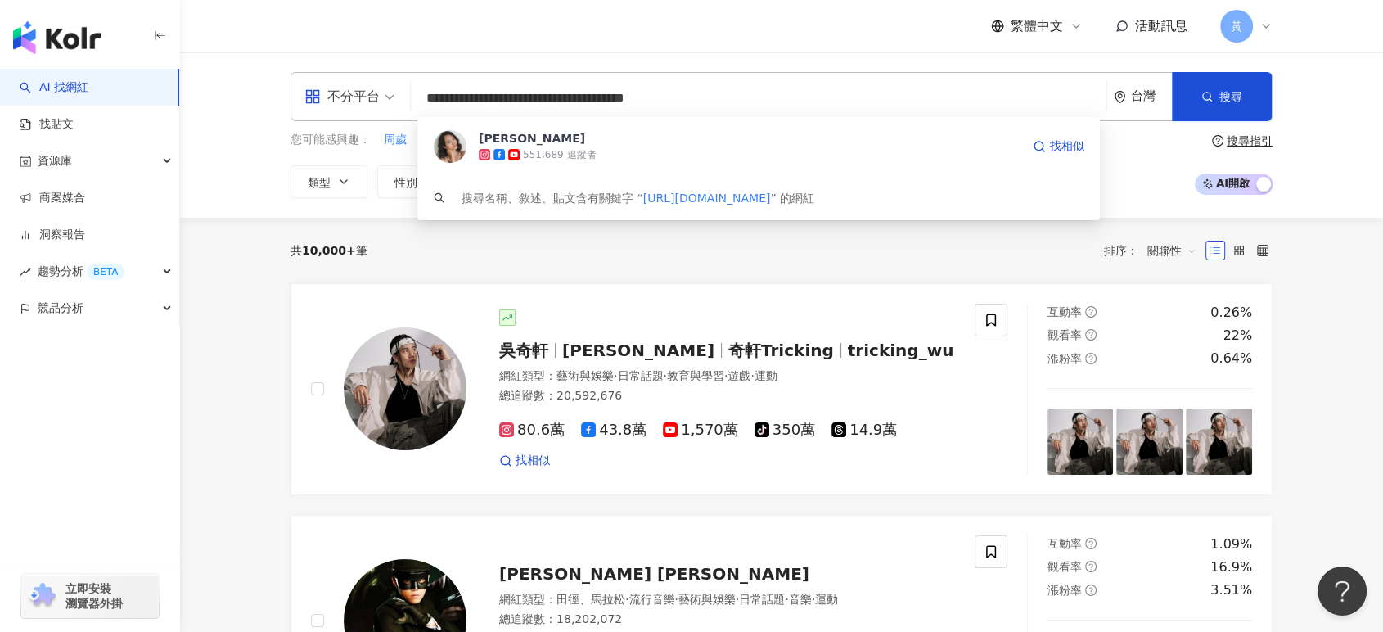
click at [688, 147] on div "551,689 追蹤者" at bounding box center [750, 154] width 542 height 16
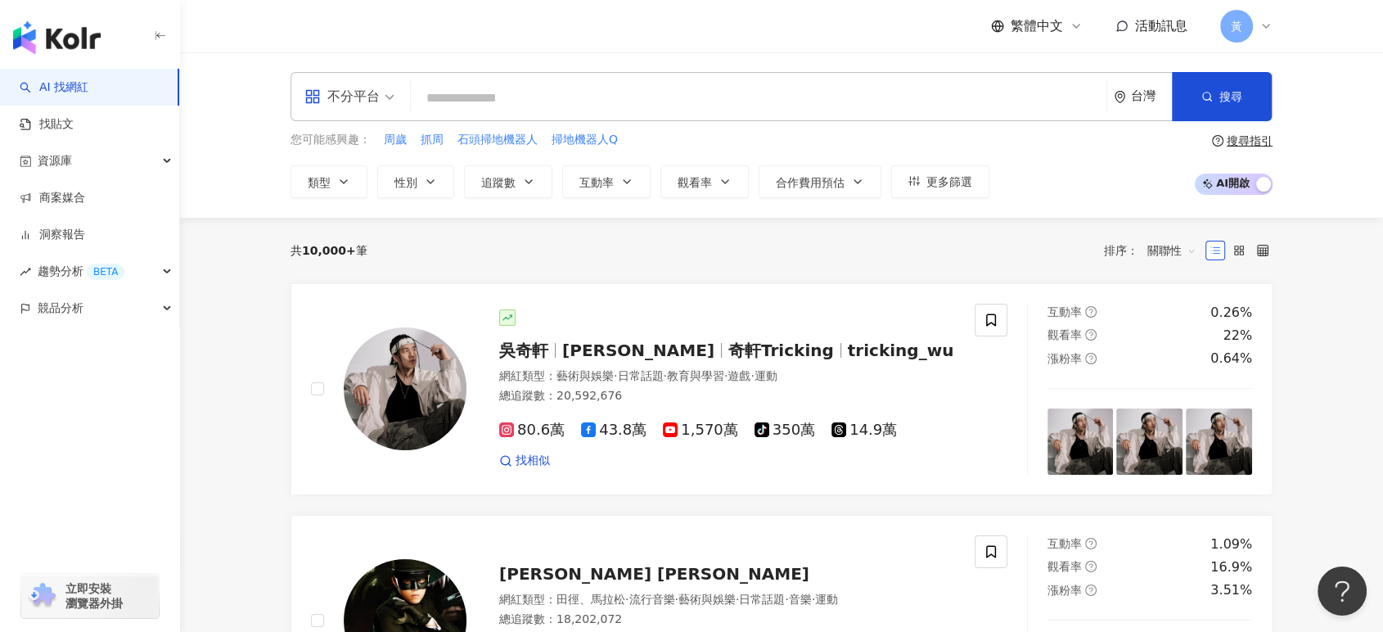
click at [569, 83] on input "search" at bounding box center [758, 98] width 682 height 31
click at [606, 171] on button "互動率" at bounding box center [606, 181] width 88 height 33
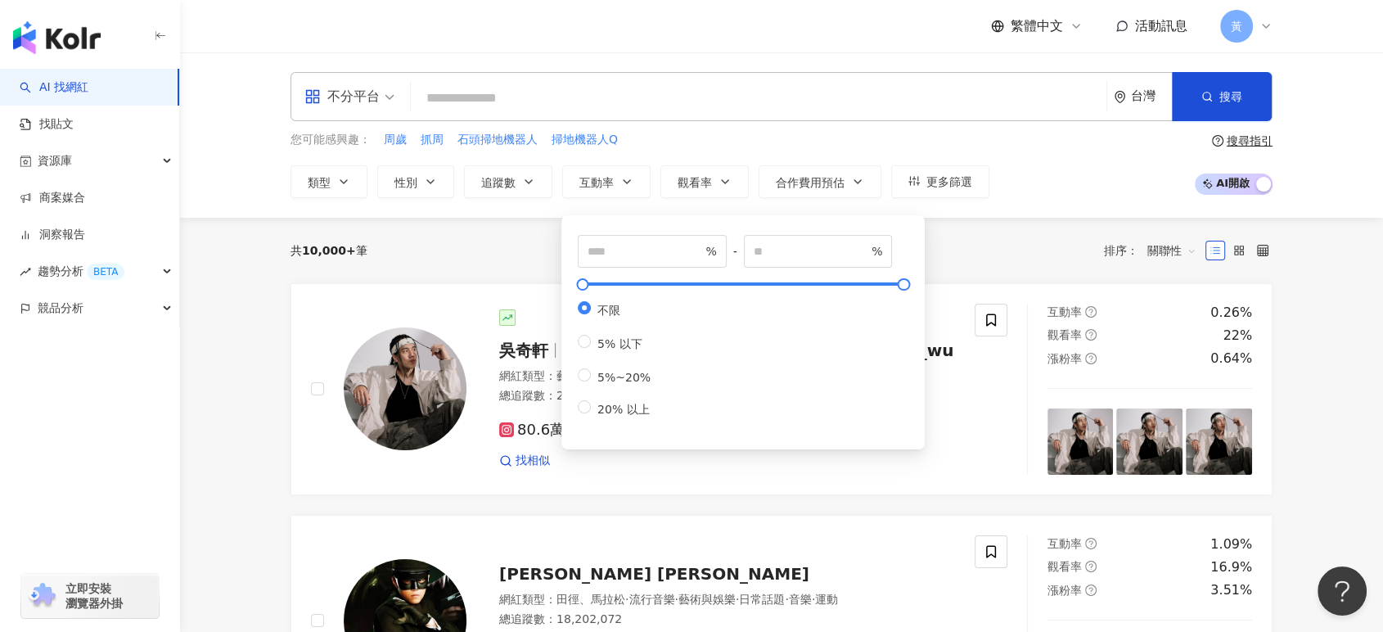
click at [703, 144] on div "您可能感興趣： 周歲 抓周 石頭掃地機器人 掃地機器人Q" at bounding box center [639, 140] width 699 height 18
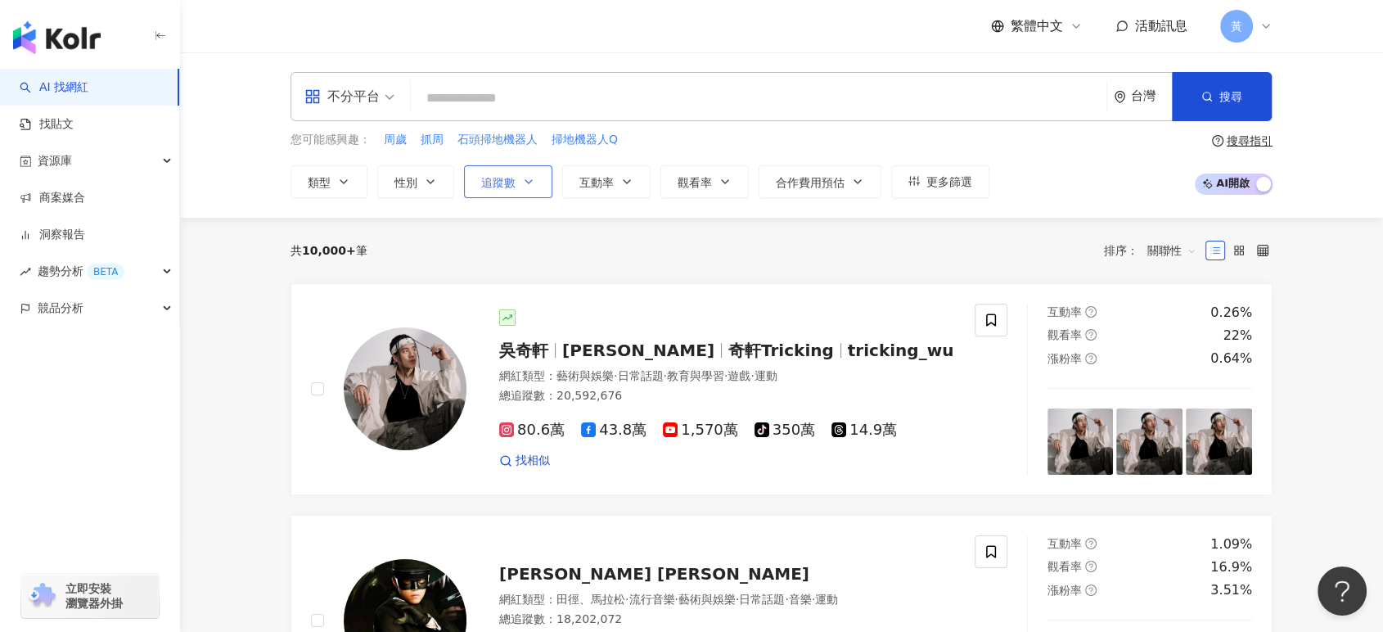
click at [504, 185] on span "追蹤數" at bounding box center [498, 182] width 34 height 13
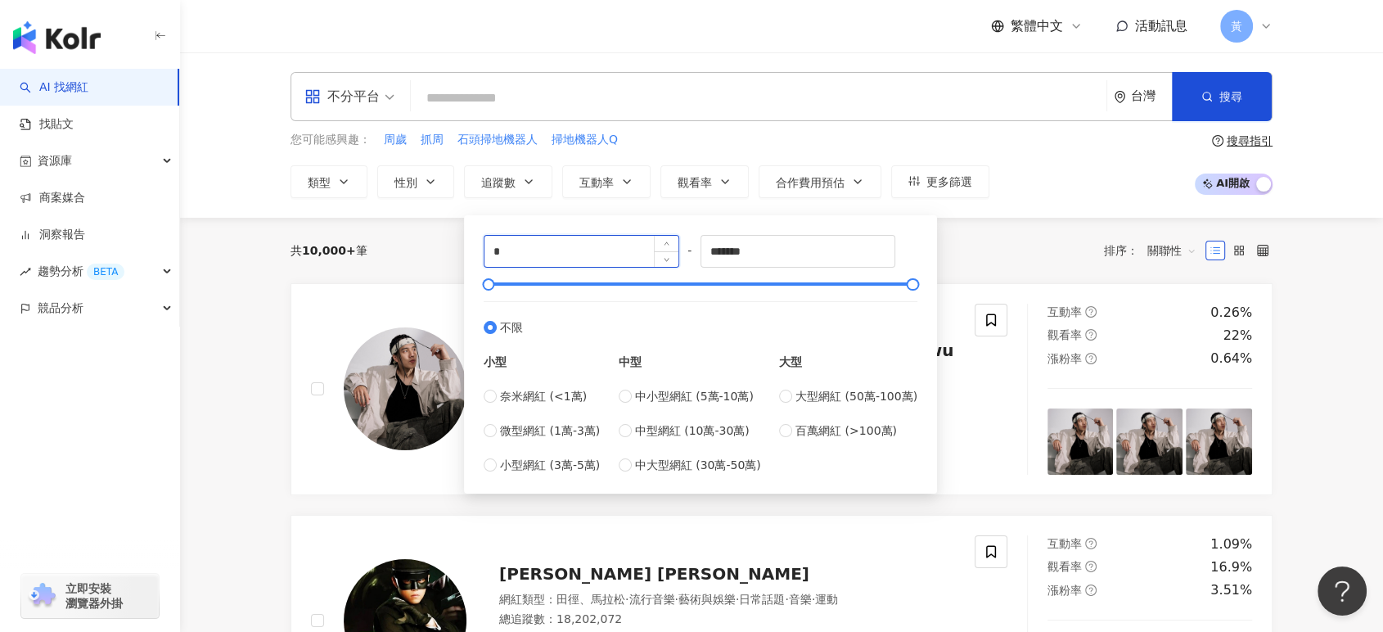
drag, startPoint x: 543, startPoint y: 249, endPoint x: 491, endPoint y: 253, distance: 52.5
click at [491, 253] on input "*" at bounding box center [581, 251] width 194 height 31
type input "*****"
click at [1065, 178] on div "您可能感興趣： 周歲 抓周 石頭掃地機器人 掃地機器人Q 類型 性別 追蹤數 互動率 觀看率 合作費用預估 更多篩選 % - % 不限 5% 以下 5%~20…" at bounding box center [781, 164] width 982 height 67
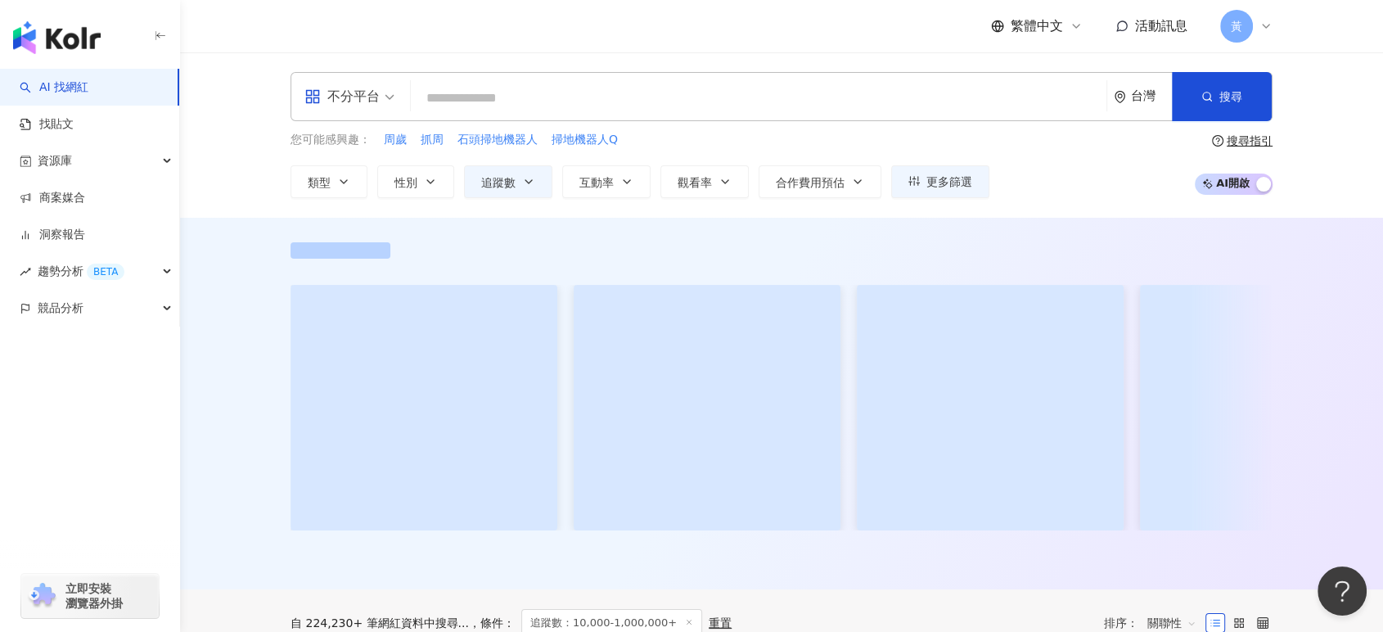
click at [349, 90] on div "不分平台" at bounding box center [341, 96] width 75 height 26
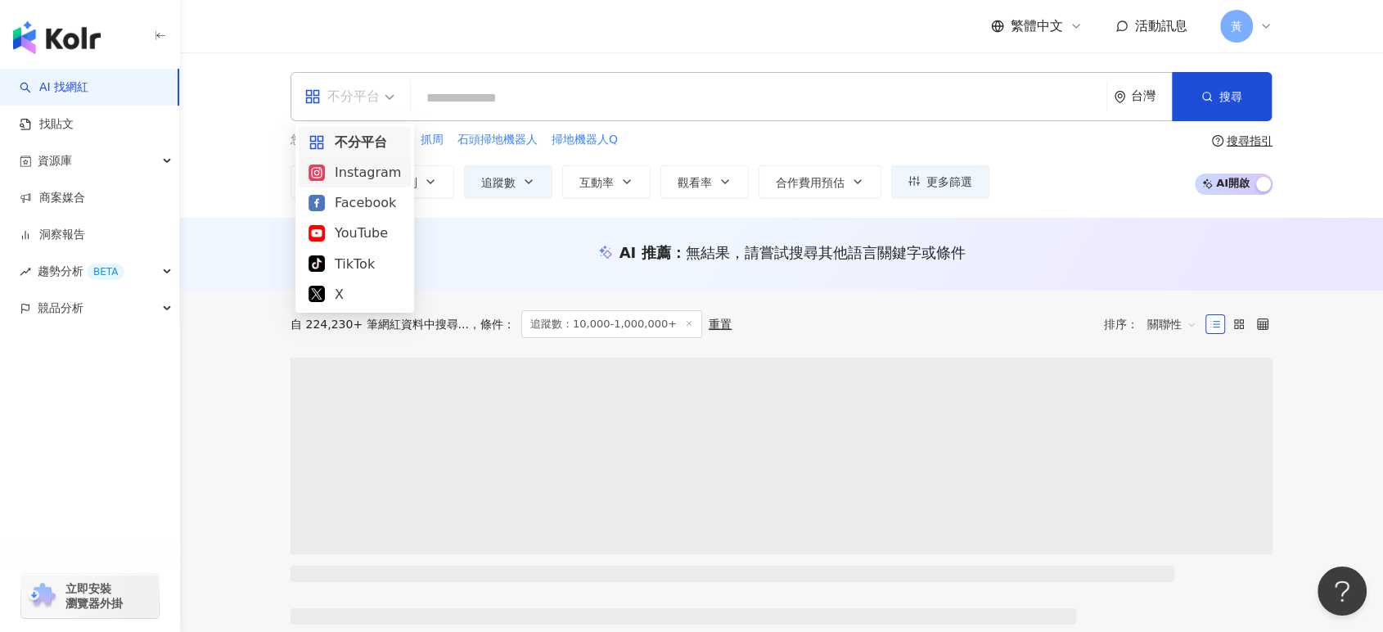
click at [374, 173] on div "Instagram" at bounding box center [354, 172] width 92 height 20
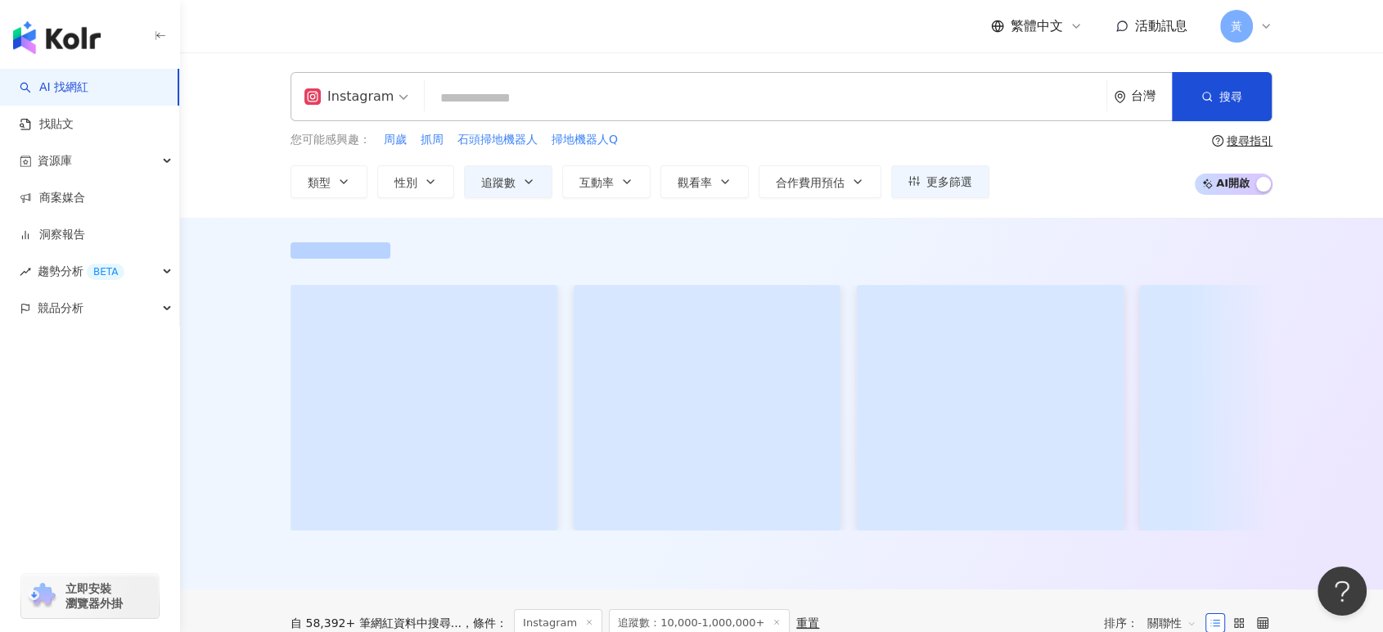
click at [260, 155] on div "ig Instagram 台灣 搜尋 64d4be26-888f-421f-9fe0-0d0f86f79fe4 Michelle Lin 551,689 追蹤…" at bounding box center [781, 135] width 1047 height 126
click at [507, 88] on input "search" at bounding box center [765, 98] width 668 height 31
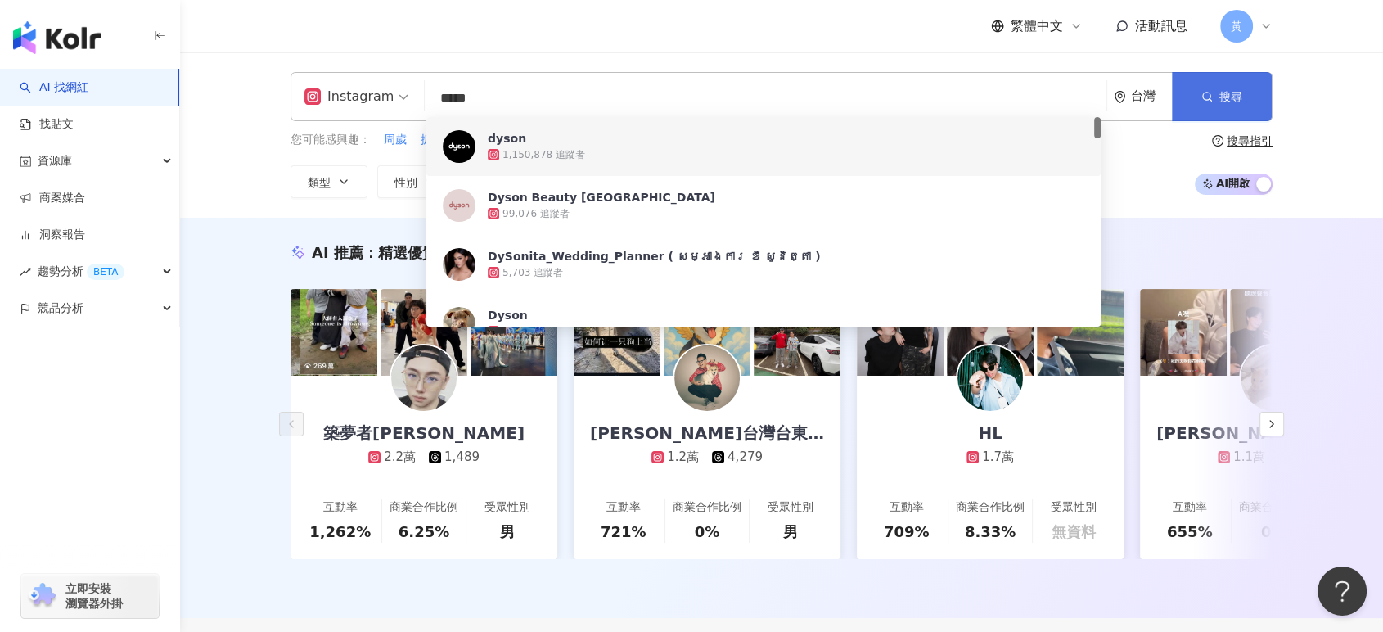
type input "*****"
click at [1213, 95] on button "搜尋" at bounding box center [1222, 96] width 100 height 49
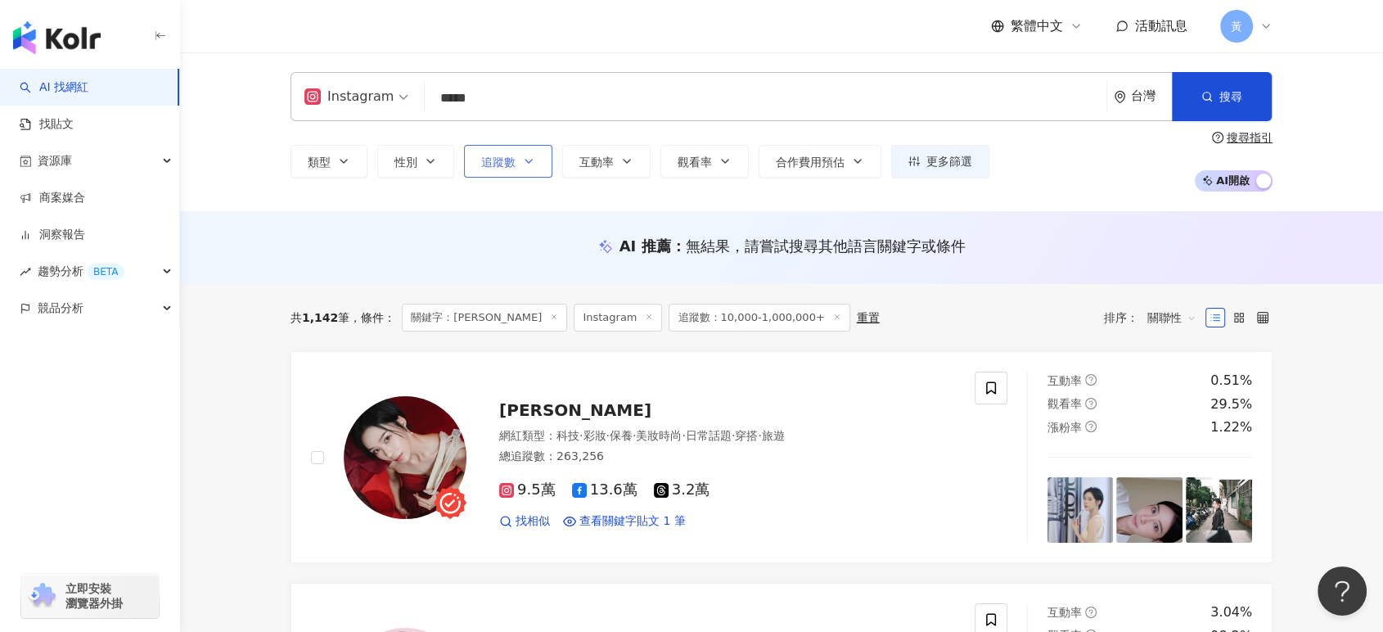
click at [537, 171] on button "追蹤數" at bounding box center [508, 161] width 88 height 33
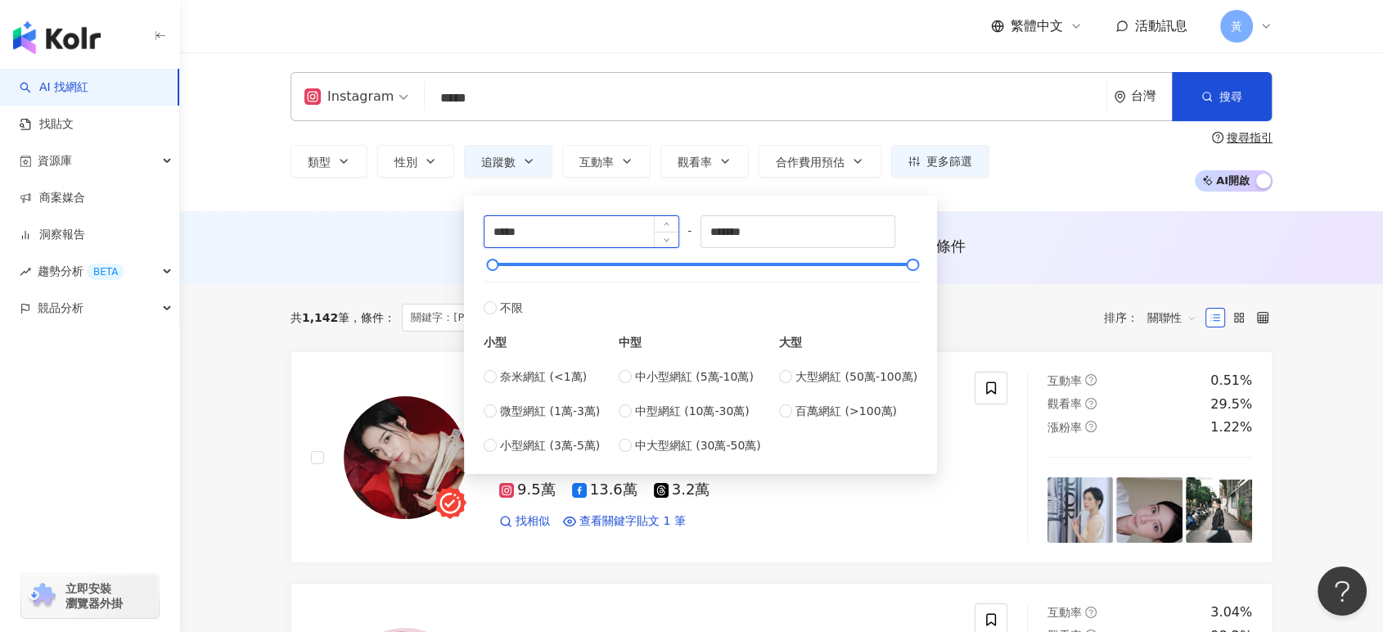
click at [583, 227] on input "*****" at bounding box center [581, 231] width 194 height 31
type input "******"
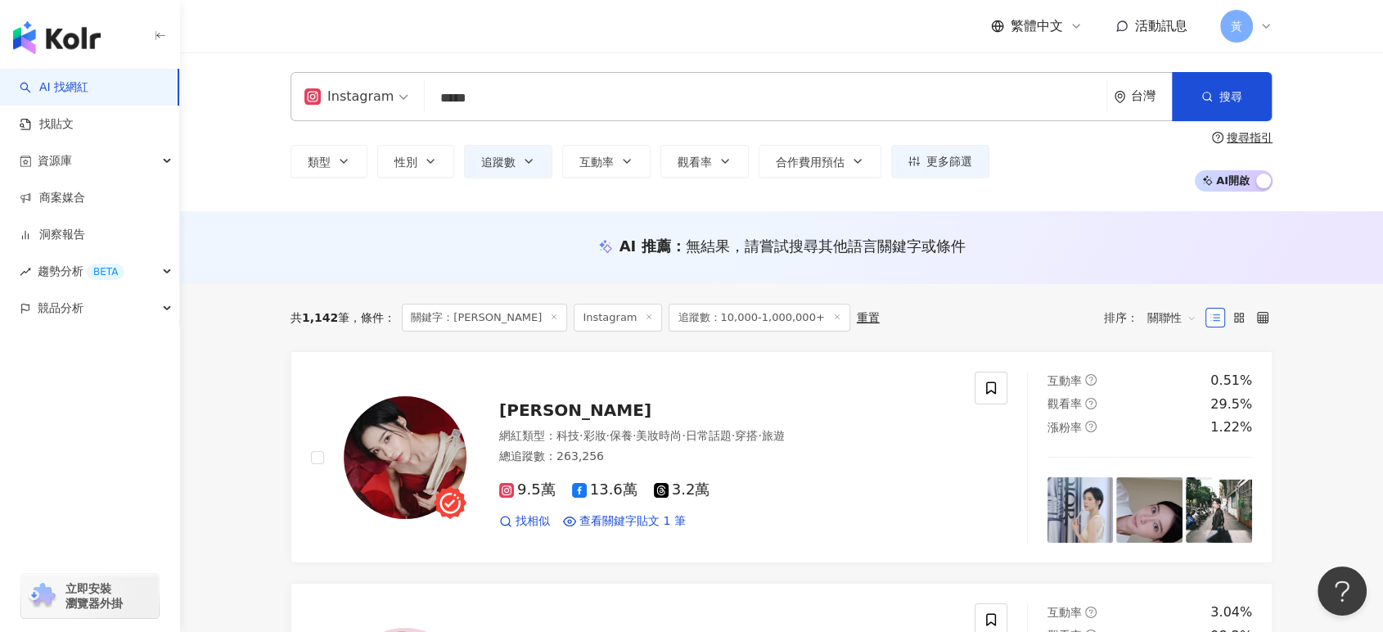
click at [1046, 155] on div "類型 性別 追蹤數 互動率 觀看率 合作費用預估 更多篩選 % - % 不限 5% 以下 5%~20% 20% 以上 ****** - ******* 不限 …" at bounding box center [781, 161] width 982 height 61
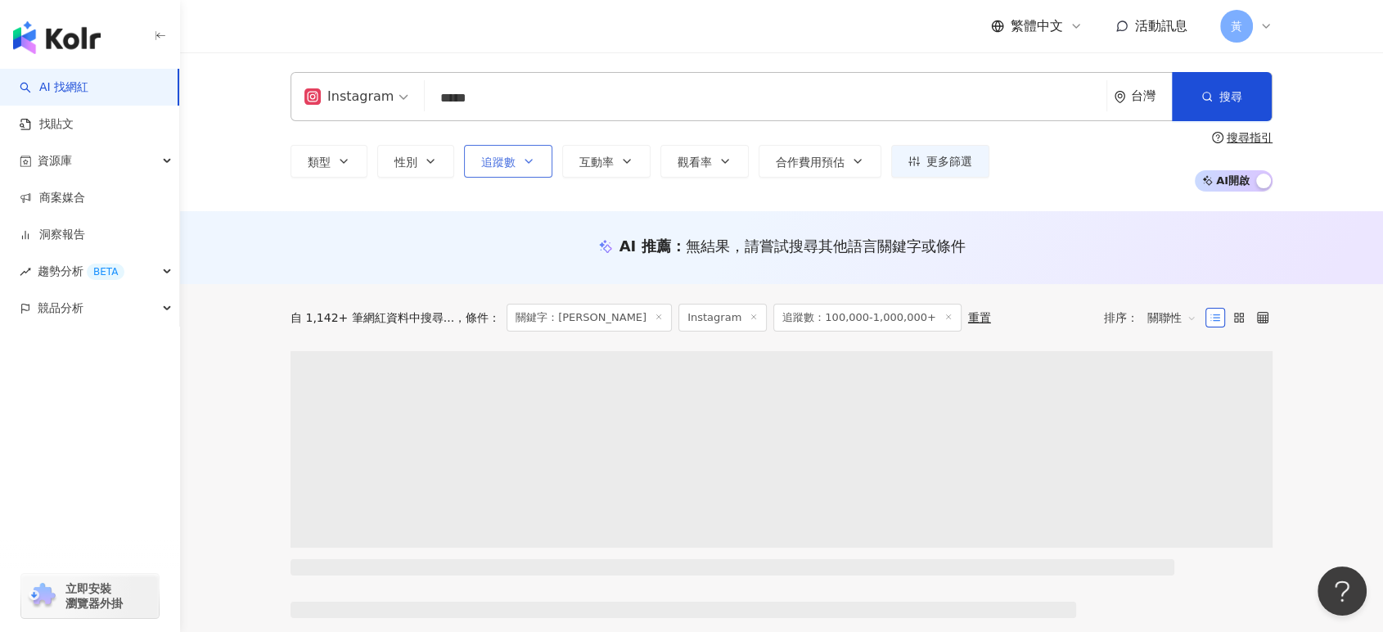
click at [510, 162] on span "追蹤數" at bounding box center [498, 161] width 34 height 13
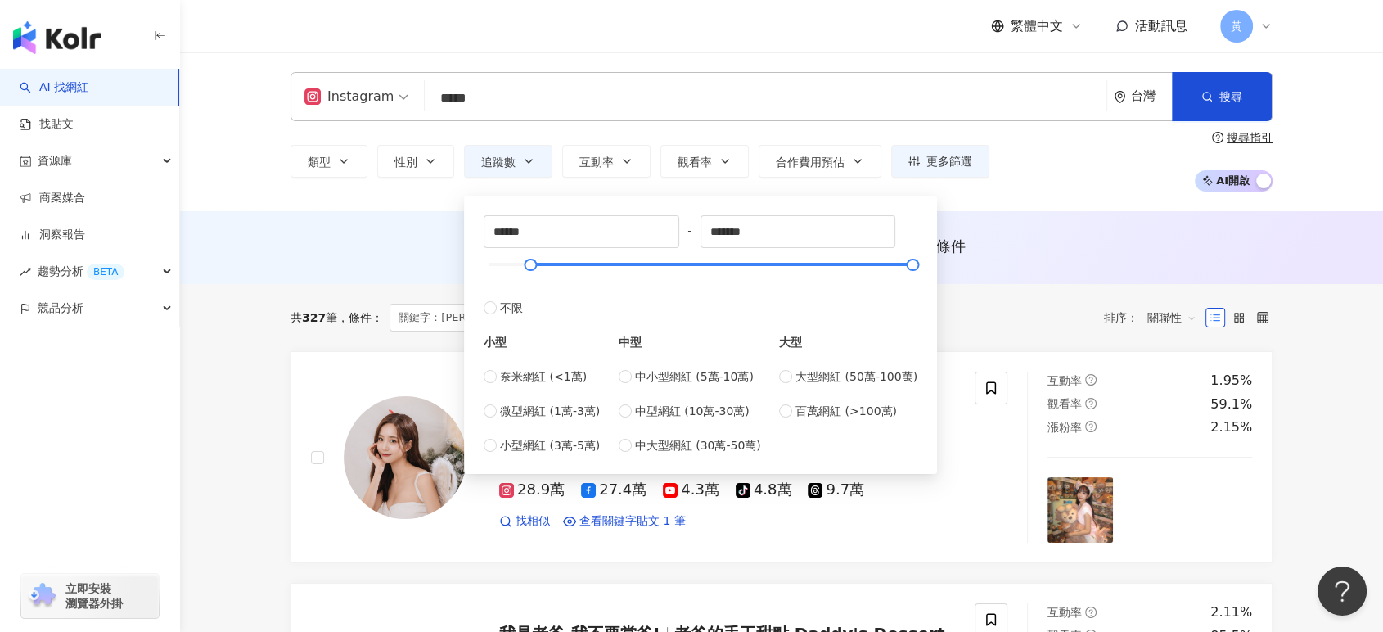
click at [1062, 174] on div "類型 性別 追蹤數 互動率 觀看率 合作費用預估 更多篩選 % - % 不限 5% 以下 5%~20% 20% 以上 ****** - ******* 不限 …" at bounding box center [781, 161] width 982 height 61
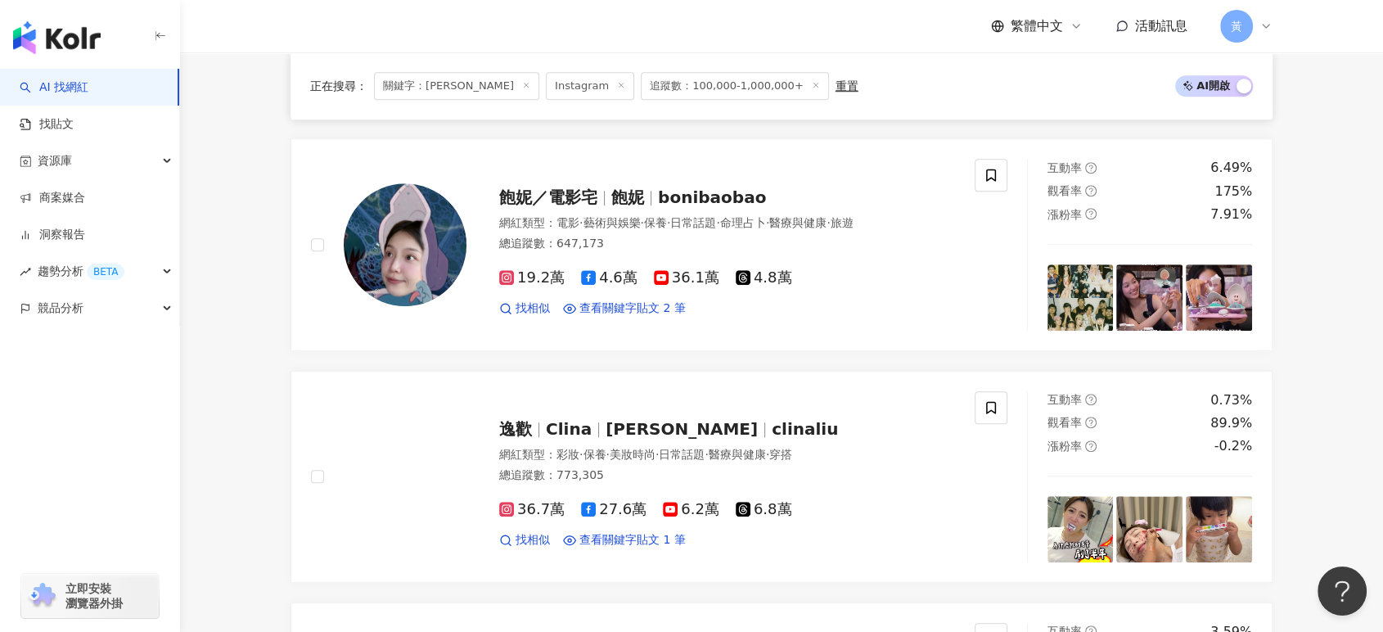
scroll to position [1181, 0]
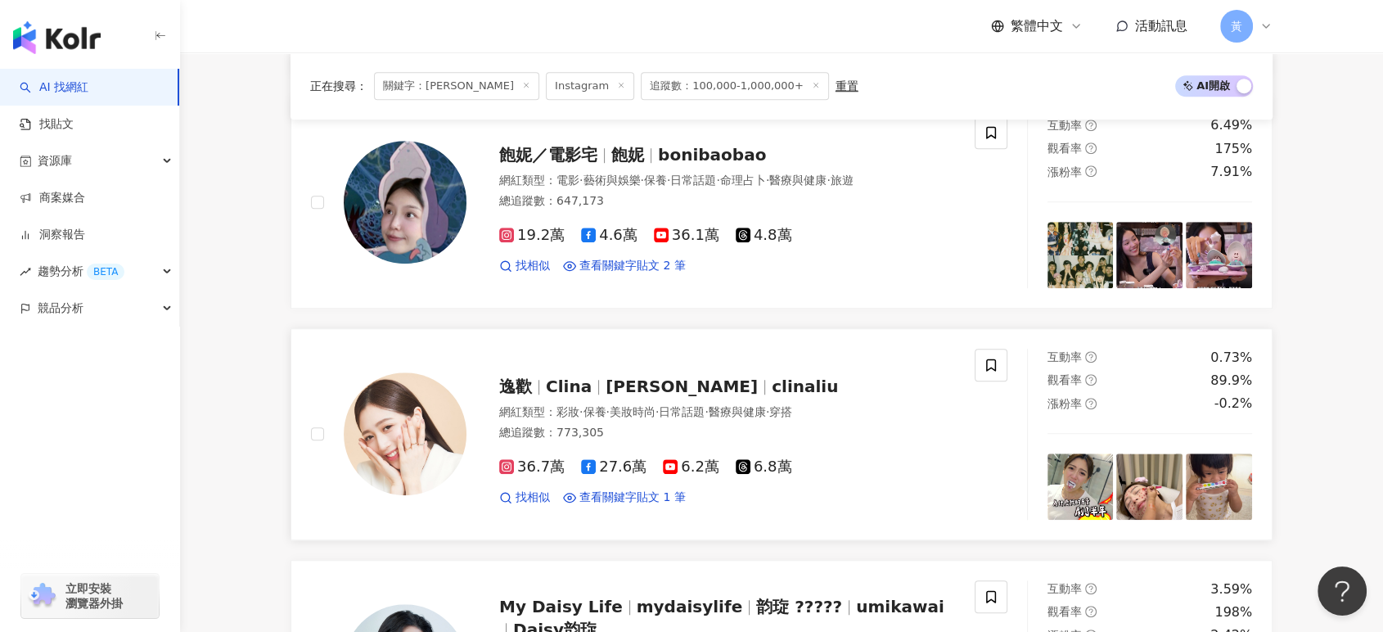
click at [655, 405] on span "美妝時尚" at bounding box center [632, 411] width 46 height 13
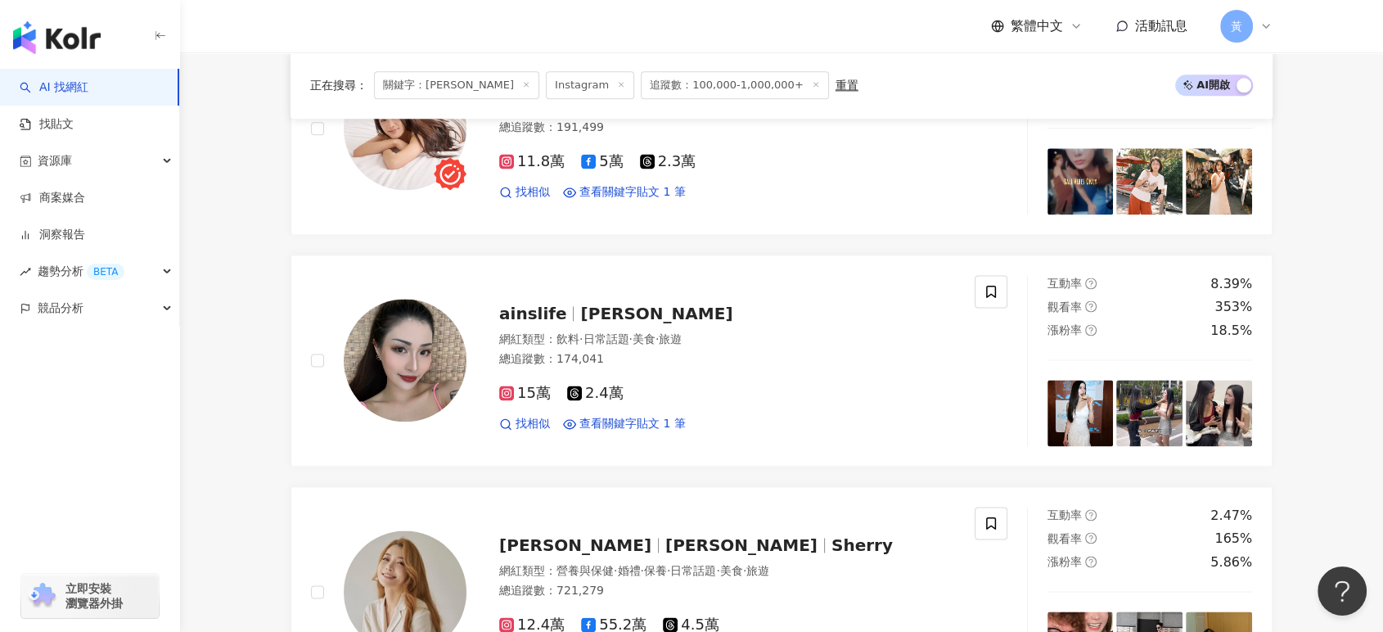
scroll to position [2818, 0]
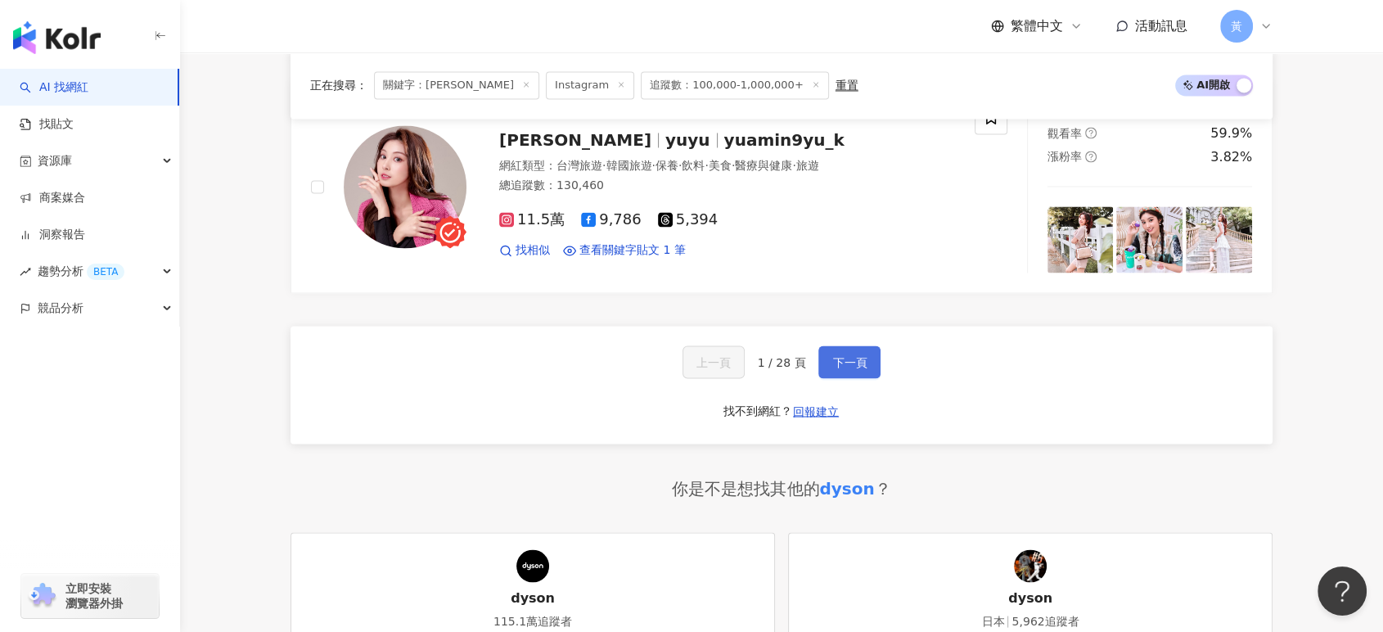
click at [841, 355] on span "下一頁" at bounding box center [849, 361] width 34 height 13
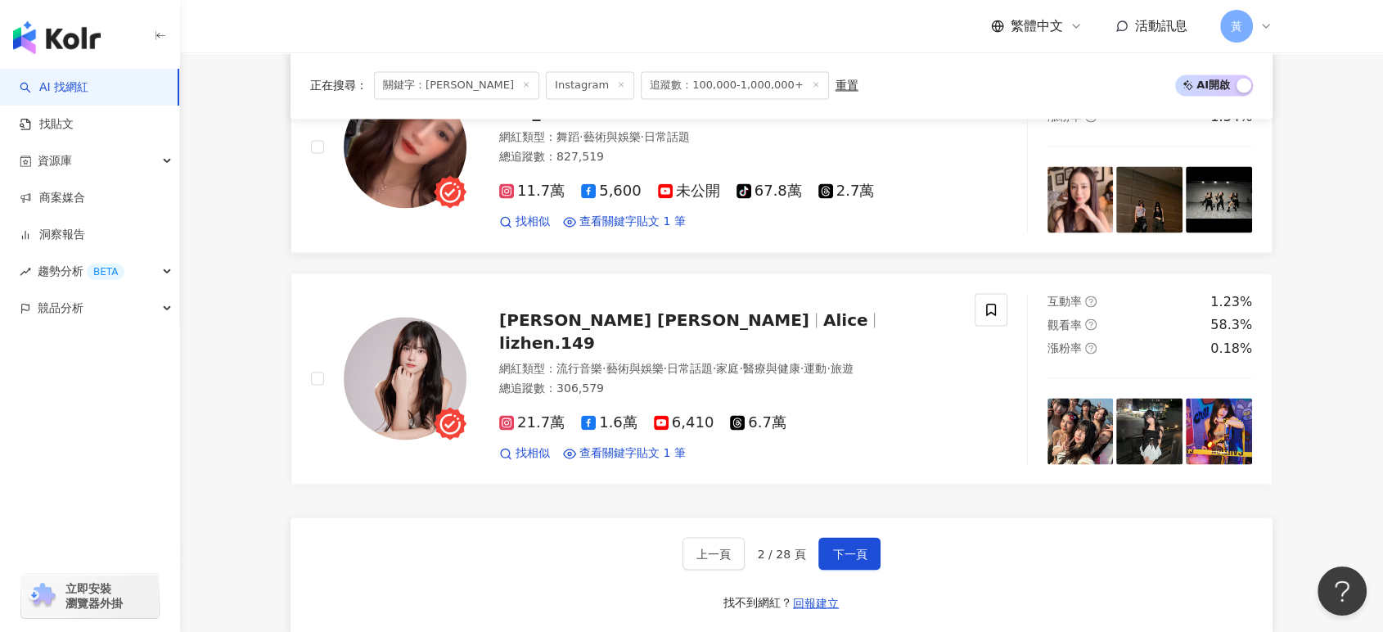
scroll to position [2636, 0]
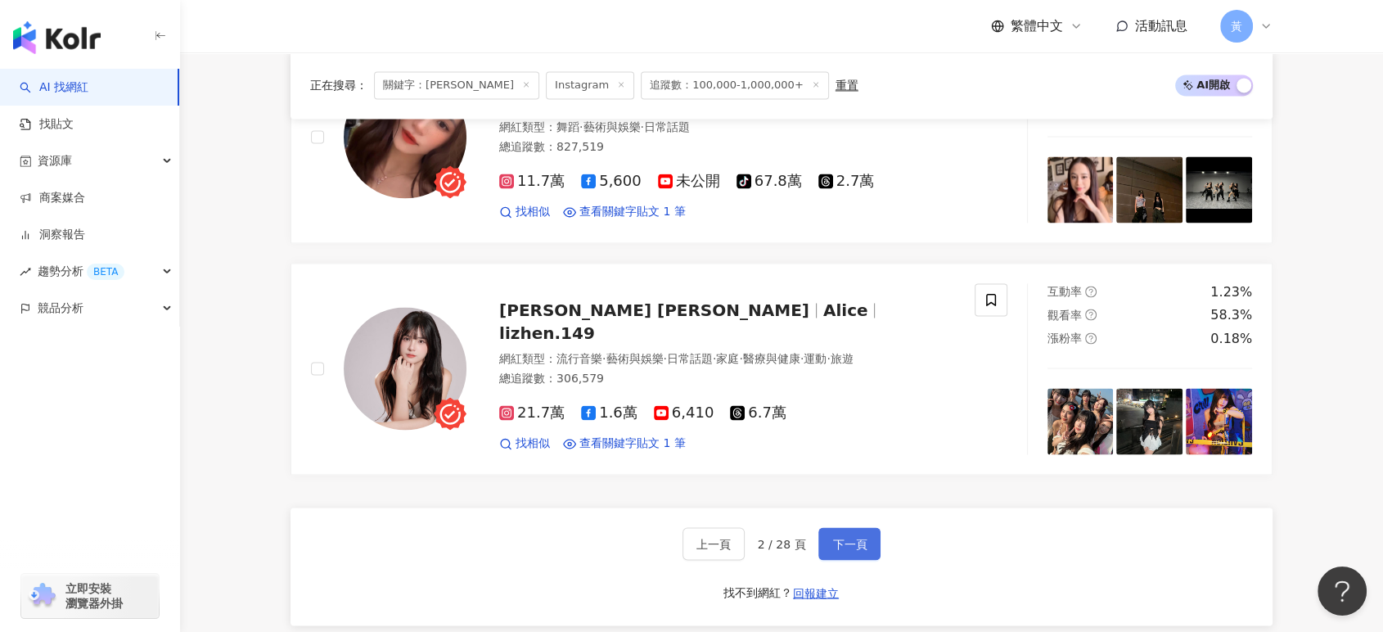
click at [844, 543] on span "下一頁" at bounding box center [849, 543] width 34 height 13
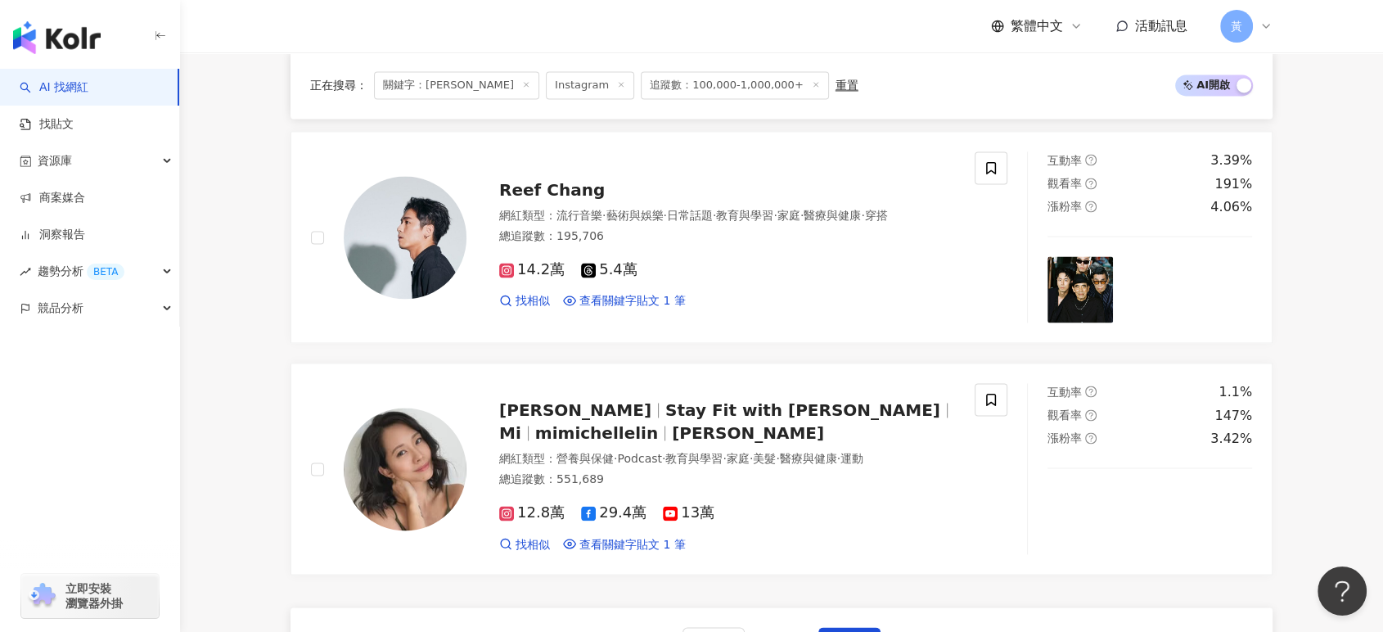
scroll to position [2727, 0]
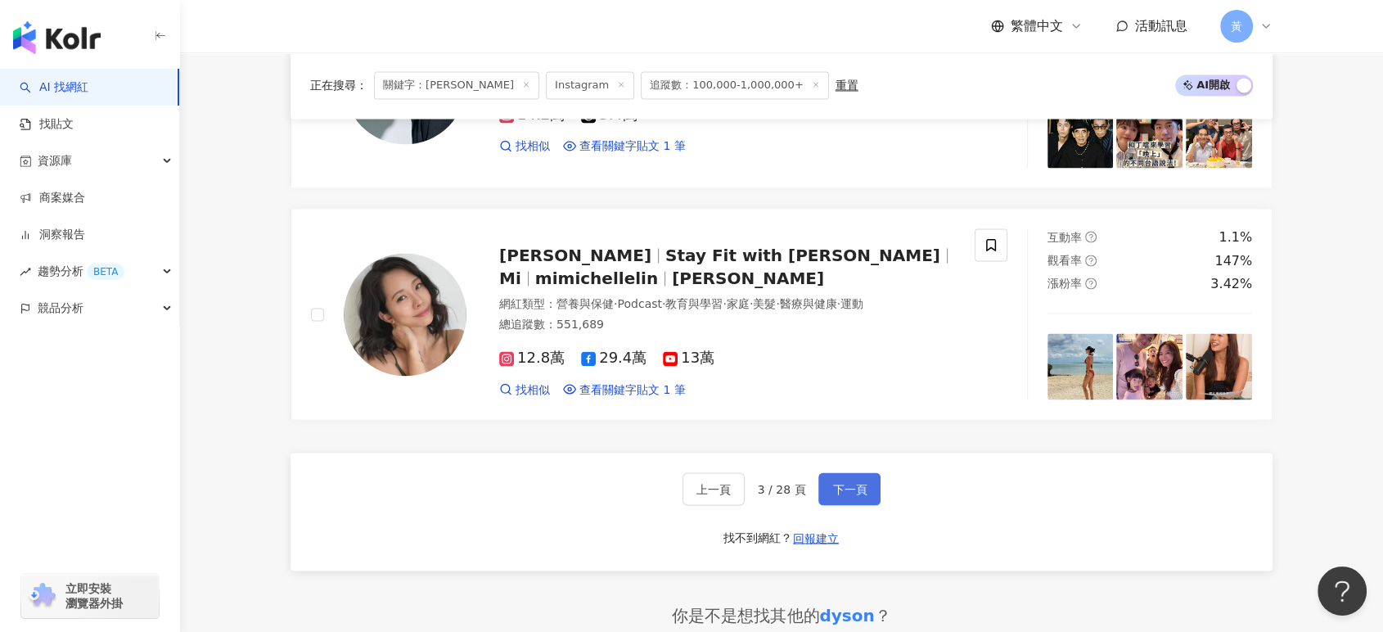
click at [834, 482] on span "下一頁" at bounding box center [849, 488] width 34 height 13
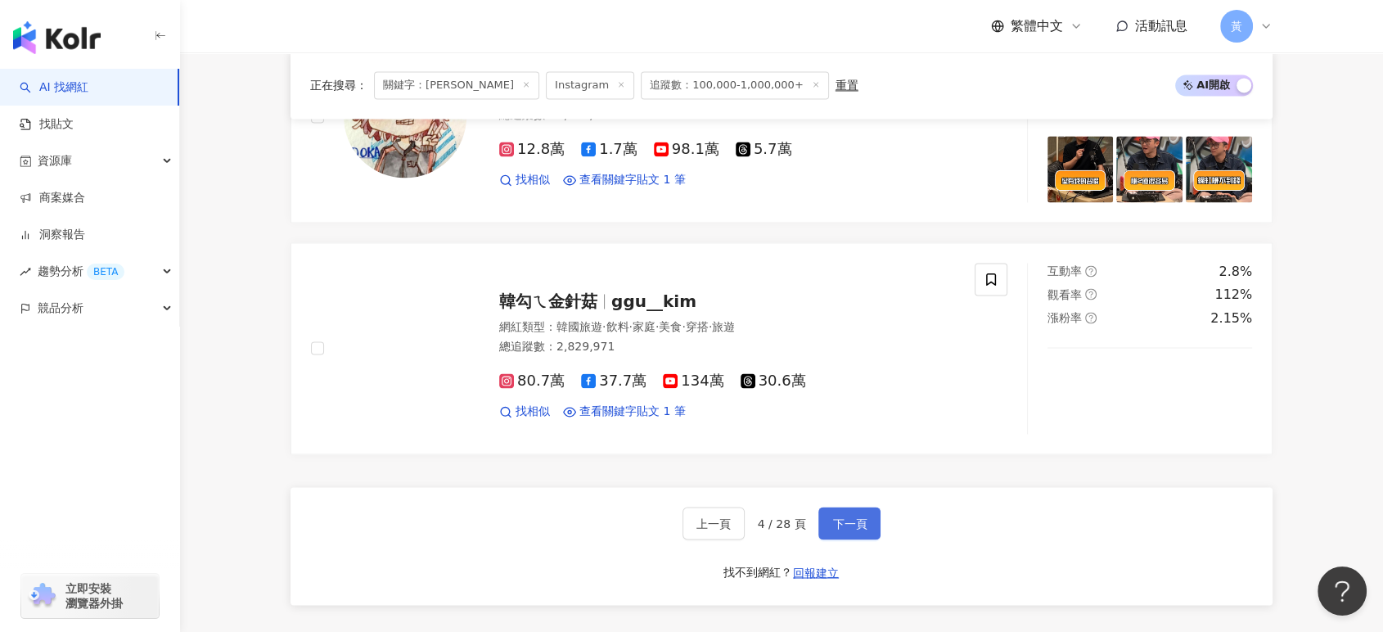
scroll to position [2851, 0]
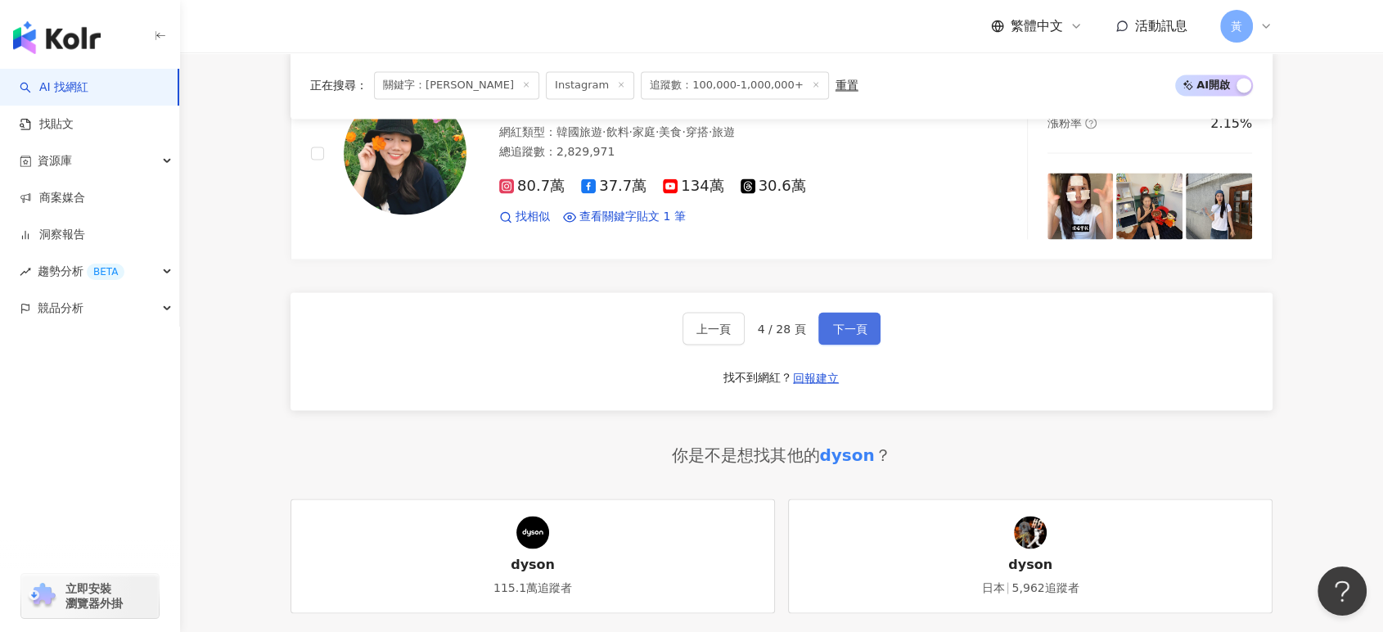
click at [837, 329] on span "下一頁" at bounding box center [849, 328] width 34 height 13
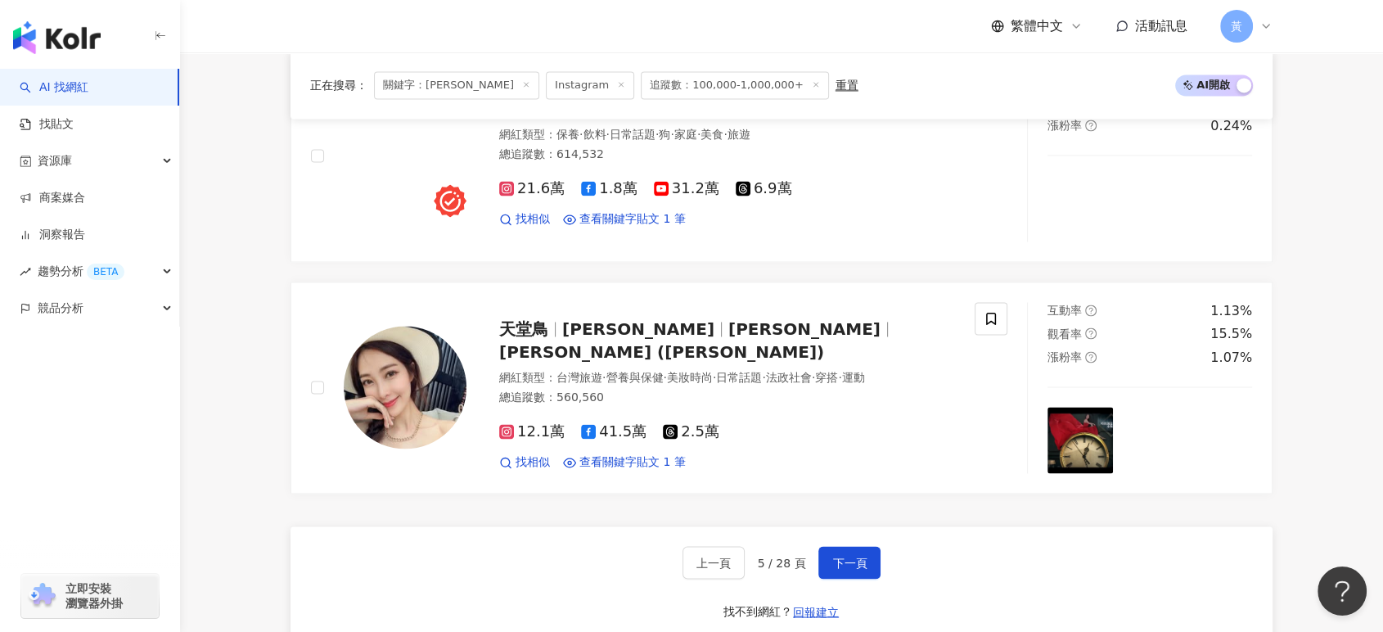
scroll to position [2636, 0]
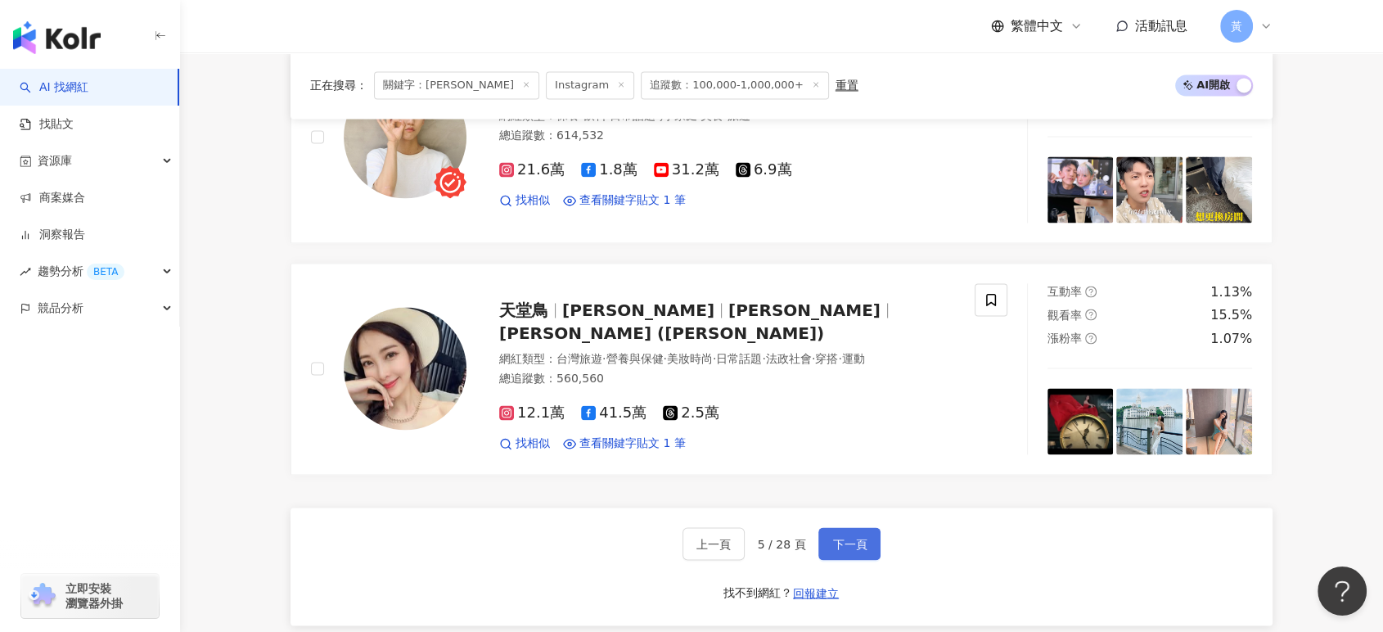
click at [851, 548] on button "下一頁" at bounding box center [849, 543] width 62 height 33
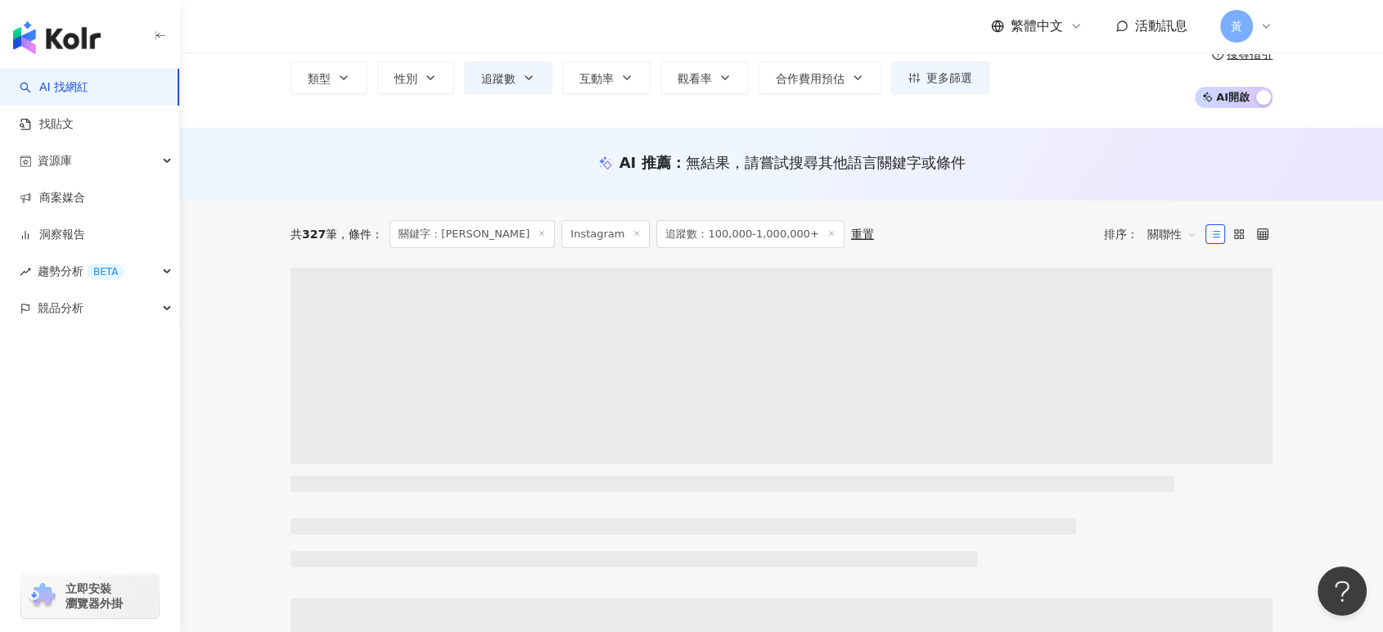
scroll to position [182, 0]
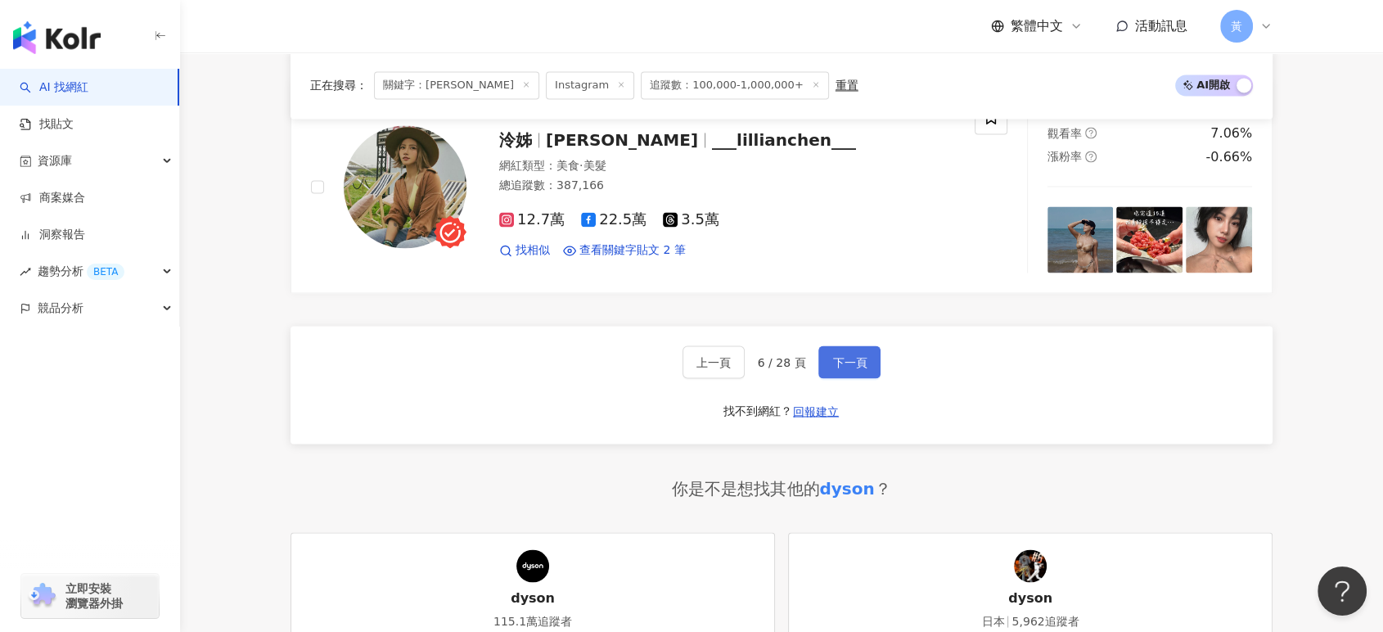
click at [850, 355] on span "下一頁" at bounding box center [849, 361] width 34 height 13
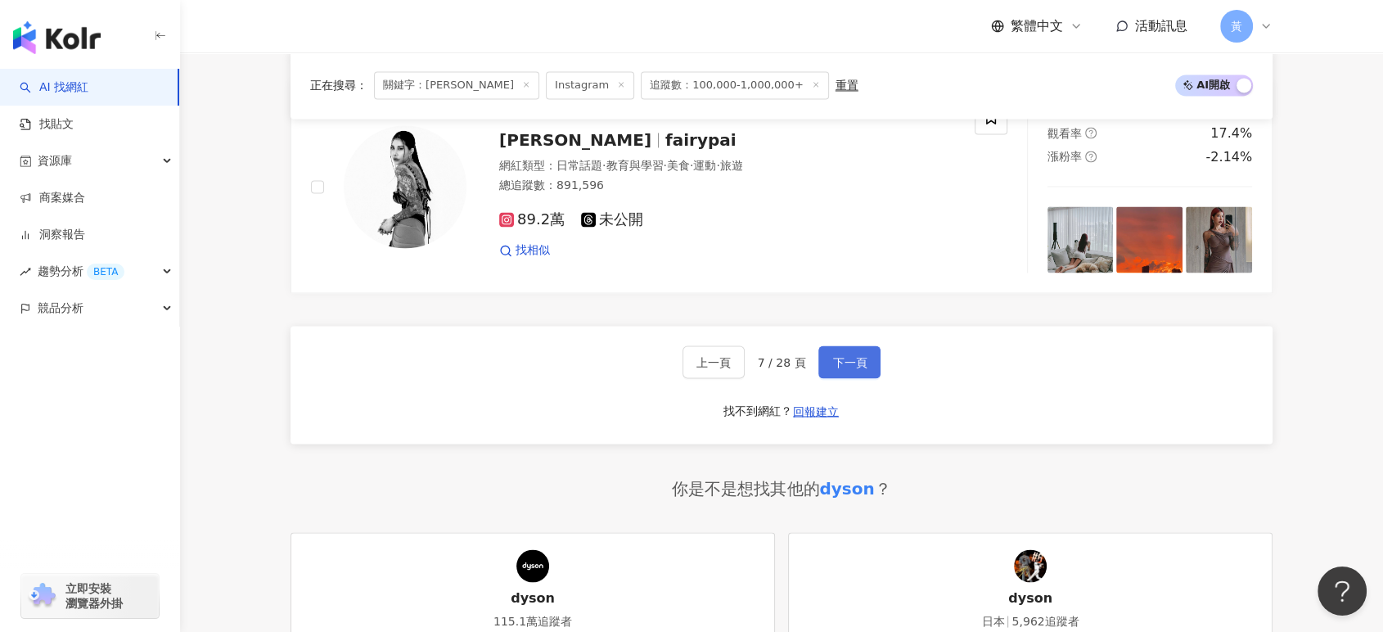
click at [855, 360] on span "下一頁" at bounding box center [849, 361] width 34 height 13
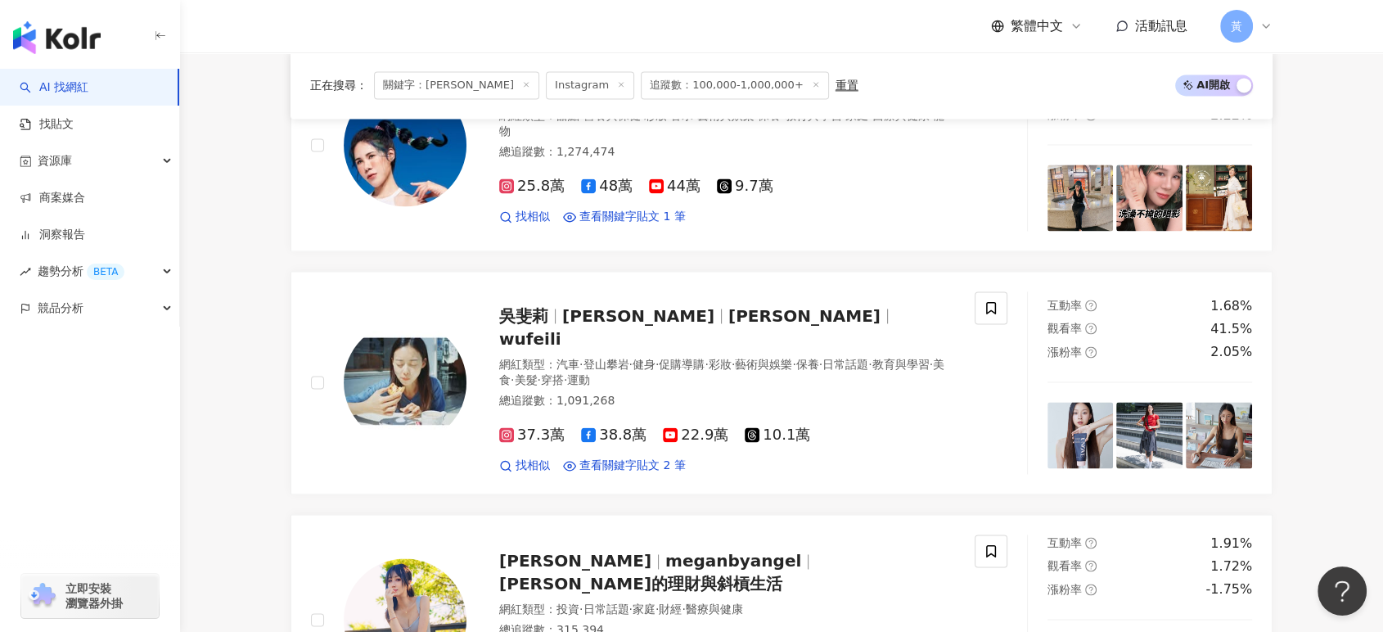
scroll to position [2574, 0]
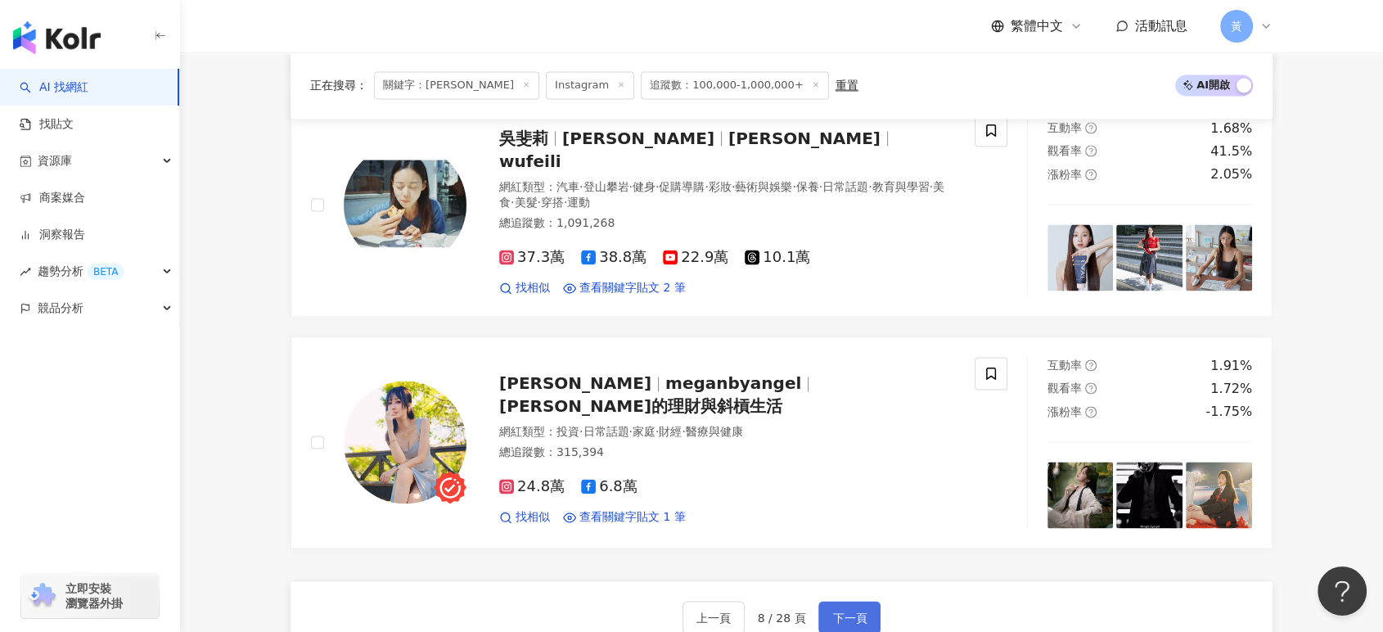
click at [832, 610] on span "下一頁" at bounding box center [849, 616] width 34 height 13
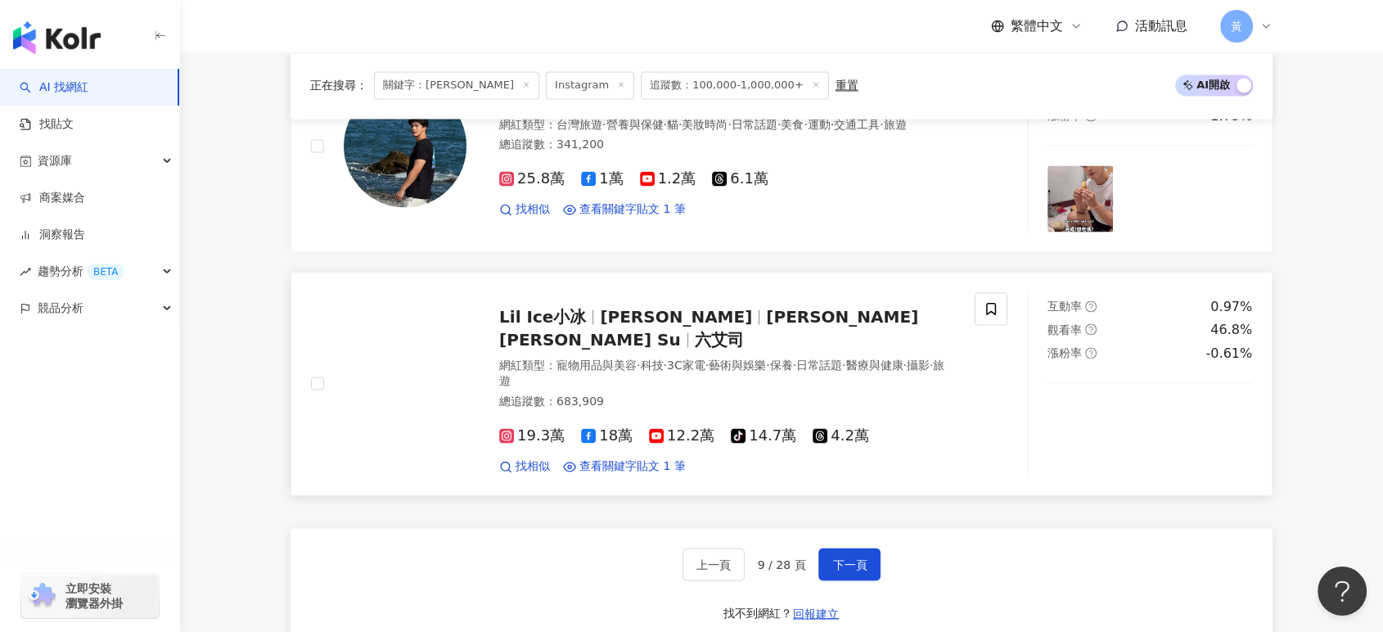
scroll to position [2727, 0]
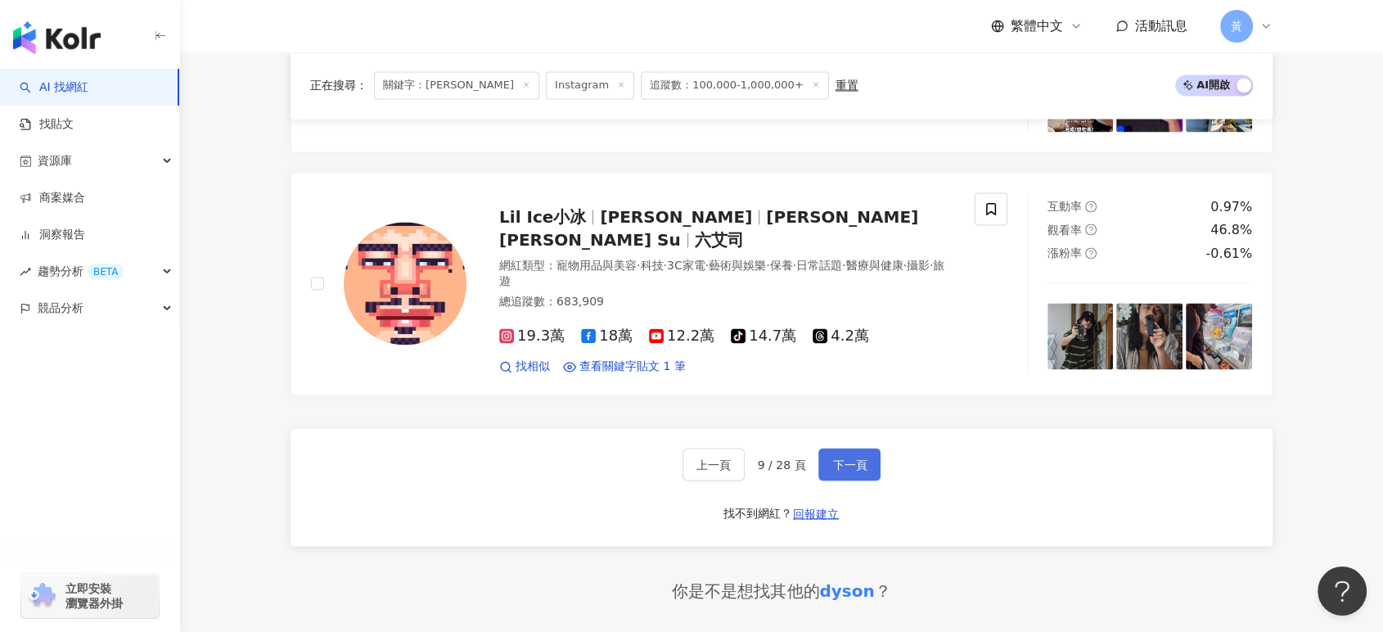
click at [846, 457] on span "下一頁" at bounding box center [849, 463] width 34 height 13
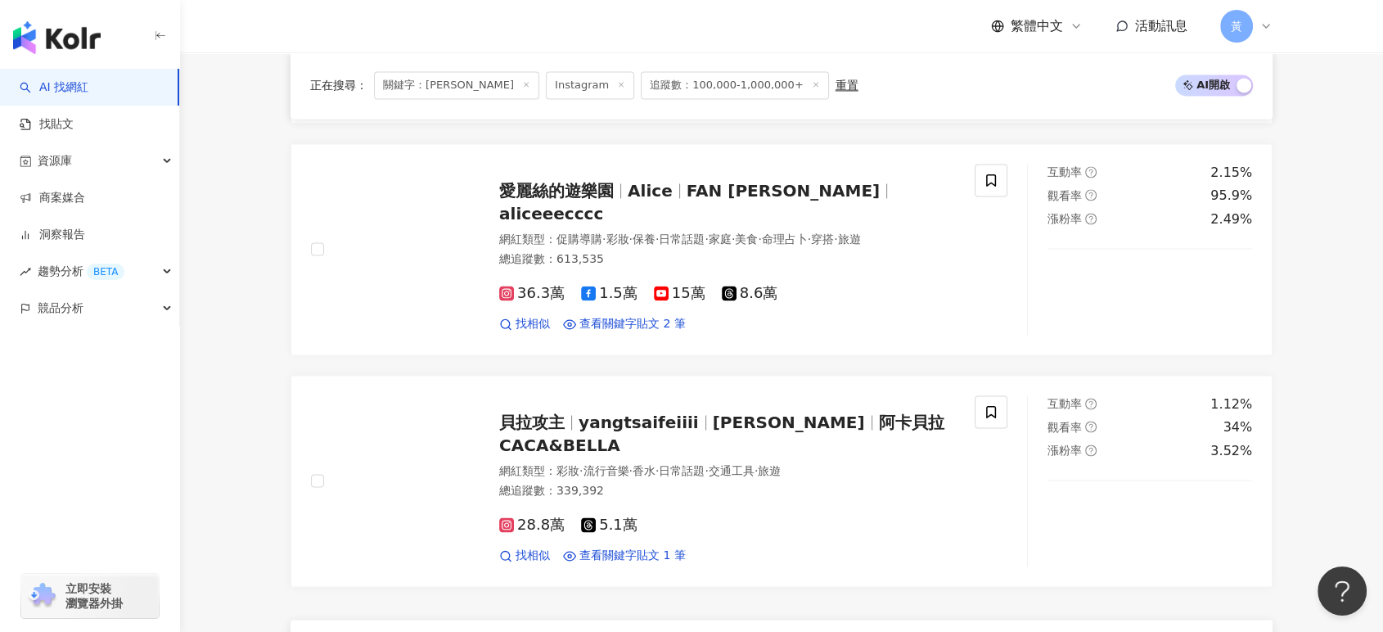
scroll to position [2636, 0]
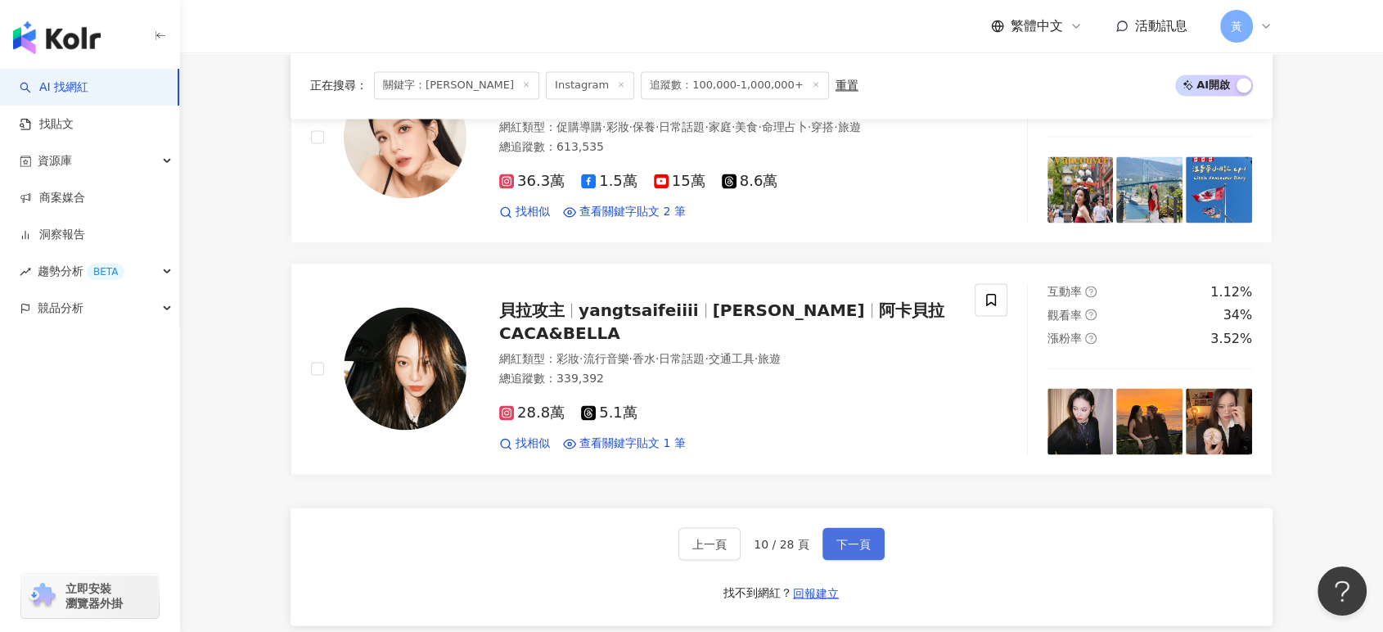
click at [861, 540] on span "下一頁" at bounding box center [853, 543] width 34 height 13
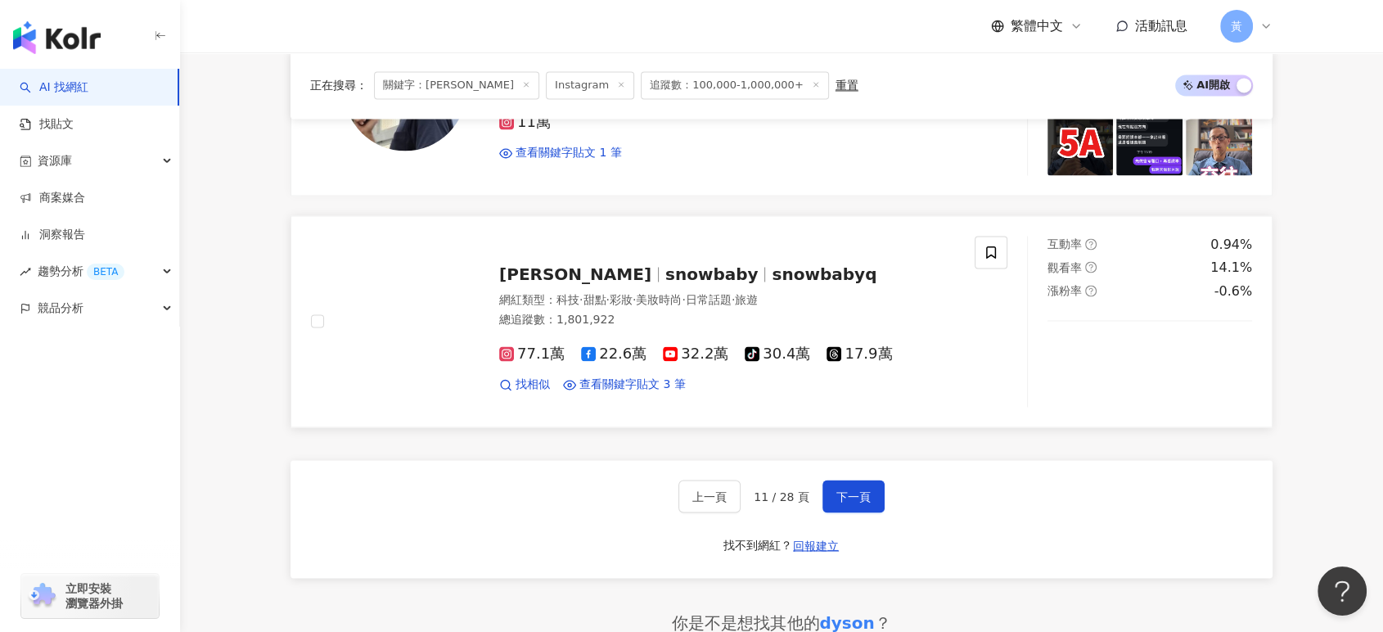
scroll to position [2727, 0]
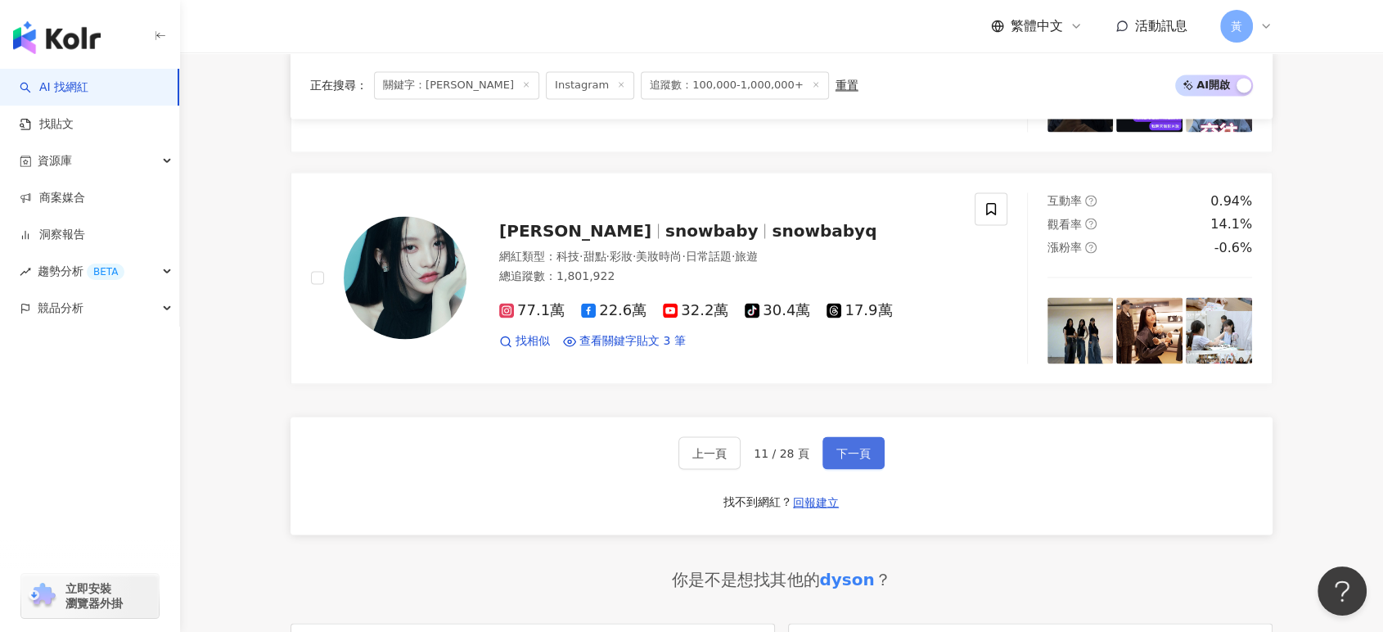
click at [845, 452] on span "下一頁" at bounding box center [853, 452] width 34 height 13
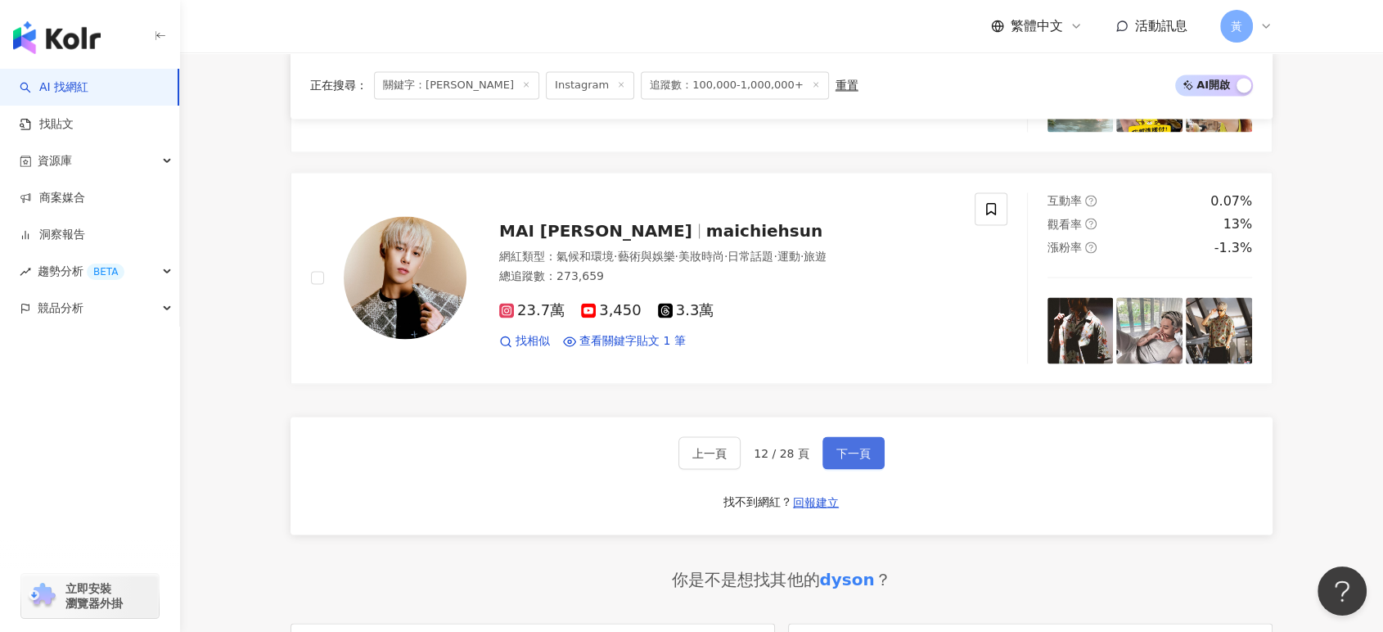
click at [822, 439] on button "下一頁" at bounding box center [853, 452] width 62 height 33
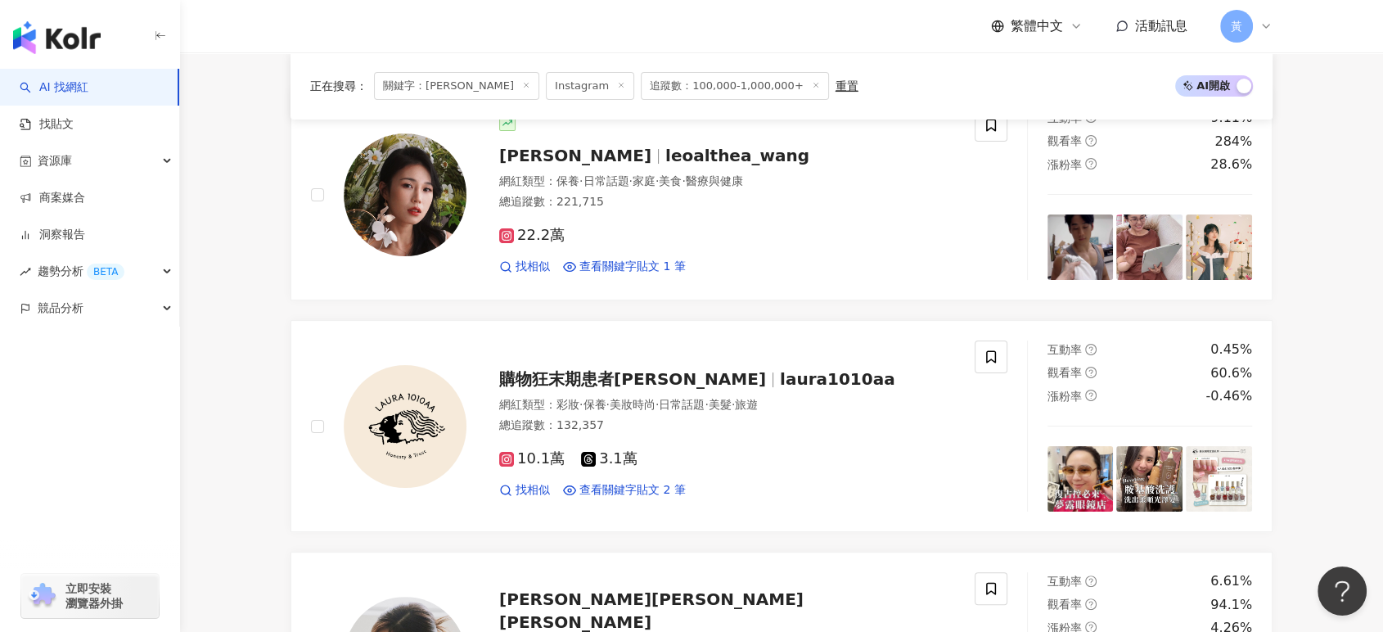
scroll to position [272, 0]
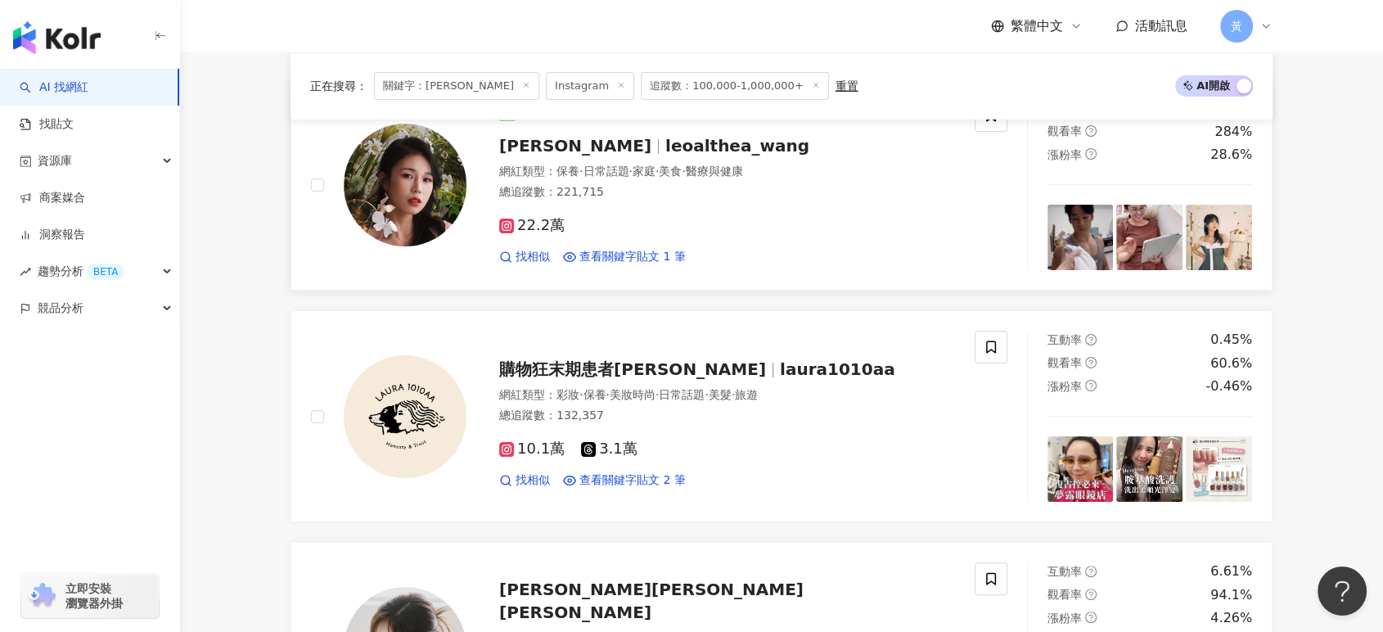
click at [658, 189] on div "總追蹤數 ： 221,715" at bounding box center [727, 192] width 456 height 16
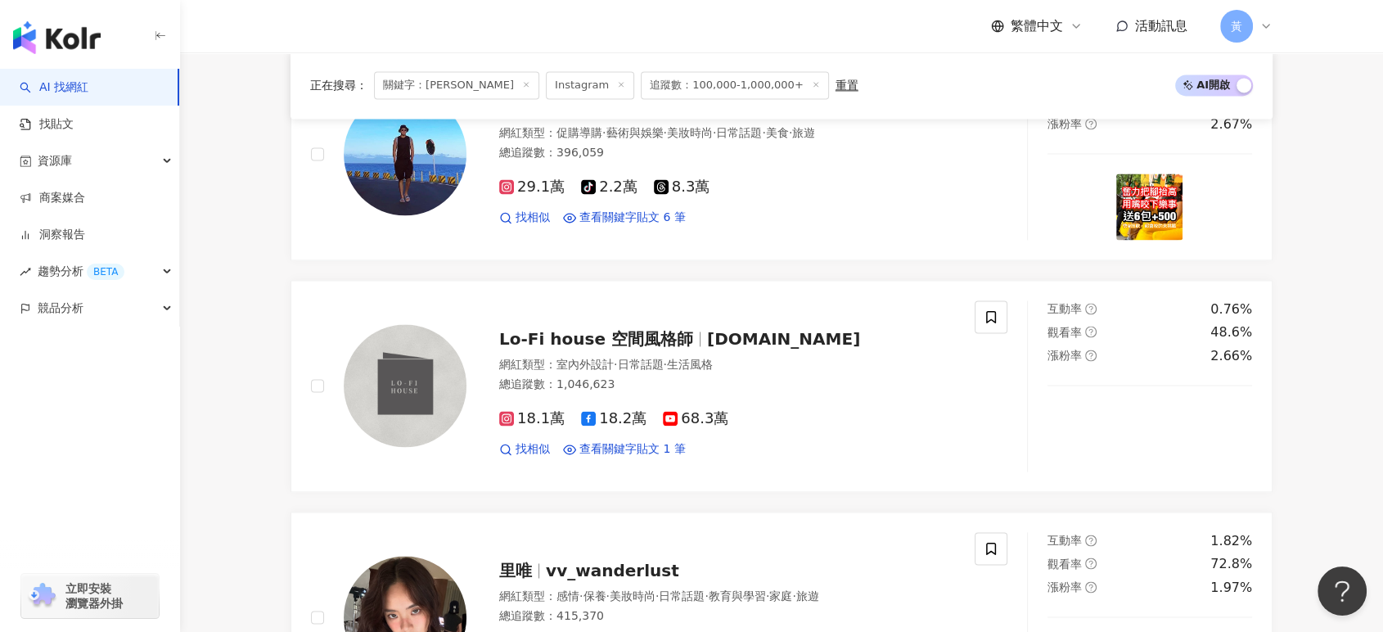
scroll to position [2636, 0]
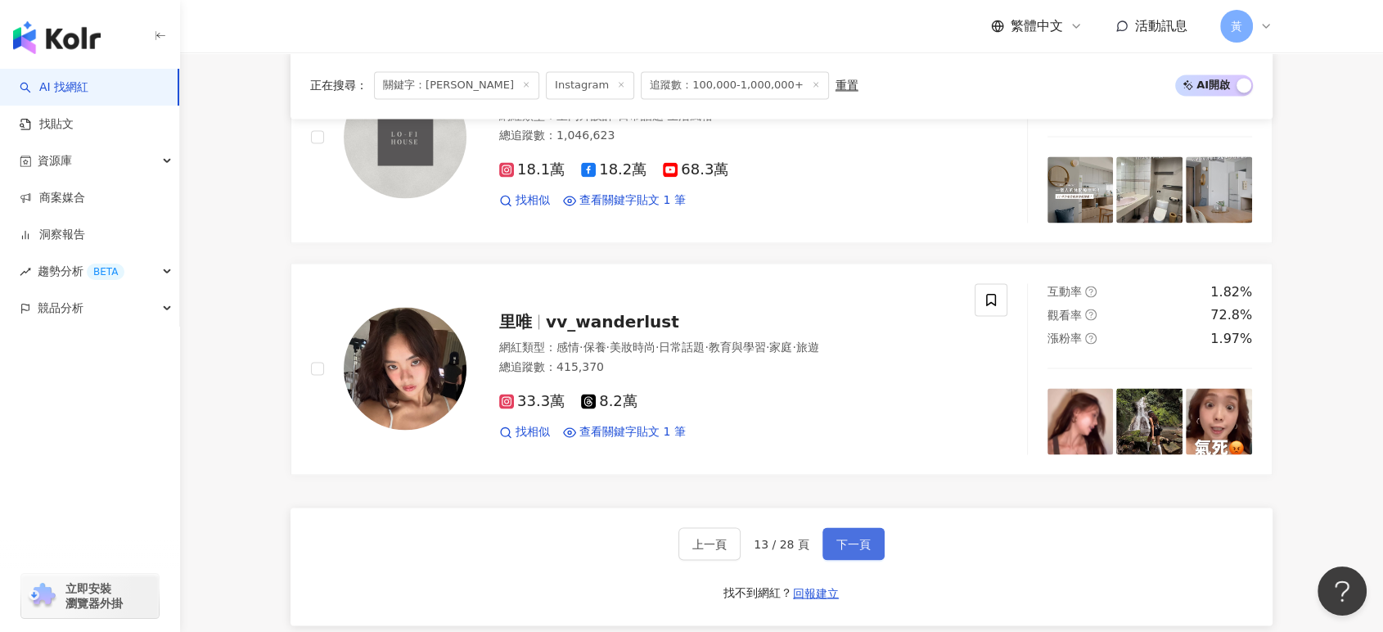
click at [838, 540] on span "下一頁" at bounding box center [853, 543] width 34 height 13
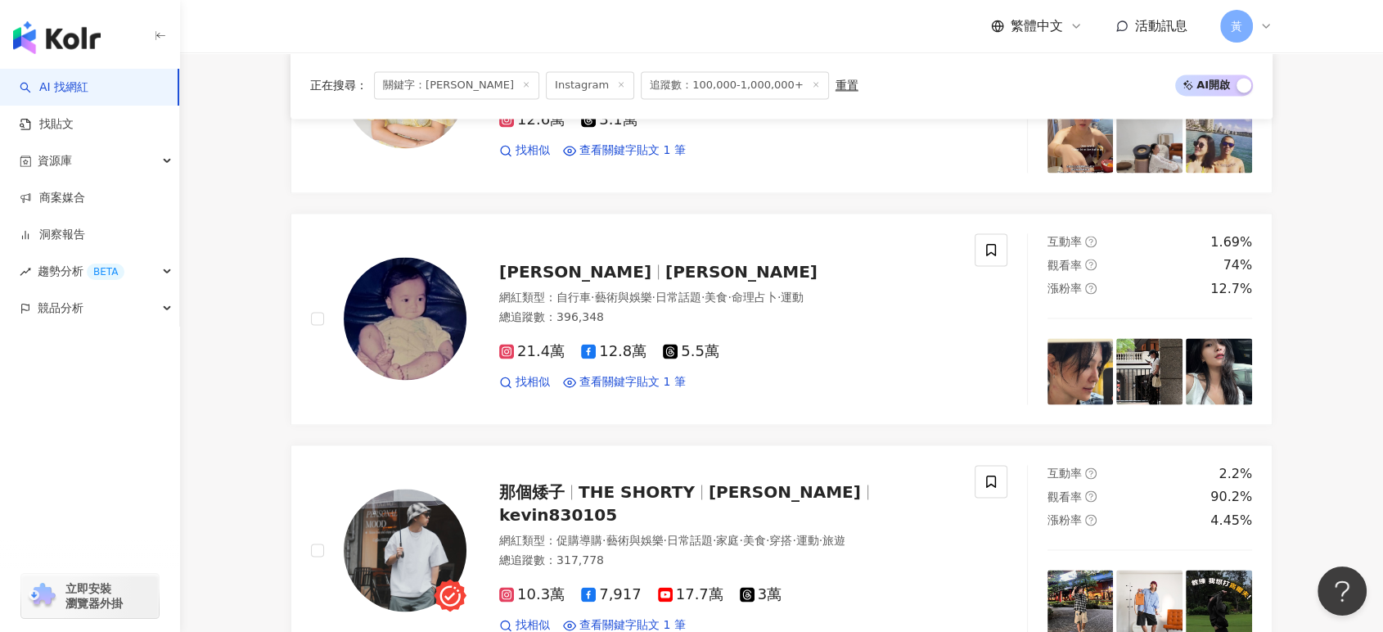
scroll to position [2727, 0]
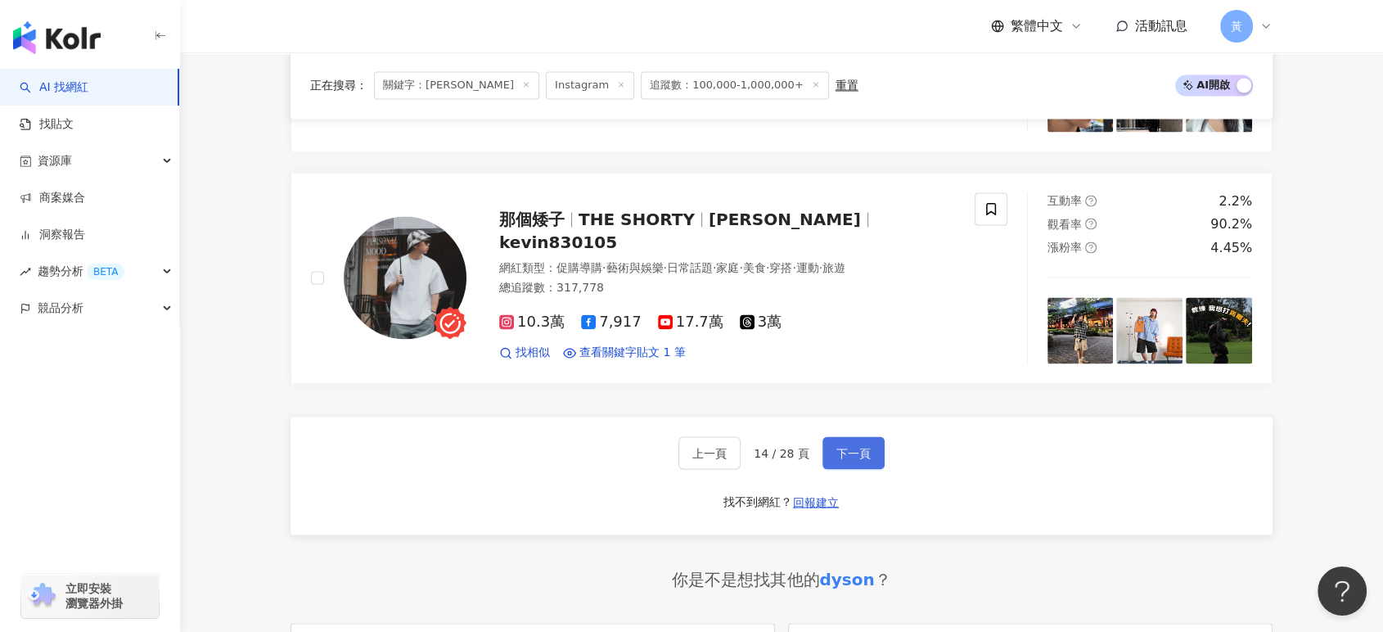
click at [848, 451] on span "下一頁" at bounding box center [853, 452] width 34 height 13
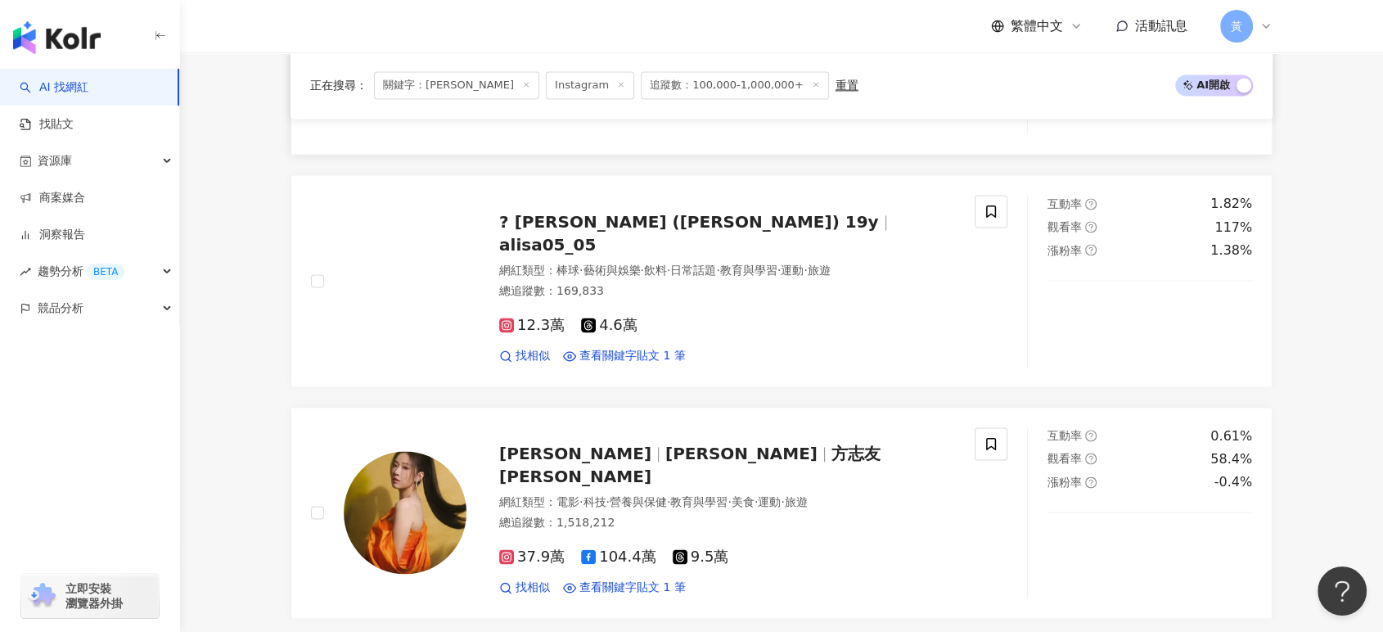
scroll to position [2636, 0]
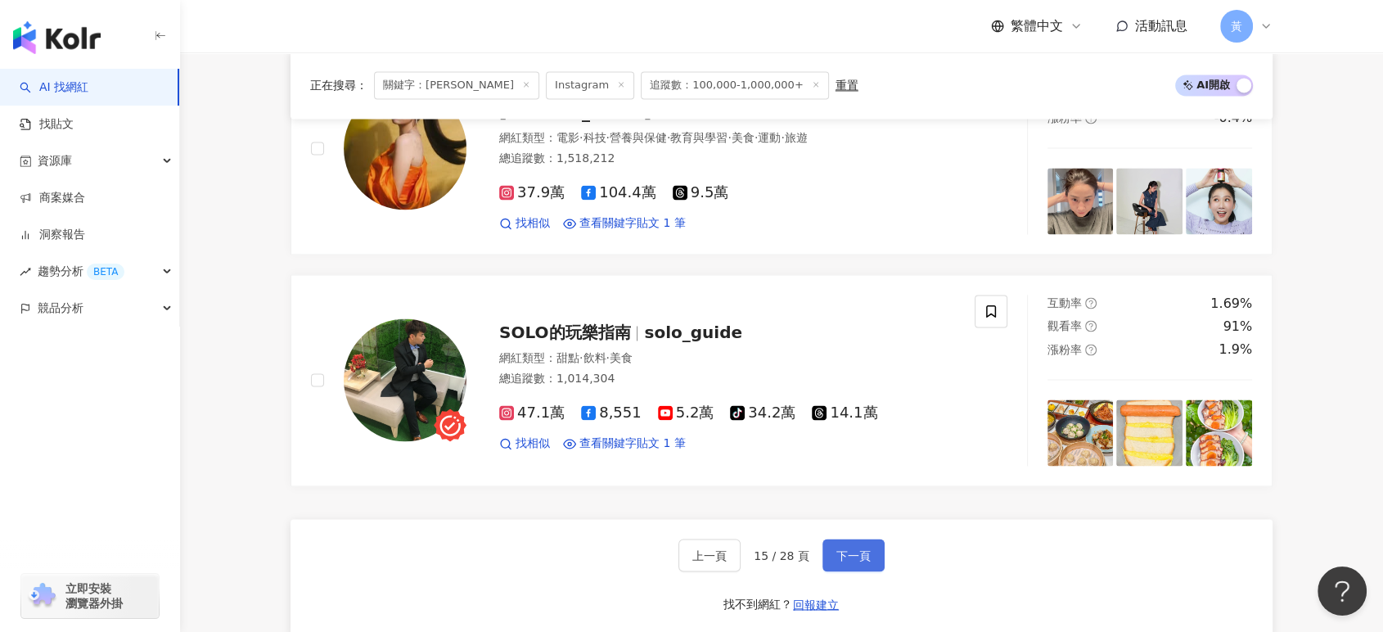
click at [863, 548] on span "下一頁" at bounding box center [853, 554] width 34 height 13
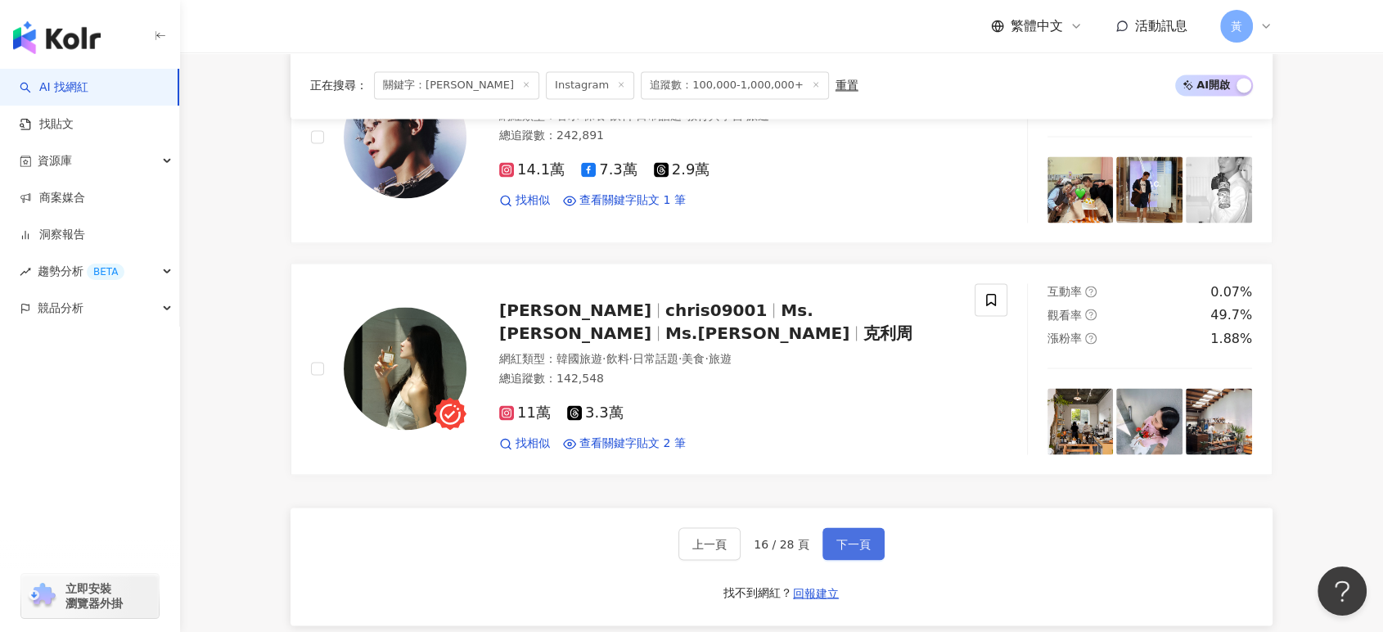
click at [828, 539] on button "下一頁" at bounding box center [853, 543] width 62 height 33
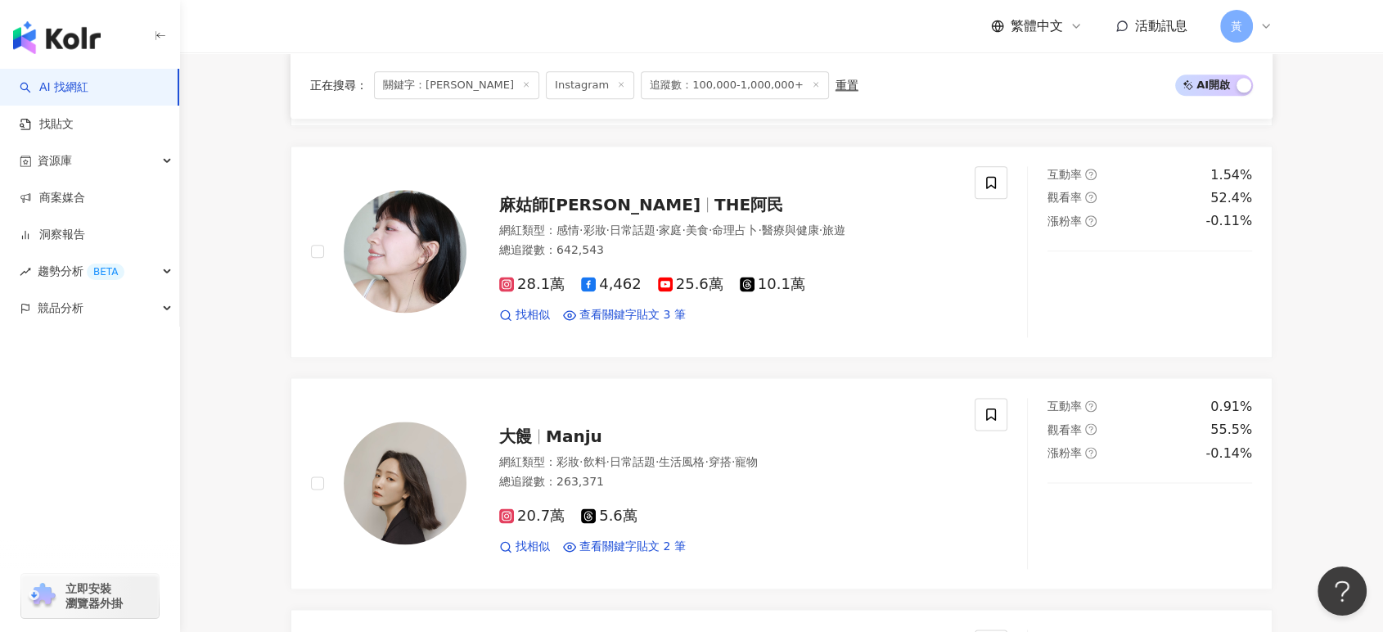
scroll to position [1999, 0]
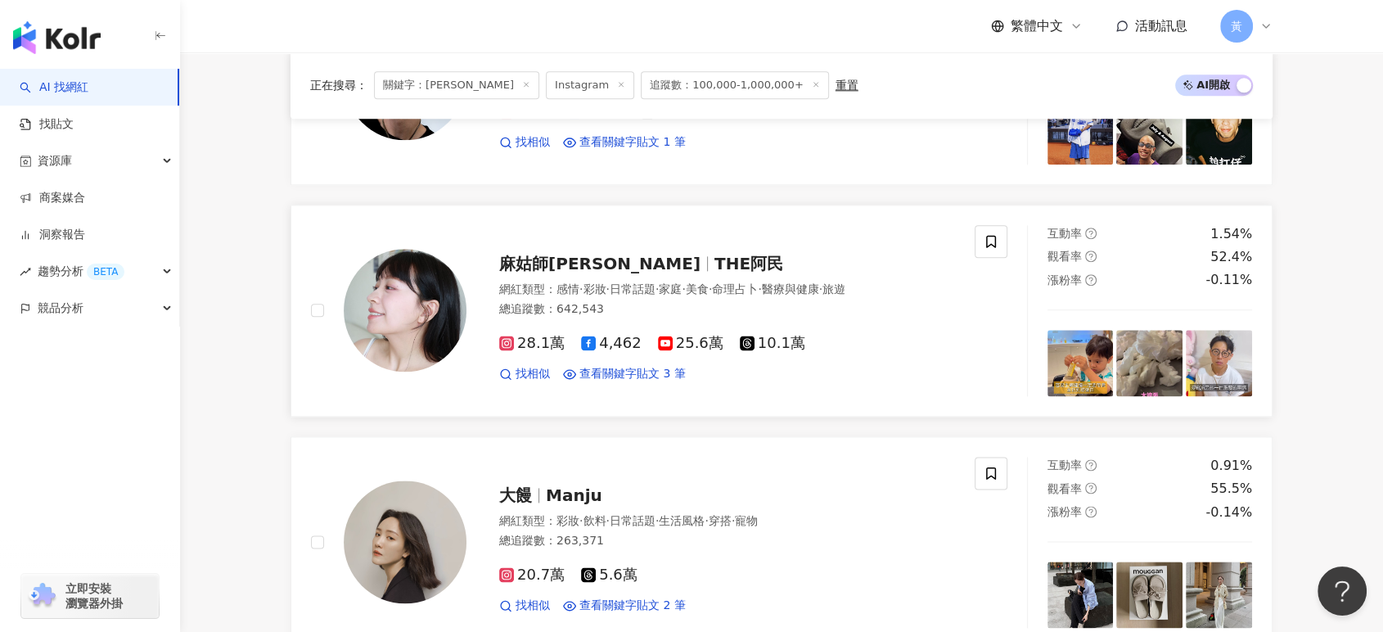
click at [714, 271] on span "THE阿民" at bounding box center [748, 264] width 69 height 20
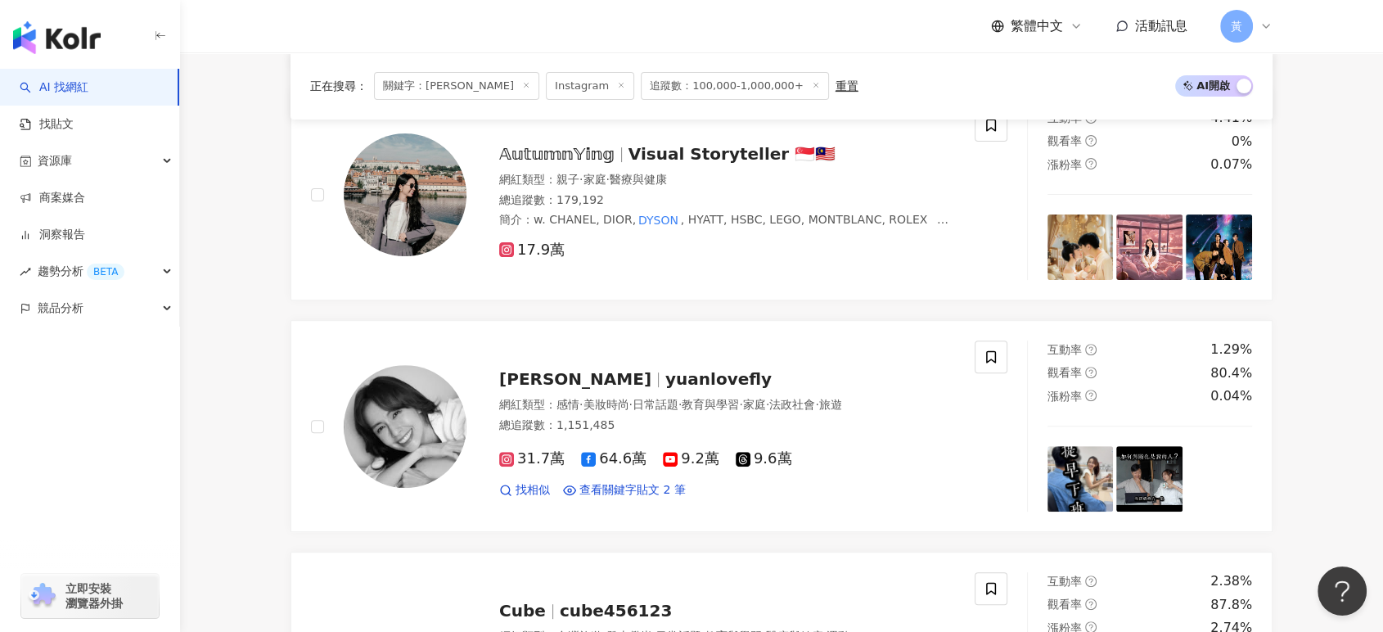
scroll to position [182, 0]
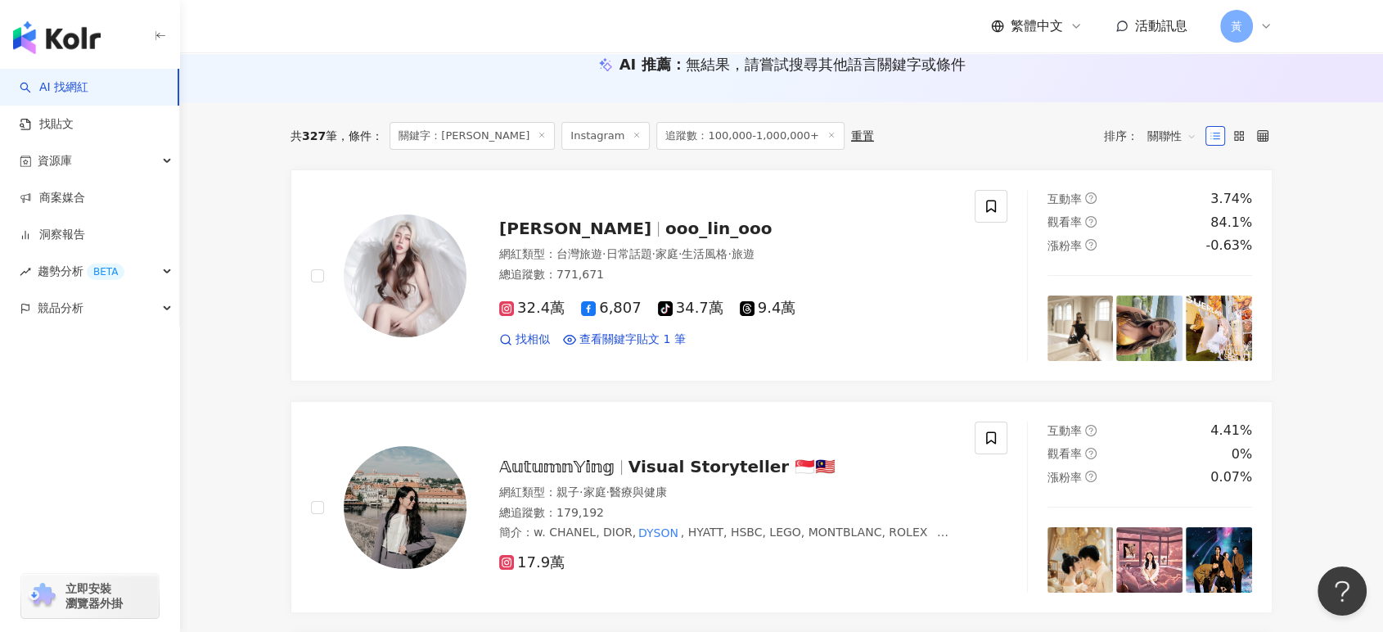
drag, startPoint x: 575, startPoint y: 83, endPoint x: 480, endPoint y: 86, distance: 95.0
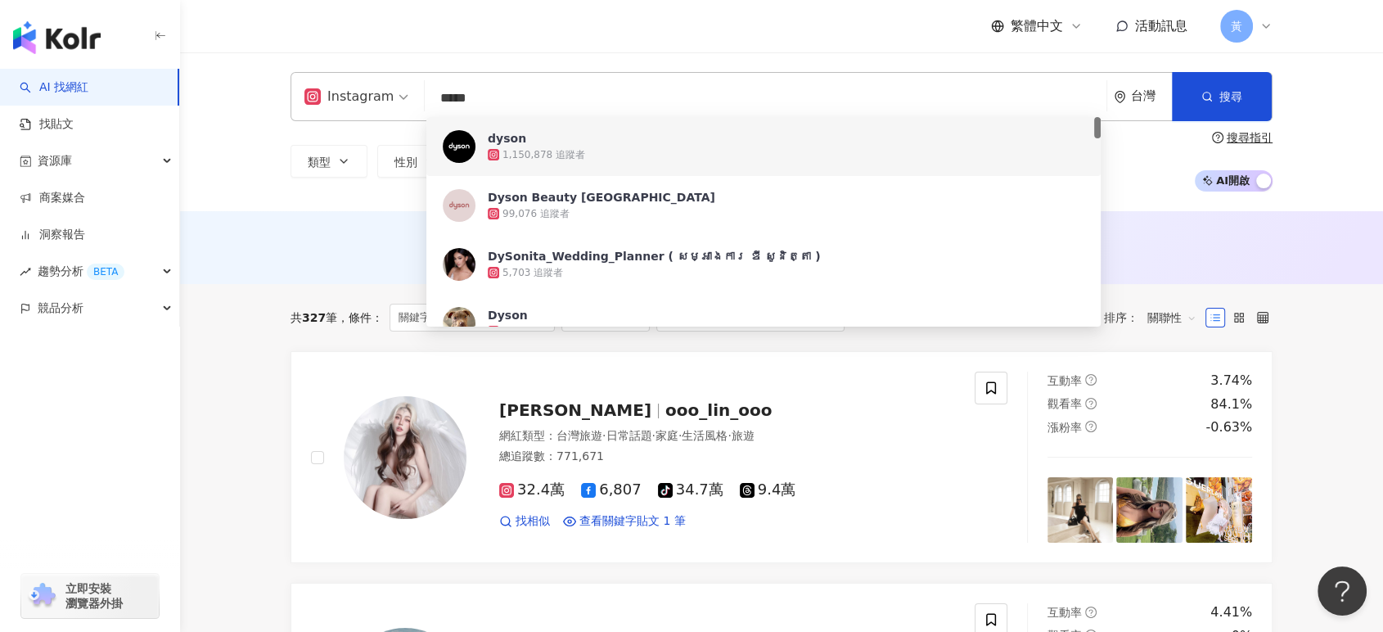
paste input "**********"
type input "**********"
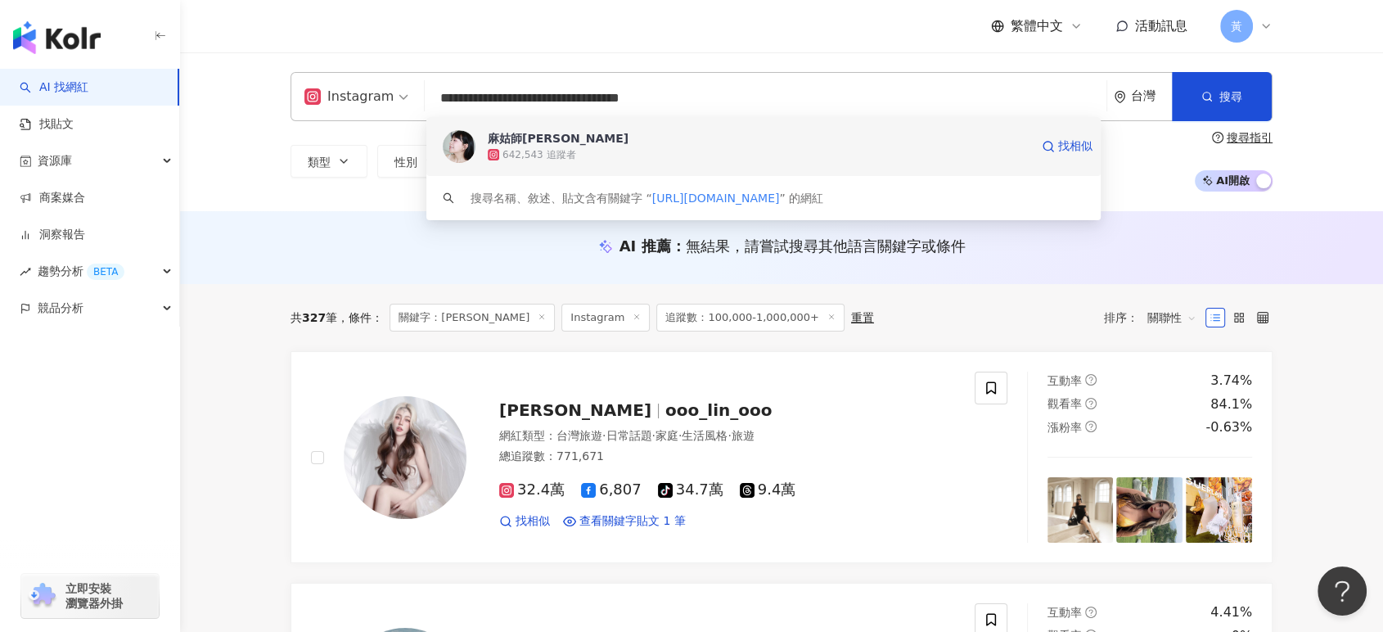
click at [544, 130] on span "麻姑師太" at bounding box center [759, 138] width 542 height 16
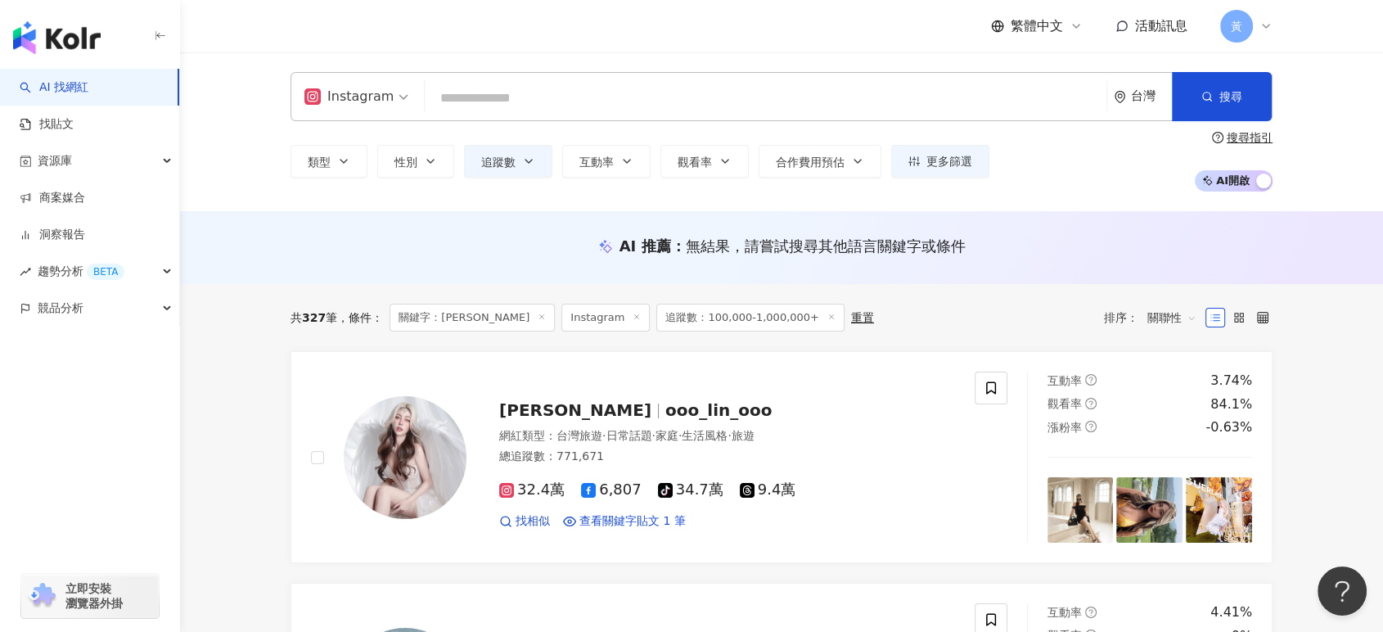
click at [610, 100] on input "search" at bounding box center [765, 98] width 668 height 31
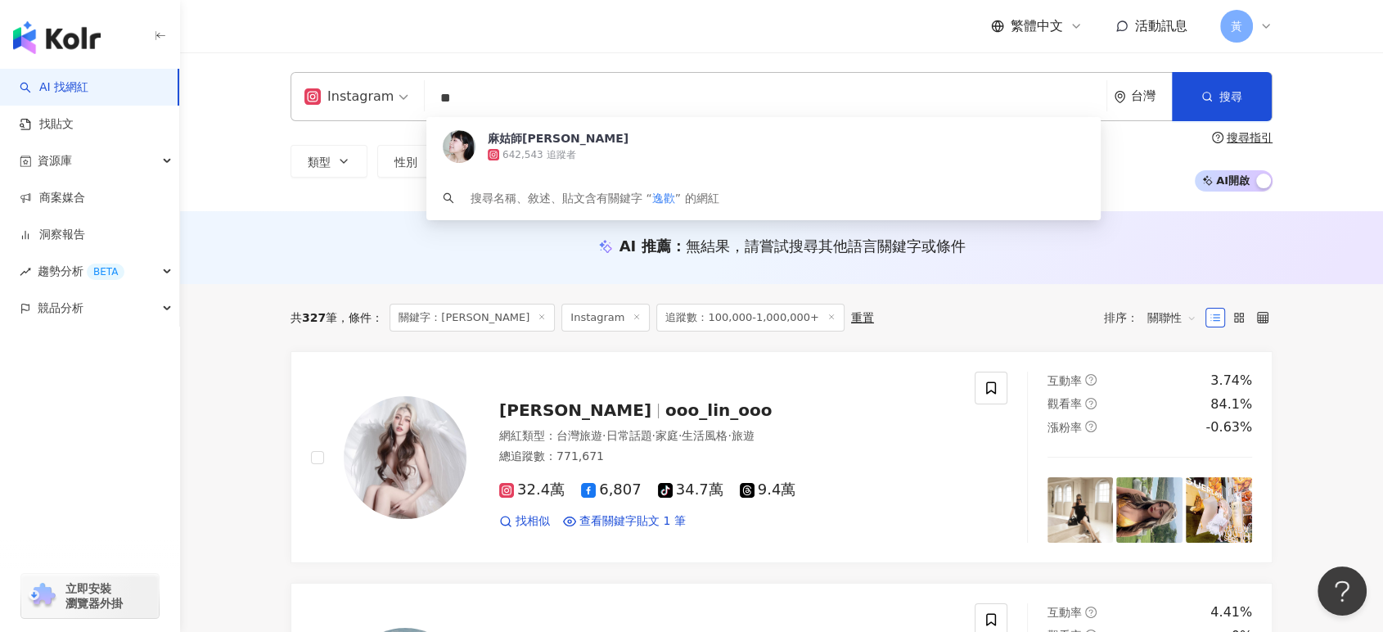
type input "*"
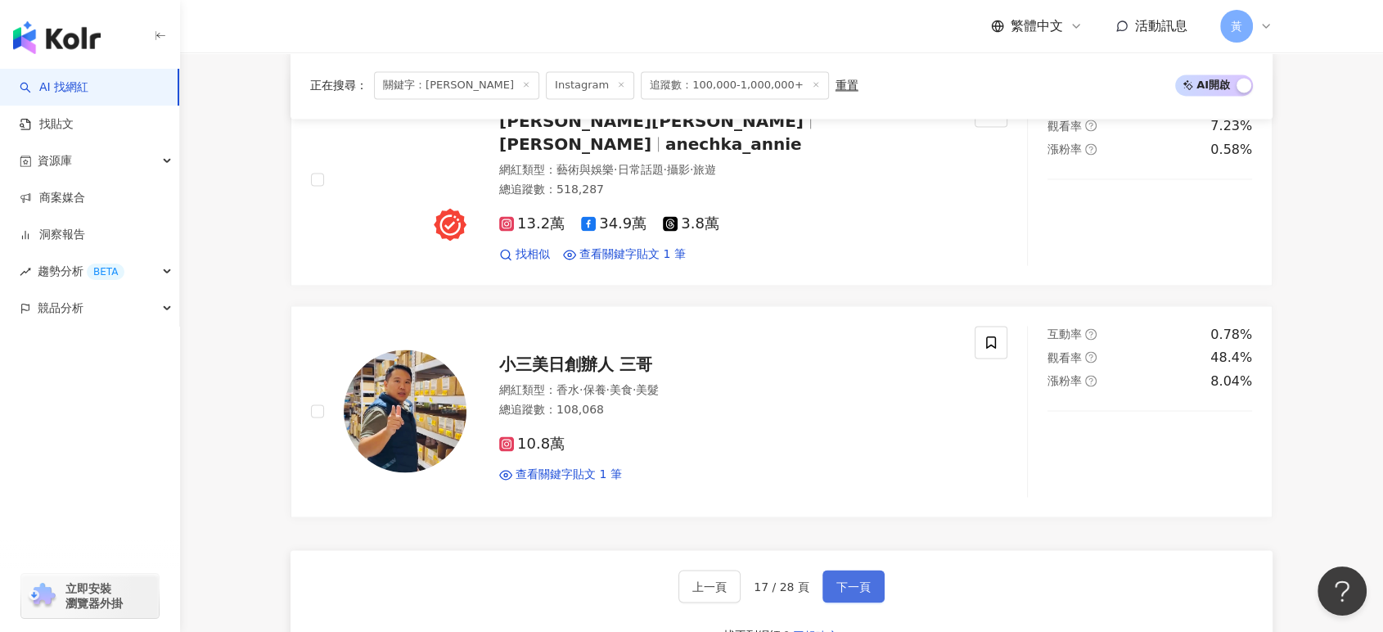
scroll to position [2636, 0]
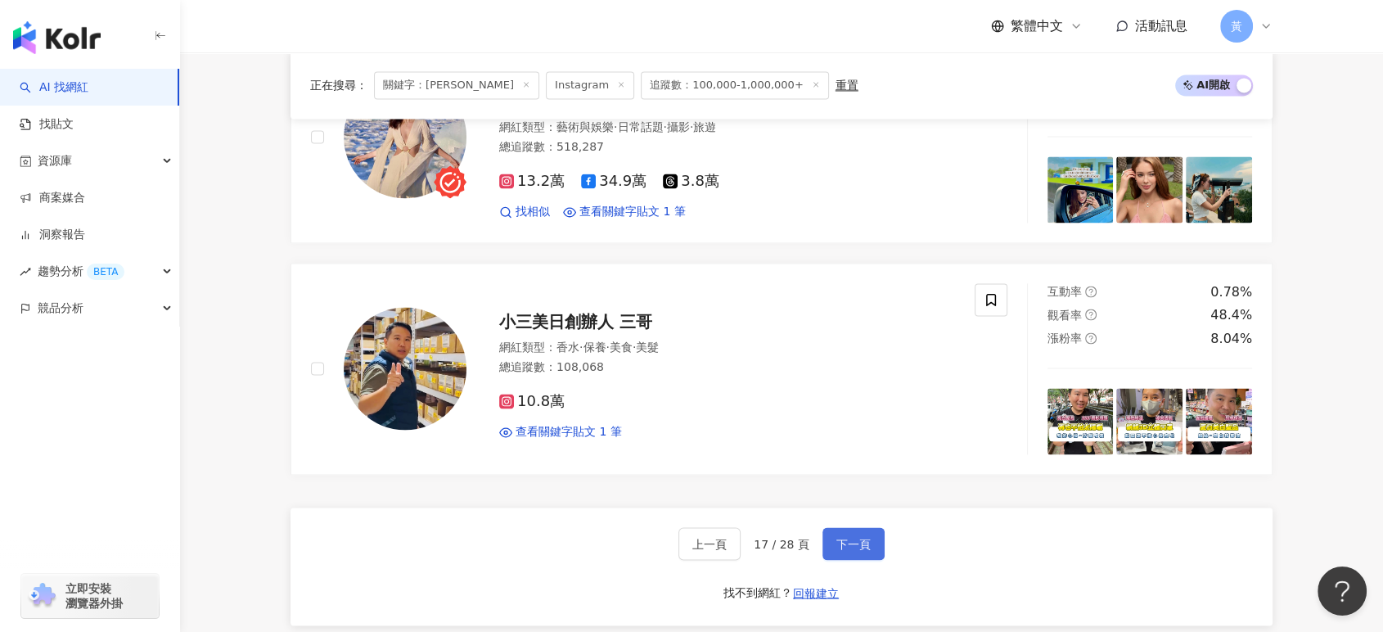
click at [848, 539] on span "下一頁" at bounding box center [853, 543] width 34 height 13
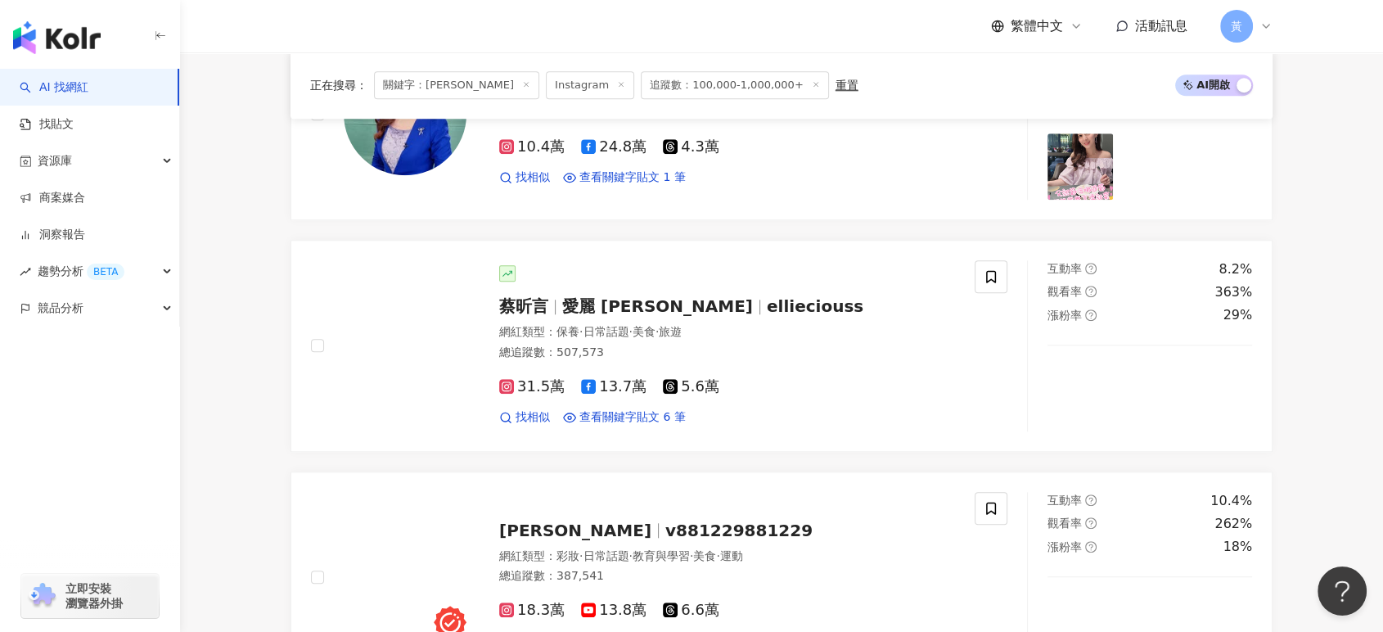
scroll to position [1545, 0]
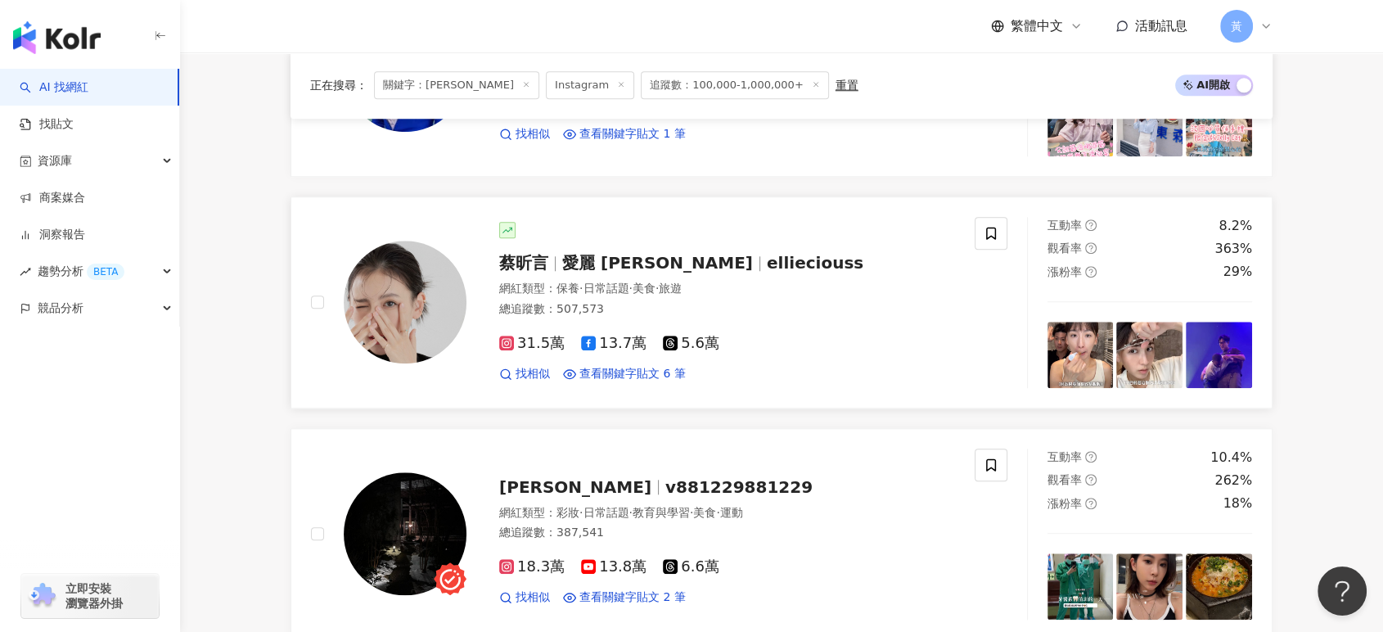
click at [681, 283] on span "旅遊" at bounding box center [670, 287] width 23 height 13
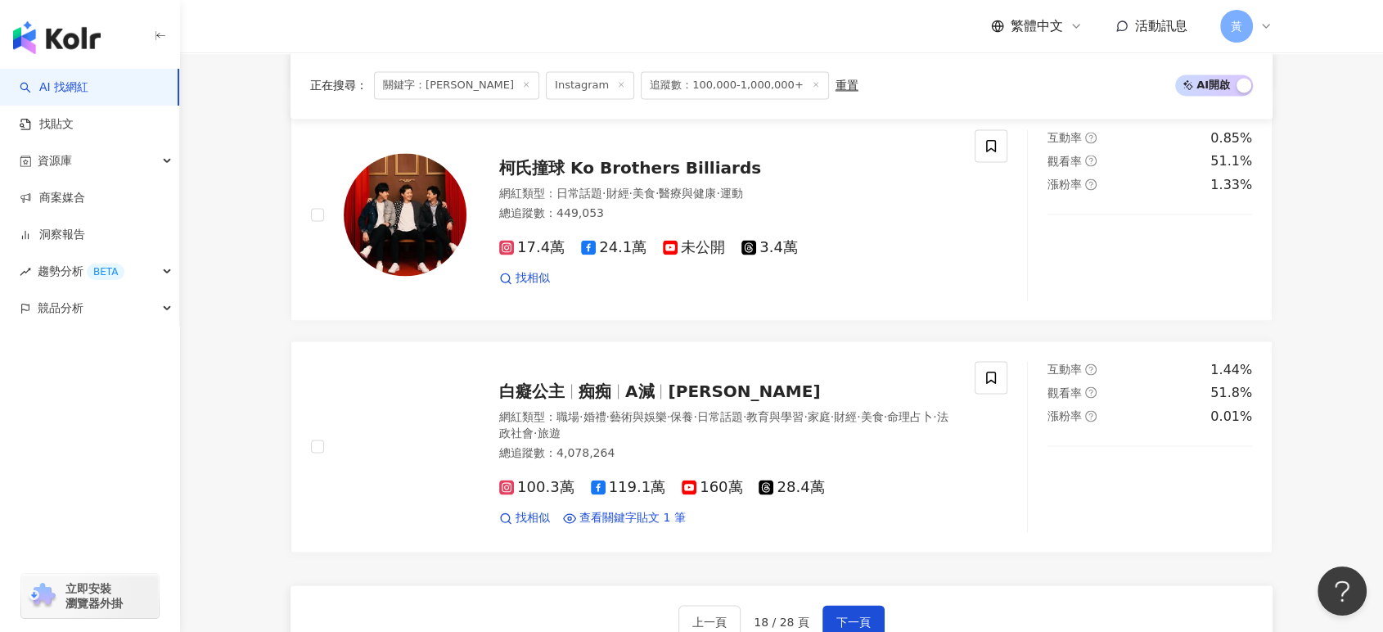
scroll to position [2727, 0]
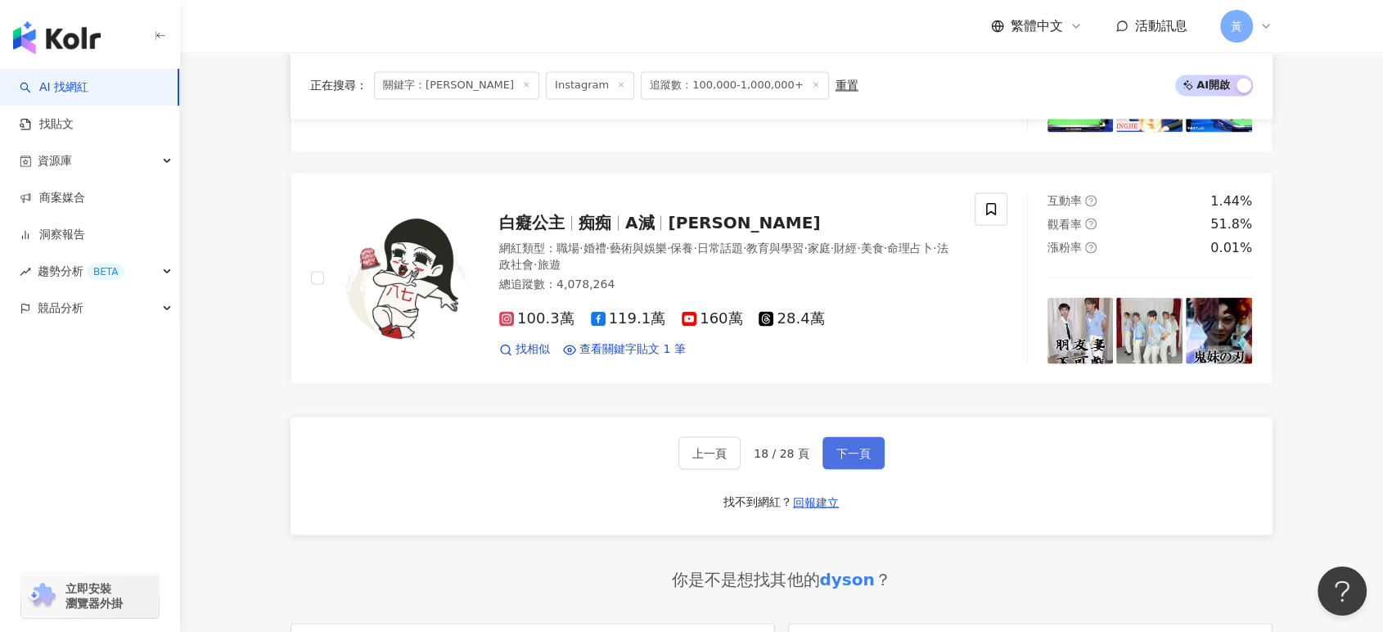
click at [865, 455] on span "下一頁" at bounding box center [853, 452] width 34 height 13
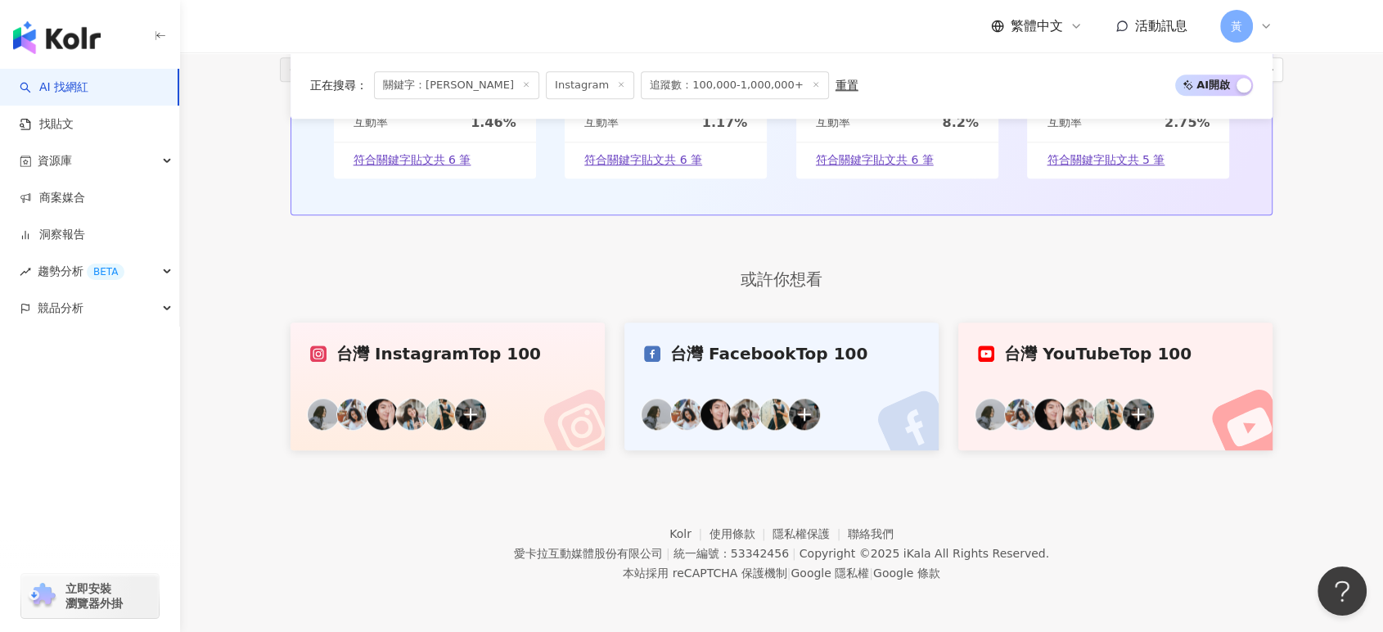
scroll to position [942, 0]
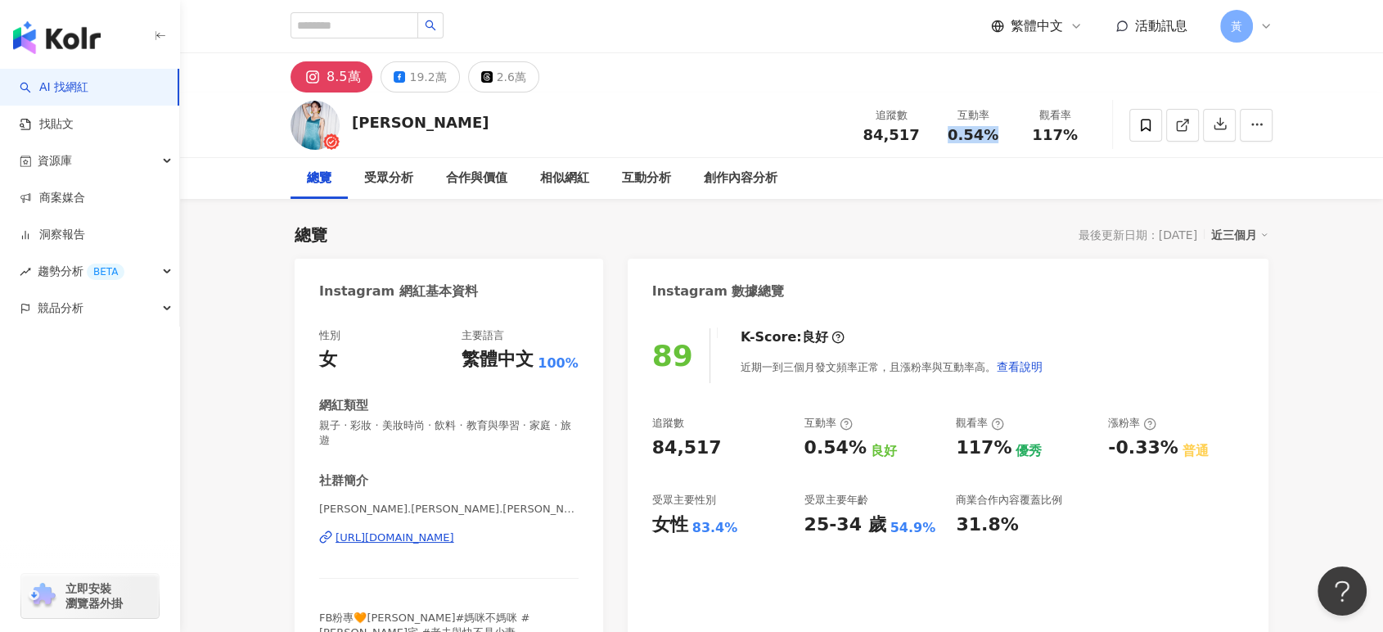
drag, startPoint x: 982, startPoint y: 137, endPoint x: 996, endPoint y: 137, distance: 13.9
click at [996, 137] on div "互動率 0.54%" at bounding box center [973, 124] width 82 height 35
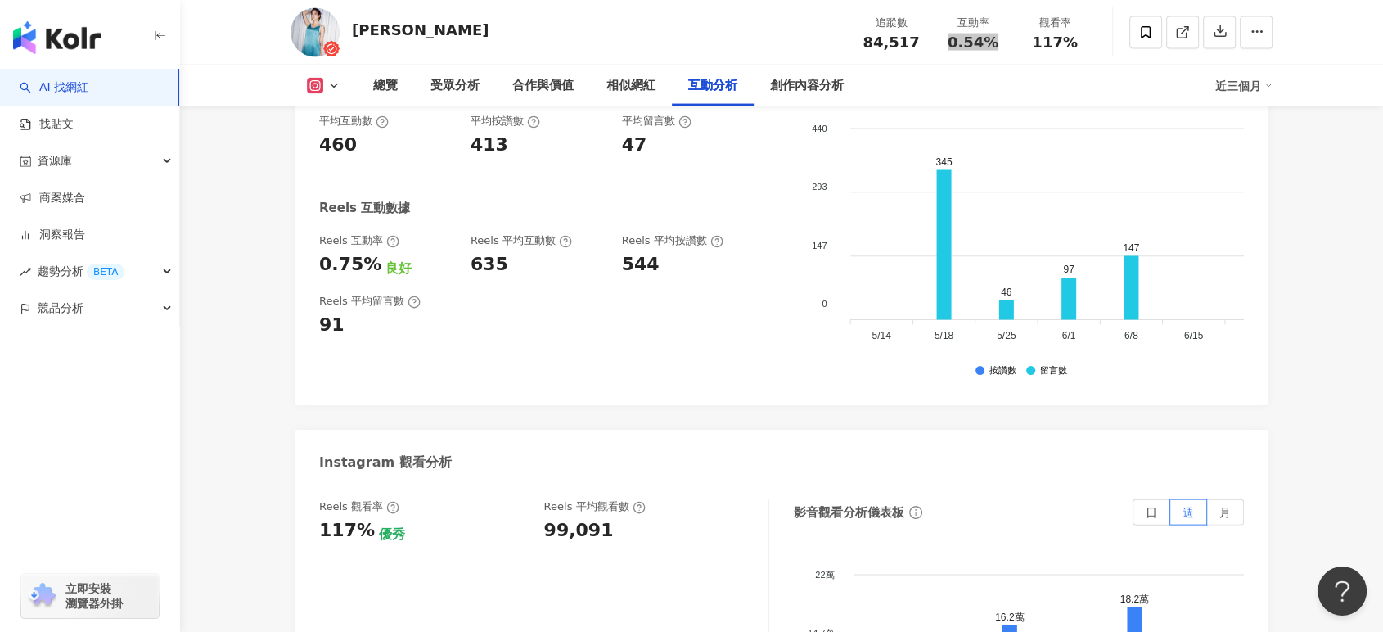
scroll to position [3545, 0]
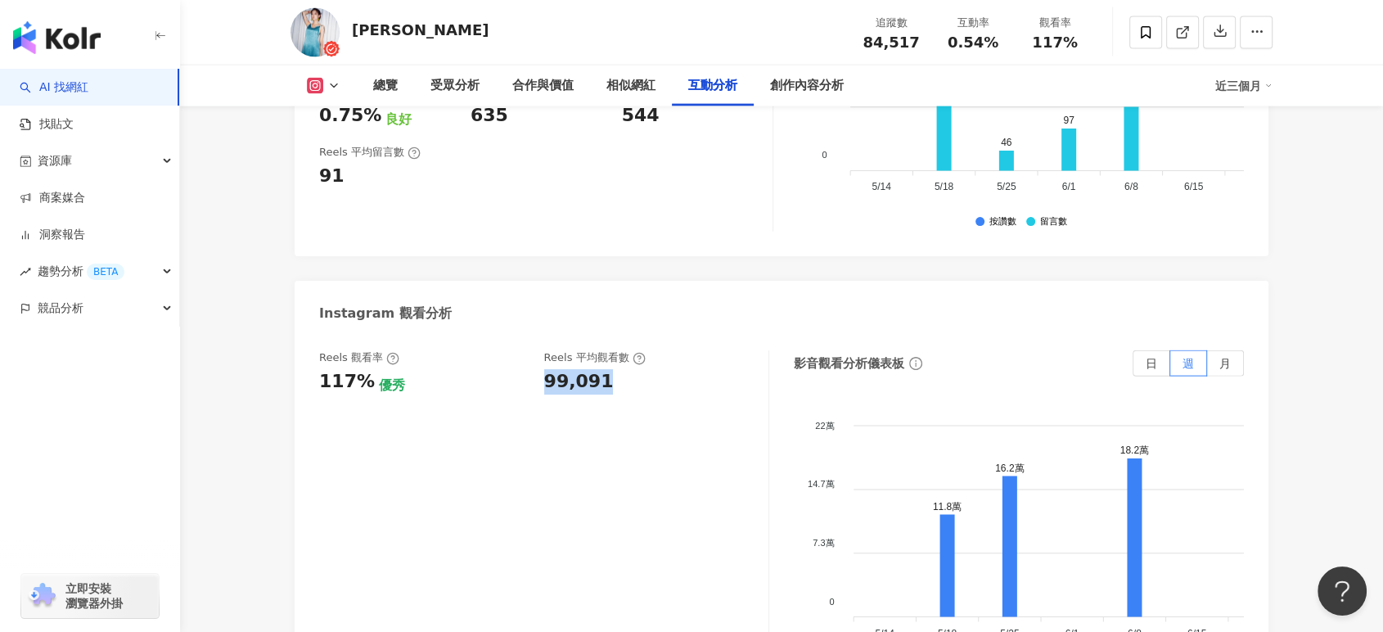
drag, startPoint x: 543, startPoint y: 365, endPoint x: 619, endPoint y: 368, distance: 76.2
click at [619, 369] on div "99,091" at bounding box center [648, 381] width 209 height 25
copy div "99,091"
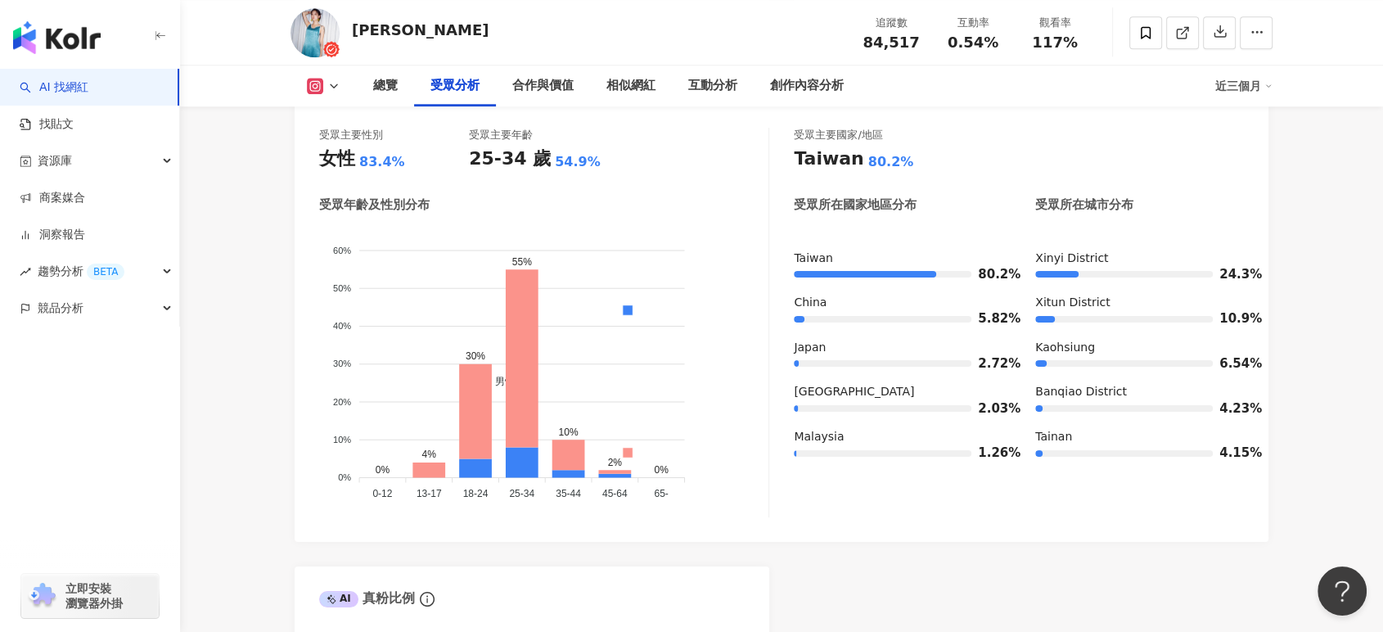
scroll to position [1454, 0]
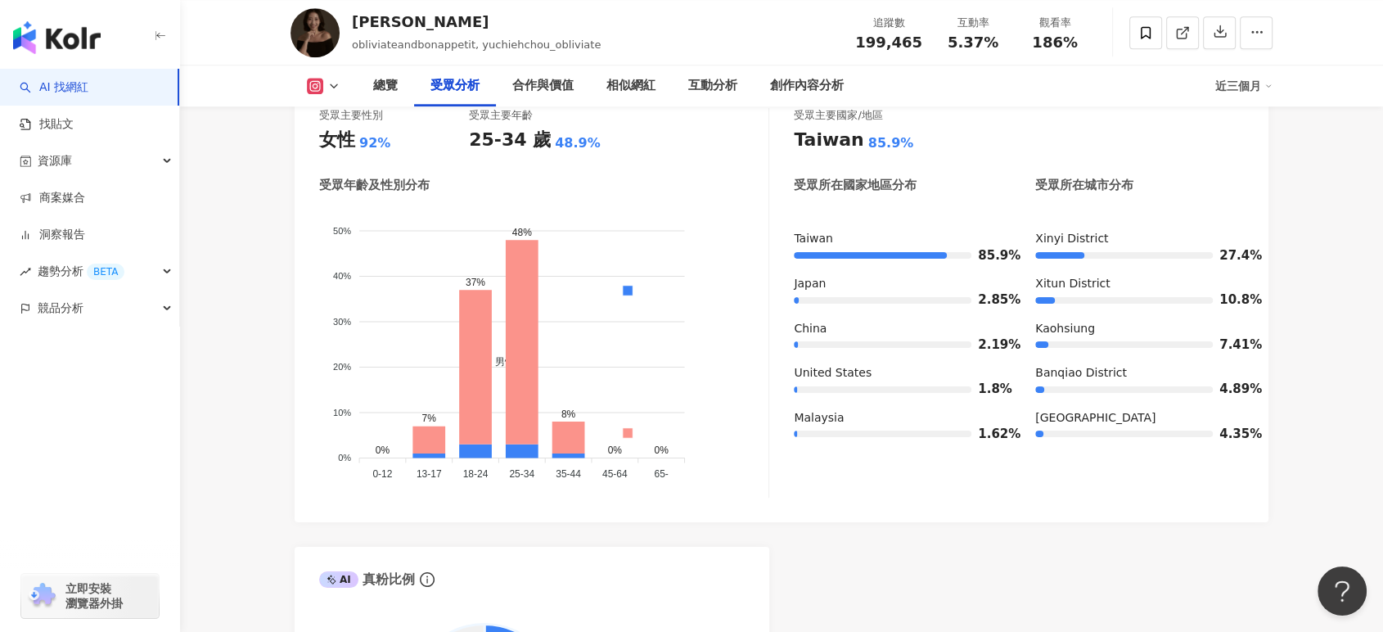
scroll to position [1454, 0]
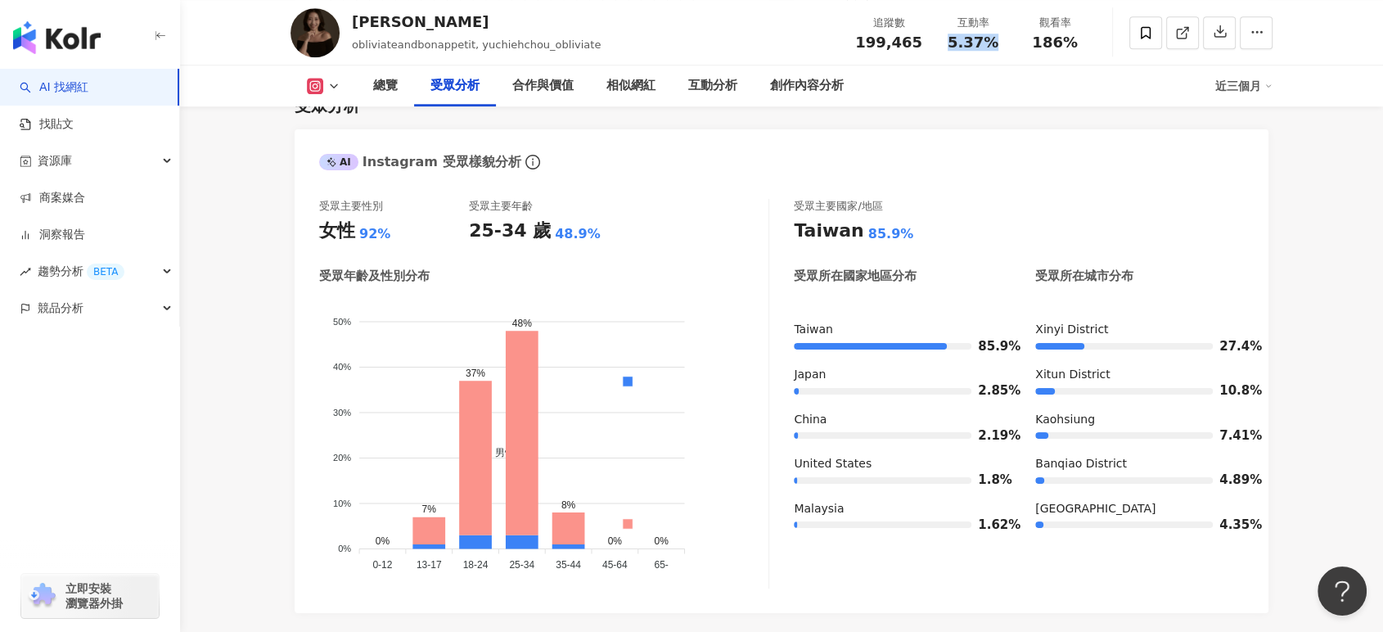
drag, startPoint x: 948, startPoint y: 46, endPoint x: 1002, endPoint y: 47, distance: 54.0
click at [1002, 47] on div "5.37%" at bounding box center [973, 42] width 62 height 16
copy span "5.37%"
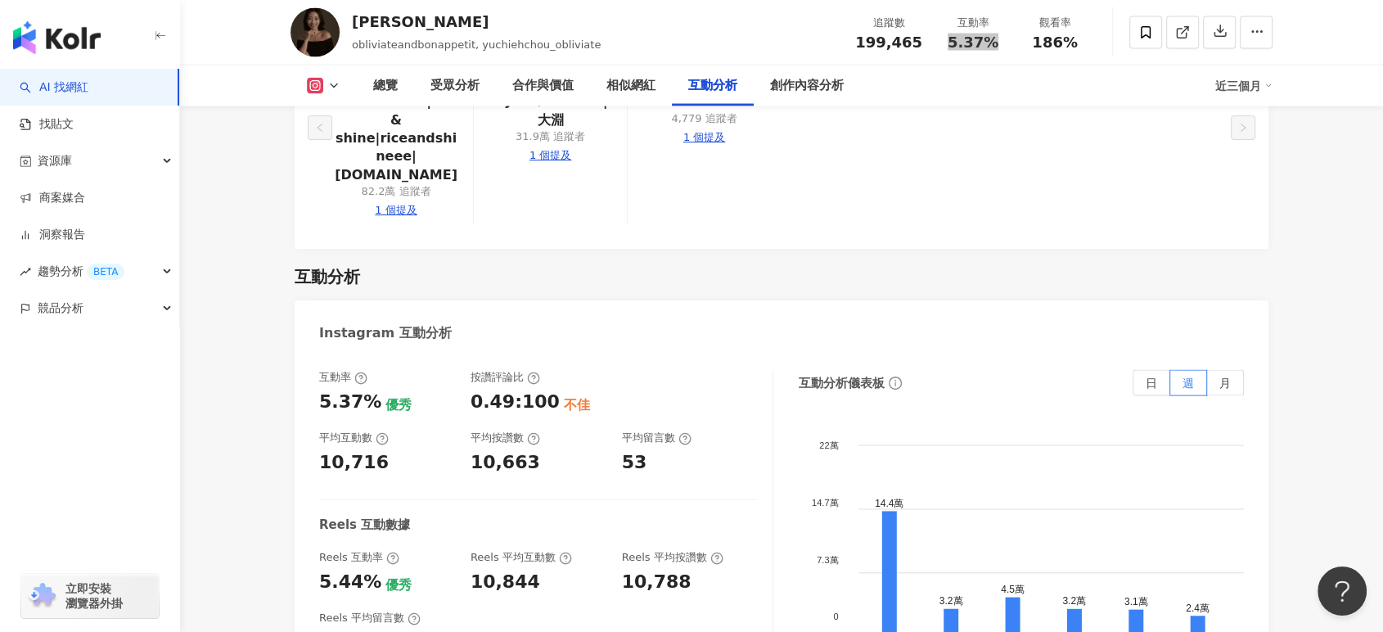
scroll to position [3454, 0]
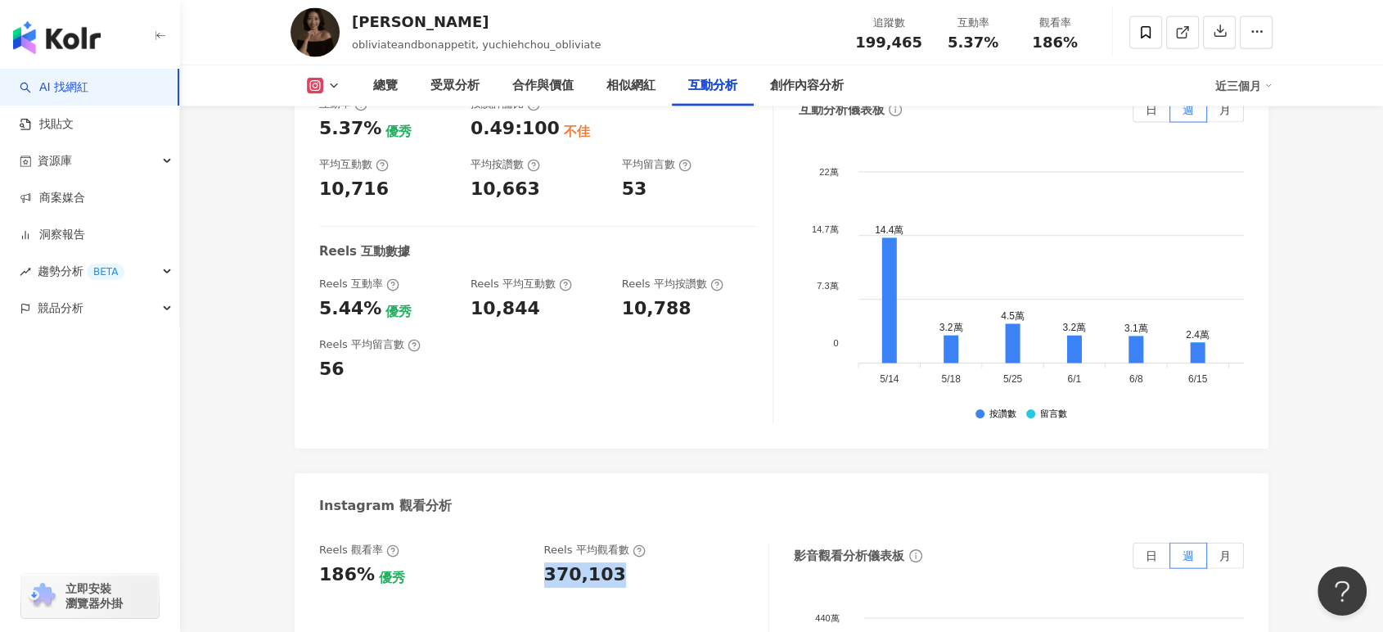
drag, startPoint x: 542, startPoint y: 498, endPoint x: 633, endPoint y: 496, distance: 90.8
click at [633, 542] on div "Reels 觀看率 186% 優秀 Reels 平均觀看數 370,103" at bounding box center [535, 564] width 433 height 44
copy div "370,103"
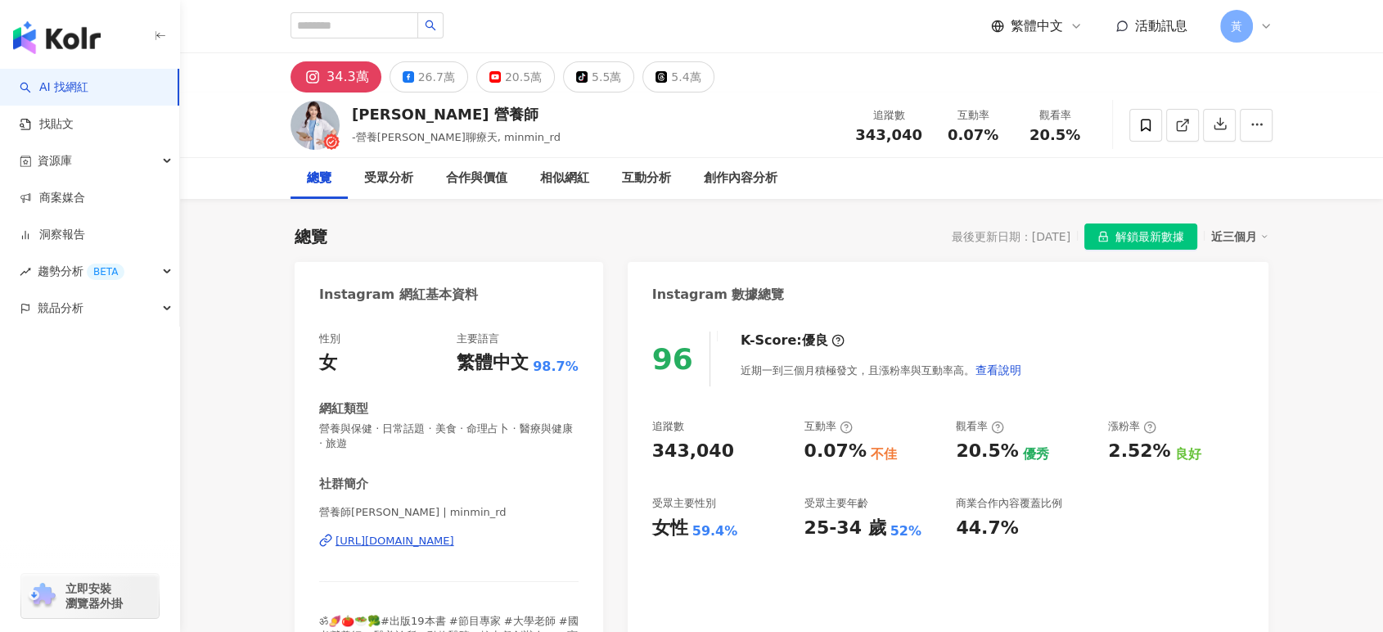
drag, startPoint x: 982, startPoint y: 139, endPoint x: 995, endPoint y: 139, distance: 13.1
click at [995, 139] on div "0.07%" at bounding box center [973, 135] width 62 height 16
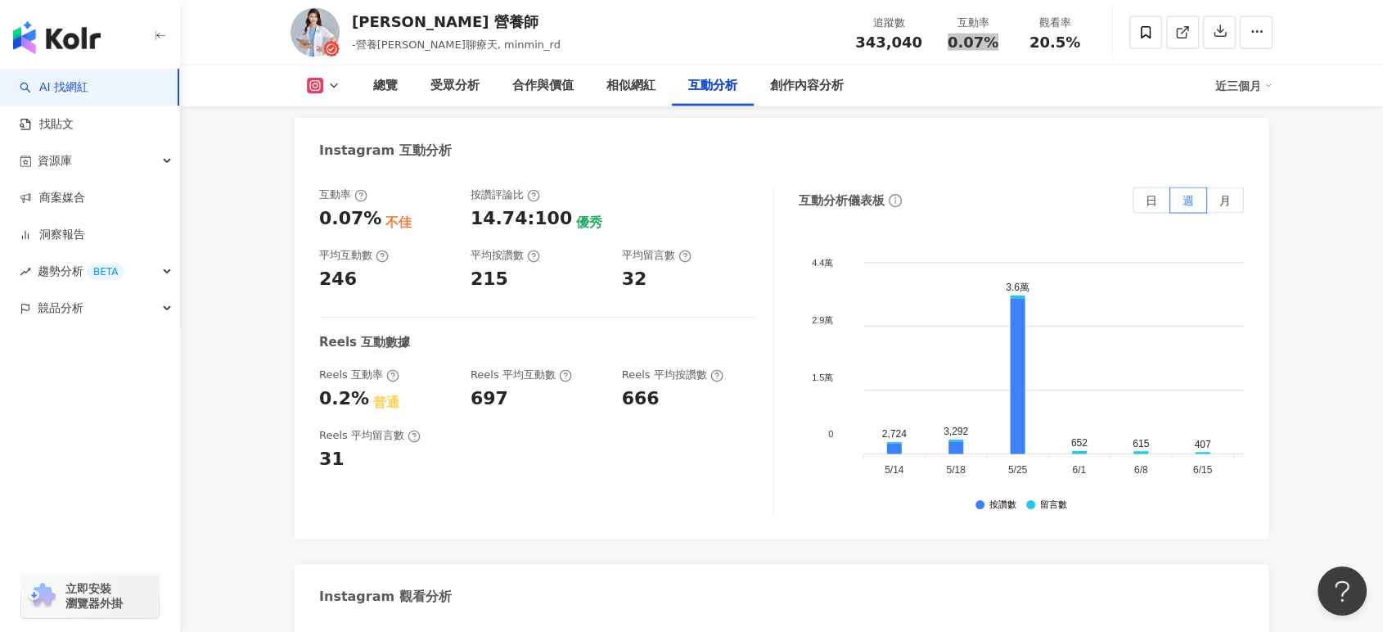
scroll to position [3636, 0]
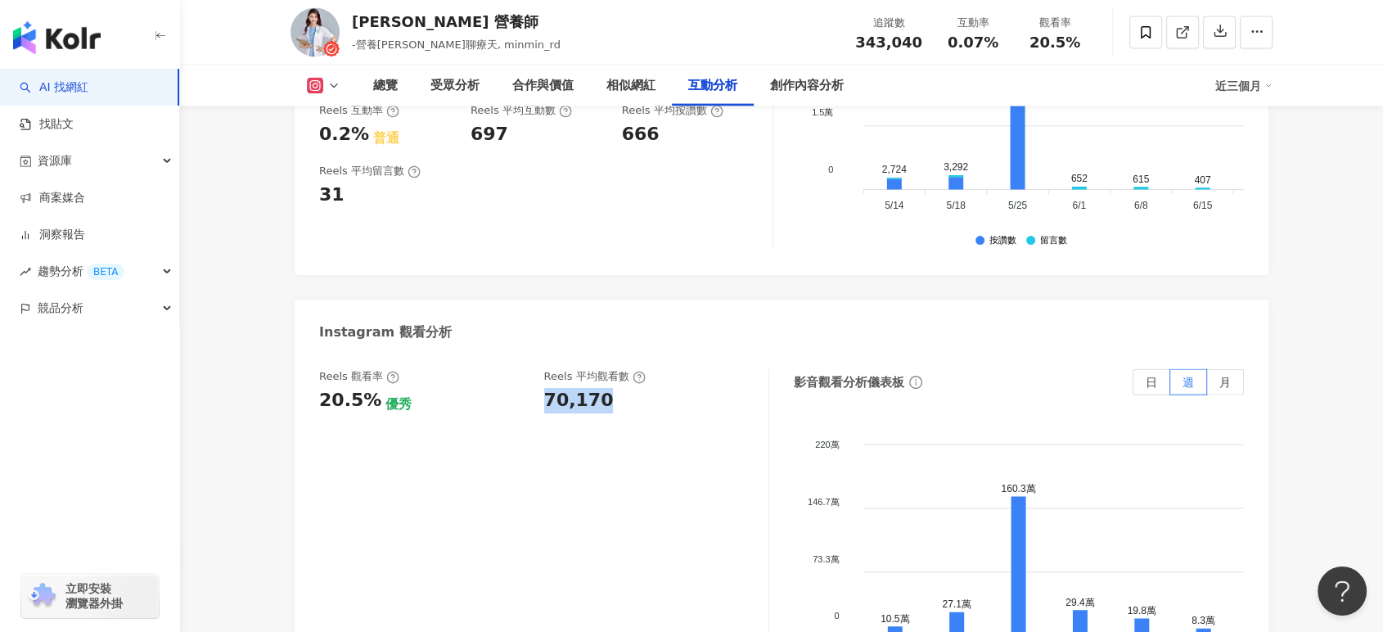
drag, startPoint x: 537, startPoint y: 348, endPoint x: 623, endPoint y: 340, distance: 85.4
click at [618, 369] on div "Reels 觀看率 20.5% 優秀 Reels 平均觀看數 70,170" at bounding box center [535, 391] width 433 height 44
copy div "70,170"
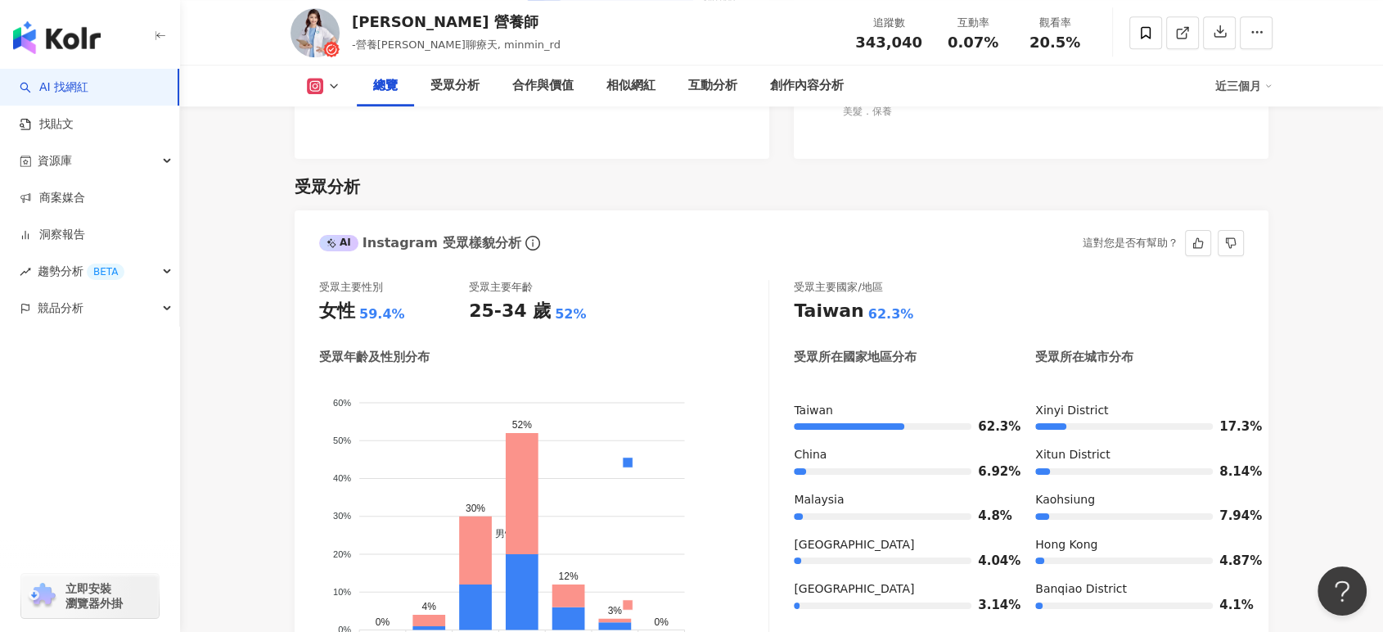
scroll to position [1454, 0]
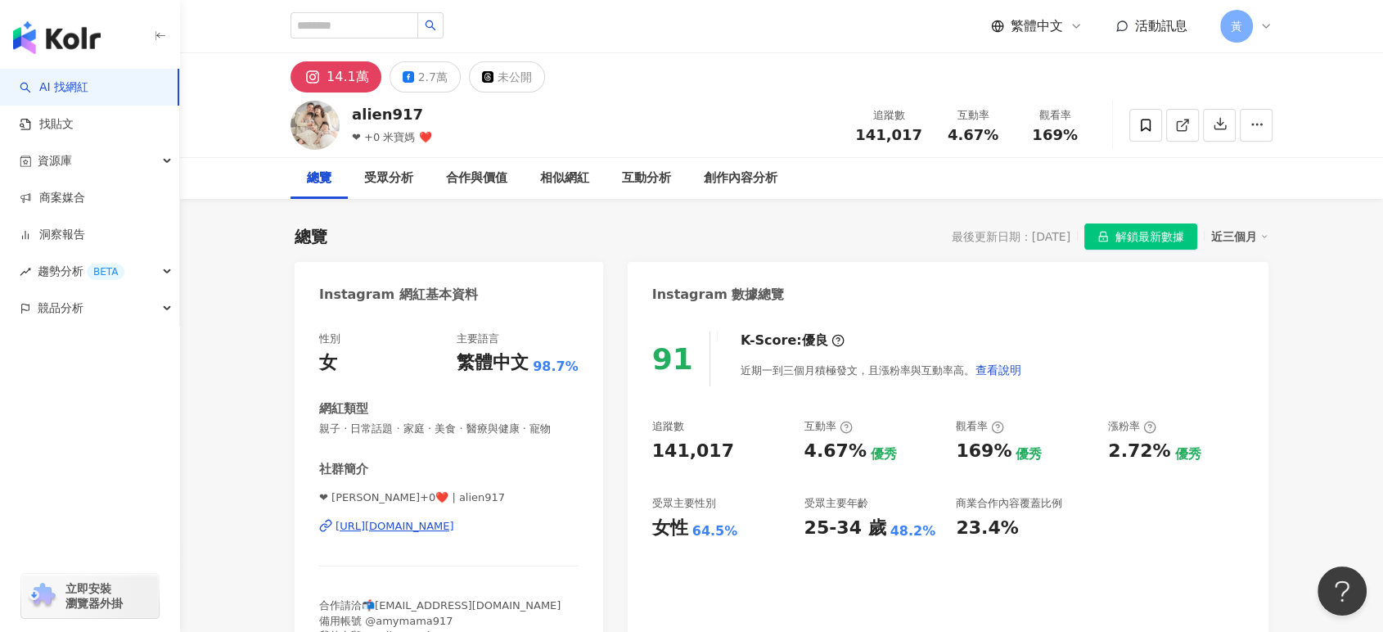
drag, startPoint x: 947, startPoint y: 136, endPoint x: 1215, endPoint y: 178, distance: 270.8
click at [991, 137] on div "4.67%" at bounding box center [973, 135] width 62 height 16
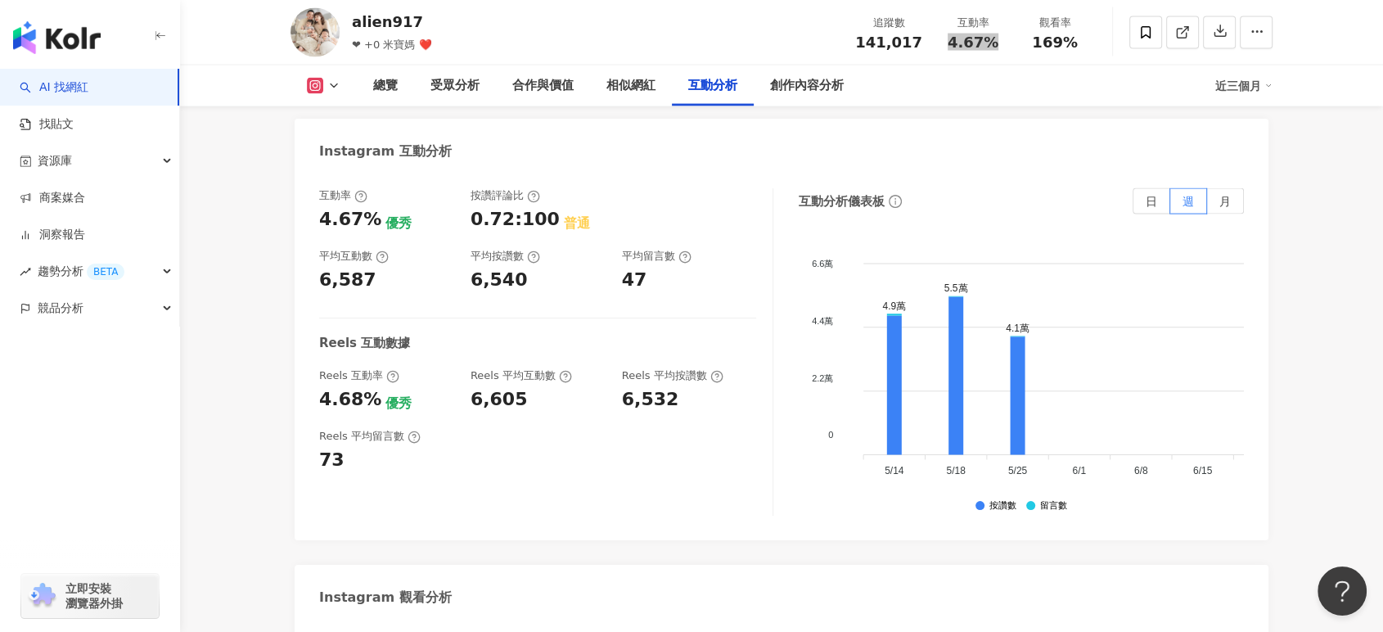
scroll to position [3454, 0]
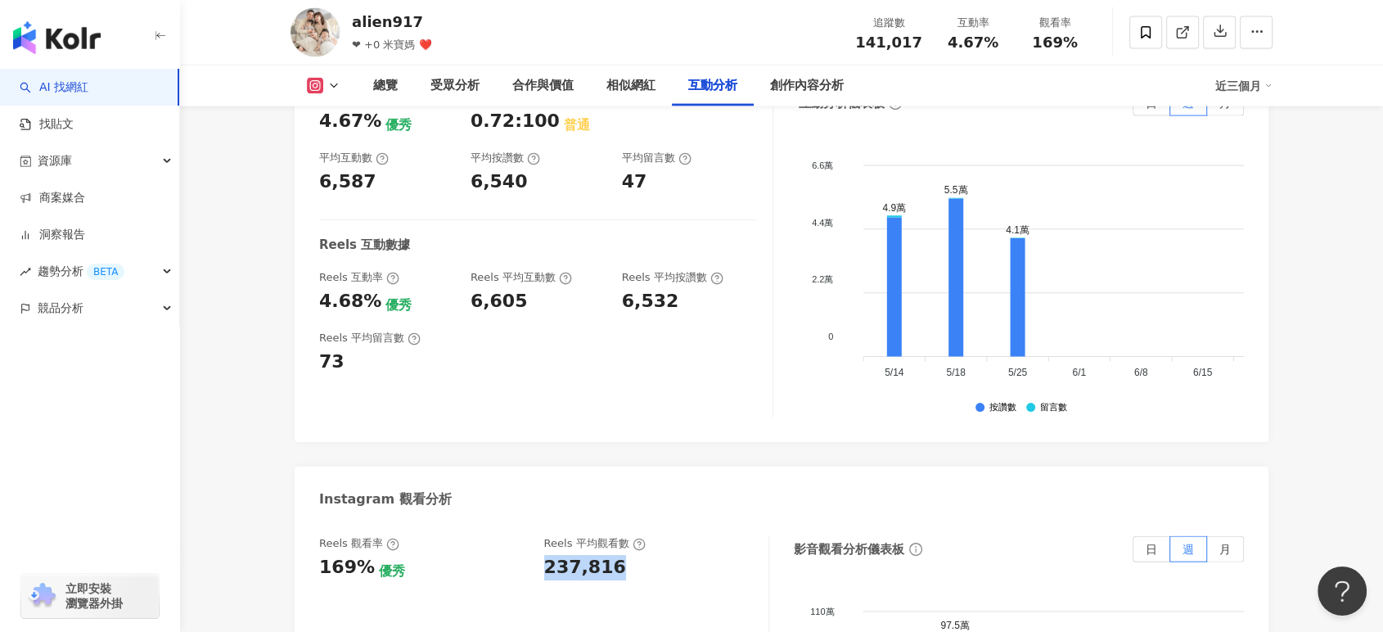
drag, startPoint x: 537, startPoint y: 479, endPoint x: 622, endPoint y: 475, distance: 85.1
click at [622, 536] on div "Reels 觀看率 169% 優秀 [PERSON_NAME] 平均觀看數 237,816" at bounding box center [535, 558] width 433 height 44
copy div "237,816"
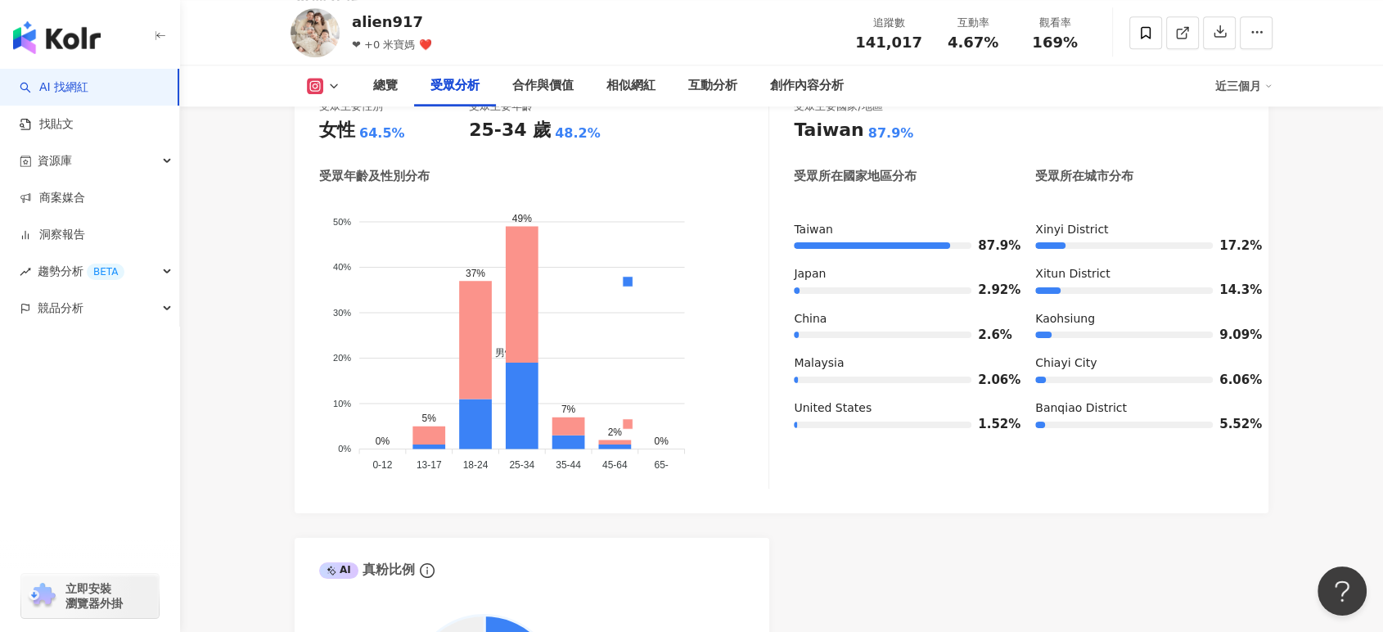
scroll to position [1545, 0]
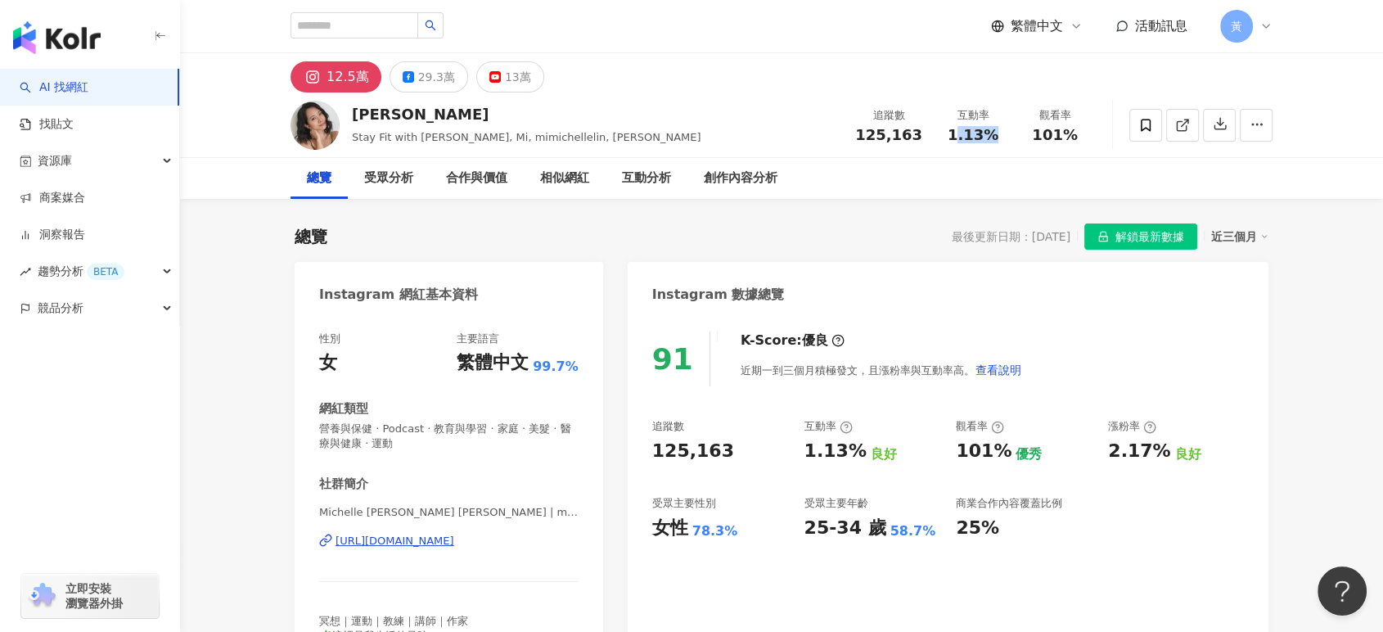
drag, startPoint x: 979, startPoint y: 133, endPoint x: 1002, endPoint y: 133, distance: 22.9
click at [1002, 133] on div "1.13%" at bounding box center [973, 135] width 62 height 16
drag, startPoint x: 960, startPoint y: 141, endPoint x: 1004, endPoint y: 140, distance: 43.4
click at [1004, 140] on div "互動率 1.13%" at bounding box center [973, 124] width 82 height 35
copy span "1.13%"
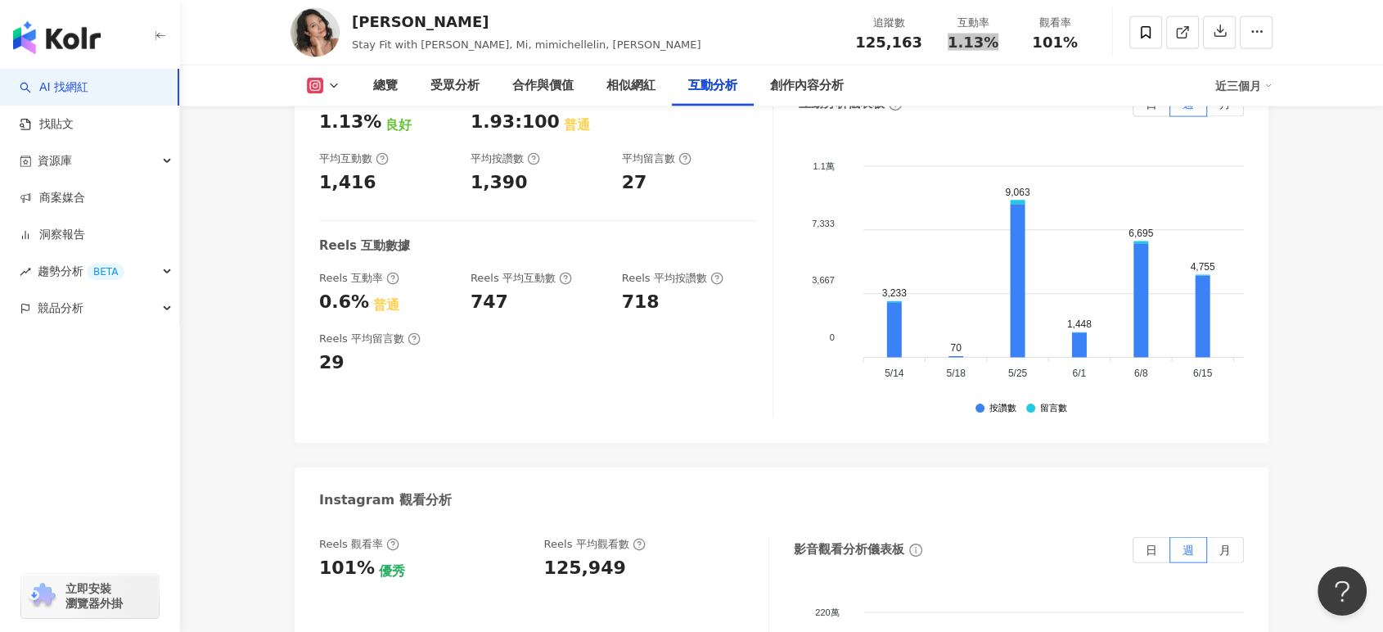
scroll to position [3454, 0]
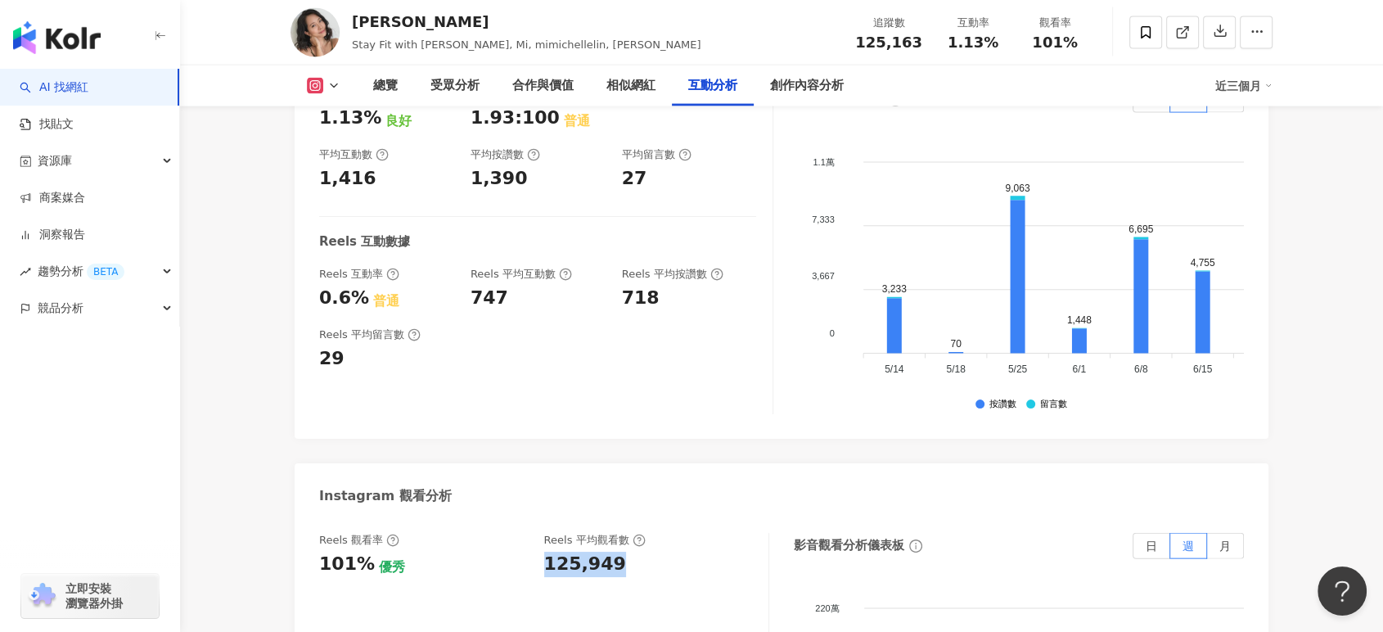
drag, startPoint x: 543, startPoint y: 518, endPoint x: 630, endPoint y: 517, distance: 86.7
click at [630, 551] on div "125,949" at bounding box center [648, 563] width 209 height 25
copy div "125,949"
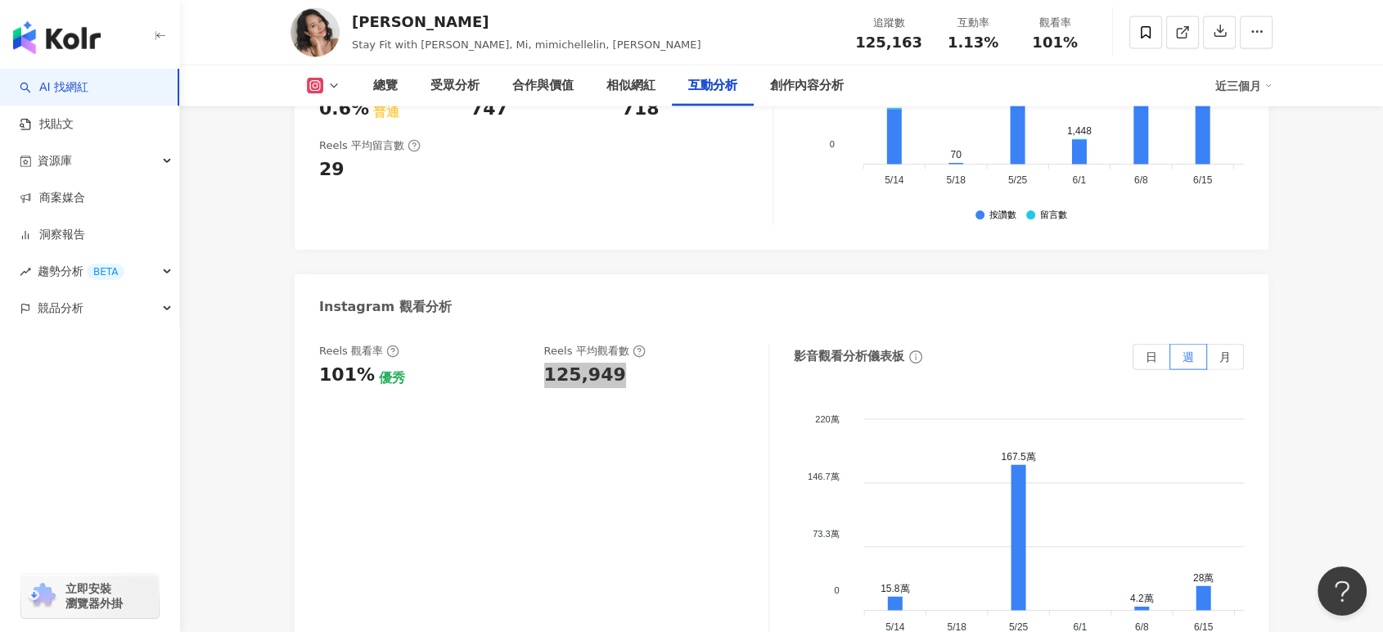
scroll to position [3999, 0]
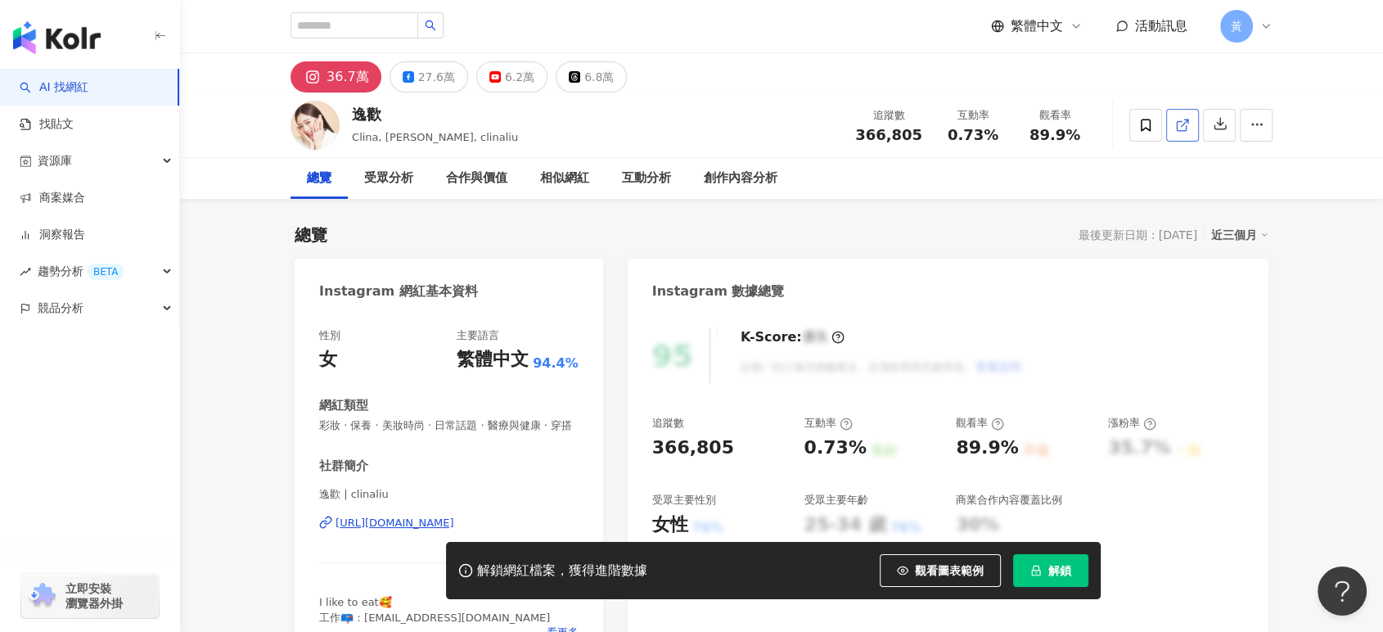
click at [1177, 127] on icon at bounding box center [1182, 125] width 15 height 15
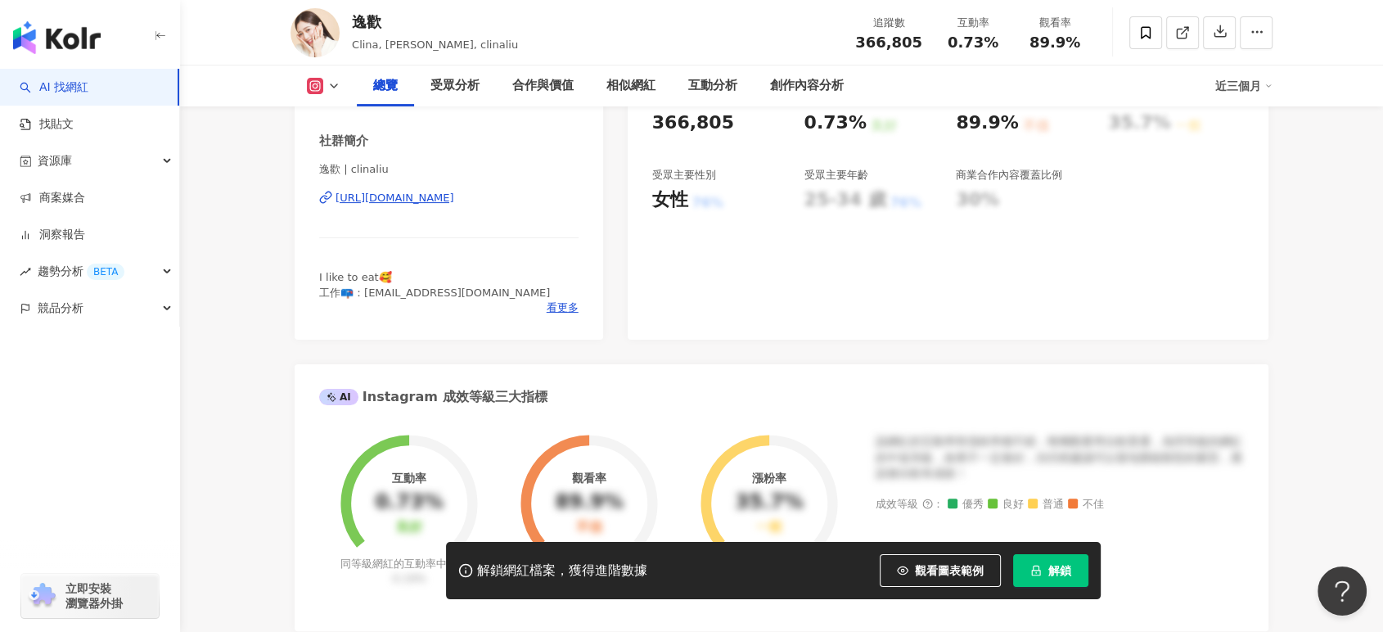
scroll to position [363, 0]
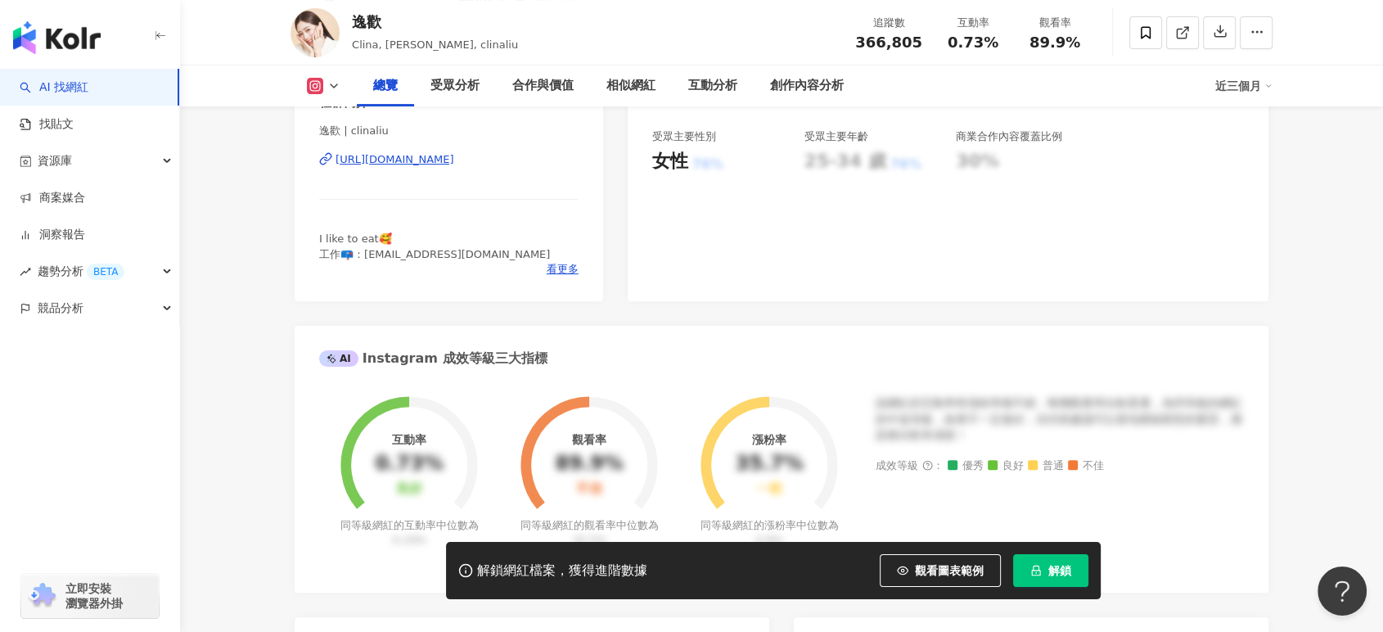
click at [1100, 568] on div "解鎖網紅檔案，獲得進階數據 觀看圖表範例 解鎖" at bounding box center [691, 570] width 1383 height 57
click at [1054, 568] on span "解鎖" at bounding box center [1059, 570] width 23 height 13
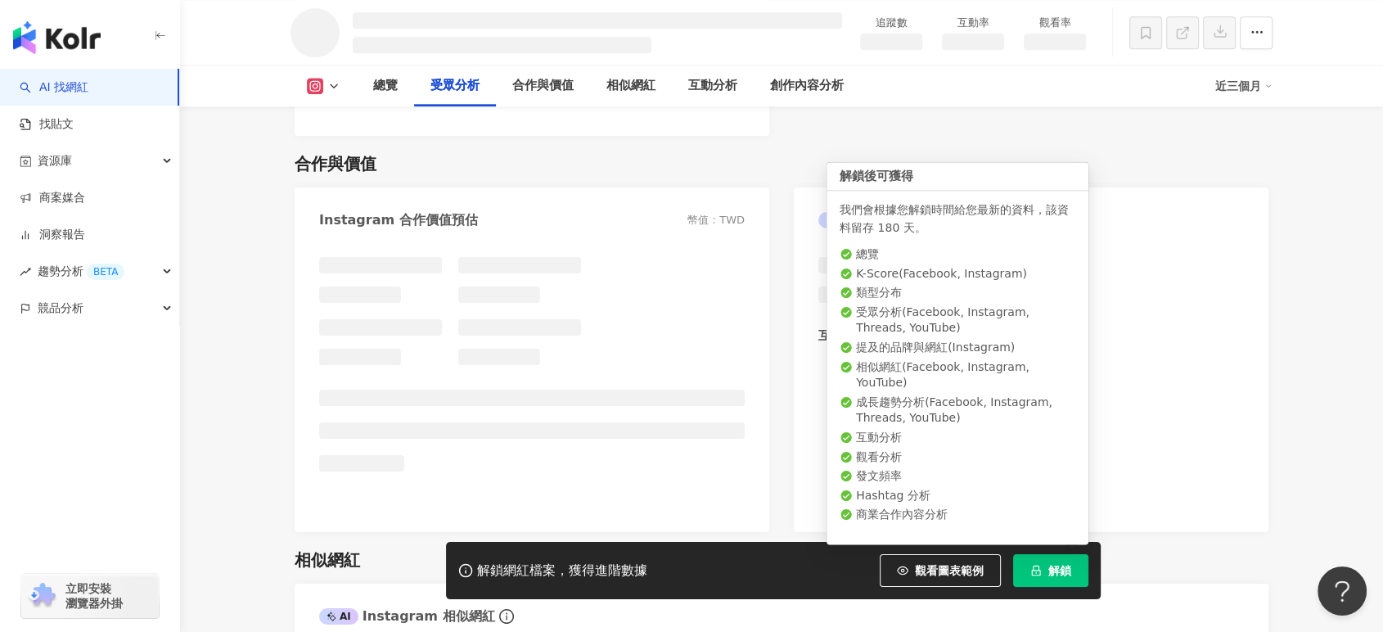
scroll to position [1682, 0]
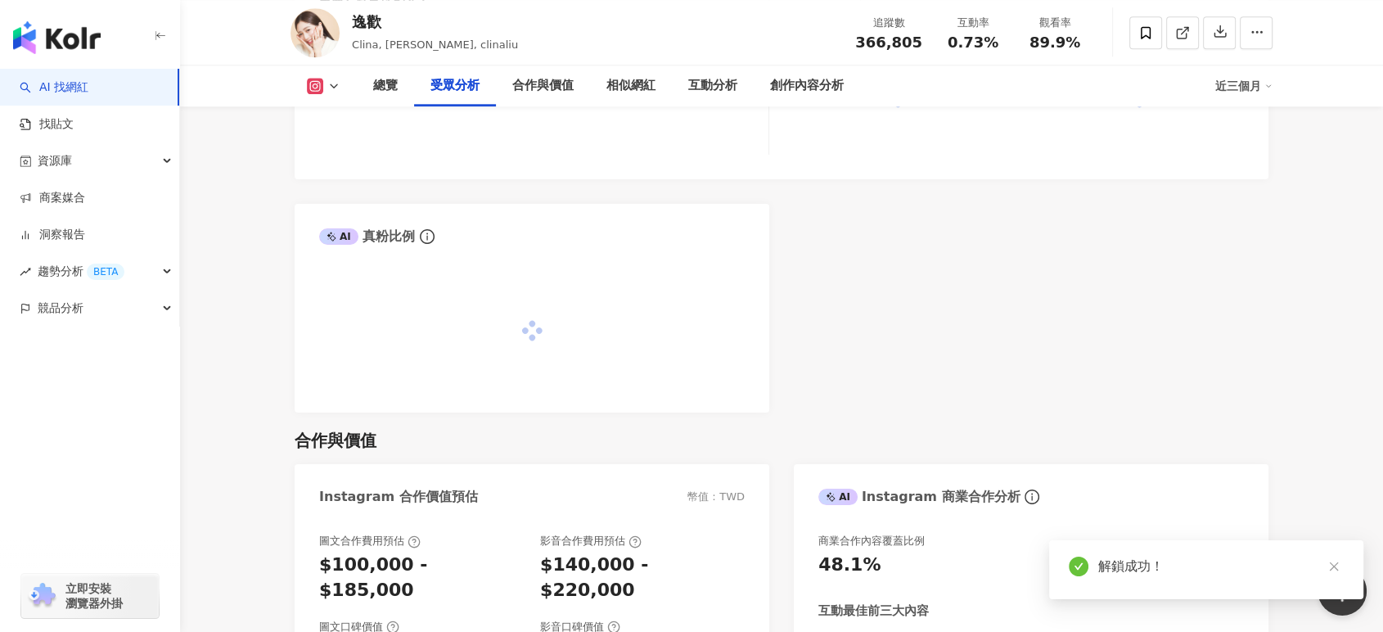
scroll to position [1836, 0]
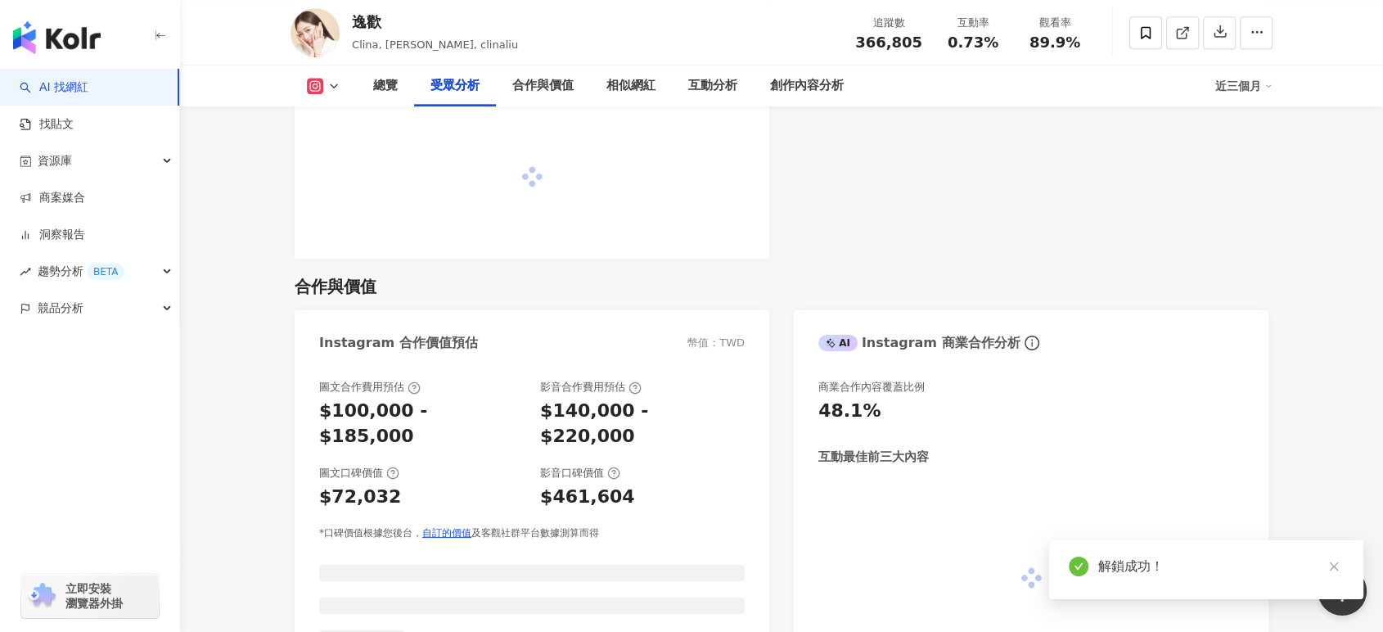
click at [389, 23] on div "逸歡" at bounding box center [435, 21] width 166 height 20
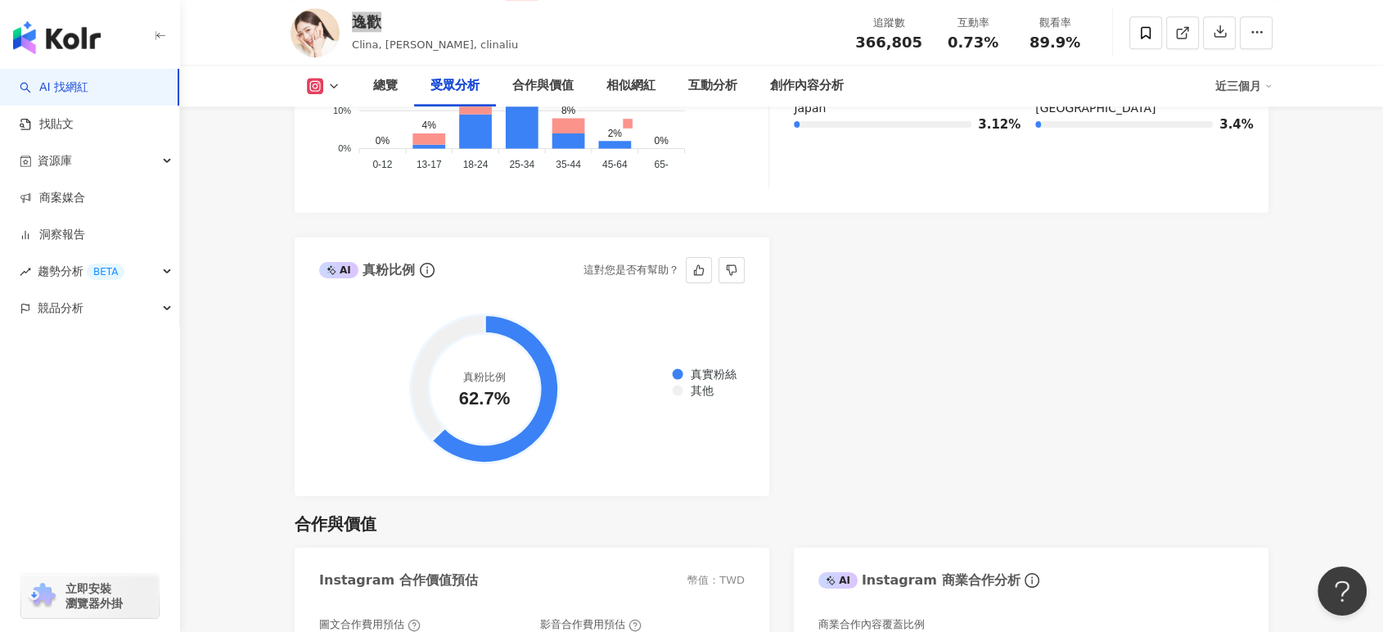
scroll to position [1473, 0]
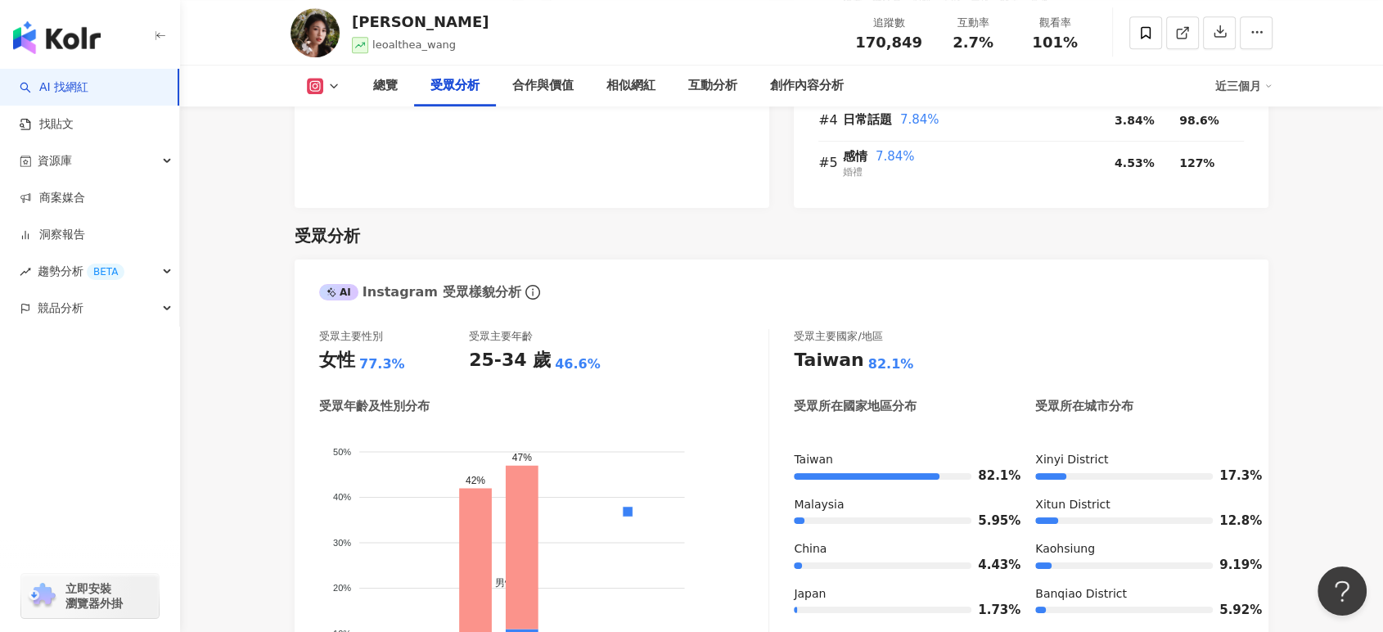
scroll to position [1636, 0]
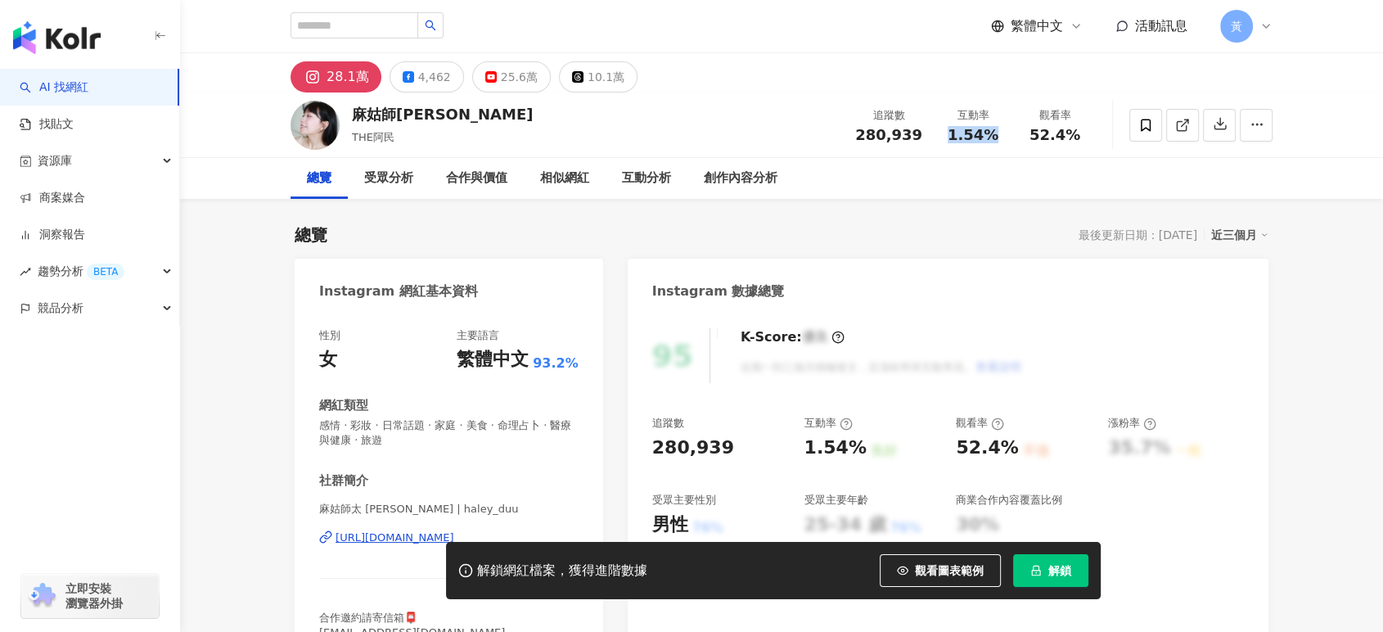
drag, startPoint x: 945, startPoint y: 137, endPoint x: 996, endPoint y: 140, distance: 50.8
click at [996, 140] on div "1.54%" at bounding box center [973, 135] width 62 height 16
click at [1046, 570] on button "解鎖" at bounding box center [1050, 570] width 75 height 33
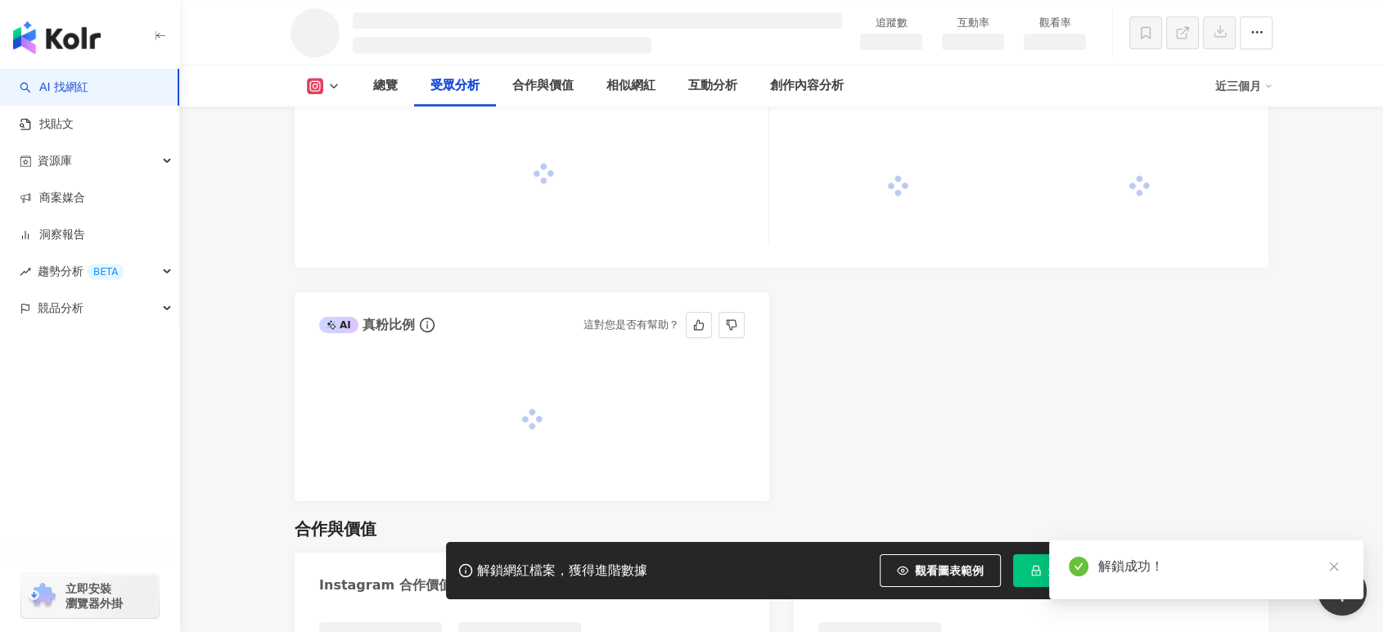
scroll to position [1986, 0]
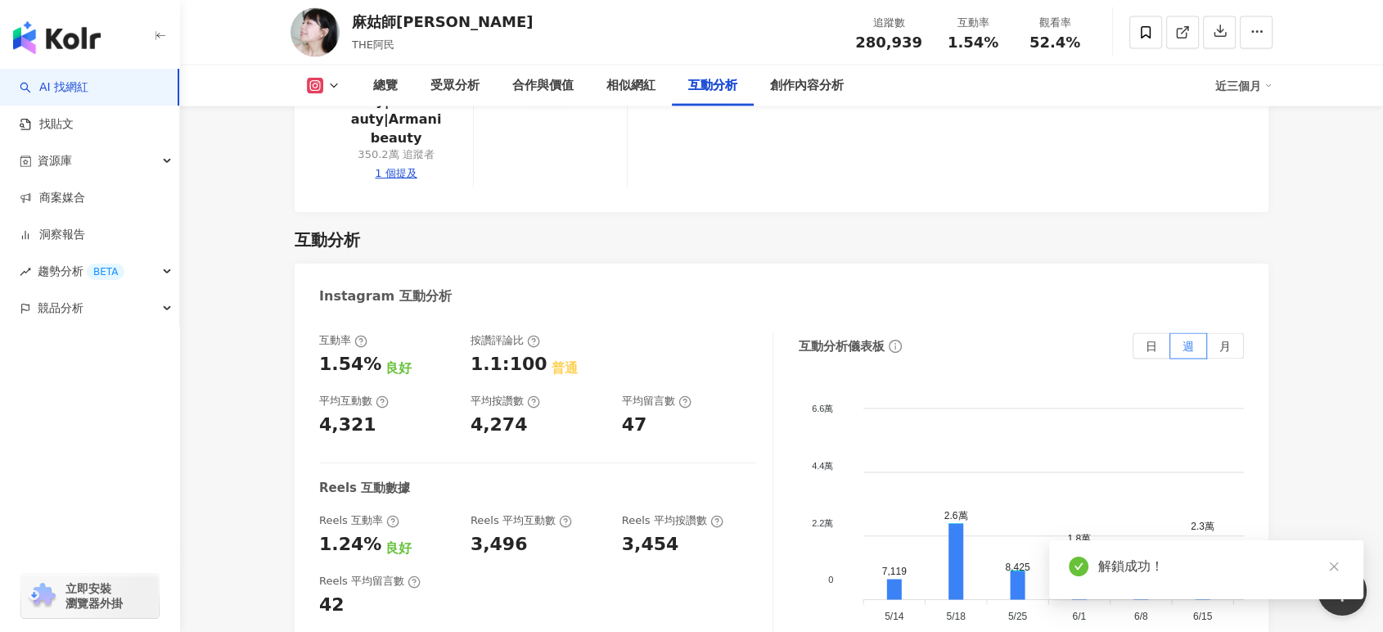
scroll to position [3605, 0]
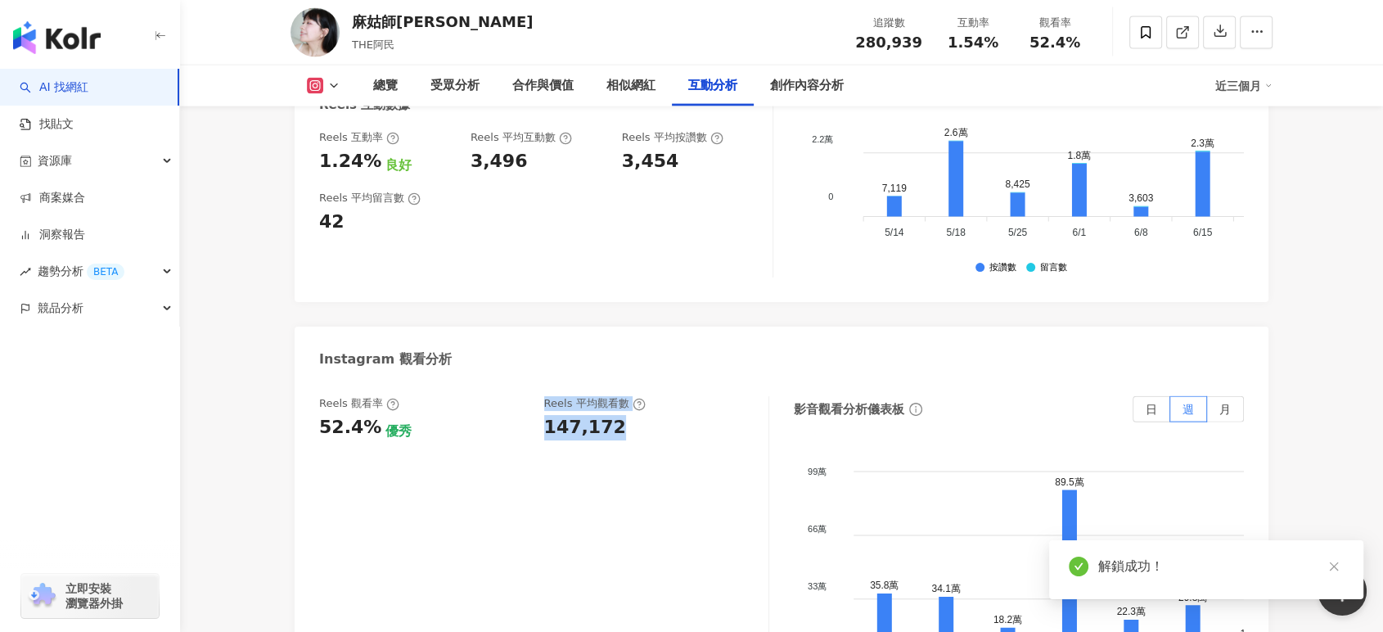
drag, startPoint x: 533, startPoint y: 374, endPoint x: 610, endPoint y: 371, distance: 76.9
click at [610, 396] on div "Reels 觀看率 52.4% 優秀 Reels 平均觀看數 147,172" at bounding box center [535, 418] width 433 height 44
click at [610, 415] on div "147,172" at bounding box center [585, 427] width 82 height 25
click at [537, 396] on div "Reels 觀看率 52.4% 優秀 Reels 平均觀看數 147,172" at bounding box center [535, 418] width 433 height 44
drag, startPoint x: 547, startPoint y: 377, endPoint x: 633, endPoint y: 376, distance: 85.9
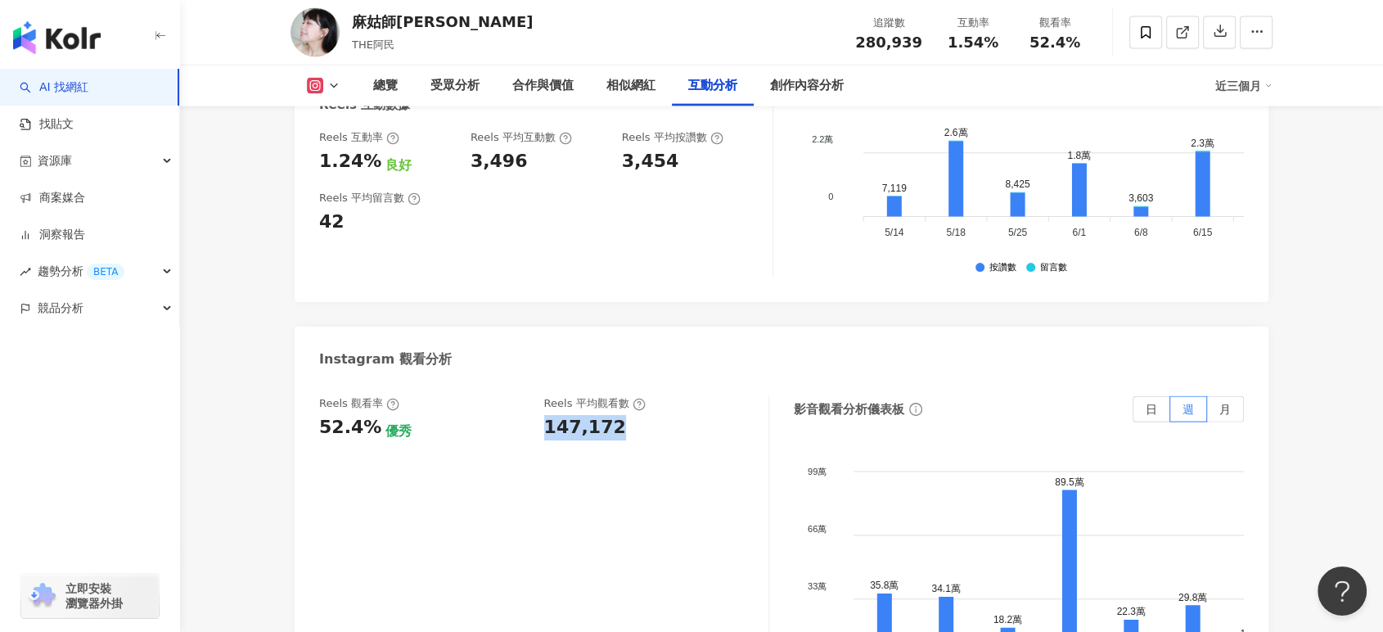
click at [633, 415] on div "147,172" at bounding box center [648, 427] width 209 height 25
copy div "147,172"
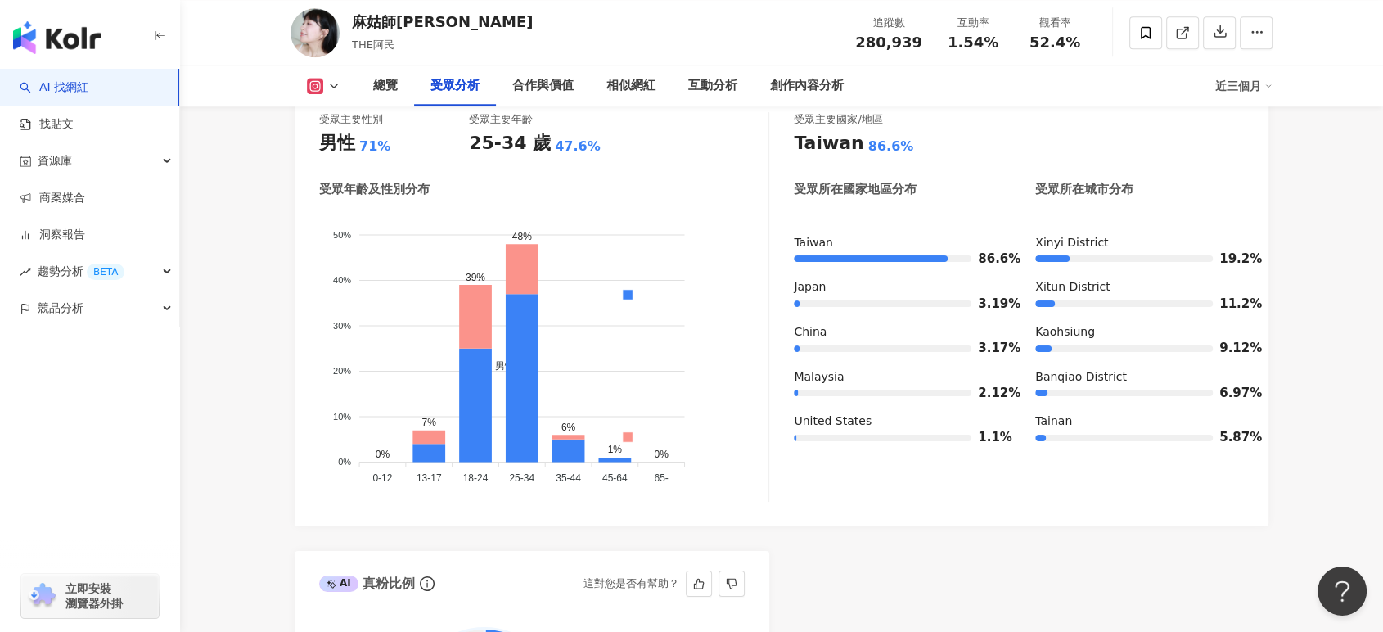
scroll to position [1514, 0]
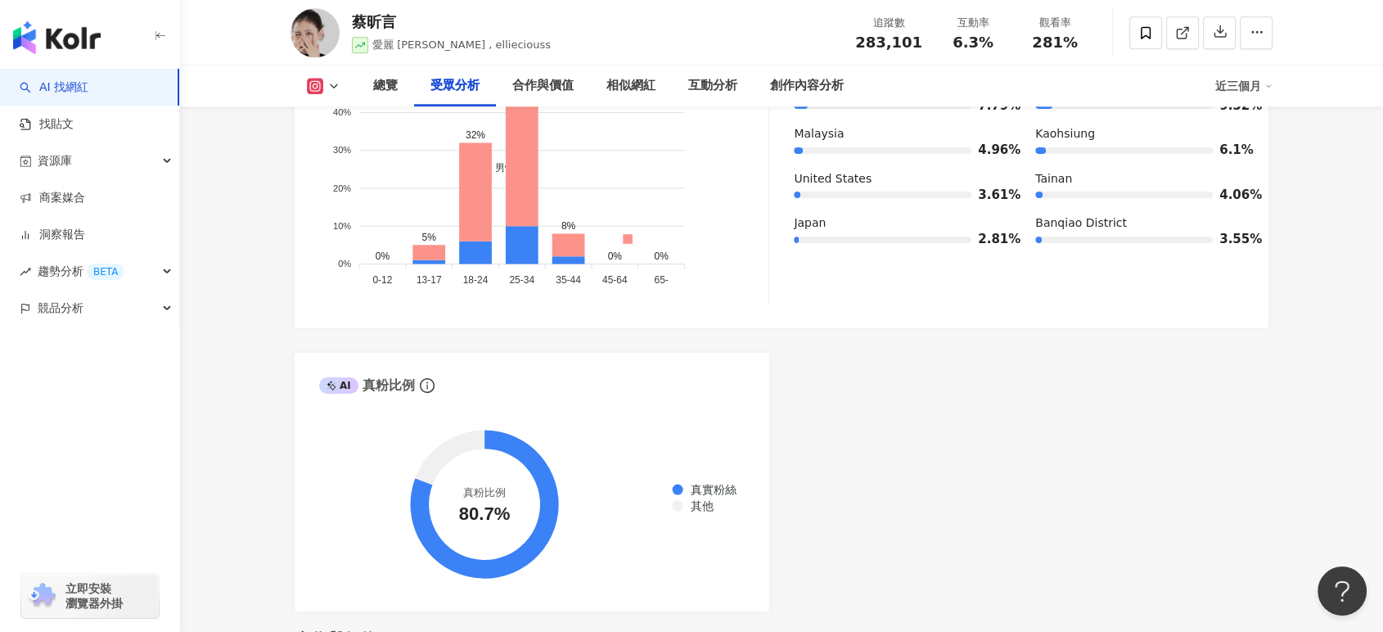
scroll to position [1545, 0]
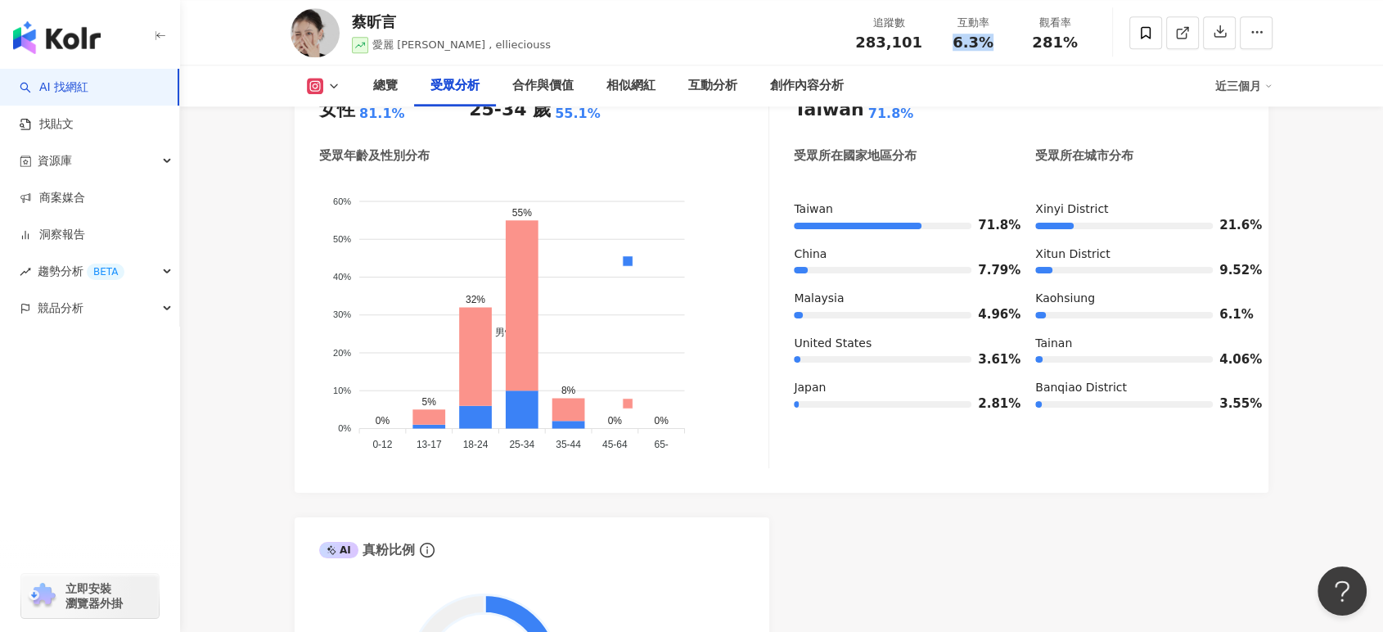
drag, startPoint x: 956, startPoint y: 44, endPoint x: 1001, endPoint y: 45, distance: 45.8
click at [1001, 45] on div "6.3%" at bounding box center [973, 42] width 62 height 16
copy span "6.3%"
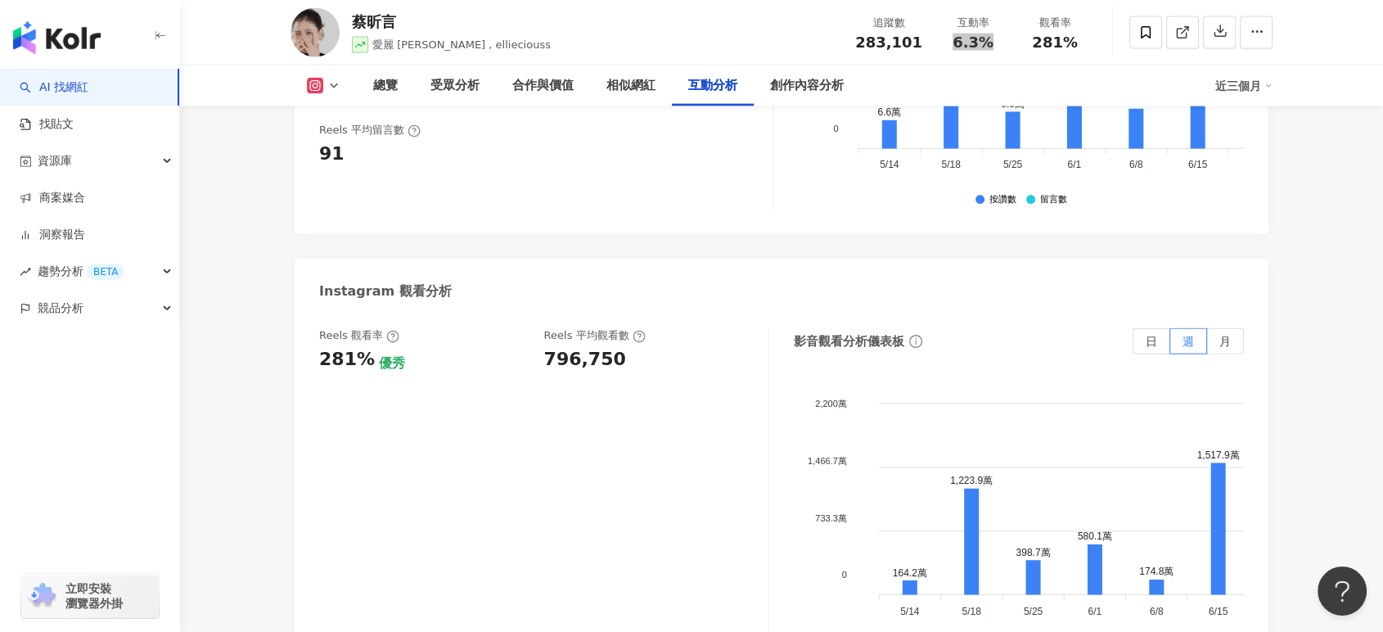
scroll to position [3726, 0]
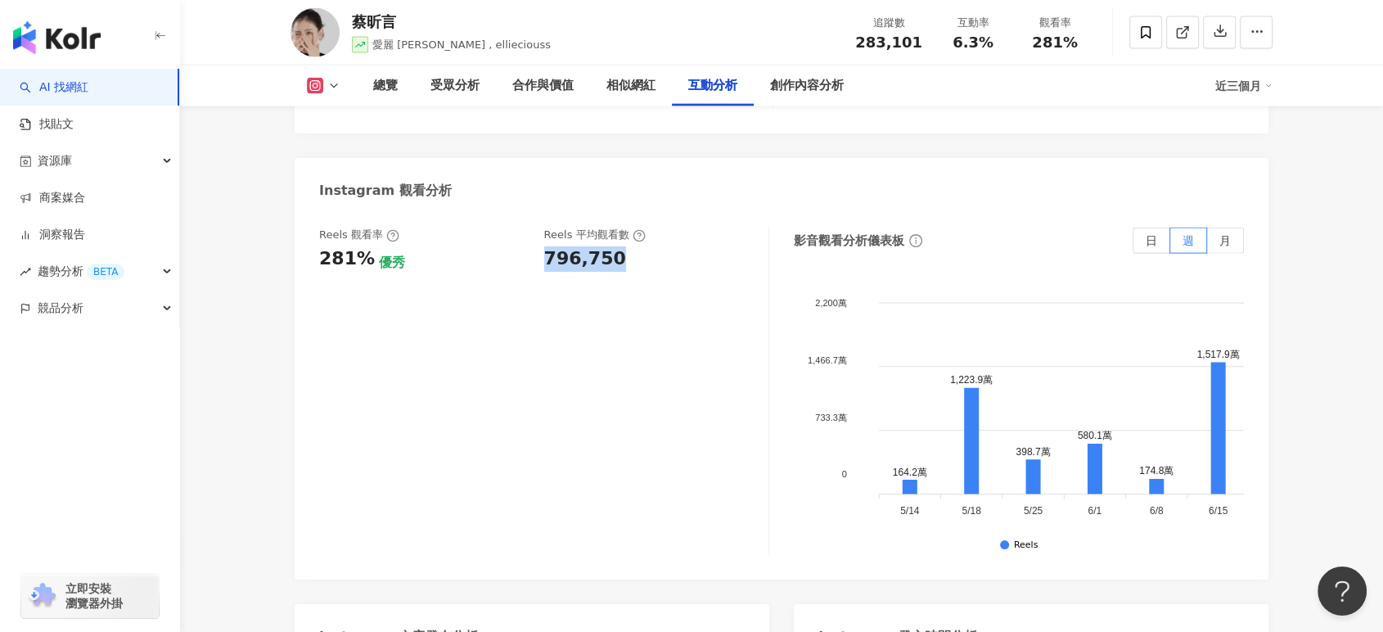
drag, startPoint x: 542, startPoint y: 204, endPoint x: 615, endPoint y: 200, distance: 72.9
click at [615, 227] on div "Reels 觀看率 281% 優秀 Reels 平均觀看數 796,750" at bounding box center [535, 249] width 433 height 44
copy div "796,750"
click at [1177, 34] on icon at bounding box center [1182, 32] width 15 height 15
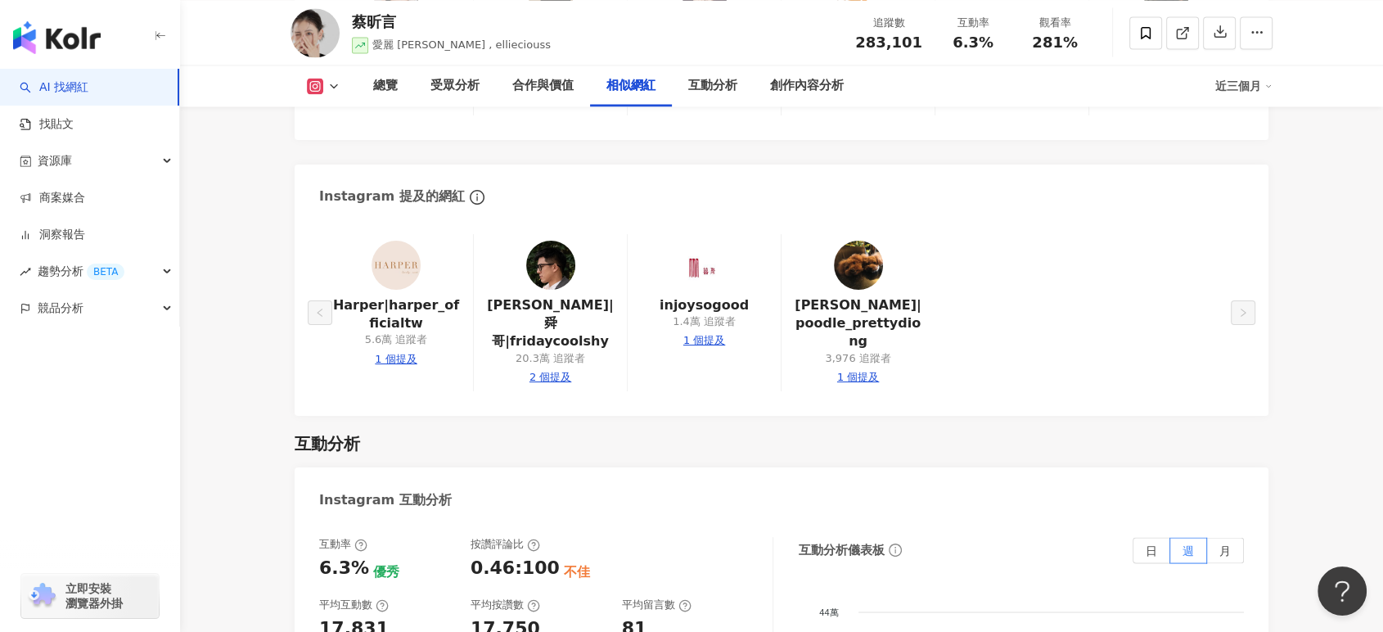
scroll to position [3090, 0]
